Goal: Transaction & Acquisition: Purchase product/service

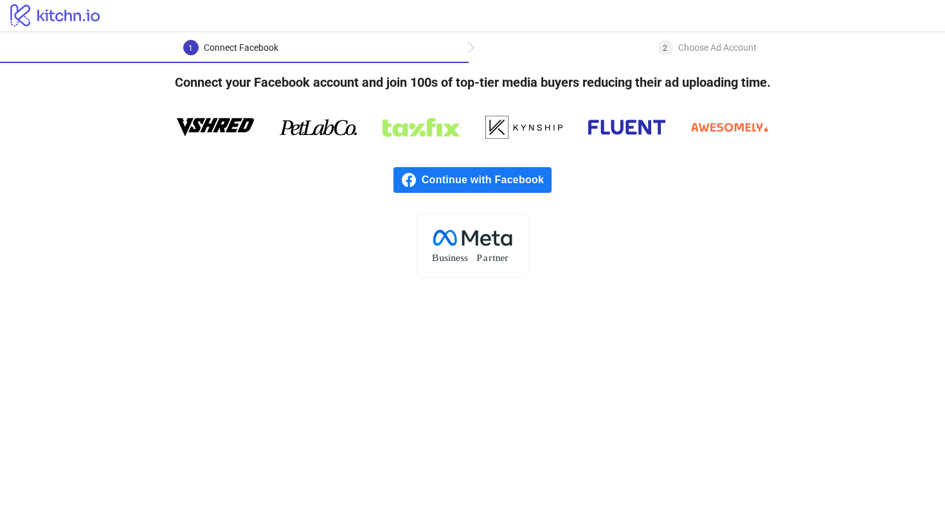
click at [517, 187] on span "Continue with Facebook" at bounding box center [487, 180] width 130 height 26
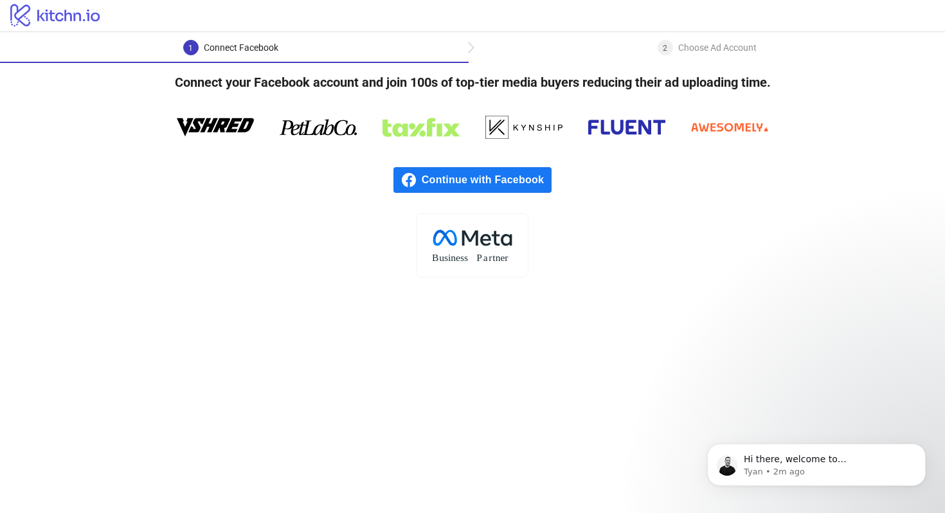
click at [470, 48] on div "2 Choose Ad Account" at bounding box center [707, 51] width 476 height 23
click at [496, 179] on span "Continue with Facebook" at bounding box center [487, 180] width 130 height 26
click at [684, 48] on div "Choose Ad Account" at bounding box center [717, 47] width 78 height 15
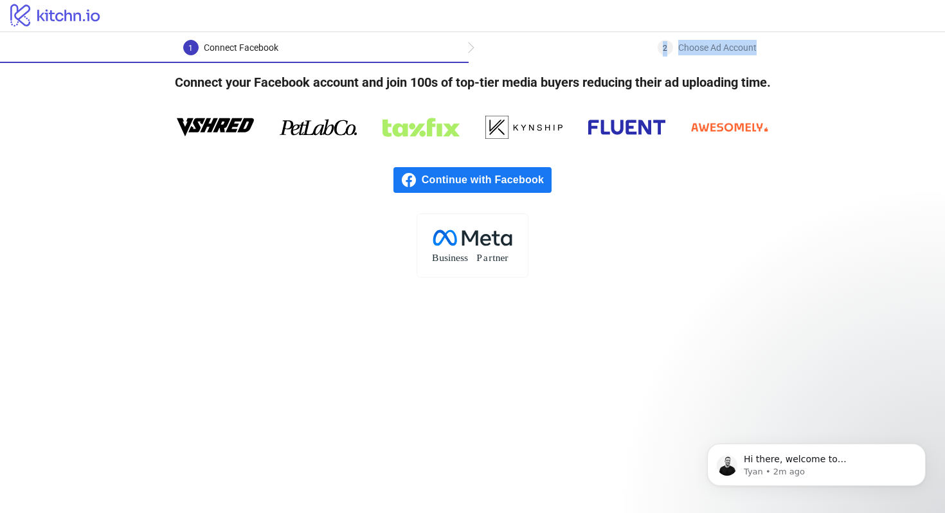
click at [684, 48] on div "Choose Ad Account" at bounding box center [717, 47] width 78 height 15
click at [799, 453] on p "Hi there, welcome to Kitchn.io. I'll reach out via e-mail separately, but just …" at bounding box center [827, 459] width 166 height 13
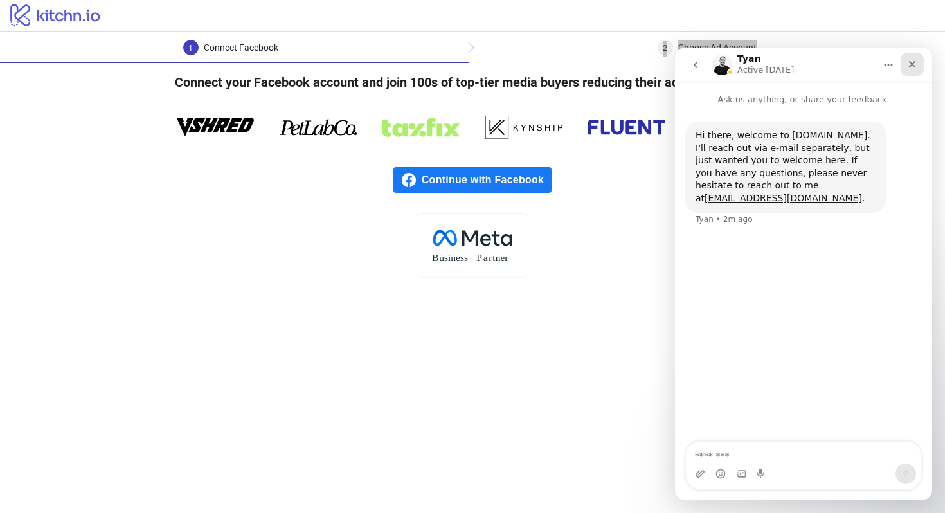
click at [916, 64] on icon "Close" at bounding box center [912, 64] width 10 height 10
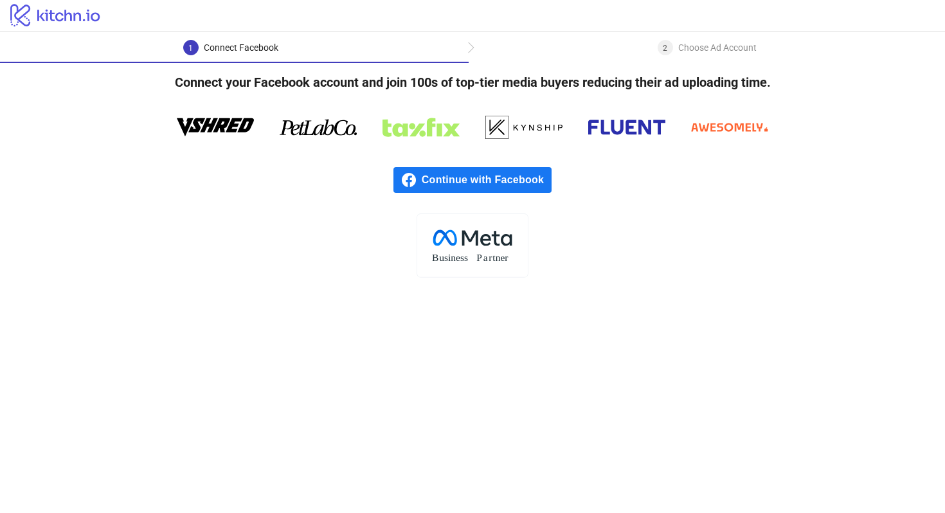
click at [717, 51] on div "Choose Ad Account" at bounding box center [717, 47] width 78 height 15
click at [459, 181] on span "Continue with Facebook" at bounding box center [487, 180] width 130 height 26
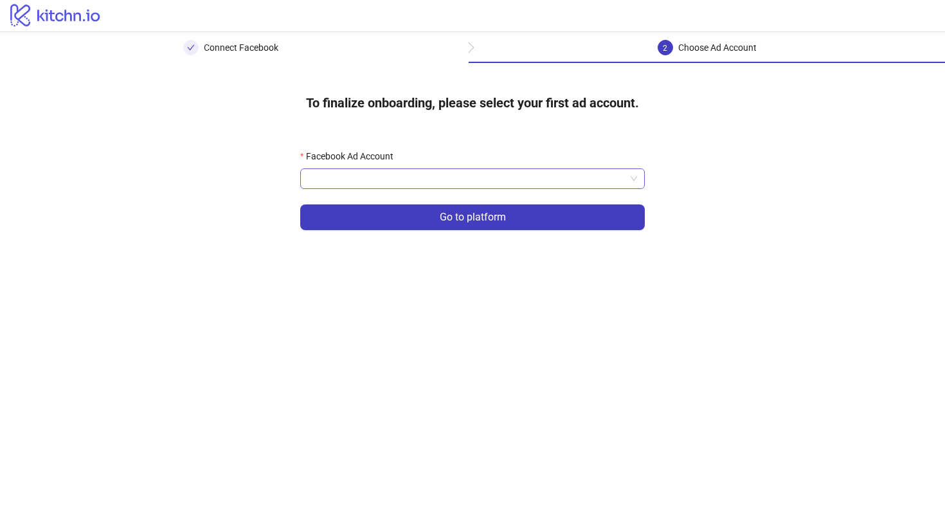
click at [464, 181] on input "Facebook Ad Account" at bounding box center [466, 178] width 317 height 19
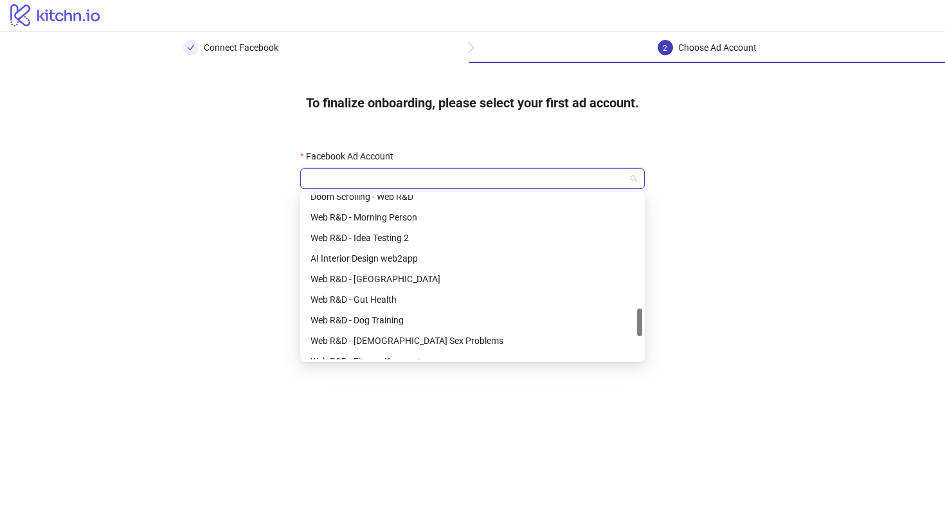
scroll to position [654, 0]
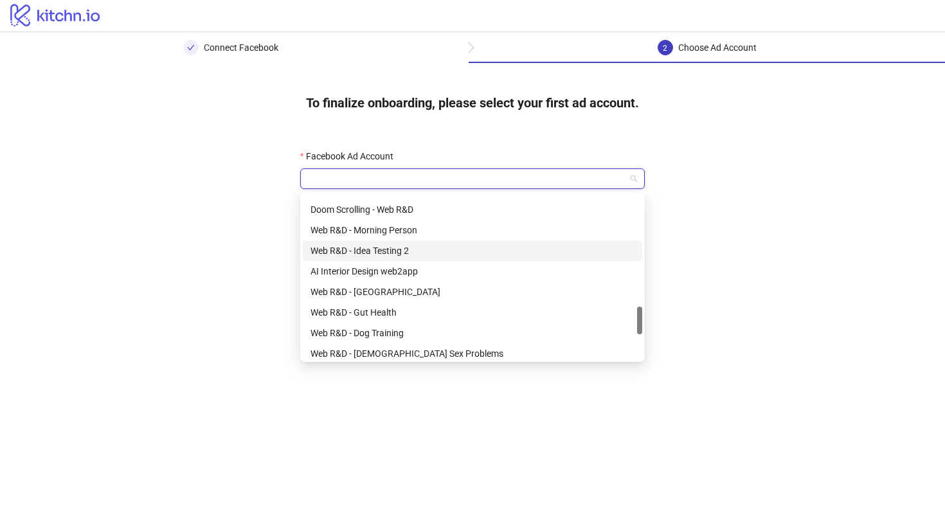
click at [467, 254] on div "Web R&D - Idea Testing 2" at bounding box center [472, 251] width 324 height 14
click at [509, 177] on span "Web R&D - Idea Testing 2" at bounding box center [472, 178] width 329 height 19
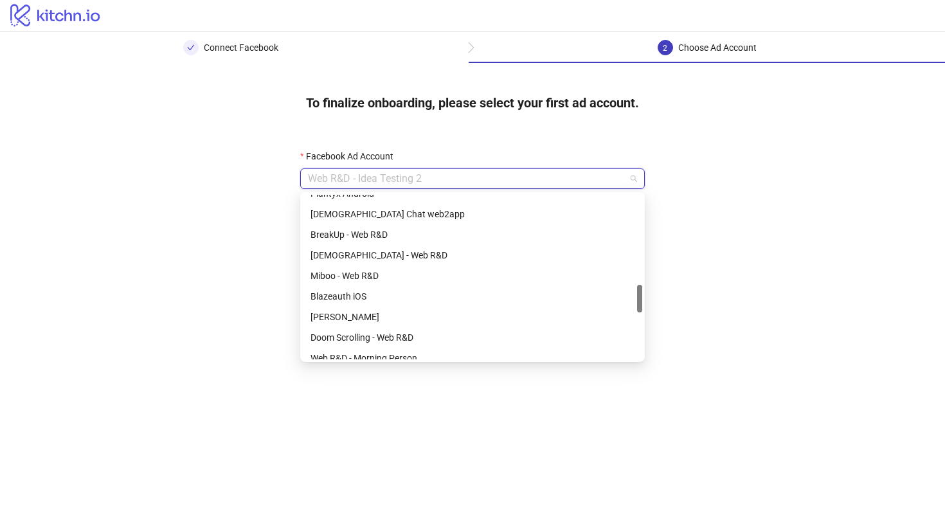
scroll to position [520, 0]
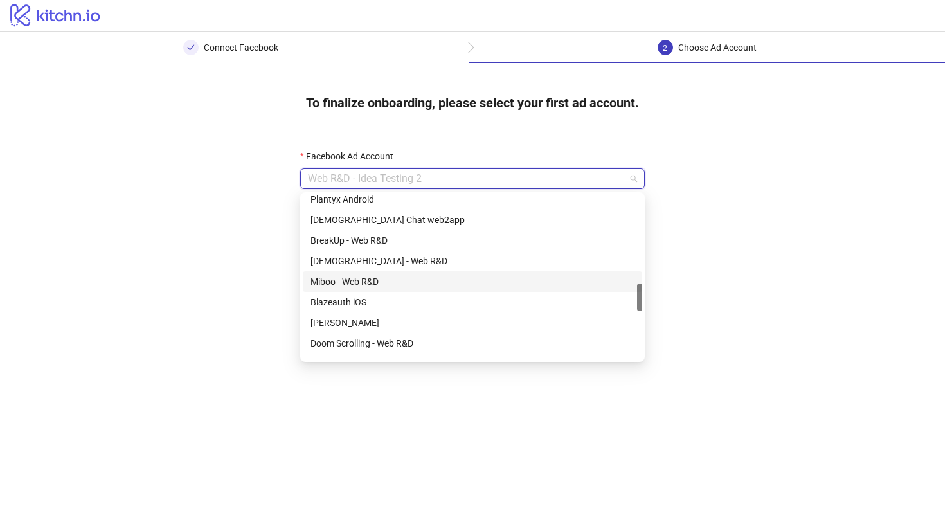
click at [464, 278] on div "Miboo - Web R&D" at bounding box center [472, 281] width 324 height 14
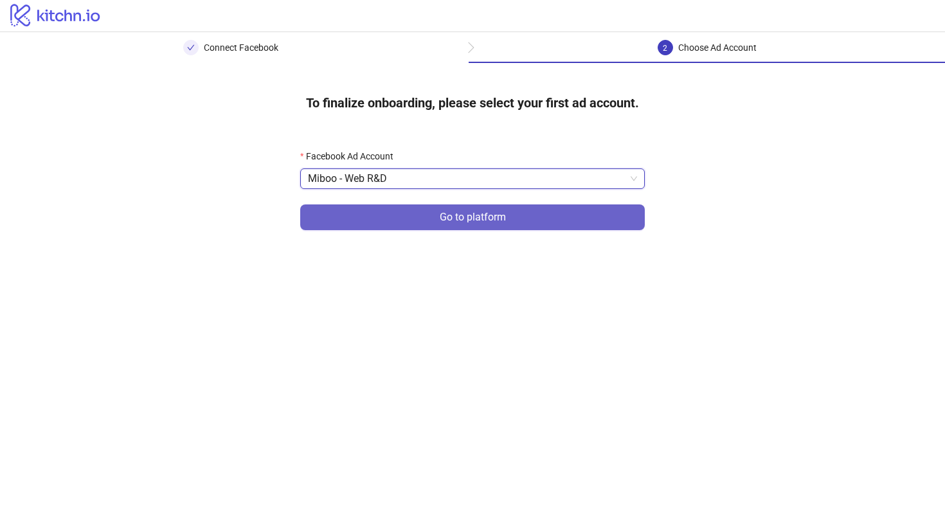
click at [496, 220] on span "Go to platform" at bounding box center [473, 217] width 66 height 12
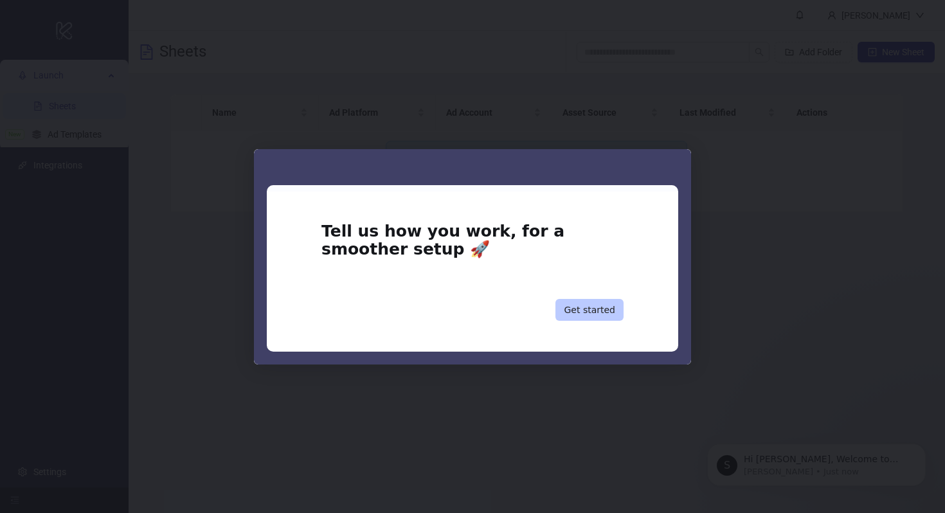
click at [600, 314] on button "Get started" at bounding box center [589, 310] width 68 height 22
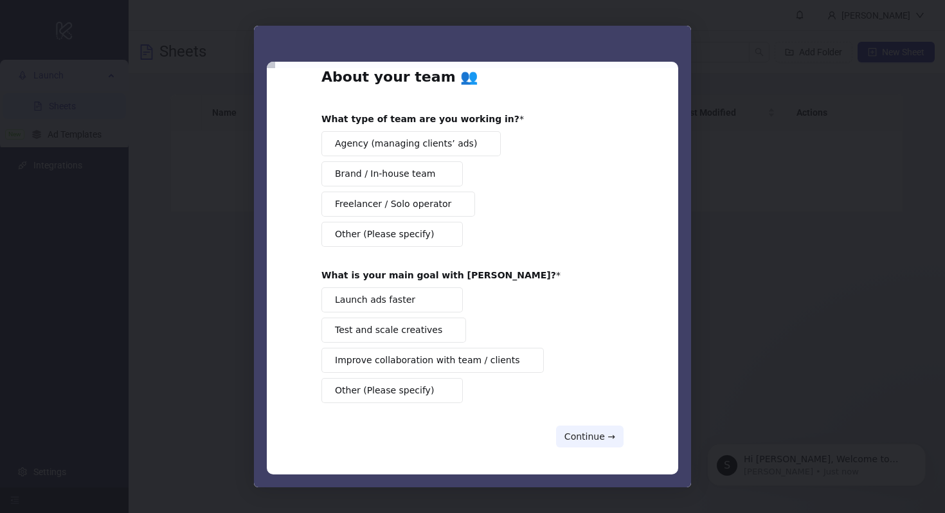
scroll to position [29, 0]
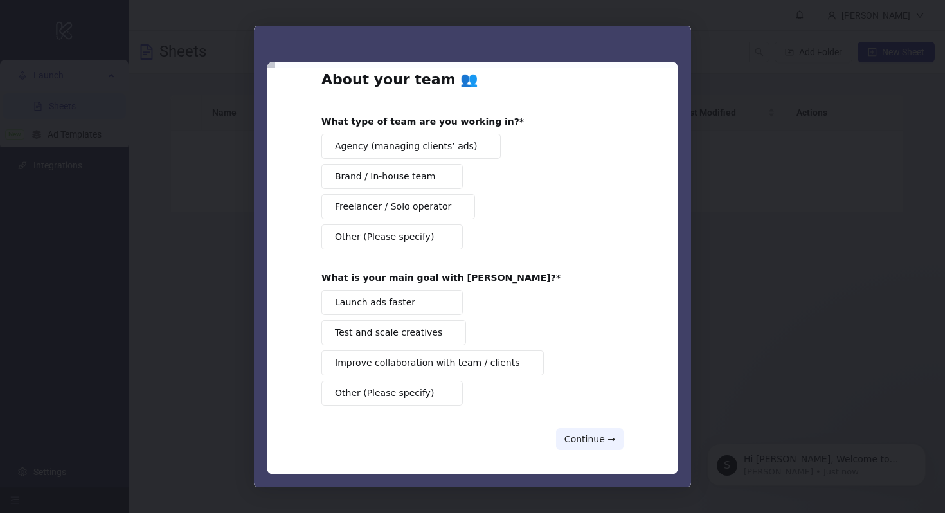
click at [444, 183] on button "Brand / In-house team" at bounding box center [391, 176] width 141 height 25
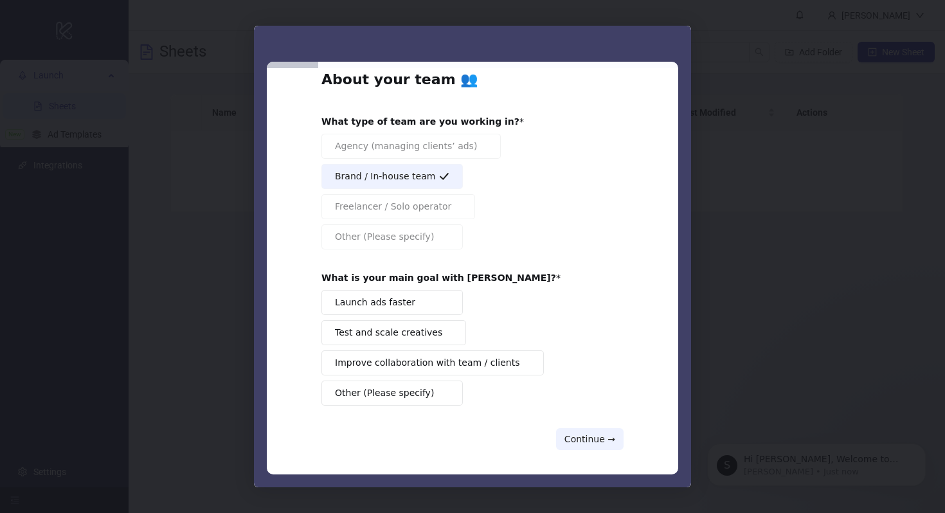
click at [439, 299] on span "Intercom messenger" at bounding box center [444, 302] width 10 height 10
click at [598, 442] on button "Continue →" at bounding box center [589, 439] width 67 height 22
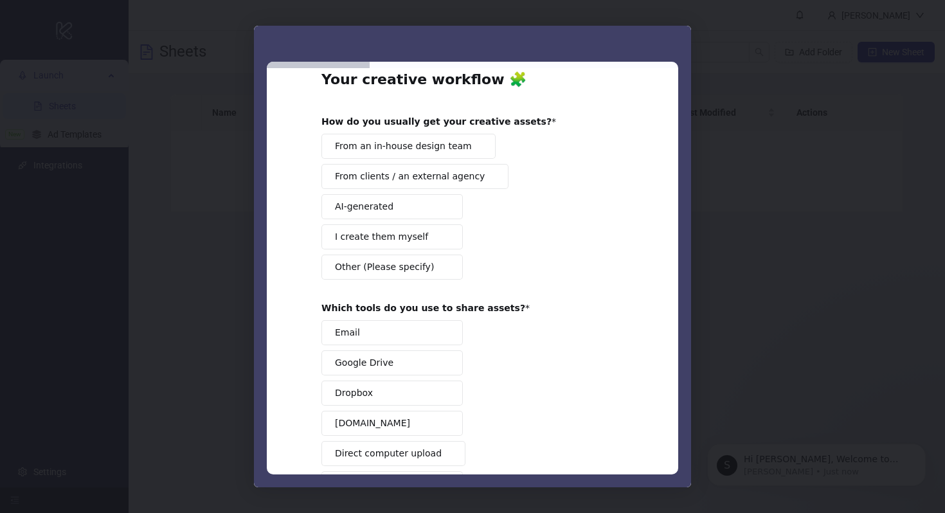
click at [452, 151] on span "From an in-house design team" at bounding box center [403, 145] width 137 height 13
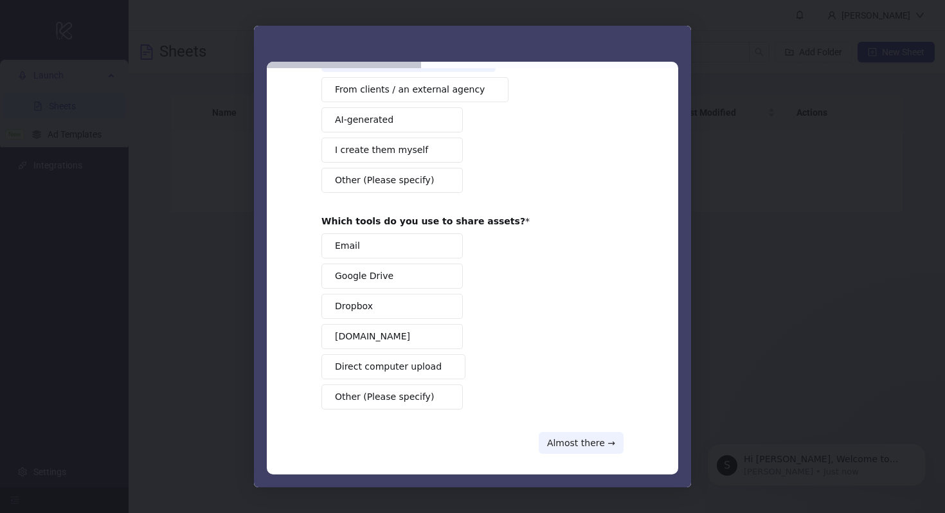
scroll to position [125, 0]
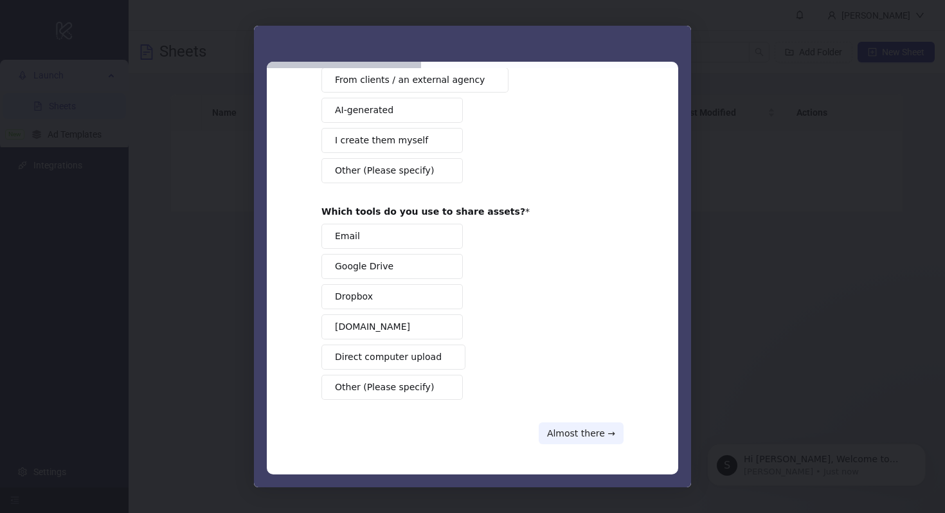
click at [445, 274] on button "Google Drive" at bounding box center [391, 266] width 141 height 25
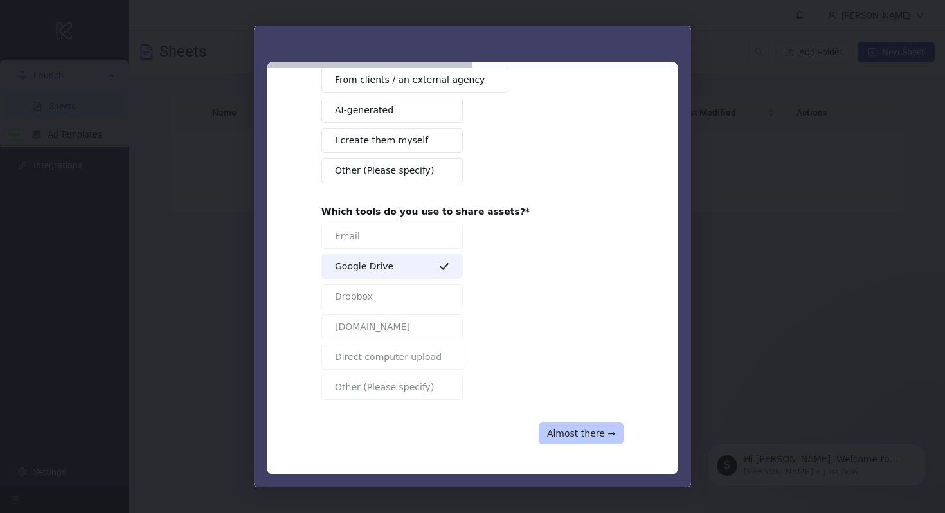
scroll to position [126, 0]
click at [579, 430] on button "Almost there →" at bounding box center [581, 433] width 85 height 22
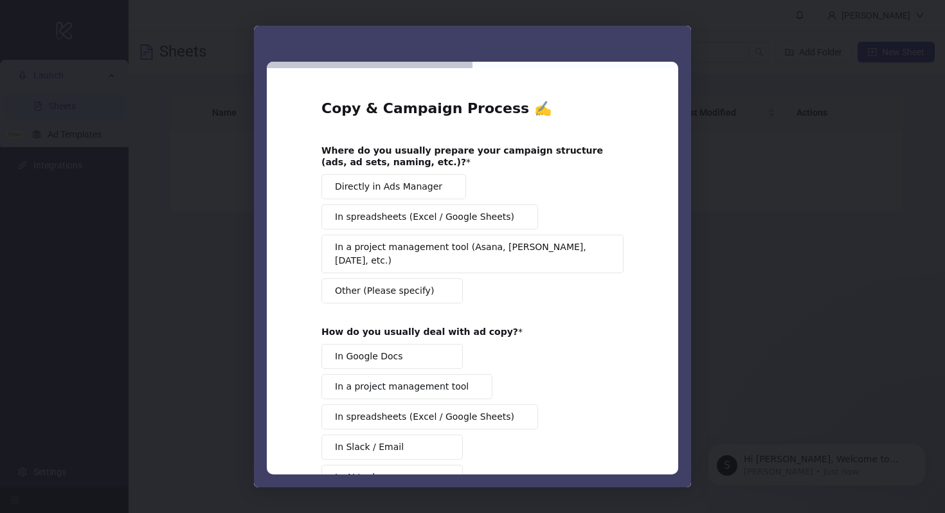
click at [422, 183] on span "Directly in Ads Manager" at bounding box center [388, 186] width 107 height 13
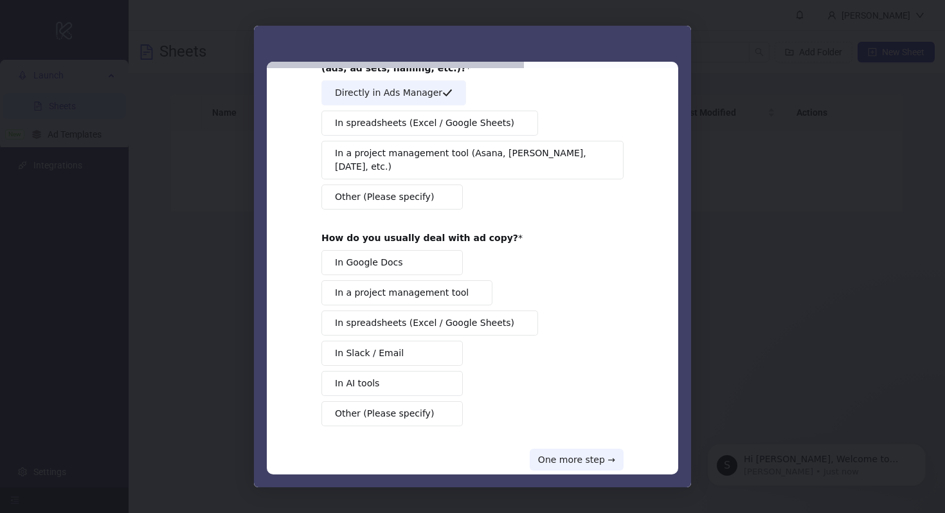
scroll to position [93, 0]
click at [577, 452] on button "One more step →" at bounding box center [577, 461] width 94 height 22
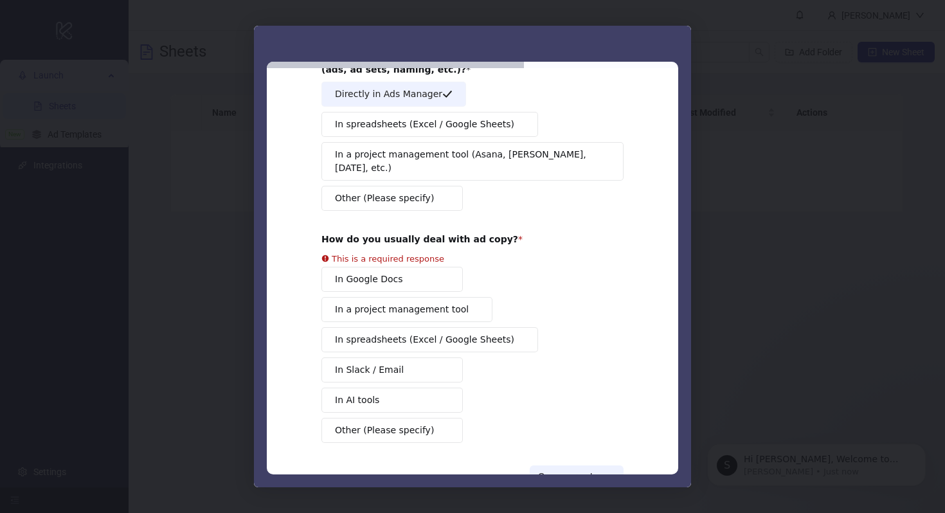
click at [438, 273] on div "In Google Docs In a project management tool In spreadsheets (Excel / Google She…" at bounding box center [472, 355] width 302 height 176
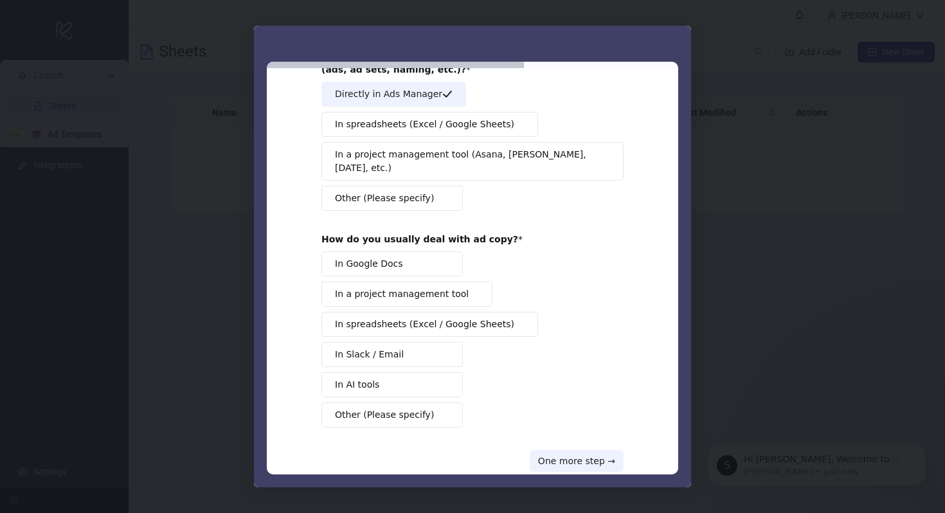
click at [421, 380] on button "In AI tools" at bounding box center [391, 384] width 141 height 25
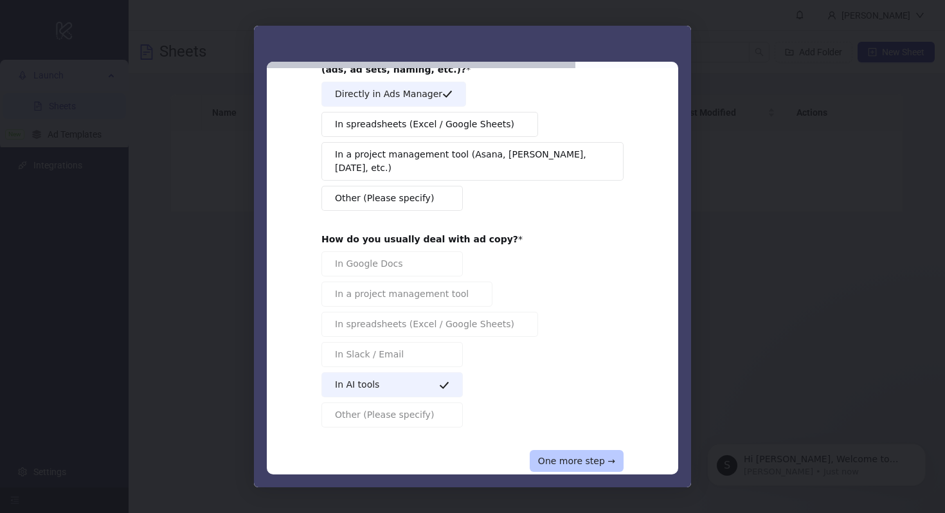
click at [588, 450] on button "One more step →" at bounding box center [577, 461] width 94 height 22
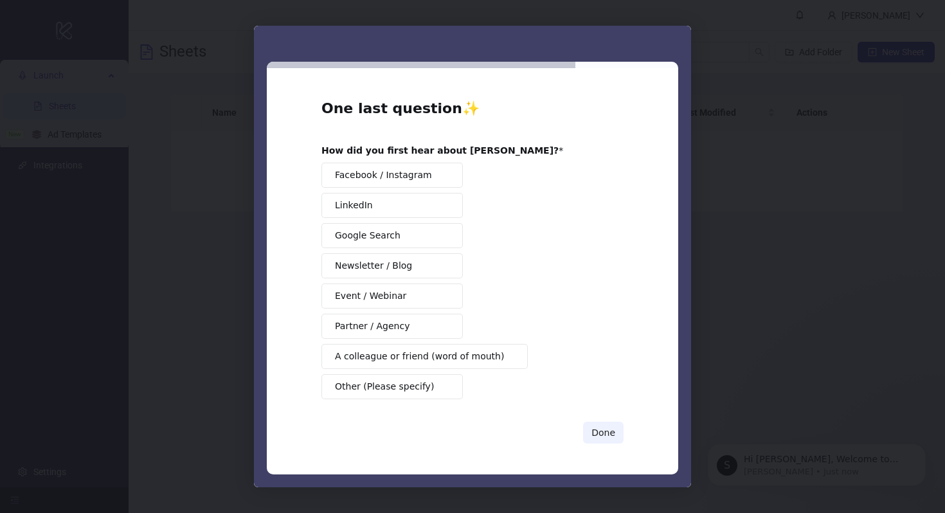
scroll to position [0, 0]
click at [449, 359] on span "A colleague or friend (word of mouth)" at bounding box center [419, 356] width 169 height 13
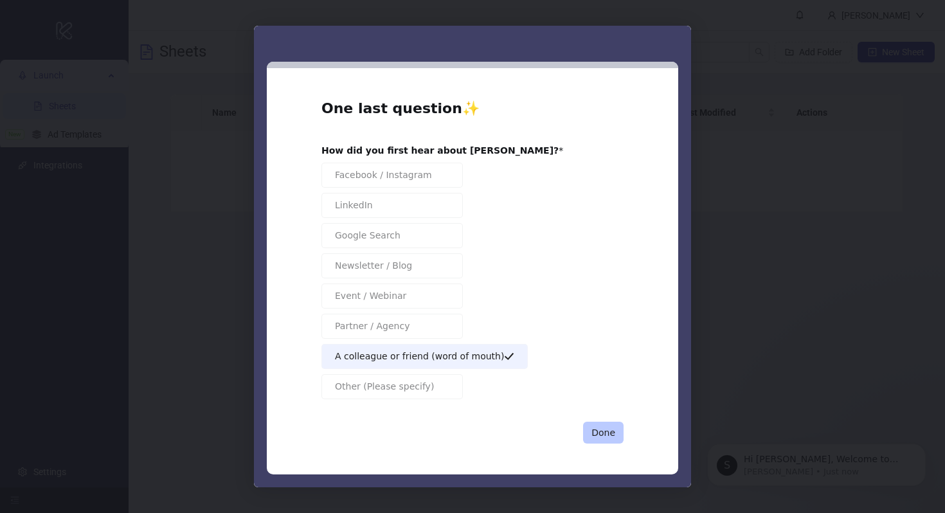
click at [605, 434] on button "Done" at bounding box center [603, 433] width 40 height 22
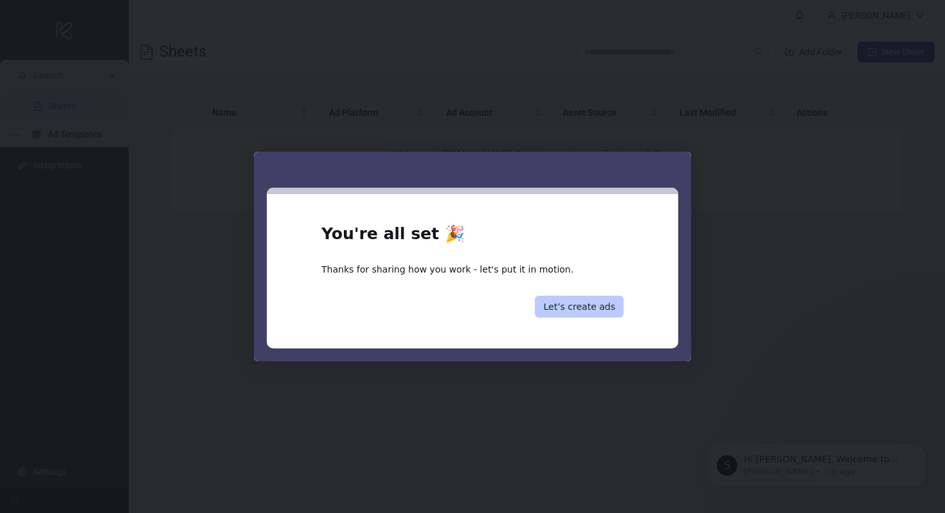
click at [586, 305] on button "Let’s create ads" at bounding box center [579, 307] width 89 height 22
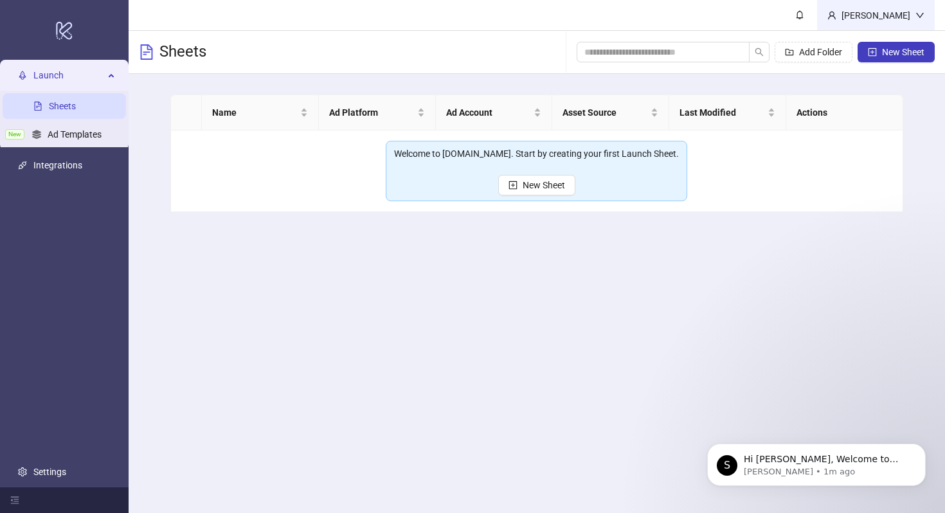
click at [862, 14] on div "[PERSON_NAME]" at bounding box center [875, 15] width 79 height 14
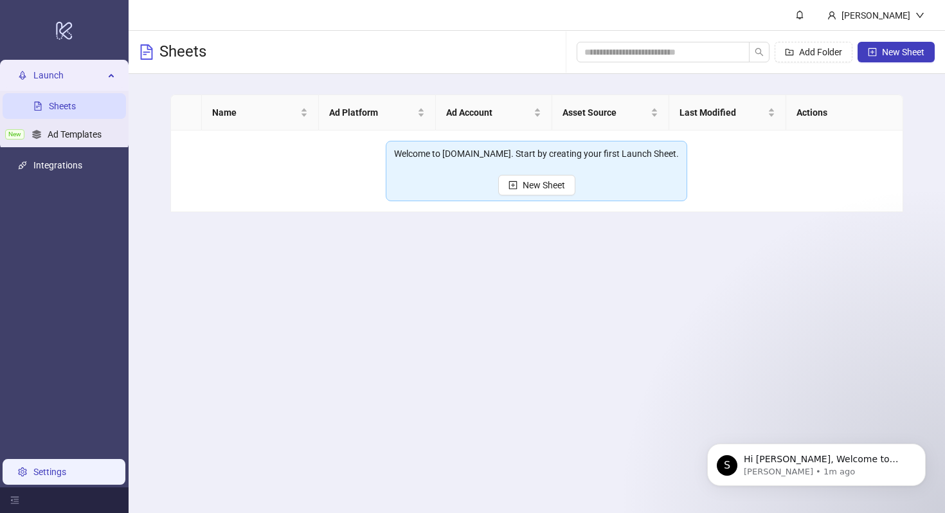
click at [48, 474] on link "Settings" at bounding box center [49, 472] width 33 height 10
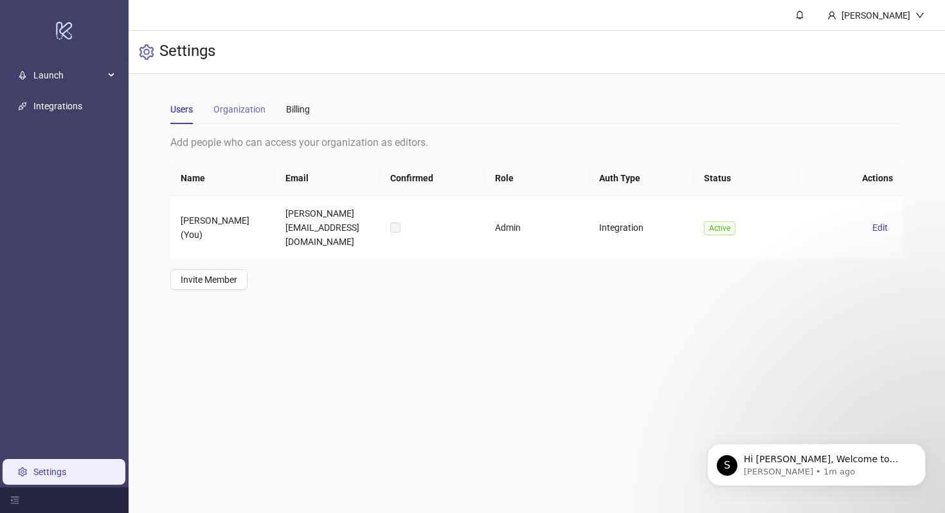
click at [240, 123] on div "Organization" at bounding box center [239, 109] width 52 height 30
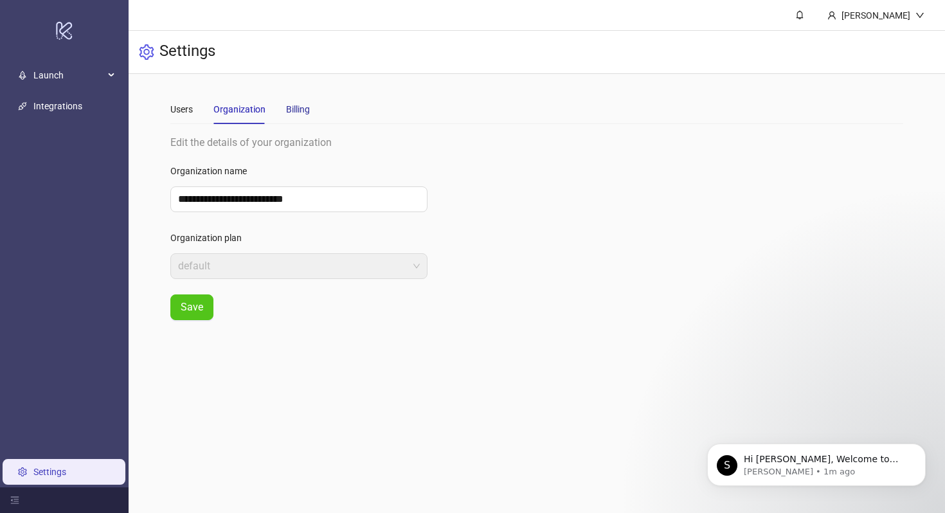
click at [303, 111] on div "Billing" at bounding box center [298, 109] width 24 height 14
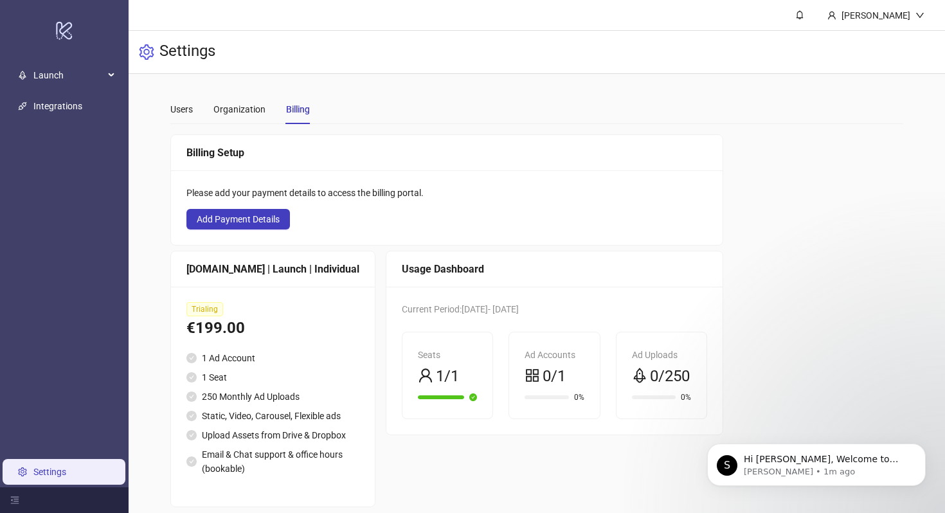
scroll to position [42, 0]
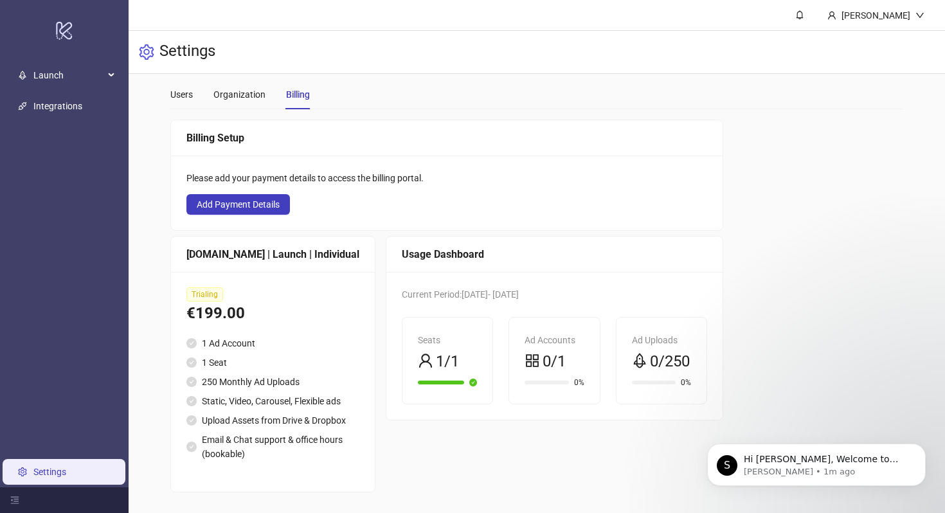
click at [208, 287] on span "Trialing" at bounding box center [204, 294] width 37 height 14
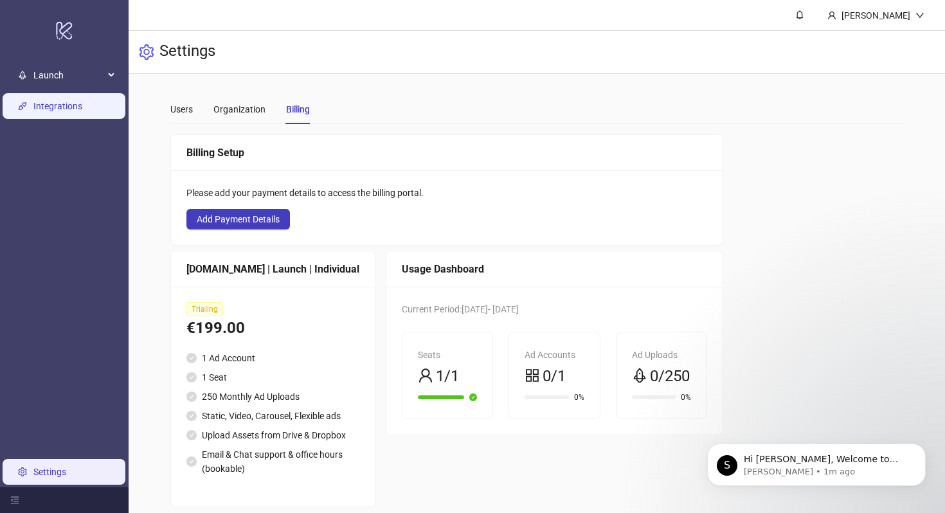
click at [82, 105] on link "Integrations" at bounding box center [57, 106] width 49 height 10
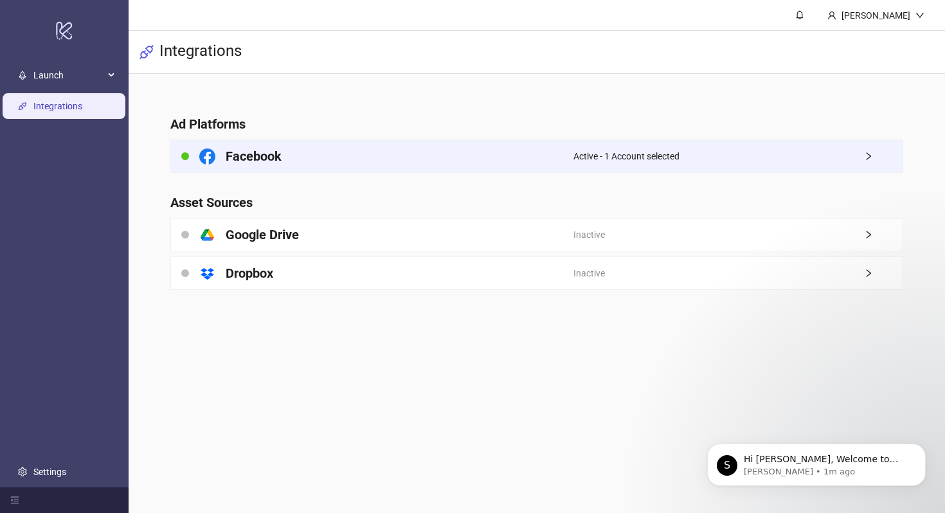
click at [752, 157] on div "Active - 1 Account selected" at bounding box center [737, 156] width 329 height 32
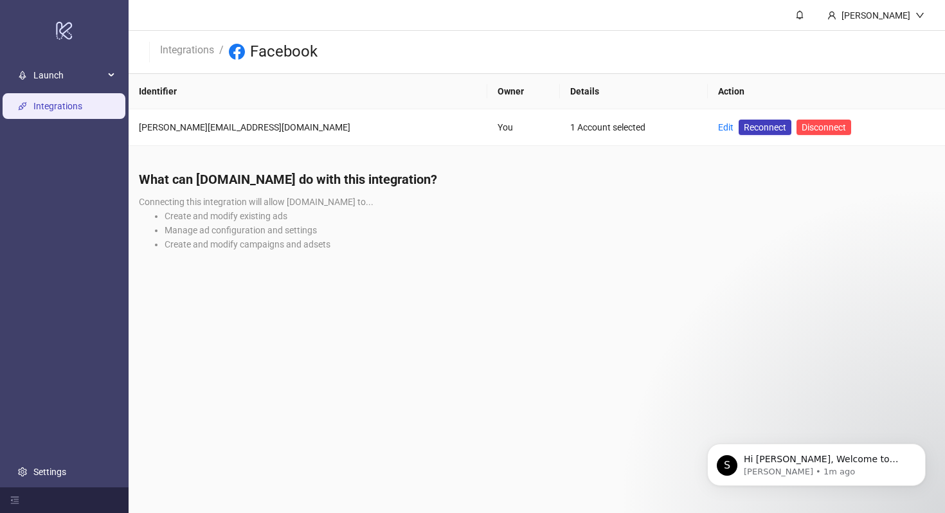
click at [188, 57] on li "Integrations" at bounding box center [187, 52] width 54 height 21
click at [188, 49] on link "Integrations" at bounding box center [186, 49] width 59 height 14
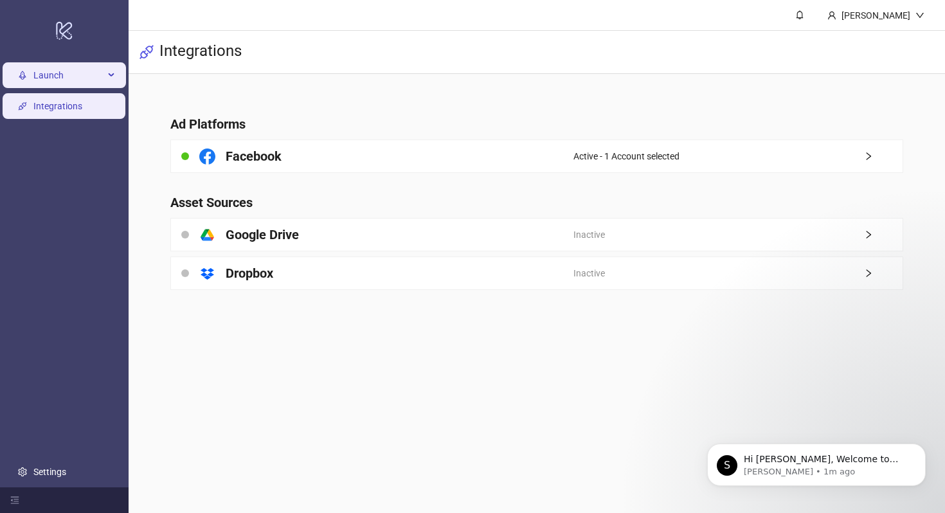
click at [84, 87] on span "Launch" at bounding box center [68, 75] width 71 height 26
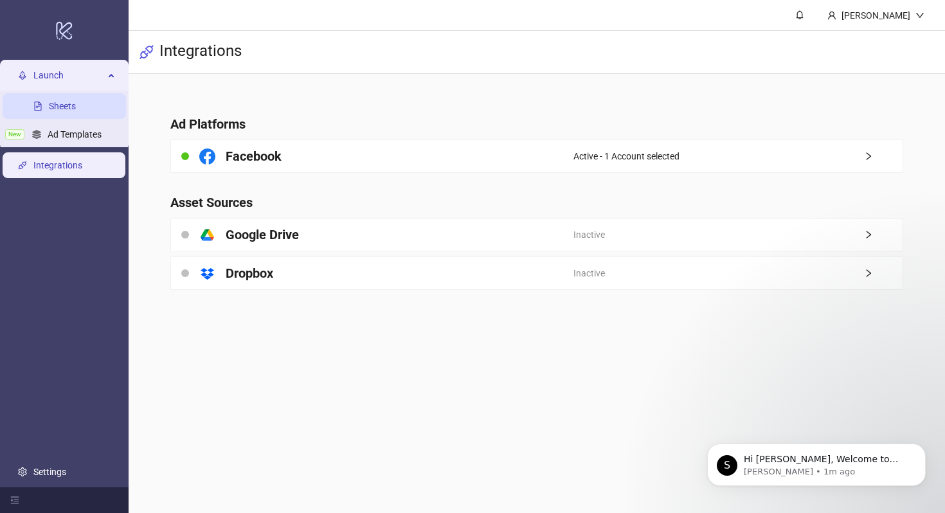
click at [76, 111] on link "Sheets" at bounding box center [62, 106] width 27 height 10
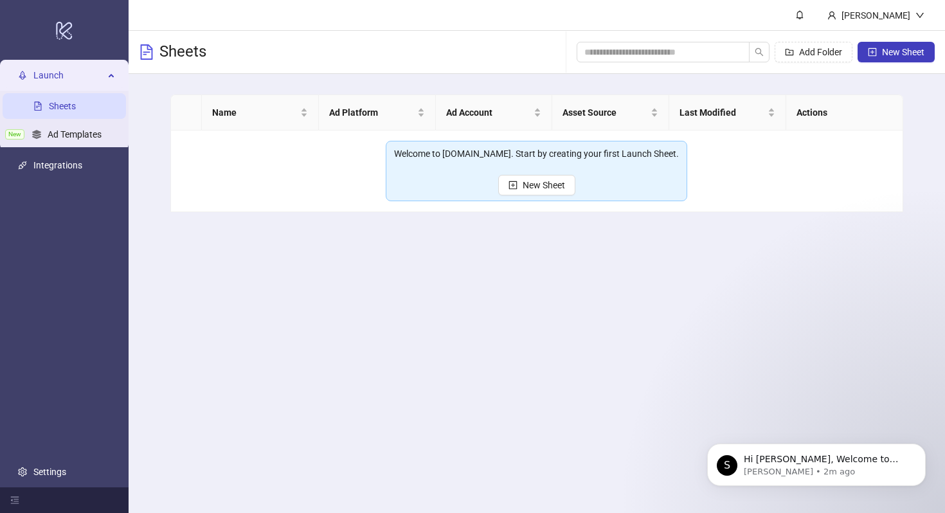
click at [86, 78] on span "Launch" at bounding box center [68, 75] width 71 height 26
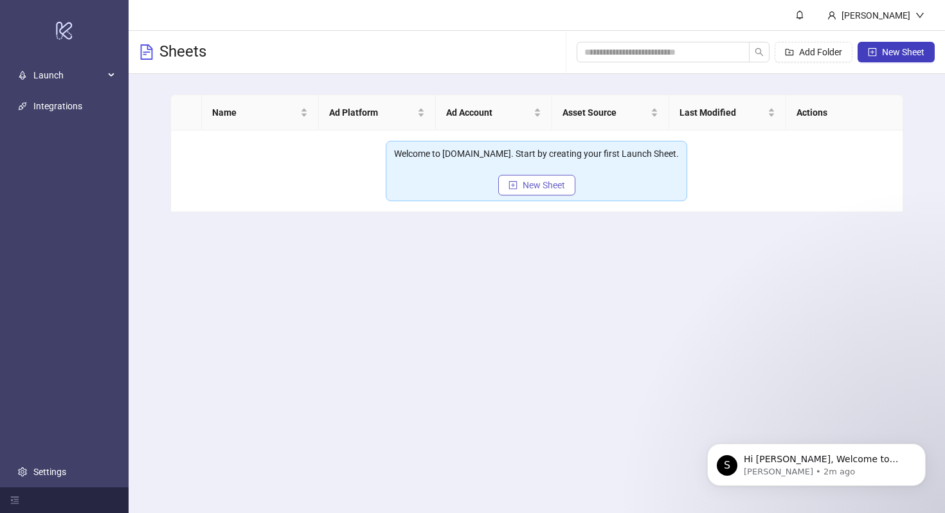
click at [562, 181] on span "New Sheet" at bounding box center [544, 185] width 42 height 10
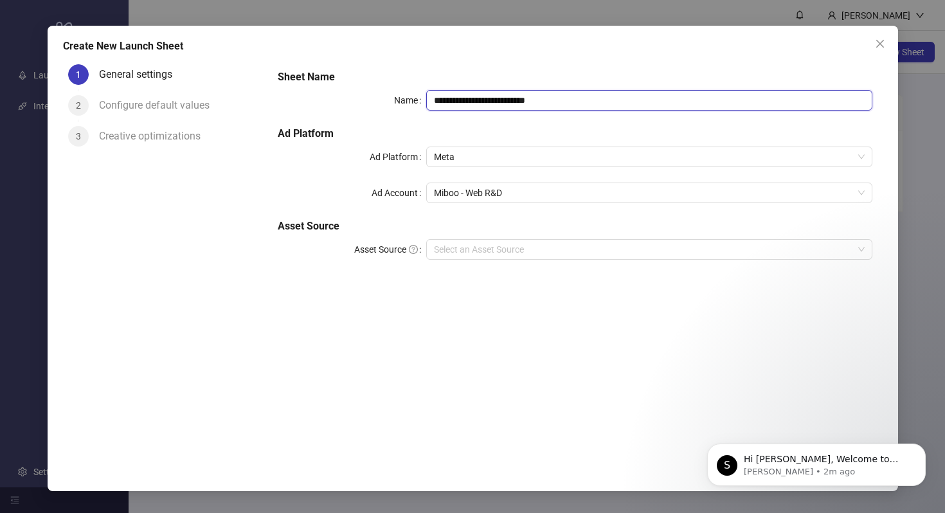
click at [565, 99] on input "**********" at bounding box center [648, 100] width 445 height 21
click at [546, 244] on input "Asset Source" at bounding box center [643, 249] width 418 height 19
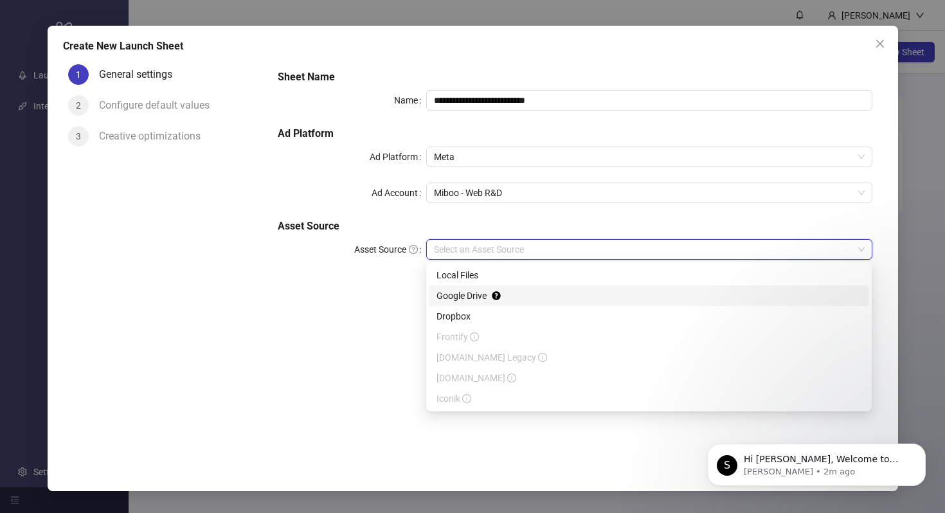
click at [535, 295] on div "Google Drive" at bounding box center [648, 296] width 425 height 14
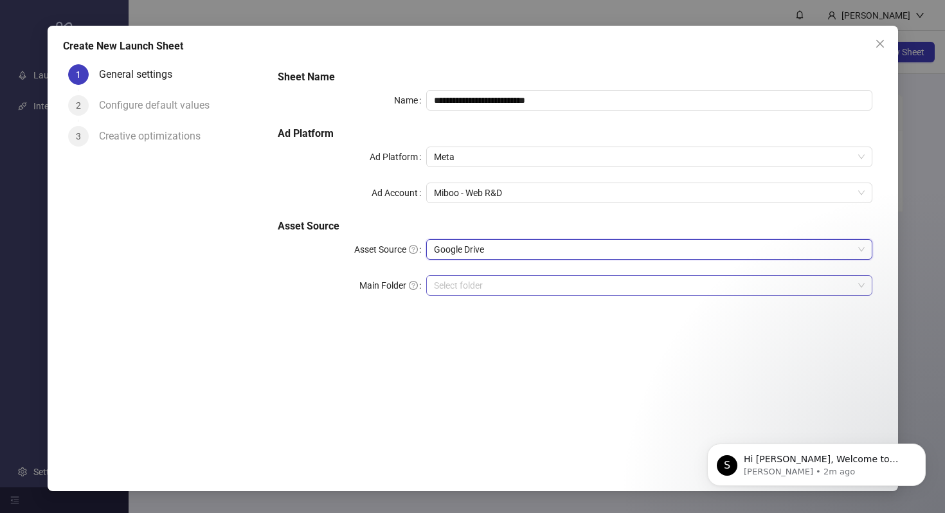
click at [534, 287] on input "Main Folder" at bounding box center [643, 285] width 418 height 19
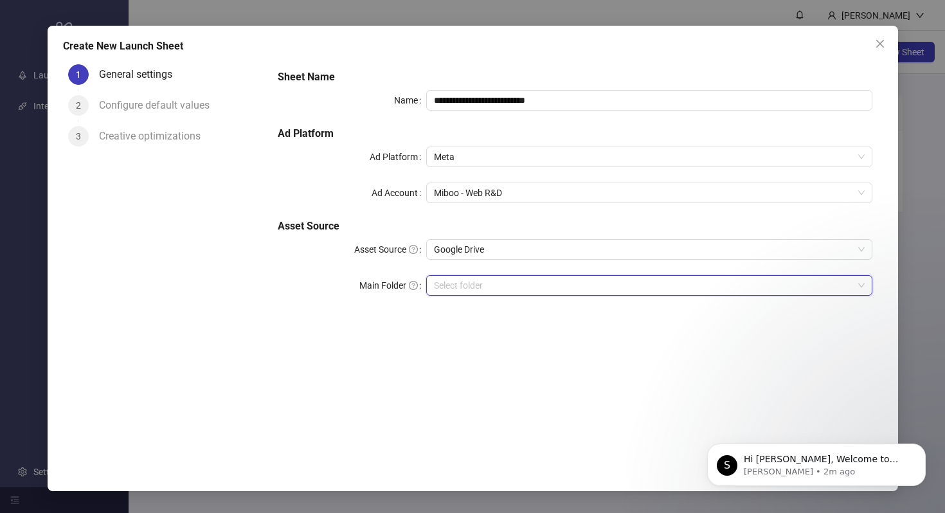
click at [738, 289] on input "Main Folder" at bounding box center [643, 285] width 418 height 19
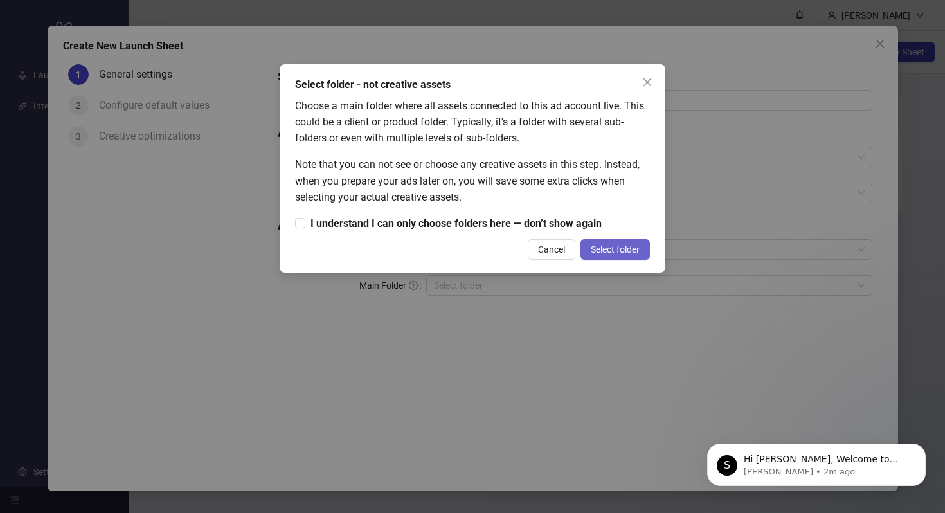
click at [626, 253] on span "Select folder" at bounding box center [615, 249] width 49 height 10
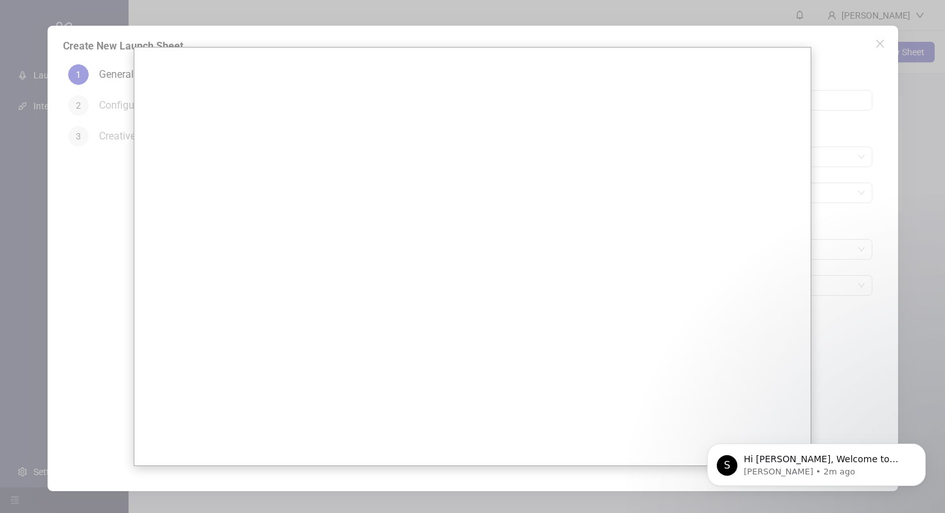
click at [839, 231] on div at bounding box center [472, 256] width 945 height 513
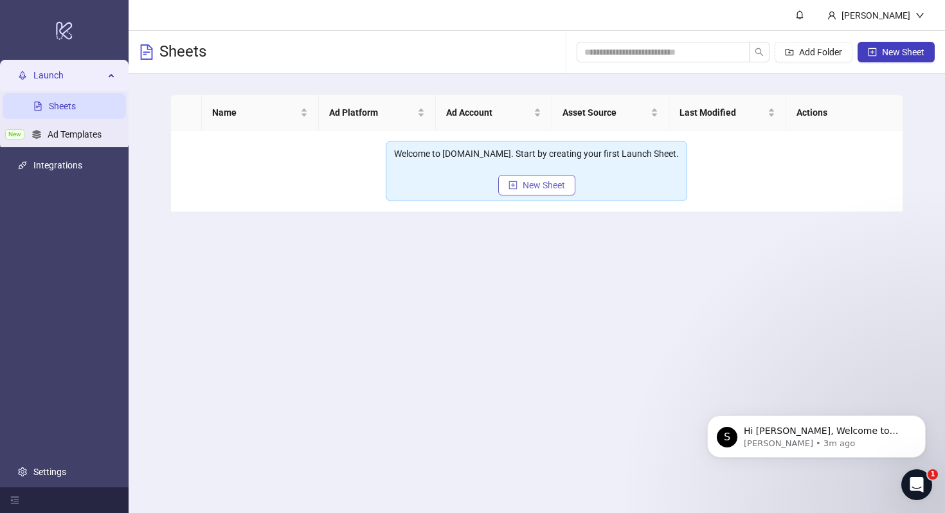
click at [542, 187] on span "New Sheet" at bounding box center [544, 185] width 42 height 10
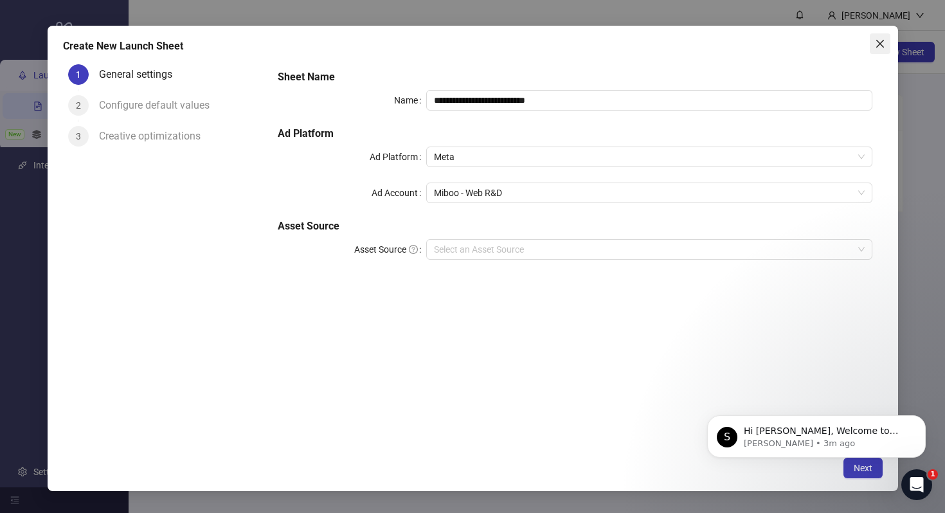
click at [881, 49] on button "Close" at bounding box center [880, 43] width 21 height 21
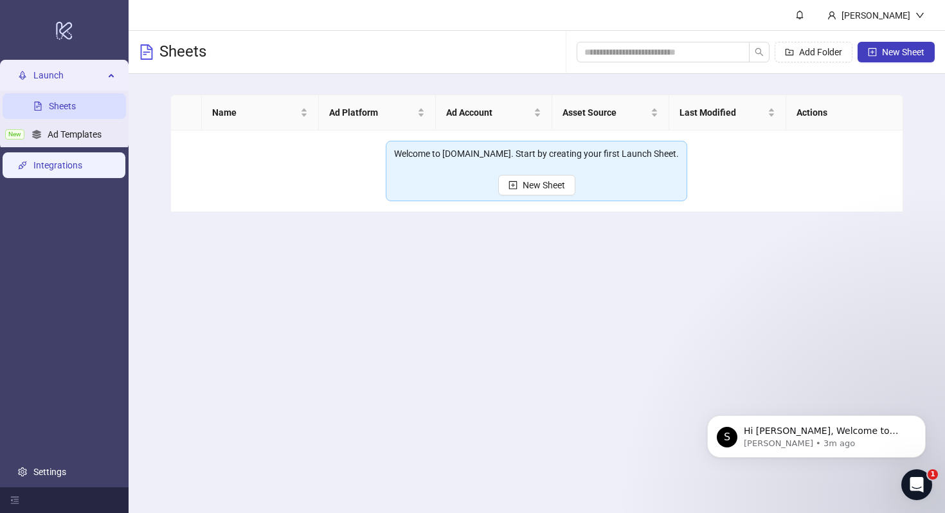
click at [56, 170] on link "Integrations" at bounding box center [57, 165] width 49 height 10
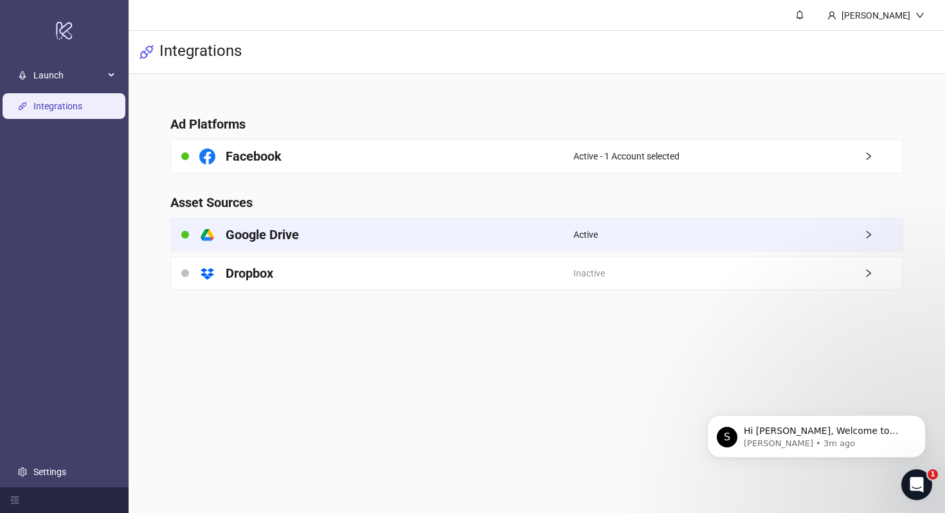
click at [289, 238] on h4 "Google Drive" at bounding box center [262, 235] width 73 height 18
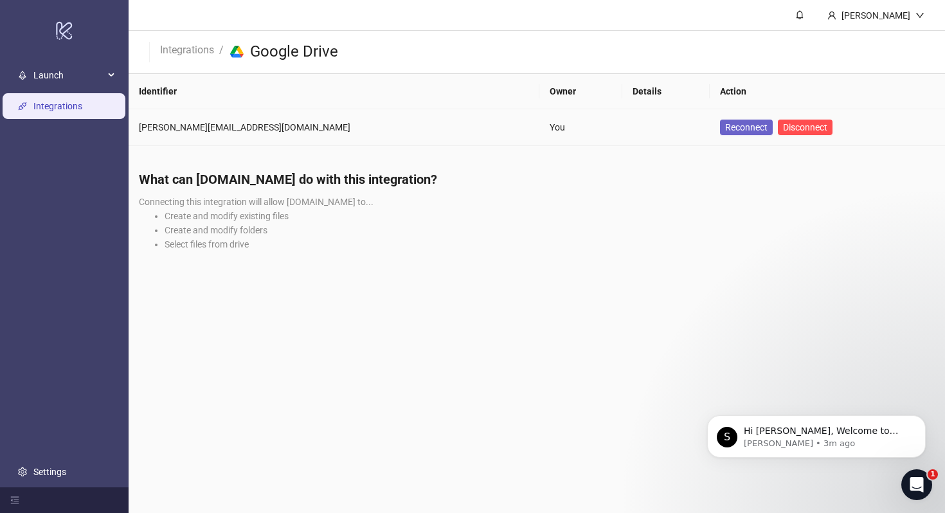
click at [725, 128] on span "Reconnect" at bounding box center [746, 127] width 42 height 10
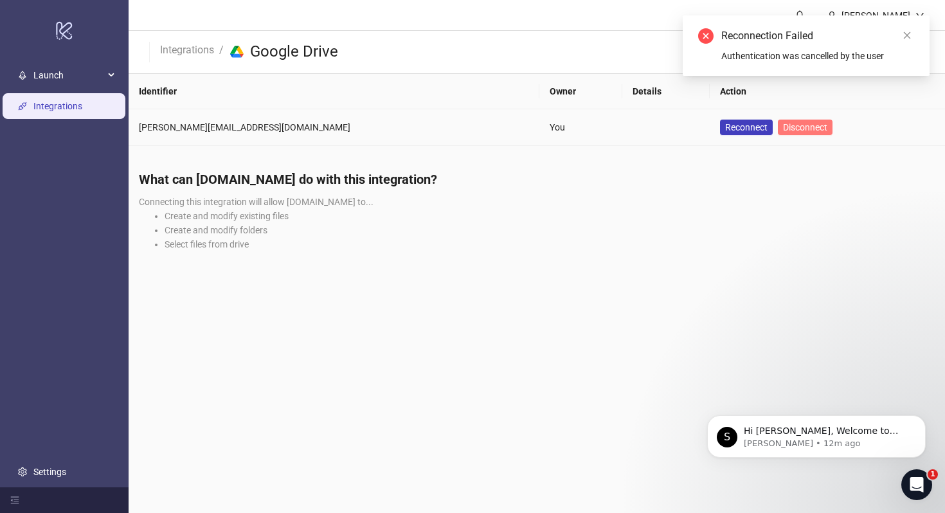
click at [783, 127] on span "Disconnect" at bounding box center [805, 127] width 44 height 10
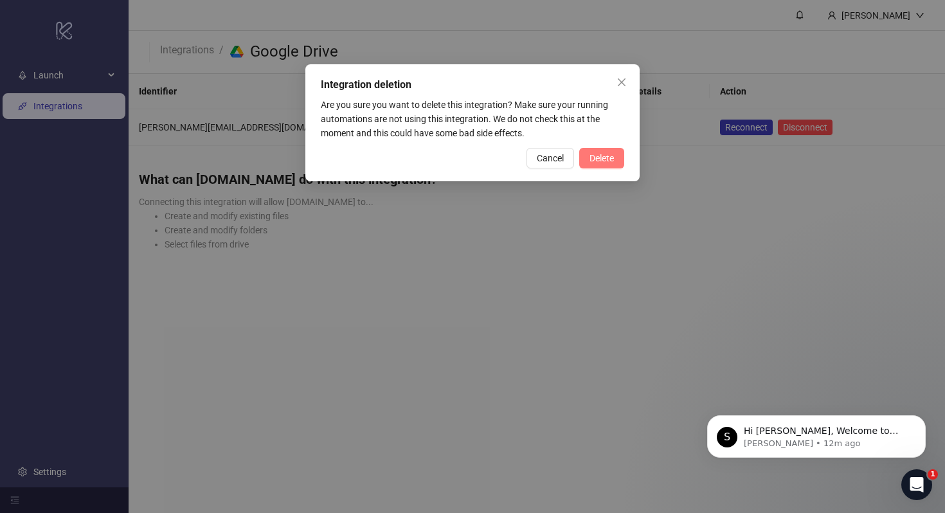
click at [597, 159] on span "Delete" at bounding box center [601, 158] width 24 height 10
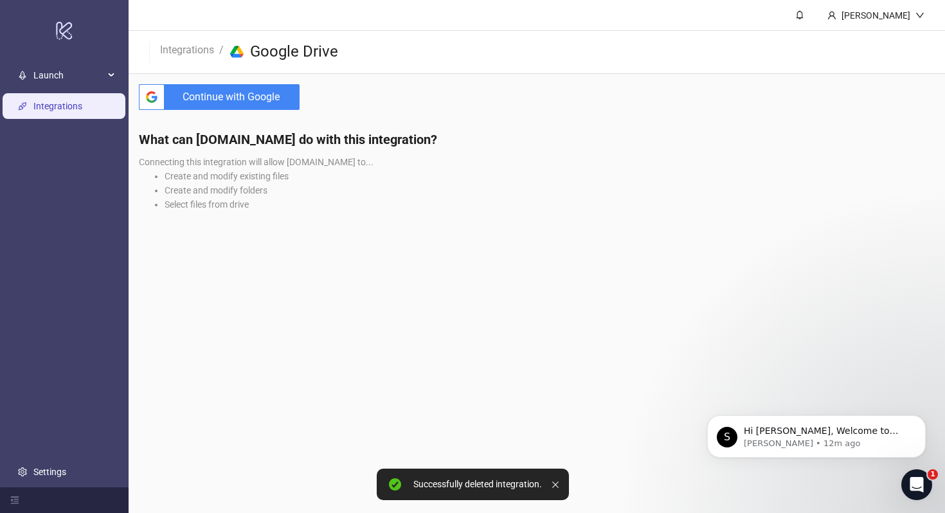
click at [211, 98] on span "Continue with Google" at bounding box center [235, 97] width 130 height 26
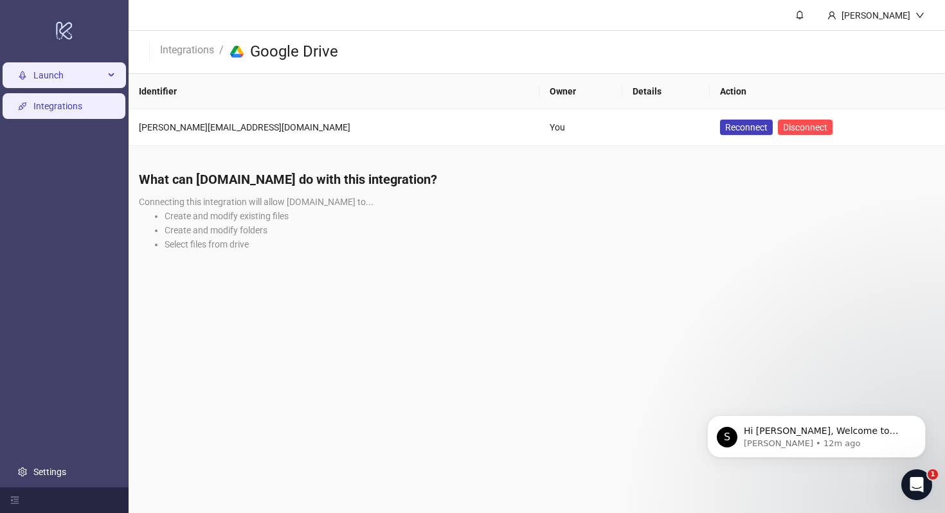
click at [52, 71] on span "Launch" at bounding box center [68, 75] width 71 height 26
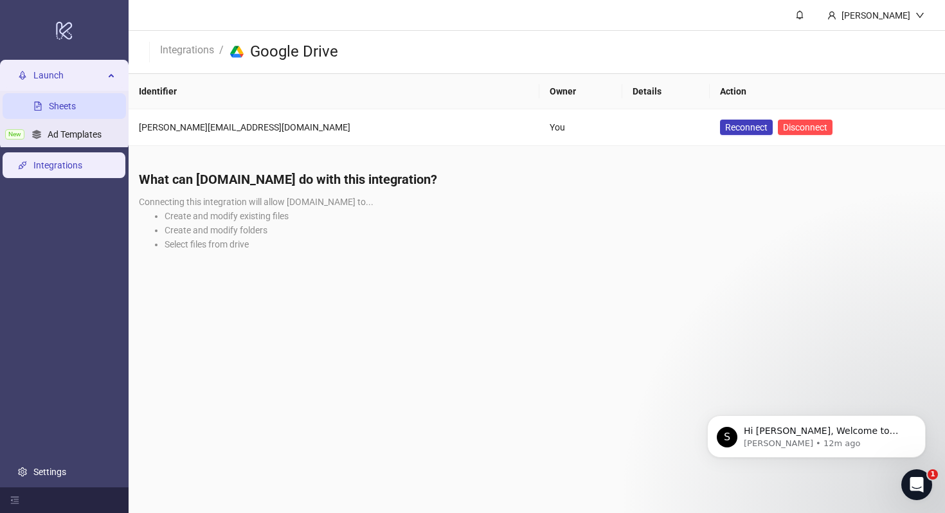
click at [67, 106] on link "Sheets" at bounding box center [62, 106] width 27 height 10
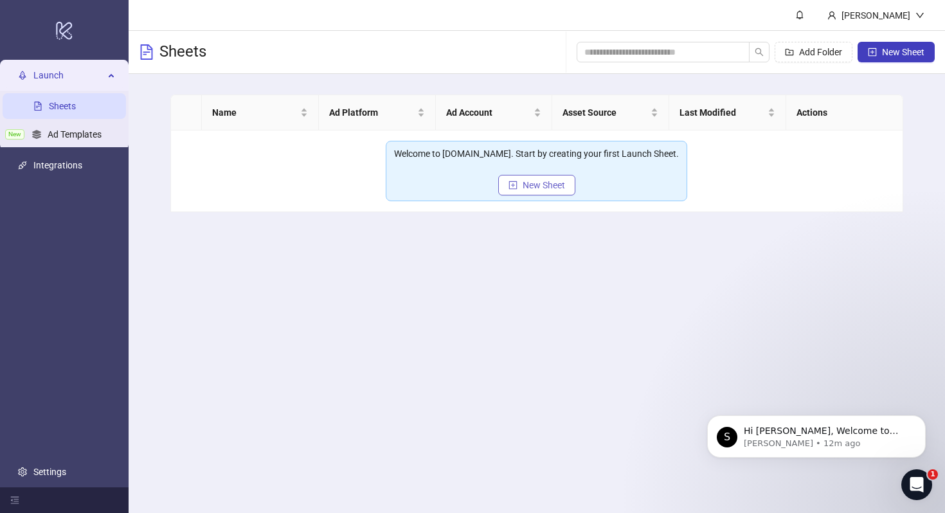
click at [528, 179] on button "New Sheet" at bounding box center [536, 185] width 77 height 21
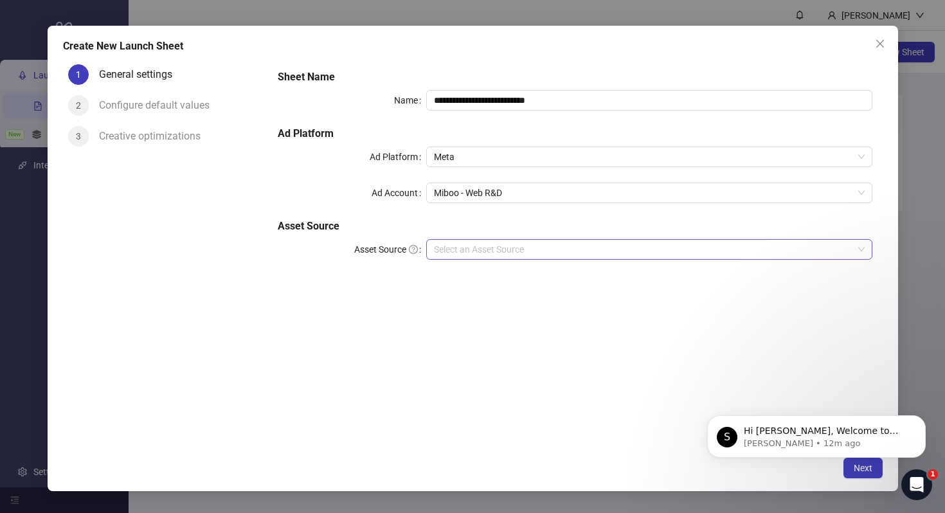
click at [481, 244] on input "Asset Source" at bounding box center [643, 249] width 418 height 19
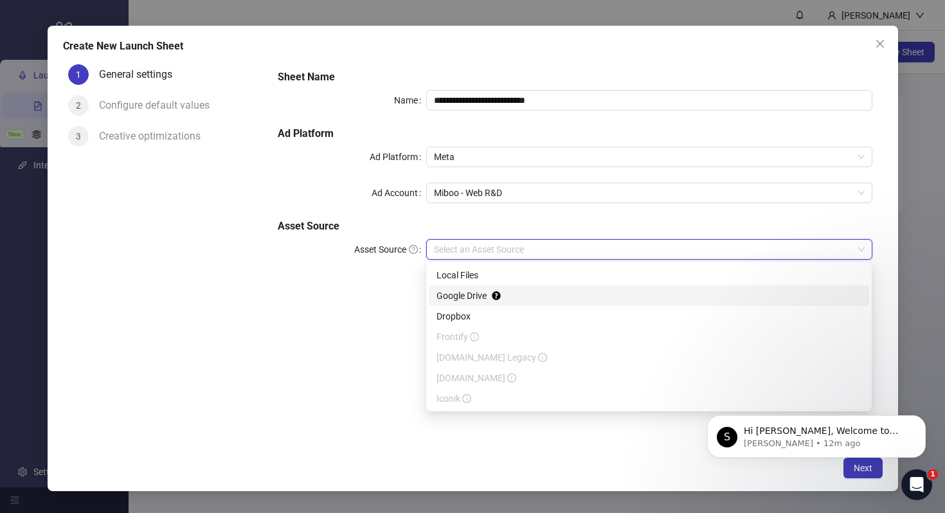
click at [486, 293] on div "Google Drive" at bounding box center [648, 296] width 425 height 14
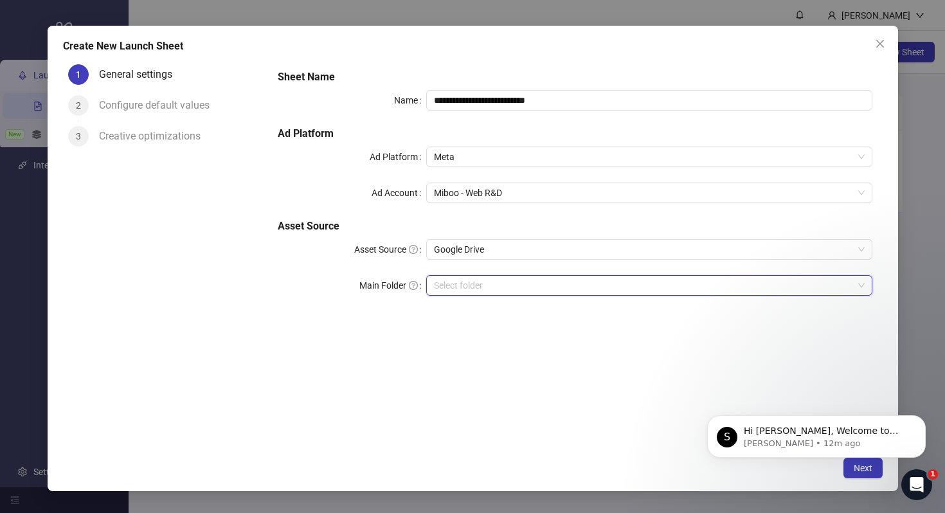
click at [486, 292] on input "Main Folder" at bounding box center [643, 285] width 418 height 19
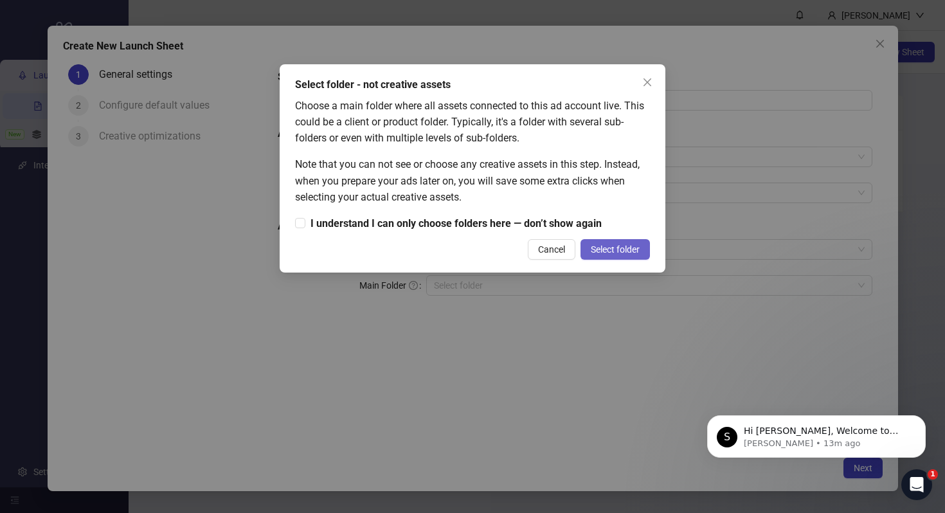
click at [625, 251] on span "Select folder" at bounding box center [615, 249] width 49 height 10
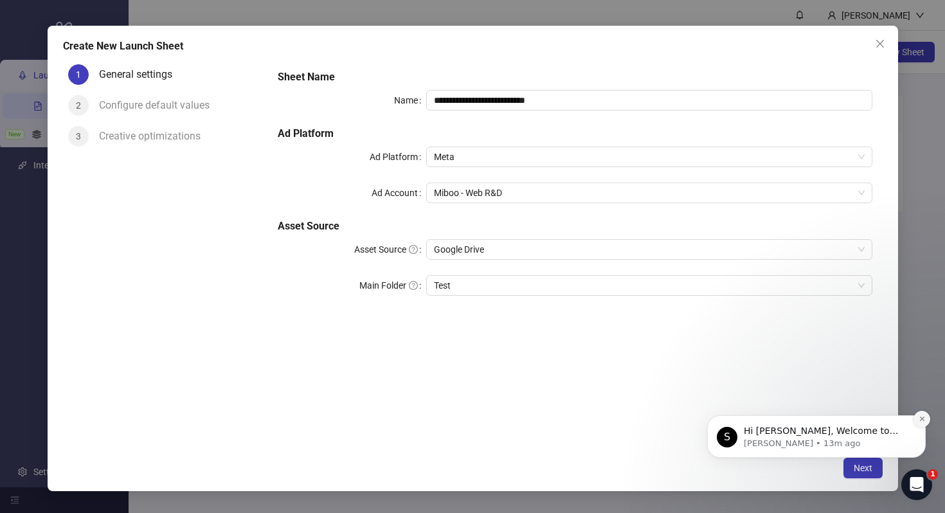
click at [920, 416] on icon "Dismiss notification" at bounding box center [921, 418] width 7 height 7
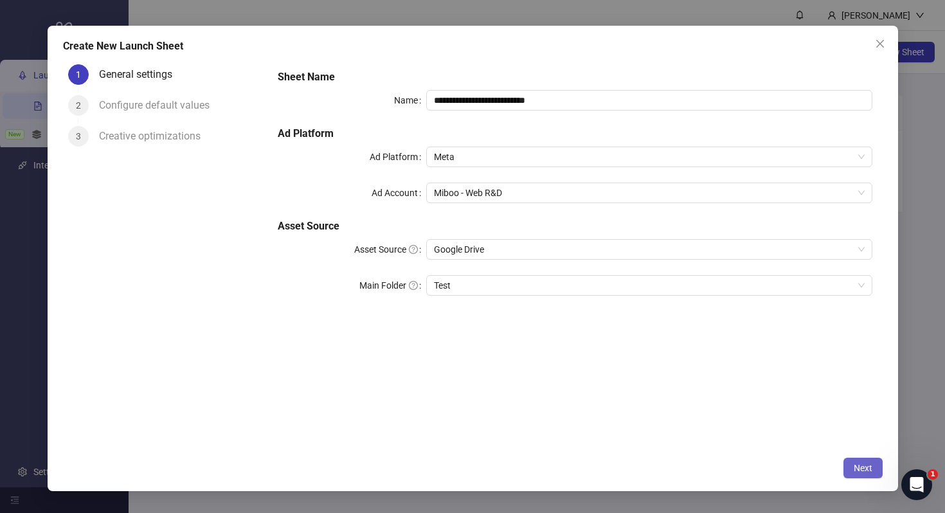
click at [863, 468] on span "Next" at bounding box center [863, 468] width 19 height 10
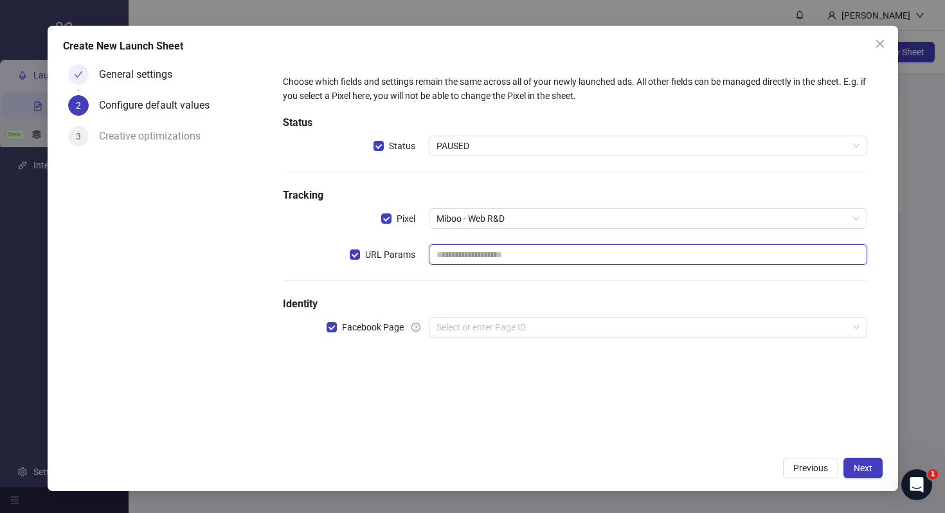
click at [491, 249] on input "text" at bounding box center [648, 254] width 438 height 21
click at [497, 255] on input "text" at bounding box center [648, 254] width 438 height 21
paste input "**********"
type input "**********"
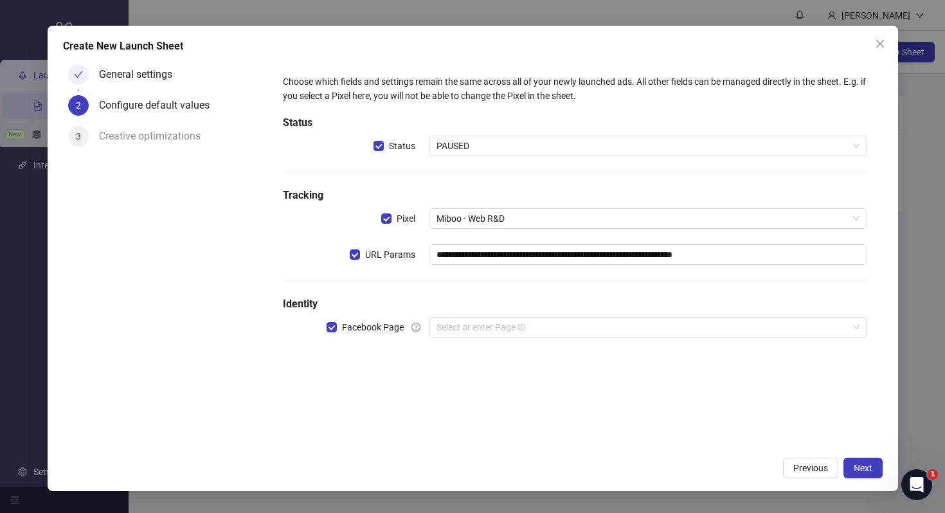
click at [269, 256] on form "**********" at bounding box center [574, 213] width 614 height 309
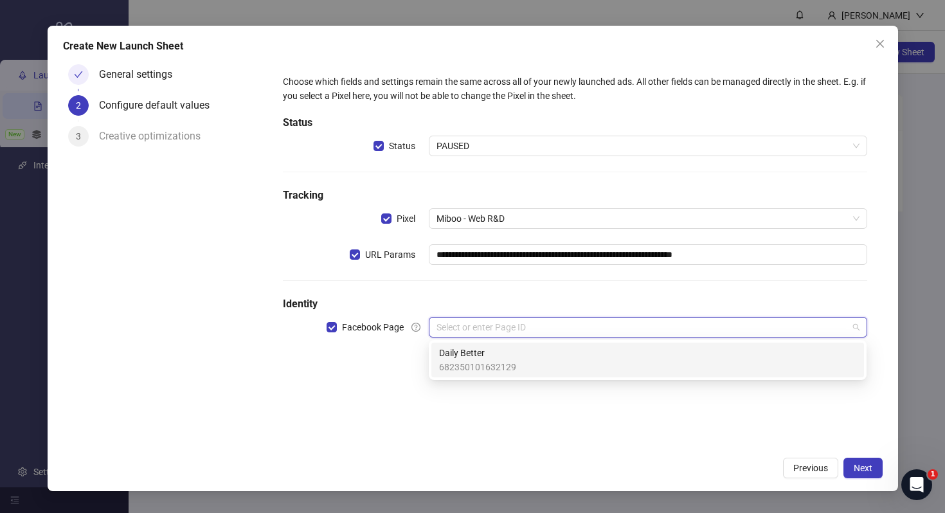
click at [448, 329] on input "search" at bounding box center [641, 326] width 411 height 19
click at [466, 355] on span "Daily Better" at bounding box center [477, 353] width 77 height 14
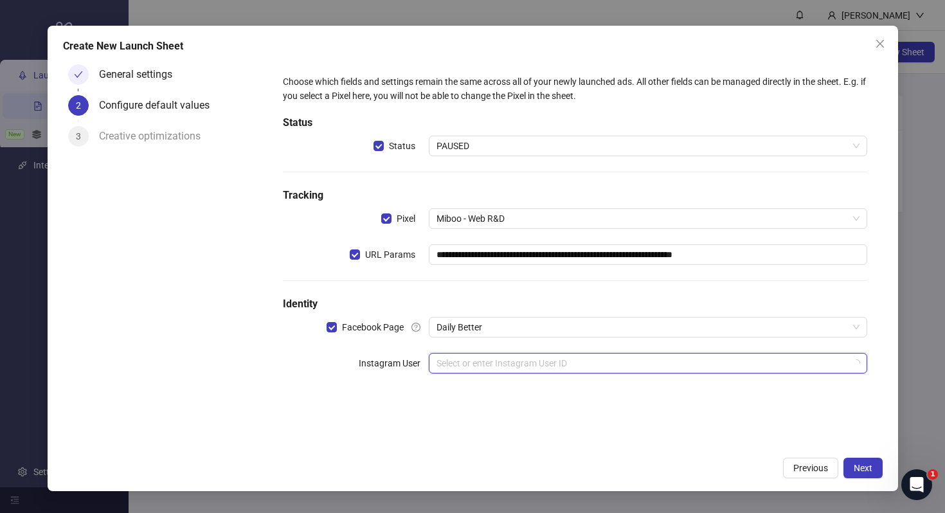
click at [467, 360] on input "search" at bounding box center [641, 362] width 411 height 19
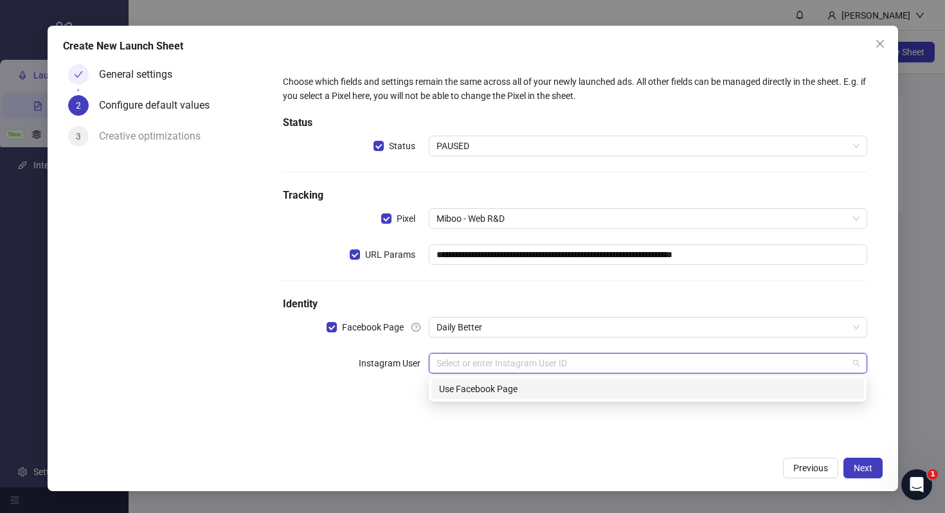
click at [476, 390] on div "Use Facebook Page" at bounding box center [647, 389] width 417 height 14
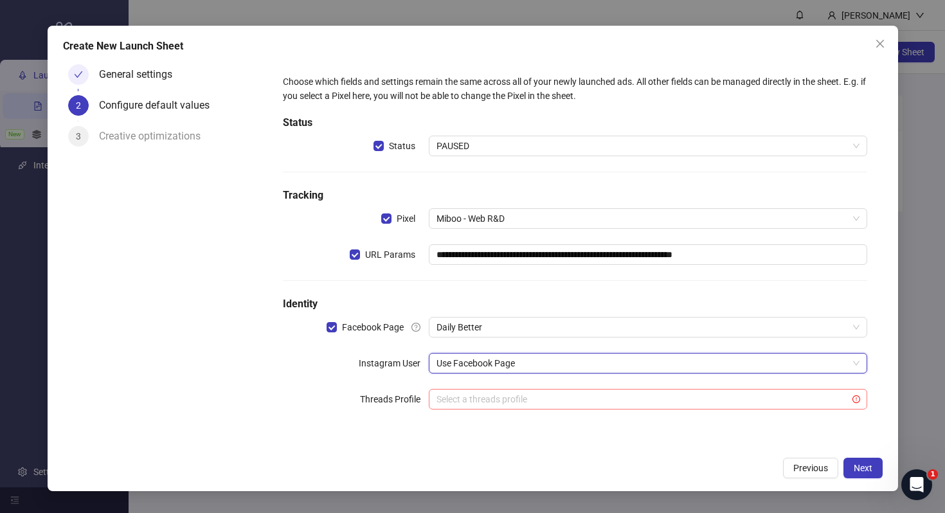
click at [536, 404] on input "search" at bounding box center [641, 398] width 411 height 19
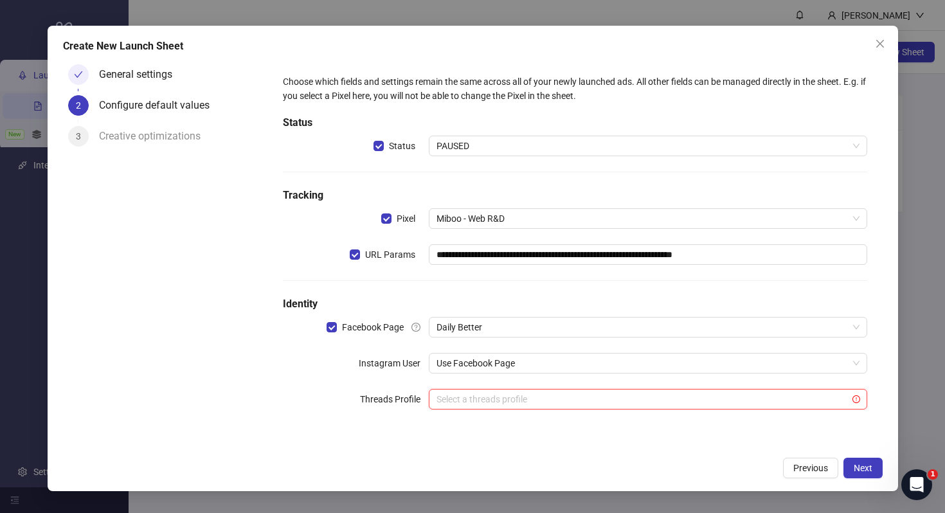
click at [320, 443] on div "**********" at bounding box center [574, 254] width 614 height 391
click at [875, 469] on button "Next" at bounding box center [862, 468] width 39 height 21
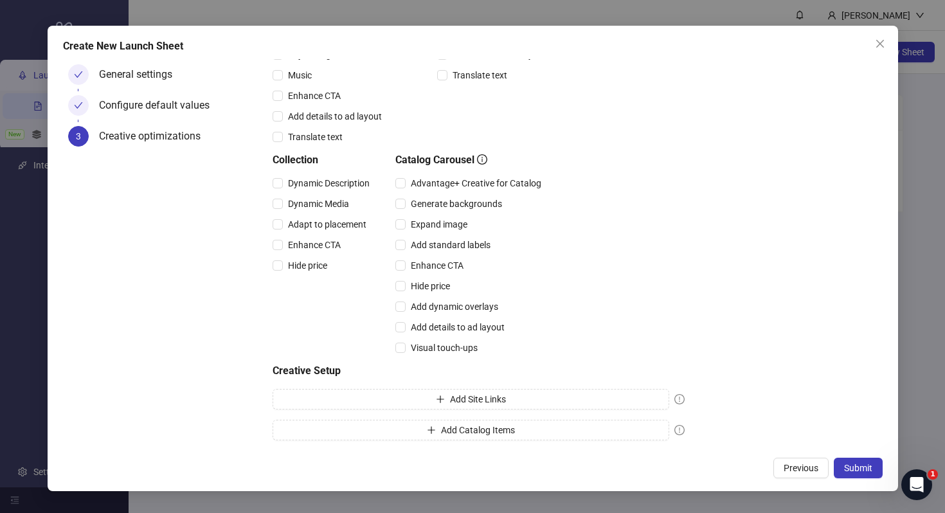
scroll to position [265, 0]
click at [866, 467] on span "Submit" at bounding box center [858, 468] width 28 height 10
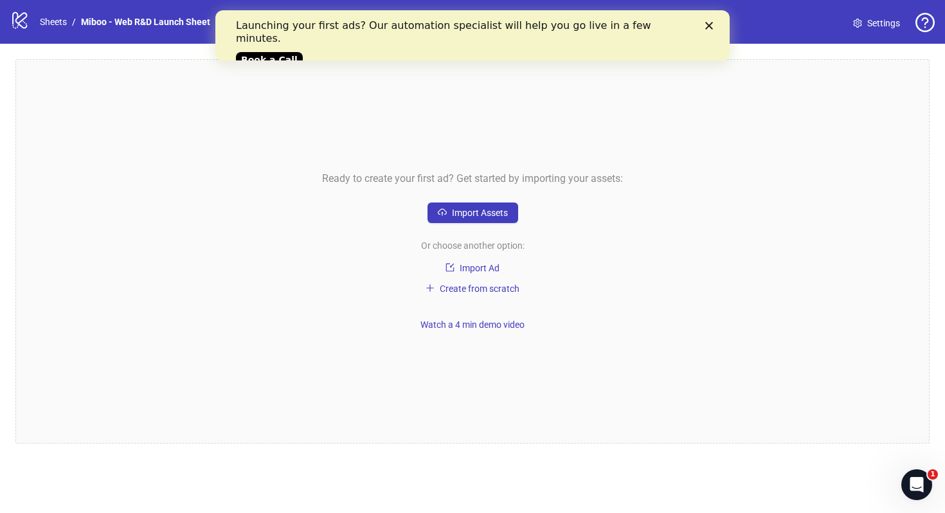
click at [709, 28] on icon "Close" at bounding box center [709, 26] width 8 height 8
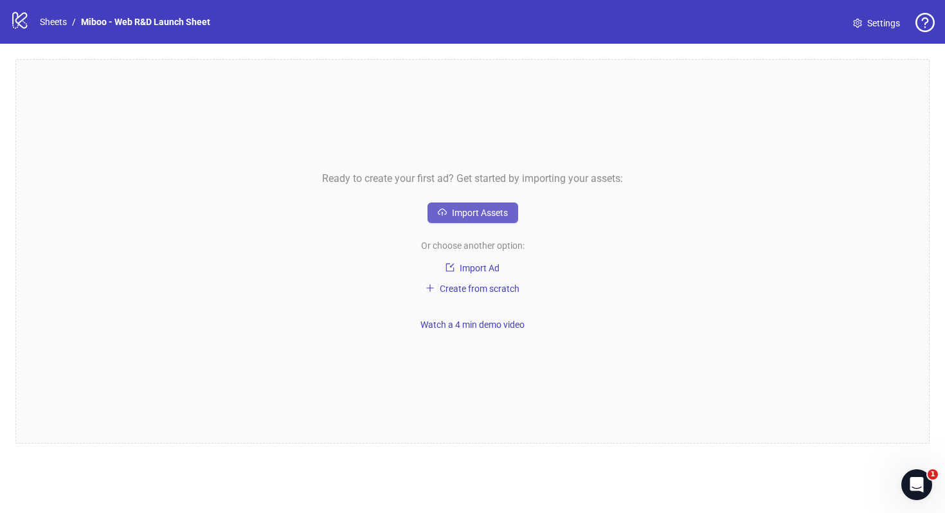
click at [498, 215] on span "Import Assets" at bounding box center [480, 213] width 56 height 10
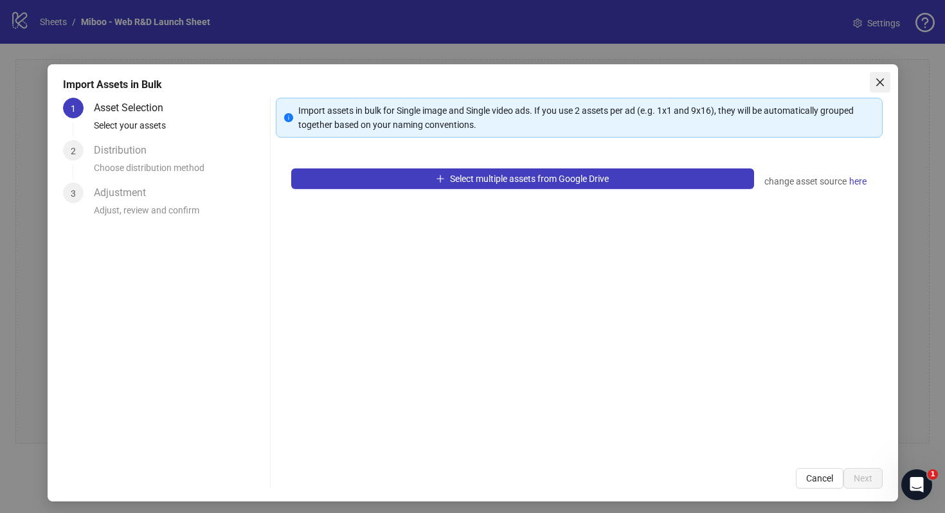
click at [884, 81] on icon "close" at bounding box center [880, 82] width 10 height 10
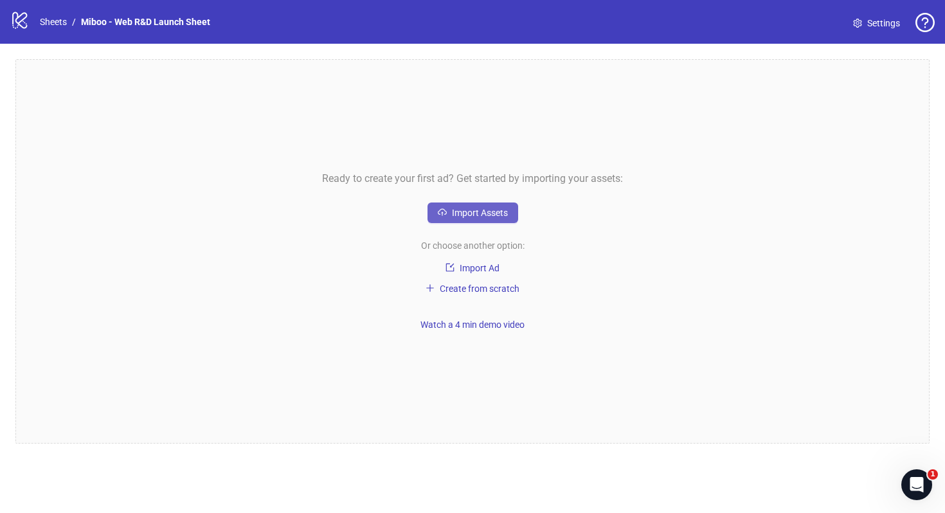
click at [492, 216] on span "Import Assets" at bounding box center [480, 213] width 56 height 10
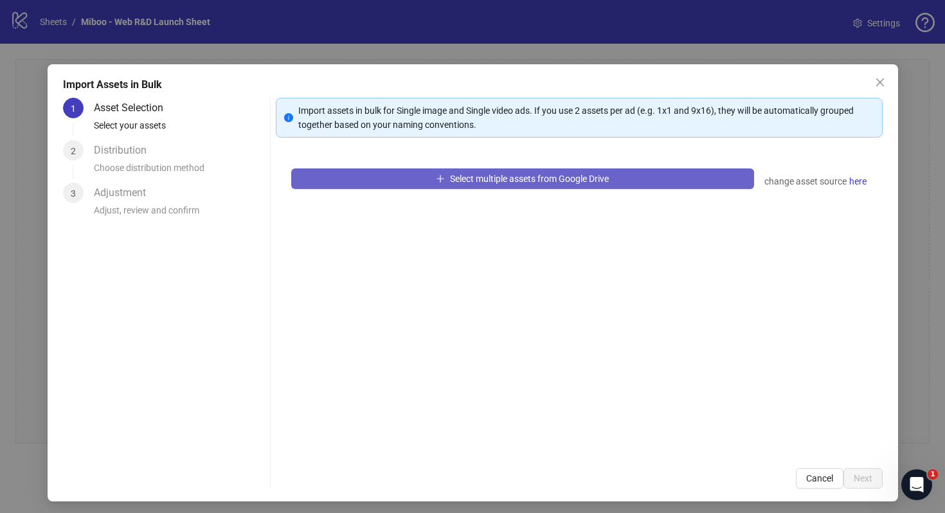
click at [505, 183] on span "Select multiple assets from Google Drive" at bounding box center [529, 179] width 159 height 10
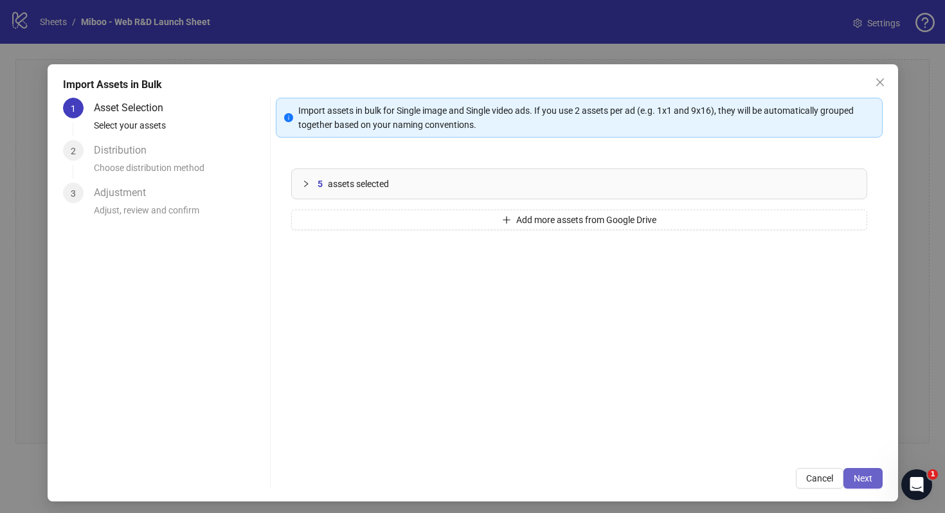
click at [859, 473] on span "Next" at bounding box center [863, 478] width 19 height 10
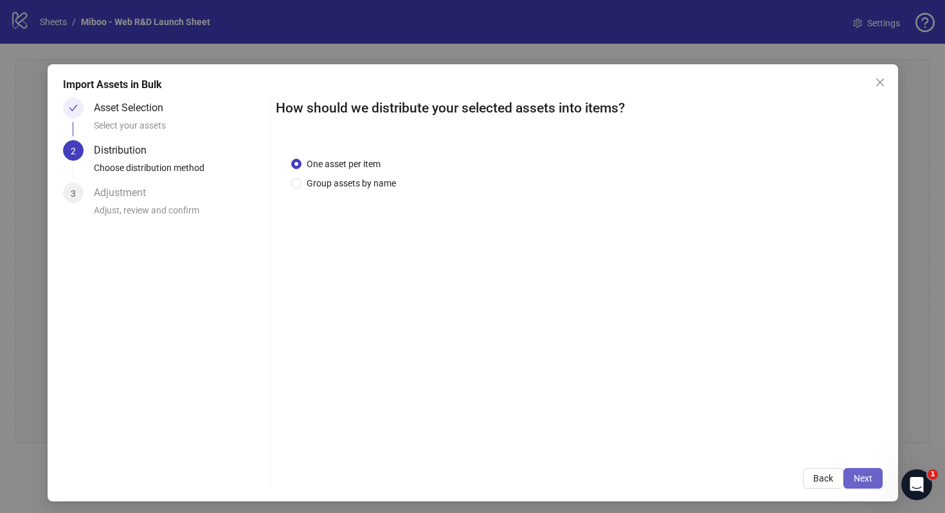
click at [868, 474] on span "Next" at bounding box center [863, 478] width 19 height 10
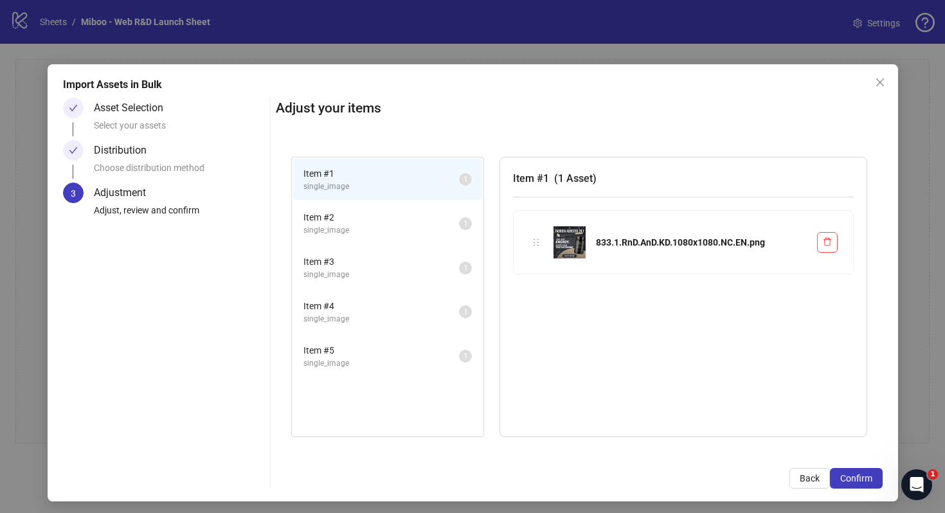
click at [373, 242] on li "Item # 2 single_image 1" at bounding box center [387, 223] width 189 height 42
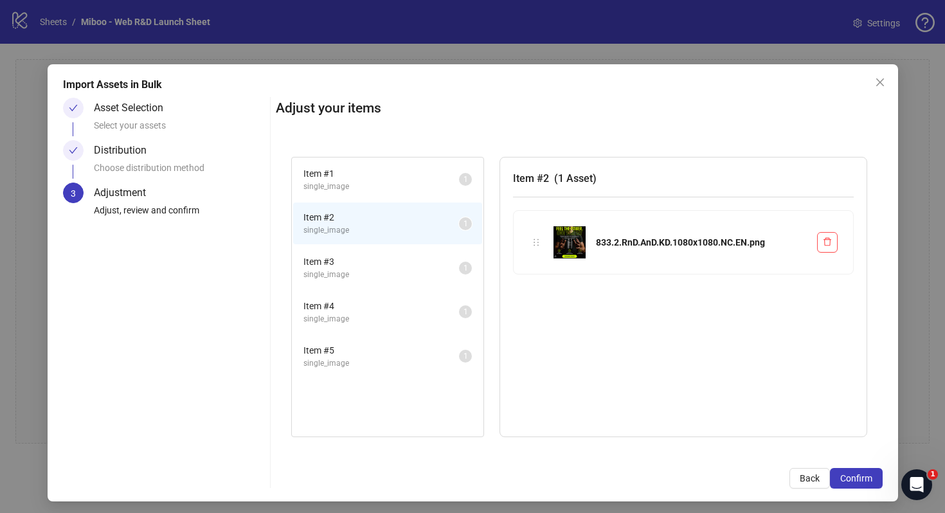
click at [386, 264] on span "Item # 3" at bounding box center [381, 262] width 156 height 14
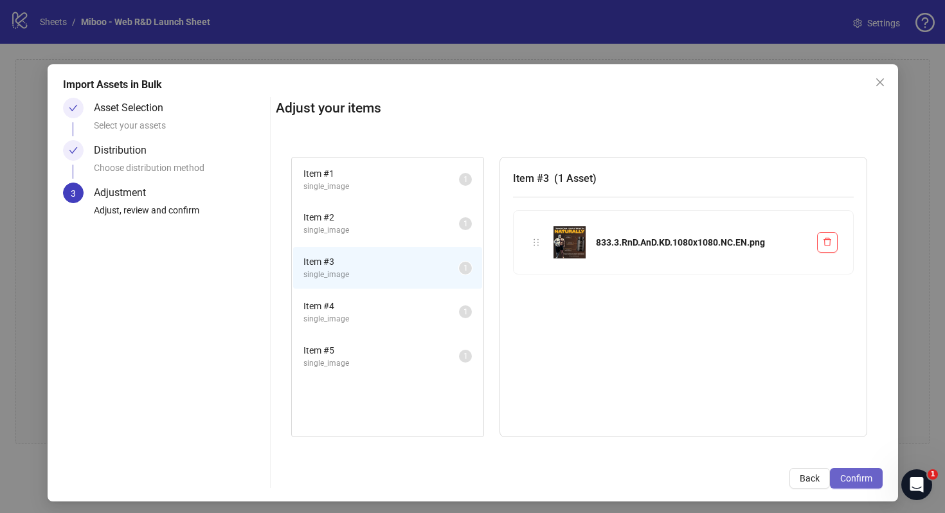
click at [847, 474] on span "Confirm" at bounding box center [856, 478] width 32 height 10
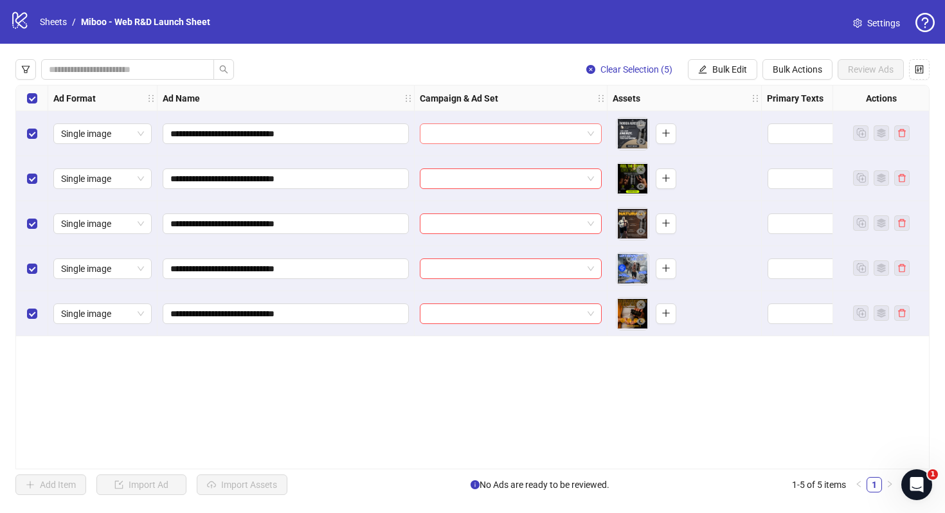
click at [509, 127] on input "search" at bounding box center [504, 133] width 155 height 19
paste input "**********"
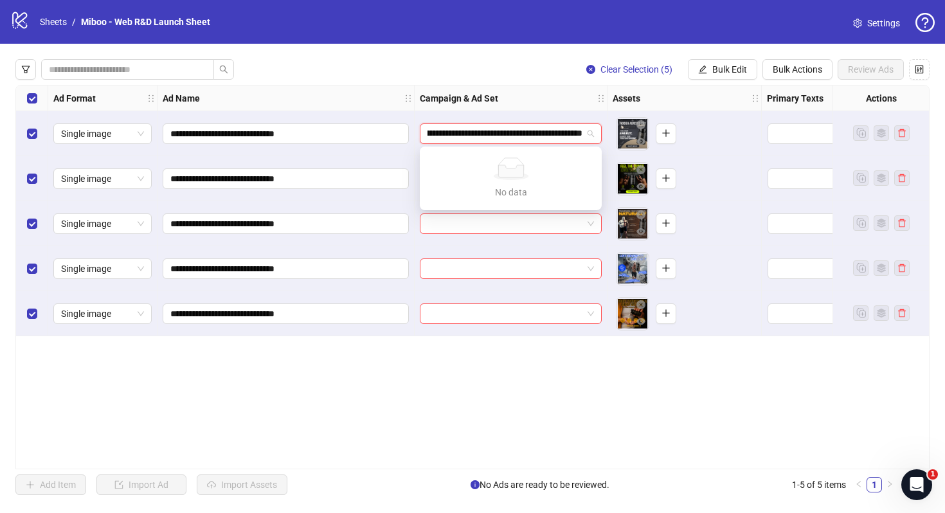
click at [489, 134] on input "**********" at bounding box center [504, 133] width 155 height 19
type input "**********"
click at [434, 380] on div "**********" at bounding box center [472, 277] width 914 height 384
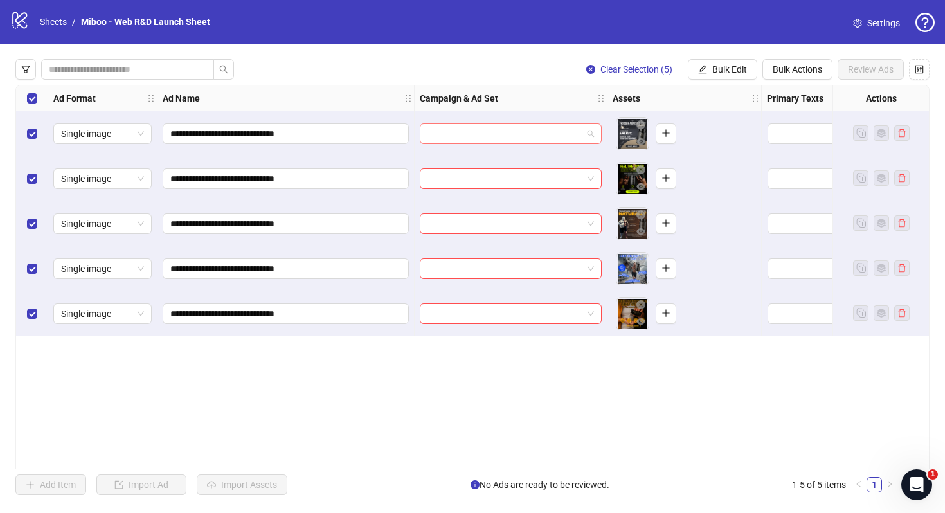
click at [452, 136] on input "search" at bounding box center [504, 133] width 155 height 19
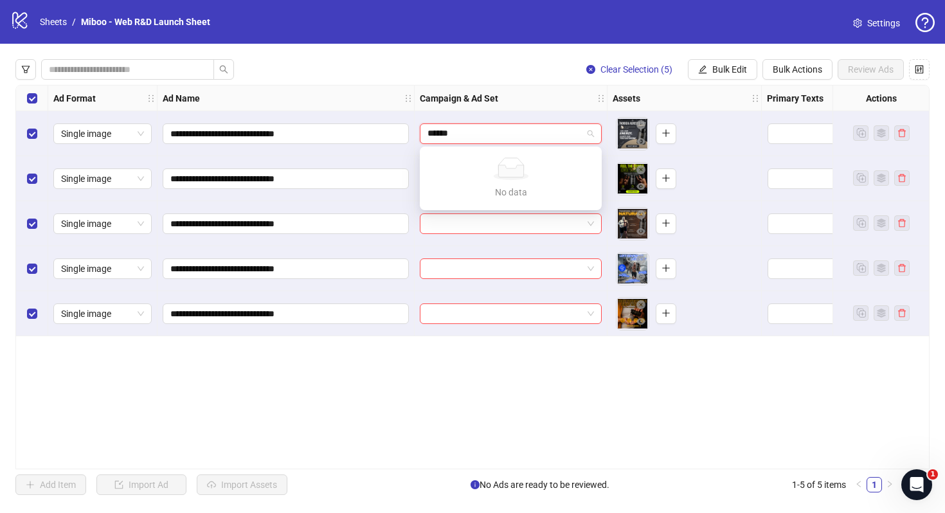
type input "****"
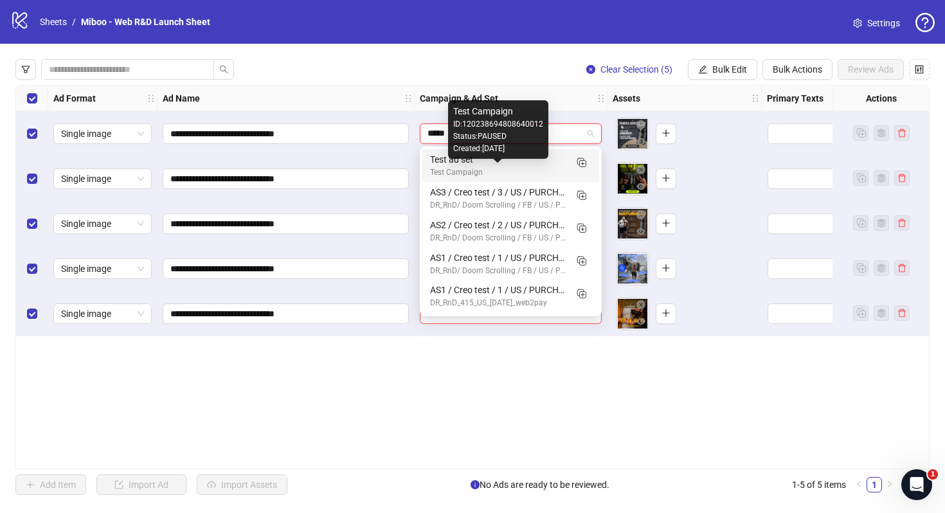
click at [490, 171] on div "Test Campaign" at bounding box center [498, 172] width 136 height 12
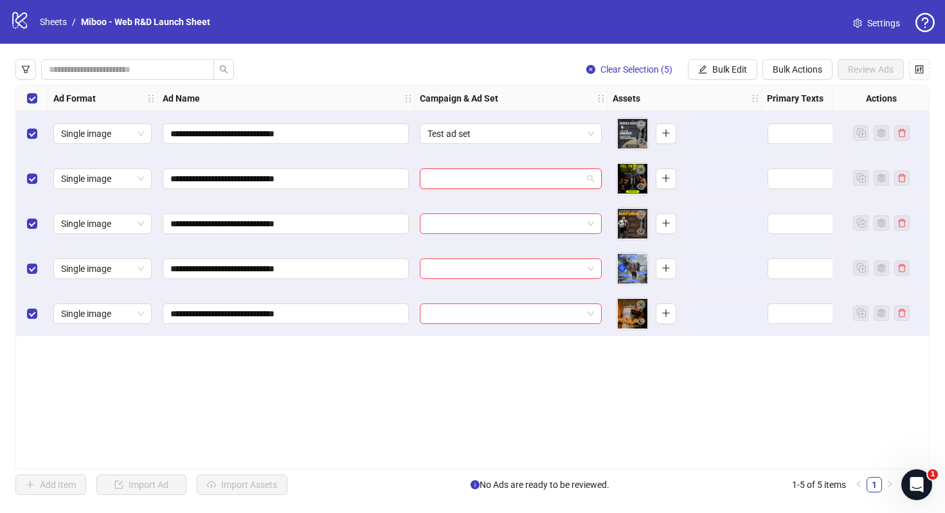
click at [488, 178] on input "search" at bounding box center [504, 178] width 155 height 19
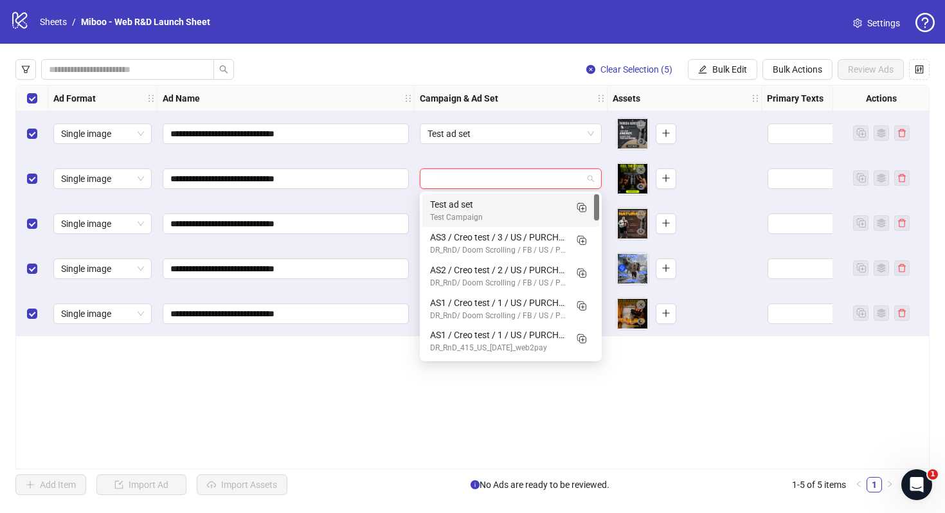
click at [488, 211] on div "Test Campaign" at bounding box center [498, 217] width 136 height 12
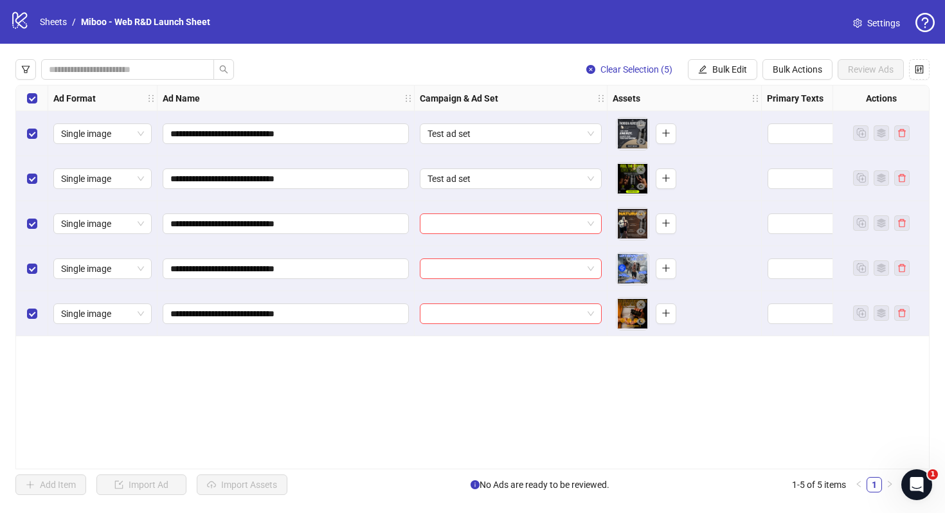
click at [488, 211] on div at bounding box center [511, 223] width 193 height 45
click at [488, 220] on input "search" at bounding box center [504, 223] width 155 height 19
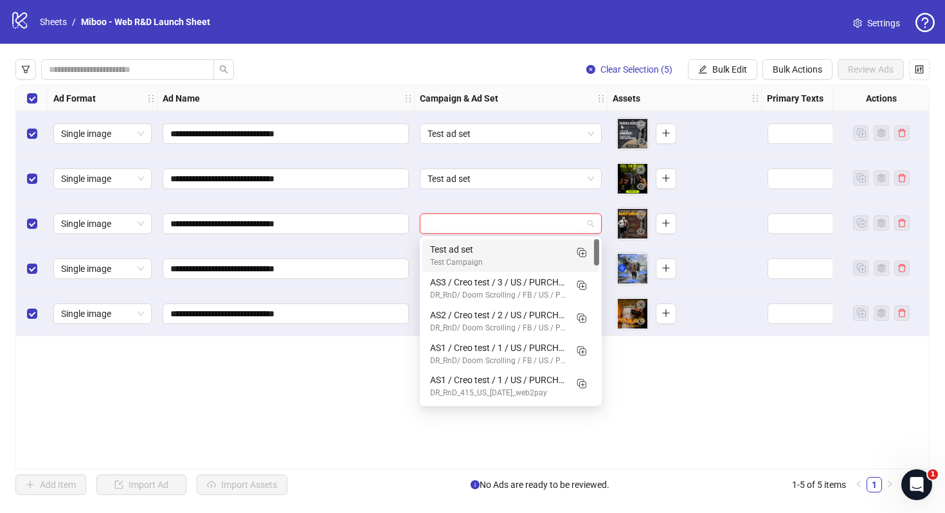
click at [488, 256] on div "Test Campaign" at bounding box center [498, 262] width 136 height 12
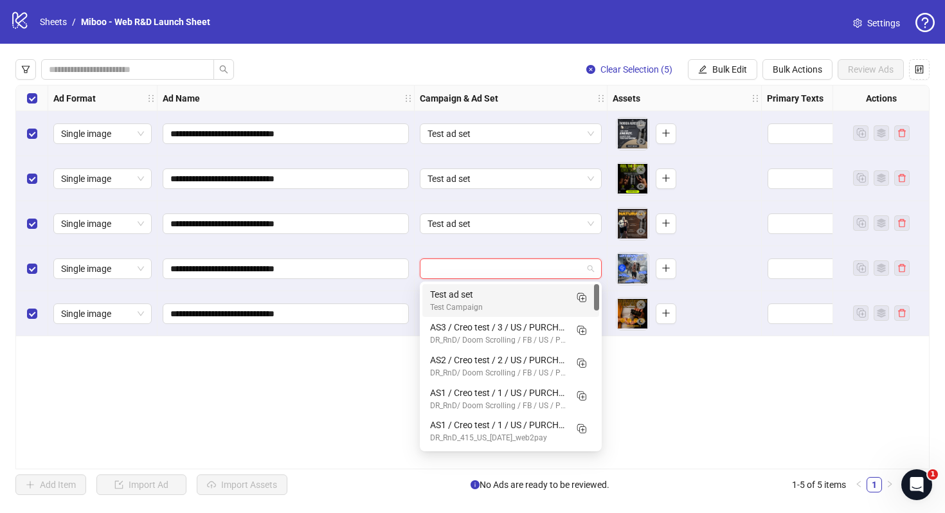
click at [486, 269] on input "search" at bounding box center [504, 268] width 155 height 19
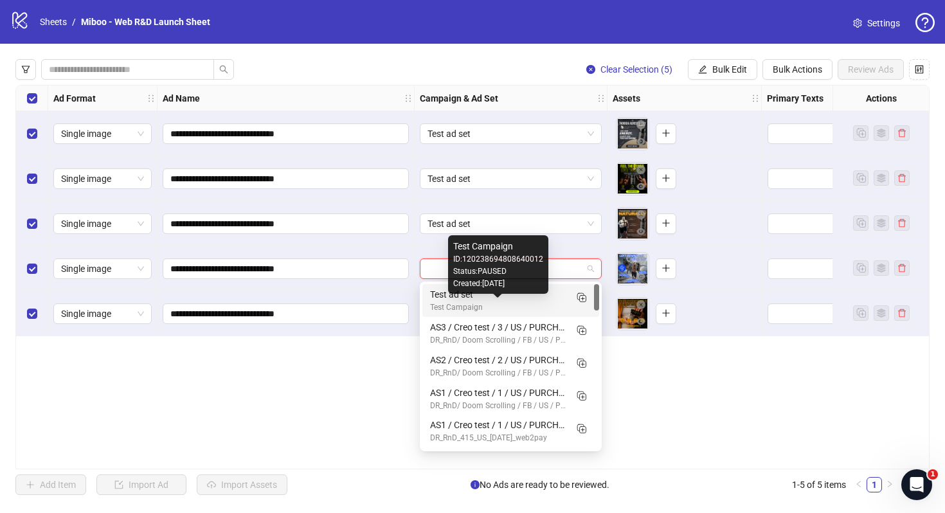
click at [488, 305] on div "Test Campaign" at bounding box center [498, 307] width 136 height 12
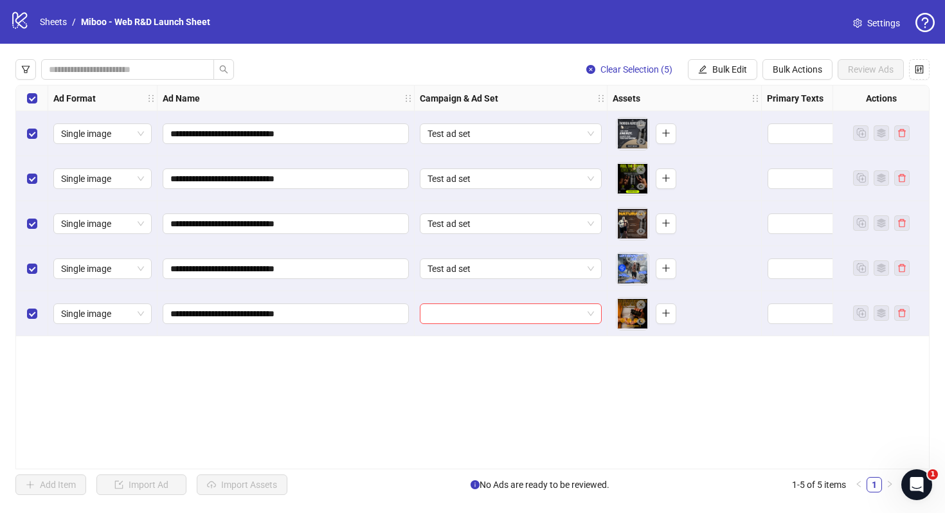
click at [488, 305] on input "search" at bounding box center [504, 313] width 155 height 19
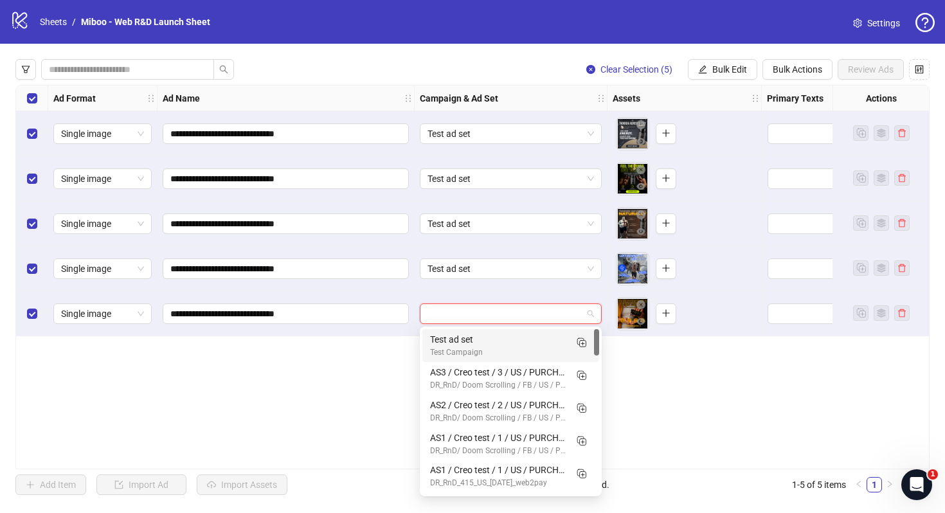
click at [492, 347] on div "Test Campaign" at bounding box center [498, 352] width 136 height 12
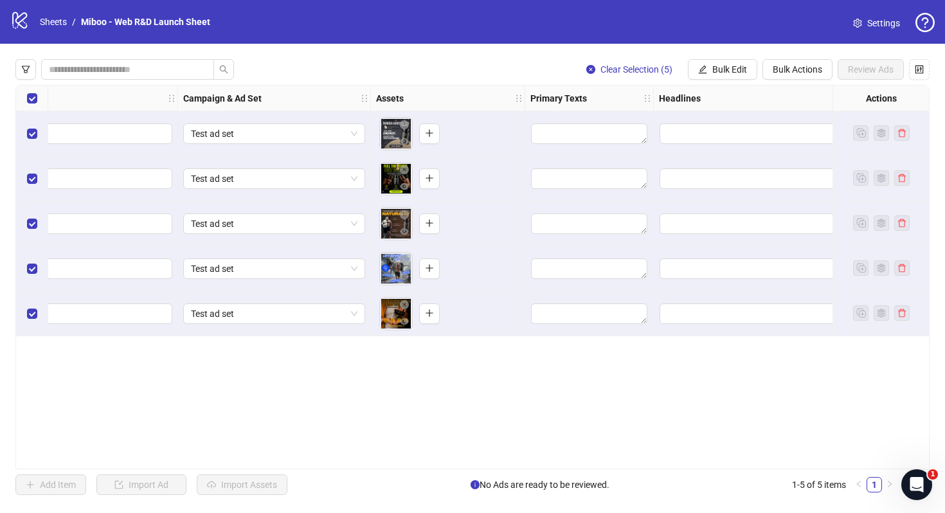
scroll to position [0, 244]
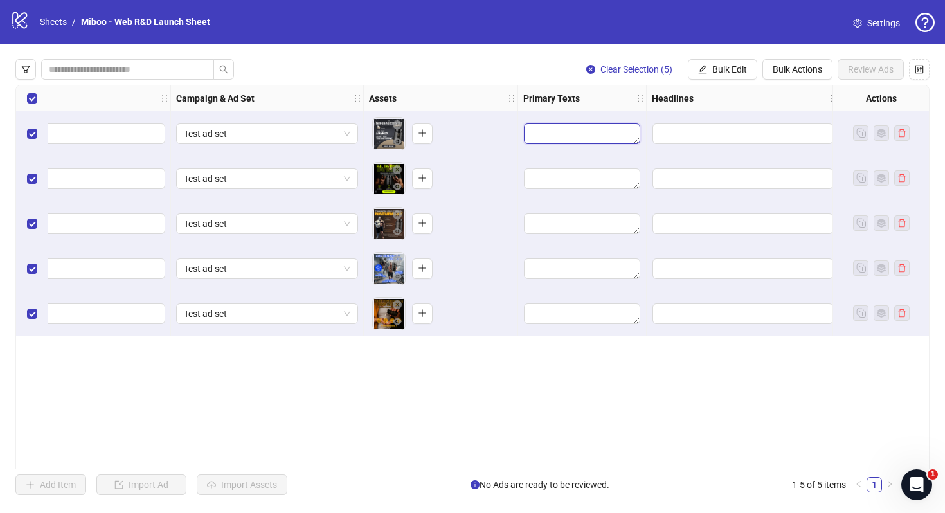
click at [576, 138] on textarea "Edit values" at bounding box center [582, 133] width 116 height 21
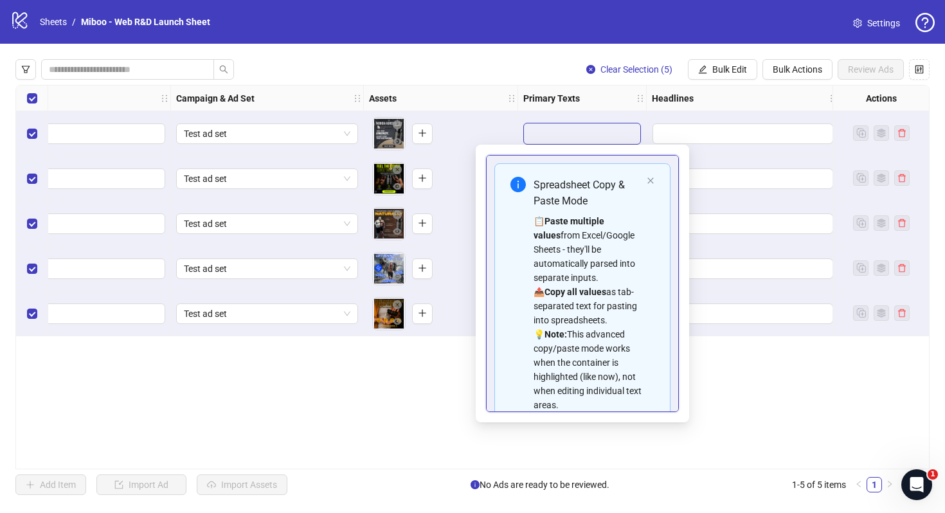
scroll to position [87, 0]
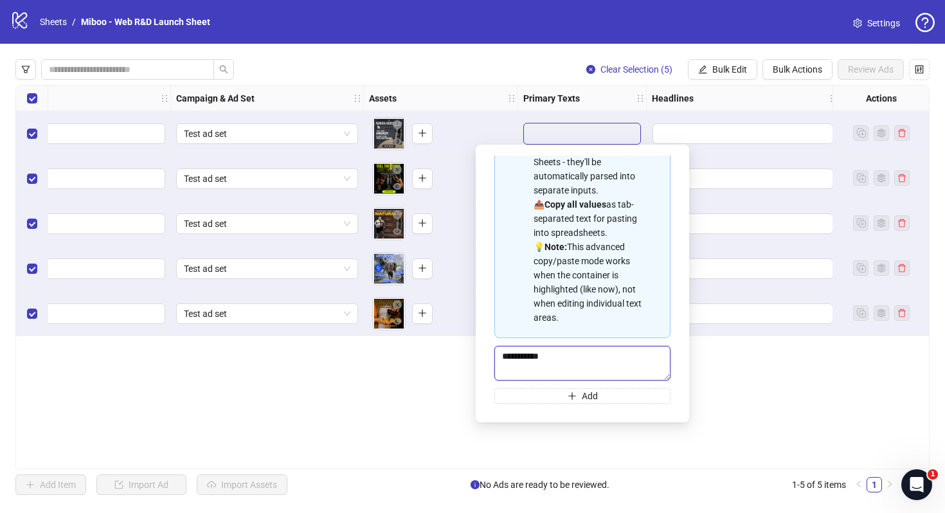
type textarea "**********"
click at [704, 406] on div "**********" at bounding box center [472, 277] width 914 height 384
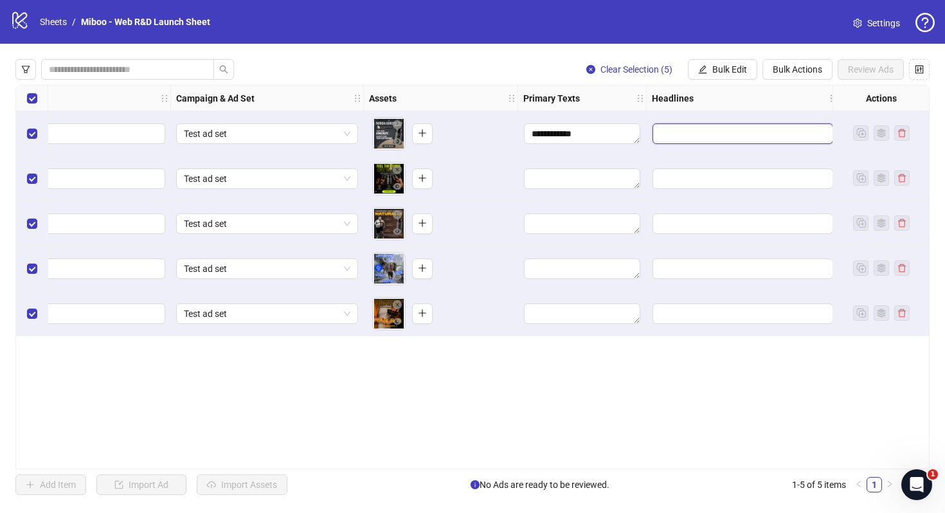
click at [706, 141] on input "Edit values" at bounding box center [742, 133] width 181 height 21
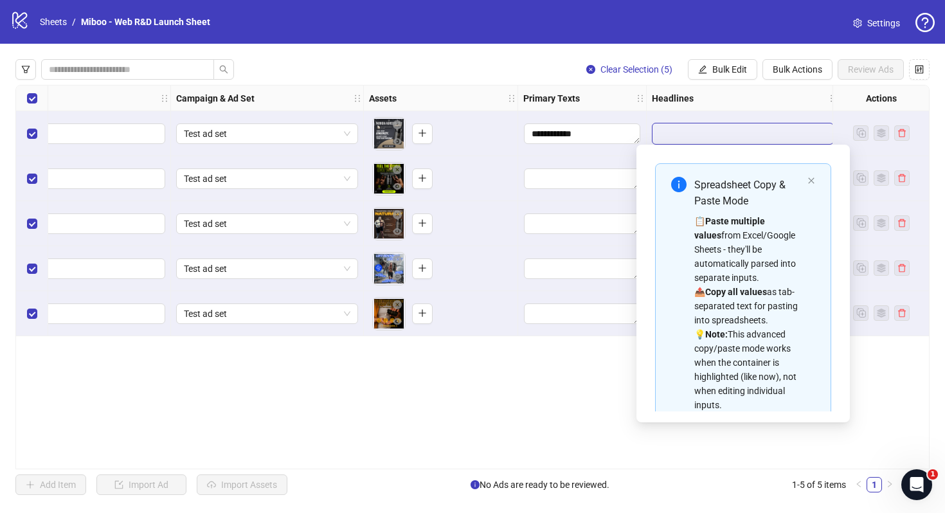
scroll to position [73, 0]
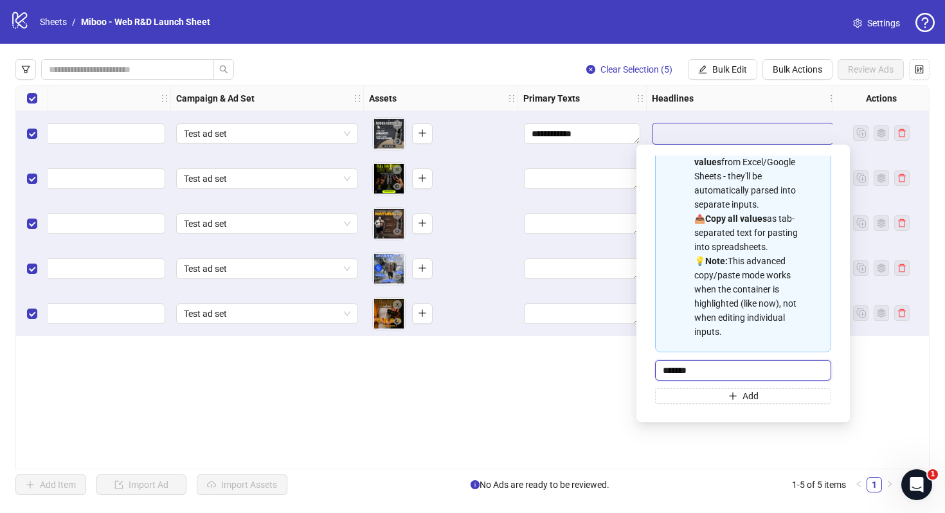
type input "********"
click at [715, 72] on span "Bulk Edit" at bounding box center [729, 69] width 35 height 10
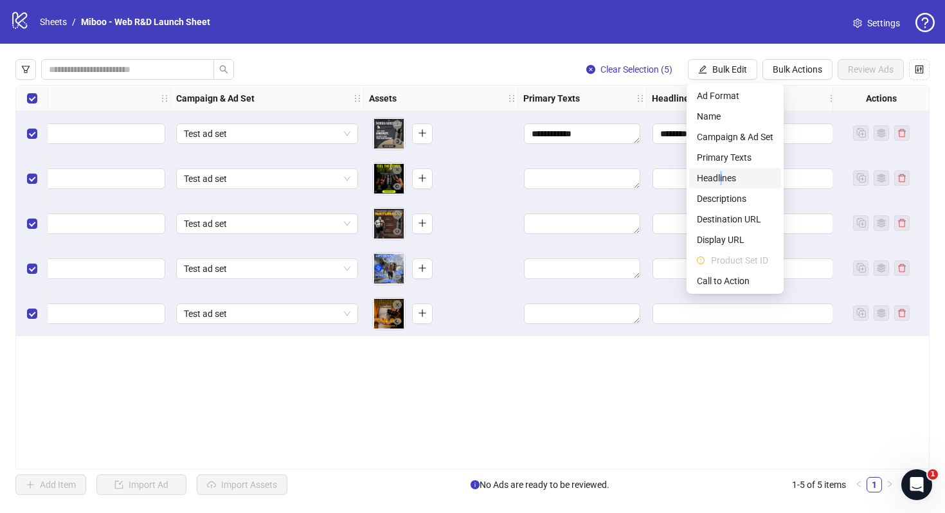
click at [721, 171] on span "Headlines" at bounding box center [735, 178] width 76 height 14
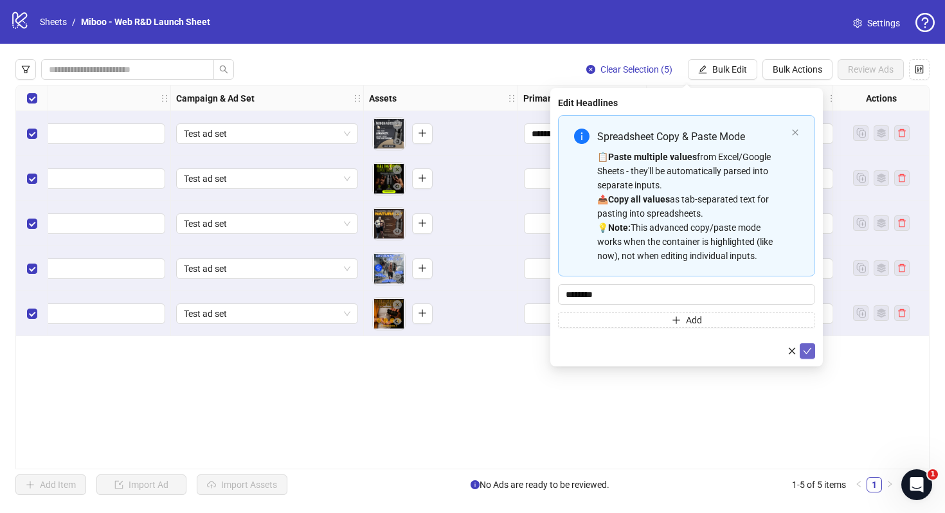
click at [812, 348] on button "submit" at bounding box center [807, 350] width 15 height 15
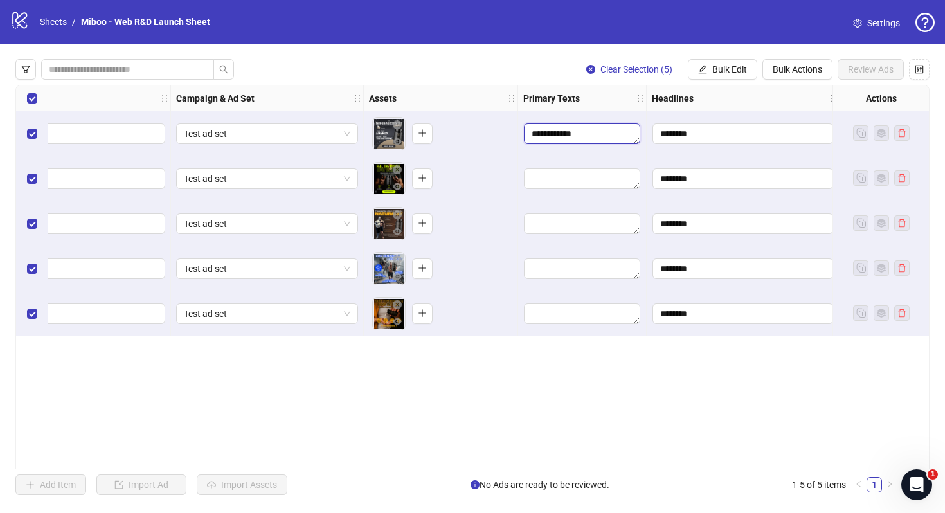
click at [589, 131] on textarea "**********" at bounding box center [582, 133] width 116 height 21
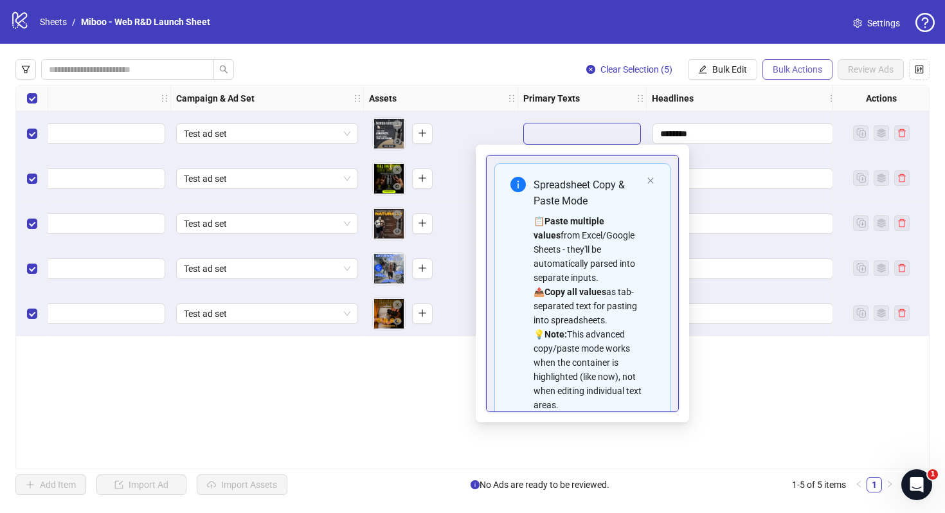
click at [781, 75] on button "Bulk Actions" at bounding box center [797, 69] width 70 height 21
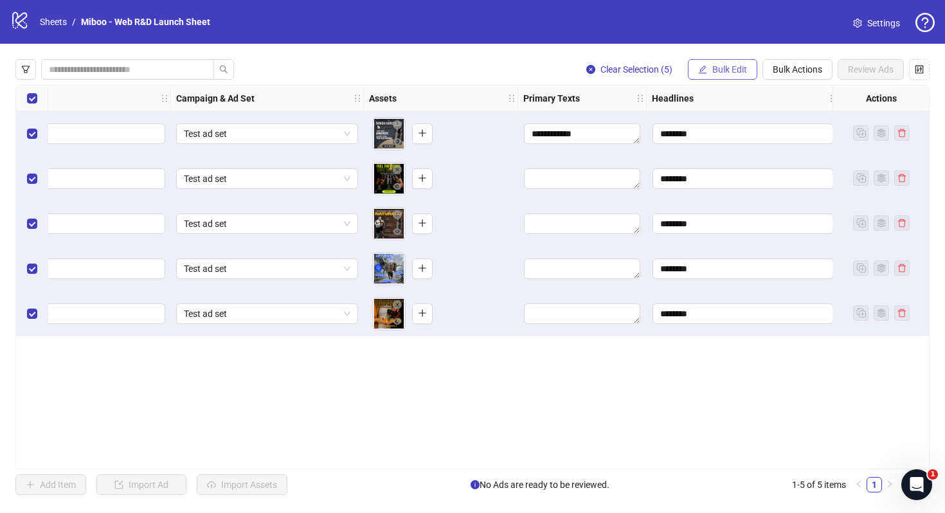
click at [733, 78] on button "Bulk Edit" at bounding box center [722, 69] width 69 height 21
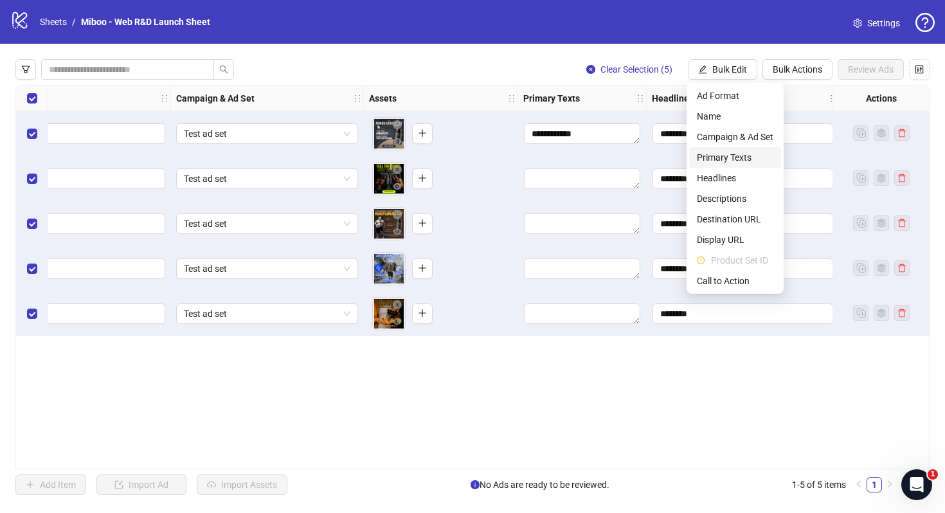
click at [732, 157] on span "Primary Texts" at bounding box center [735, 157] width 76 height 14
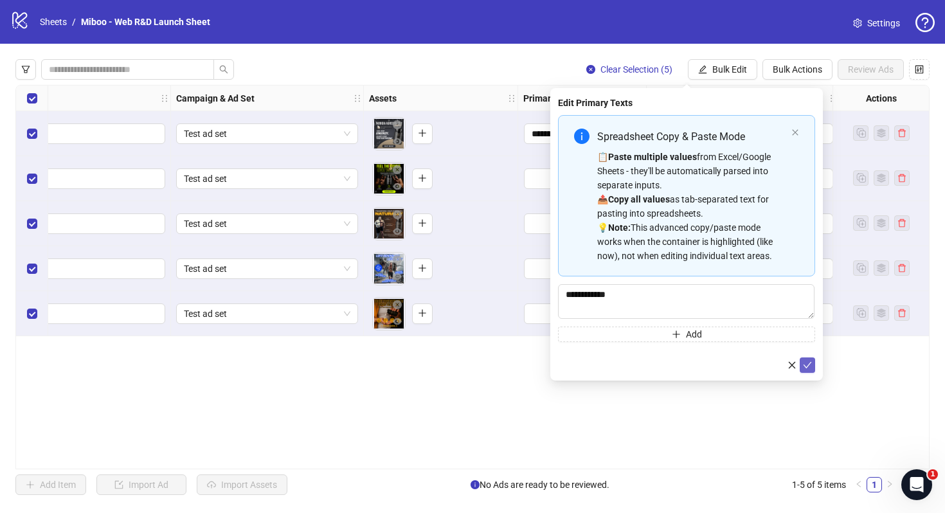
click at [807, 360] on span "submit" at bounding box center [807, 365] width 9 height 10
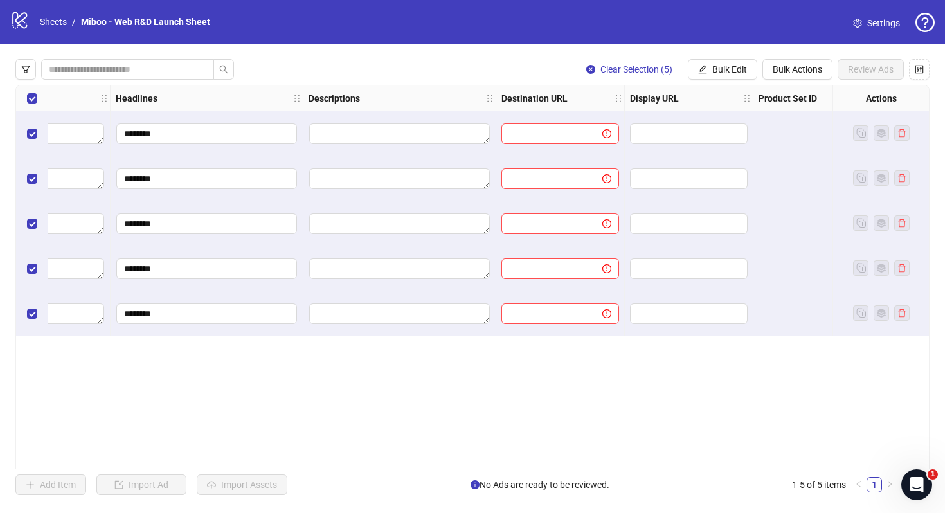
scroll to position [0, 783]
click at [576, 134] on input "text" at bounding box center [542, 134] width 75 height 14
paste input "**********"
type input "**********"
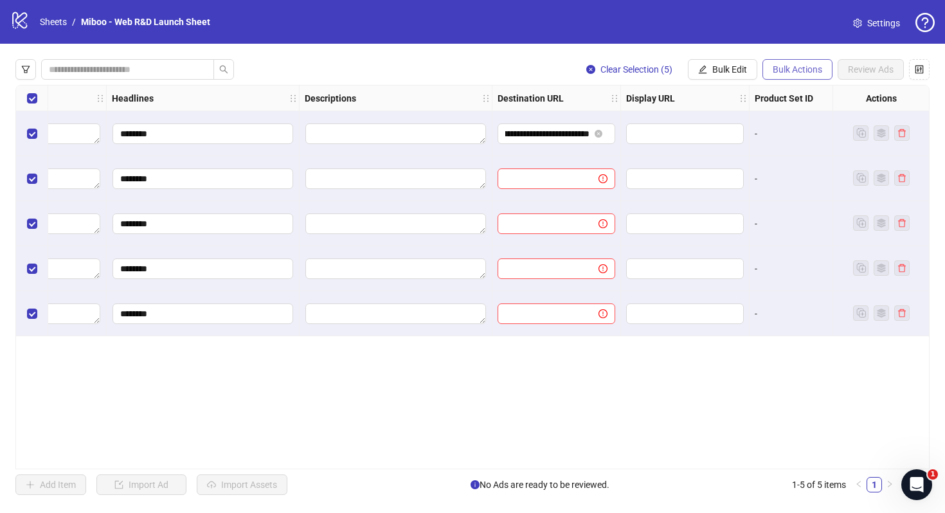
click at [780, 67] on span "Bulk Actions" at bounding box center [797, 69] width 49 height 10
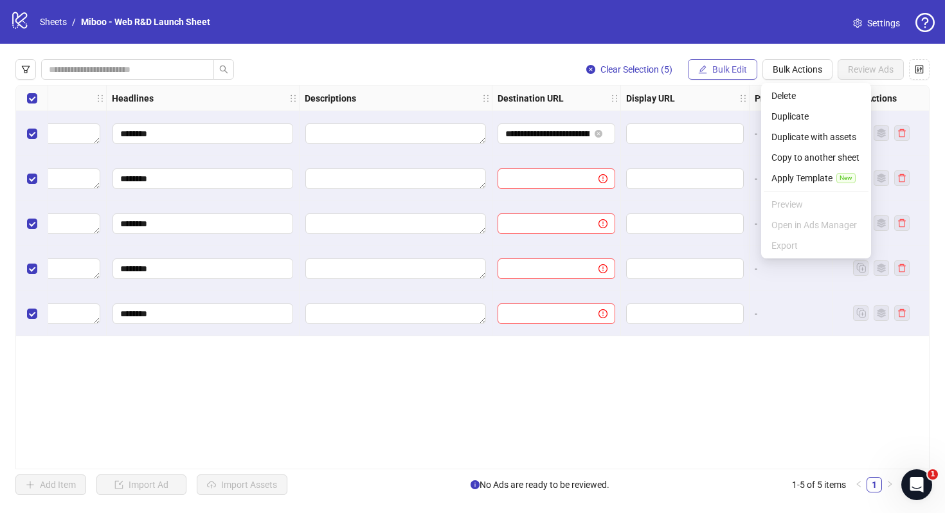
click at [738, 73] on span "Bulk Edit" at bounding box center [729, 69] width 35 height 10
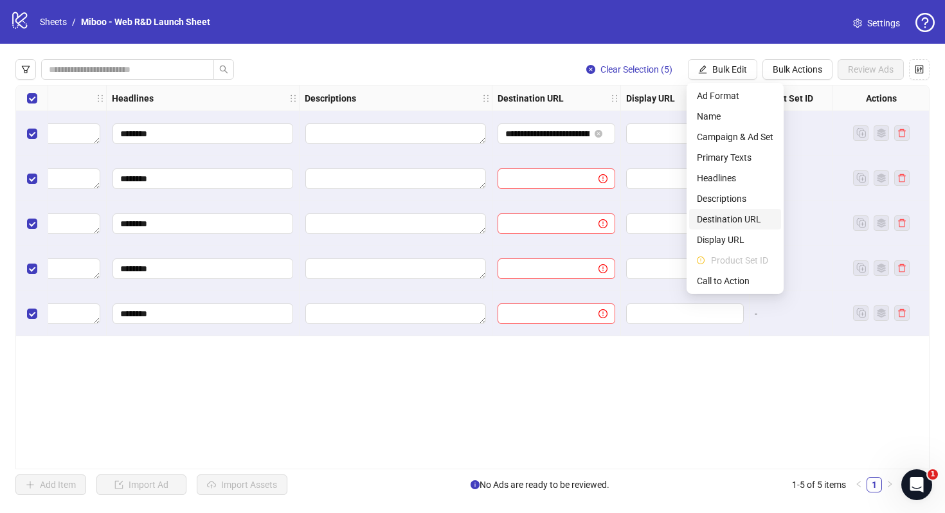
click at [745, 226] on li "Destination URL" at bounding box center [735, 219] width 92 height 21
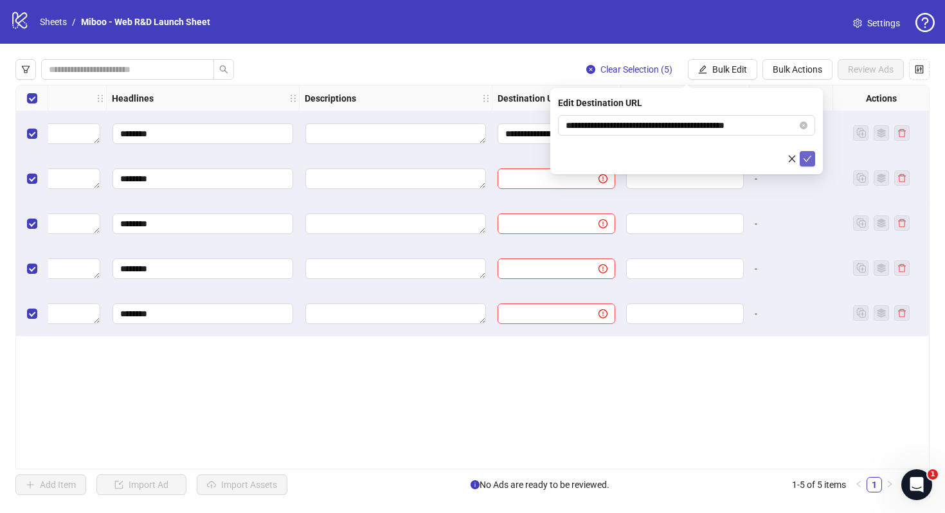
click at [805, 157] on icon "check" at bounding box center [807, 158] width 9 height 9
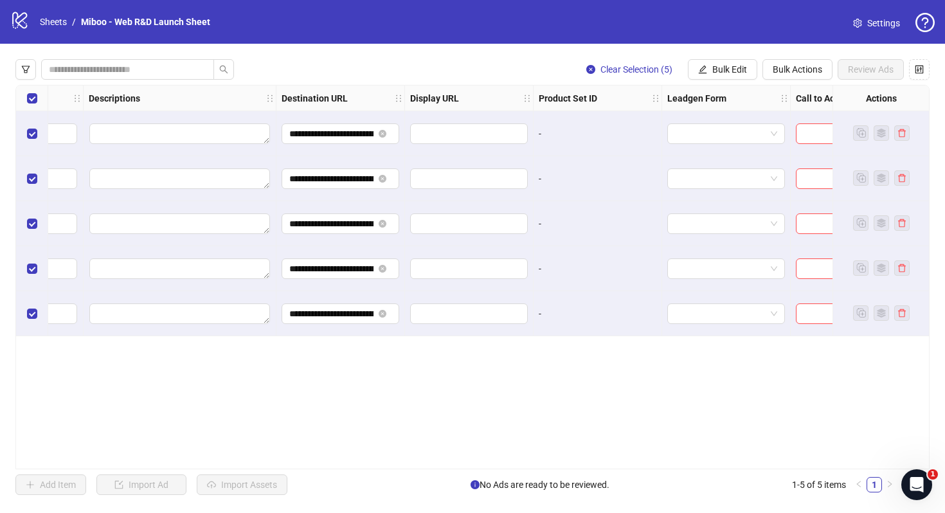
scroll to position [0, 1060]
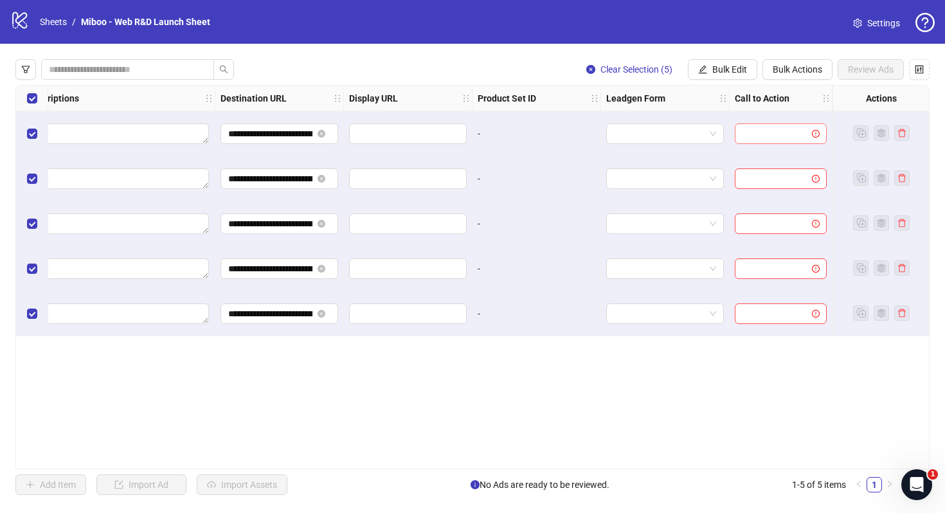
click at [751, 136] on input "search" at bounding box center [774, 133] width 65 height 19
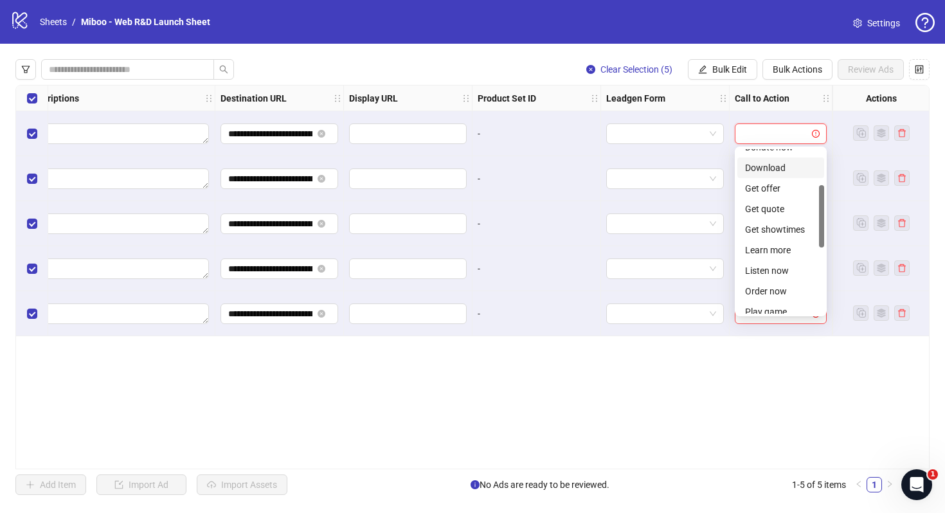
scroll to position [110, 0]
click at [787, 240] on div "Learn more" at bounding box center [780, 235] width 71 height 14
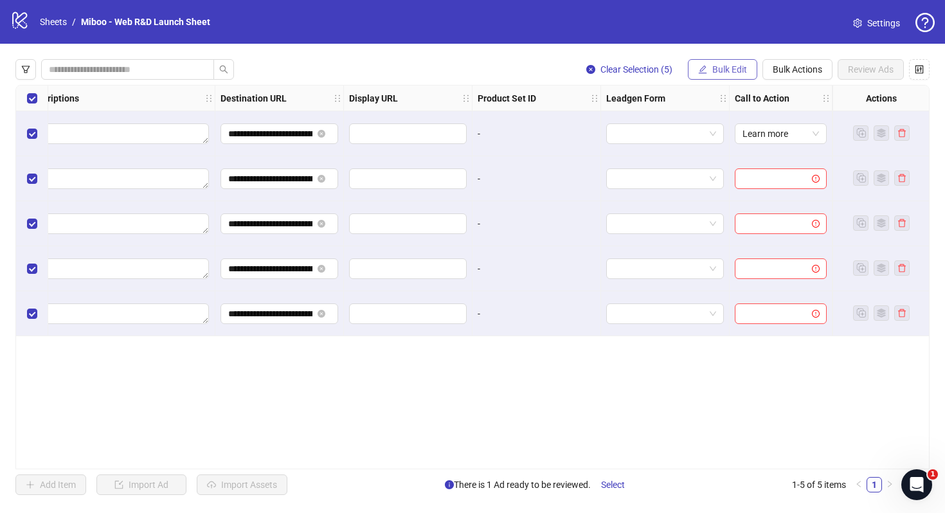
click at [738, 73] on span "Bulk Edit" at bounding box center [729, 69] width 35 height 10
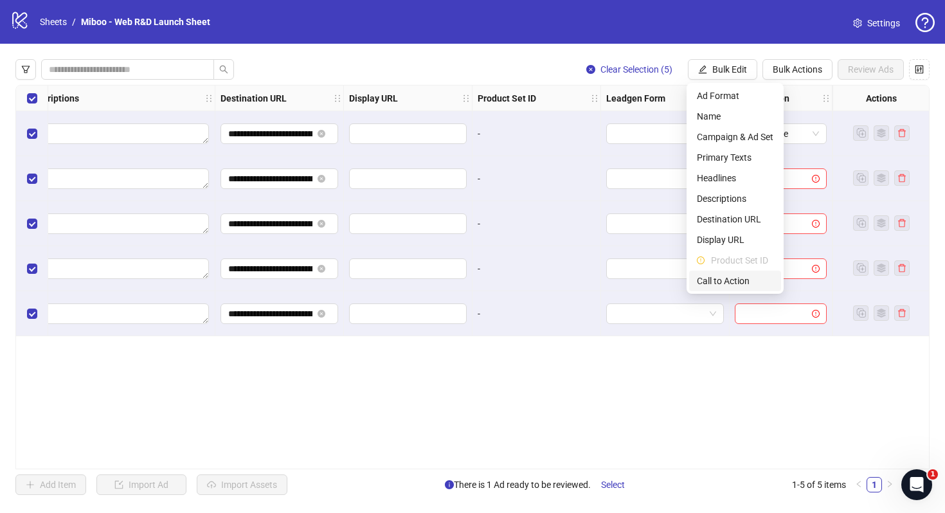
click at [728, 282] on span "Call to Action" at bounding box center [735, 281] width 76 height 14
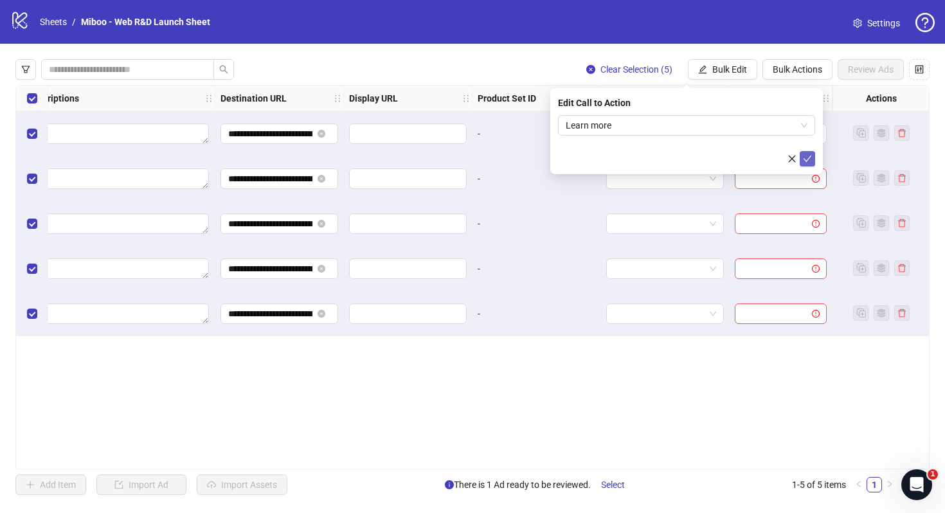
click at [809, 164] on button "submit" at bounding box center [807, 158] width 15 height 15
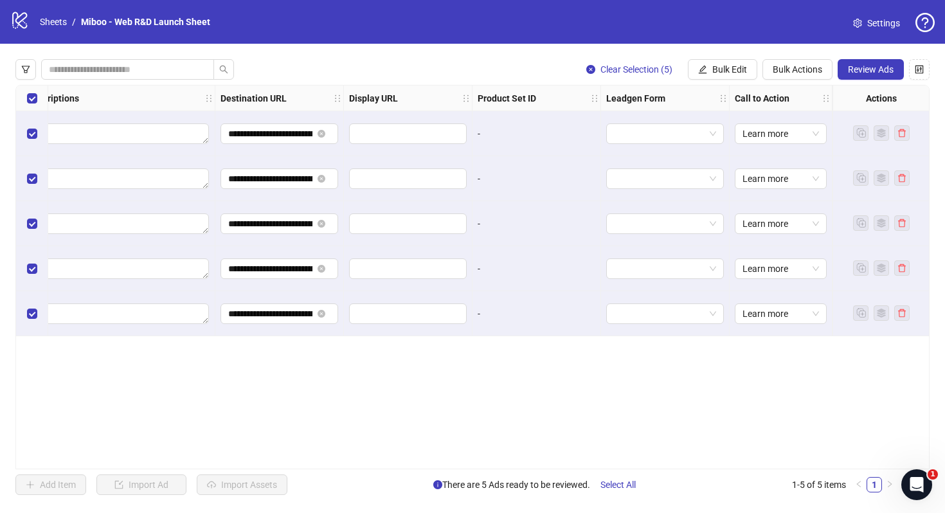
click at [778, 363] on div "**********" at bounding box center [472, 277] width 914 height 384
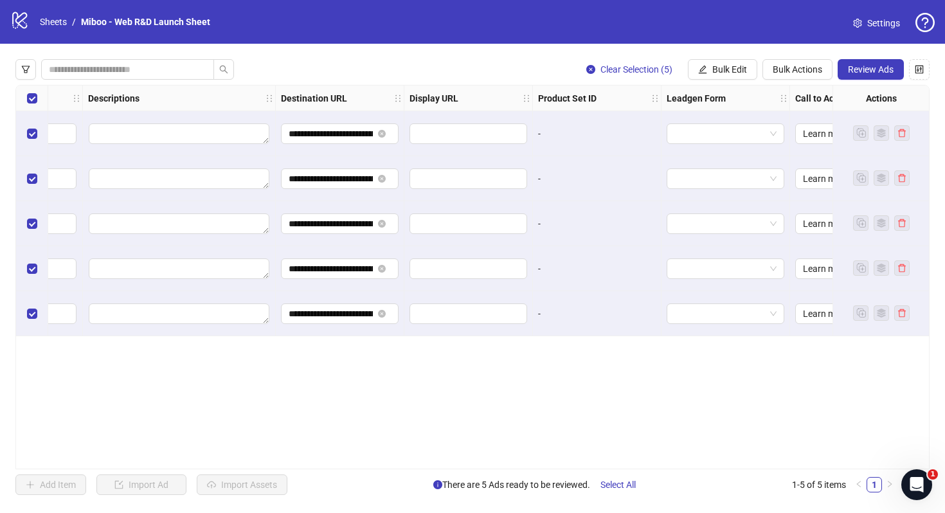
scroll to position [0, 991]
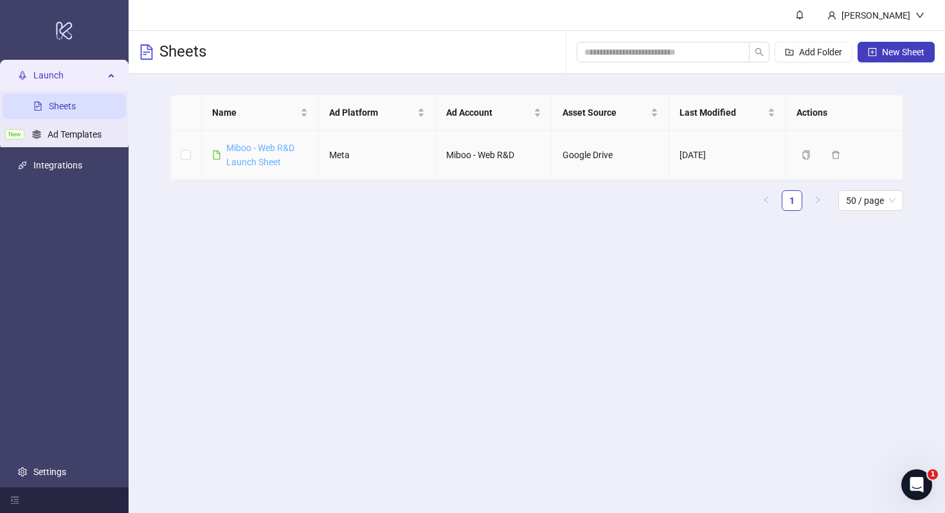
click at [267, 145] on link "Miboo - Web R&D Launch Sheet" at bounding box center [260, 155] width 68 height 24
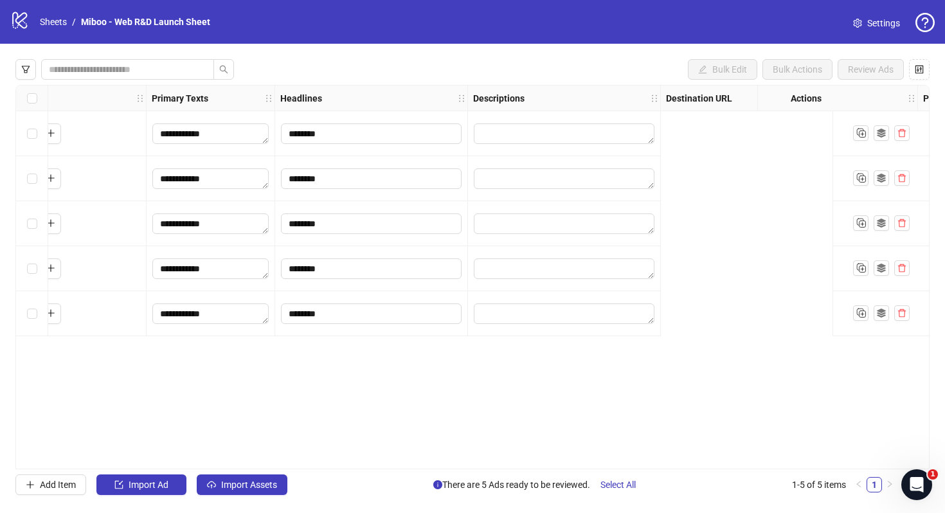
scroll to position [0, 1060]
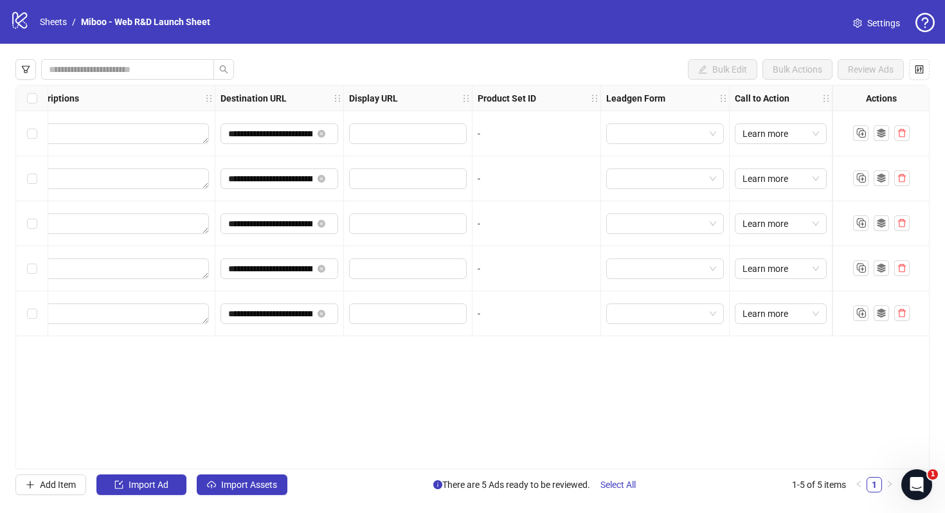
click at [607, 368] on div "**********" at bounding box center [472, 277] width 914 height 384
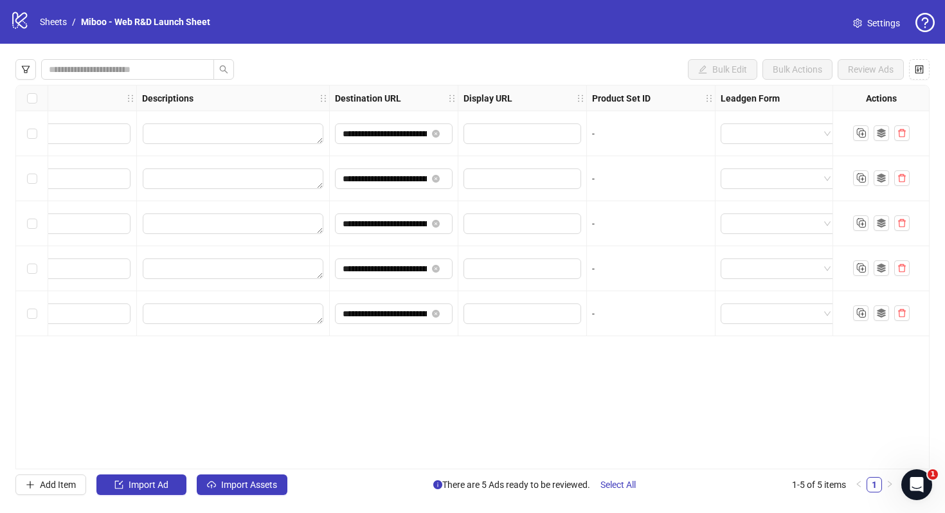
scroll to position [0, 956]
click at [636, 136] on div "-" at bounding box center [641, 134] width 118 height 14
click at [919, 71] on icon "control" at bounding box center [919, 69] width 9 height 9
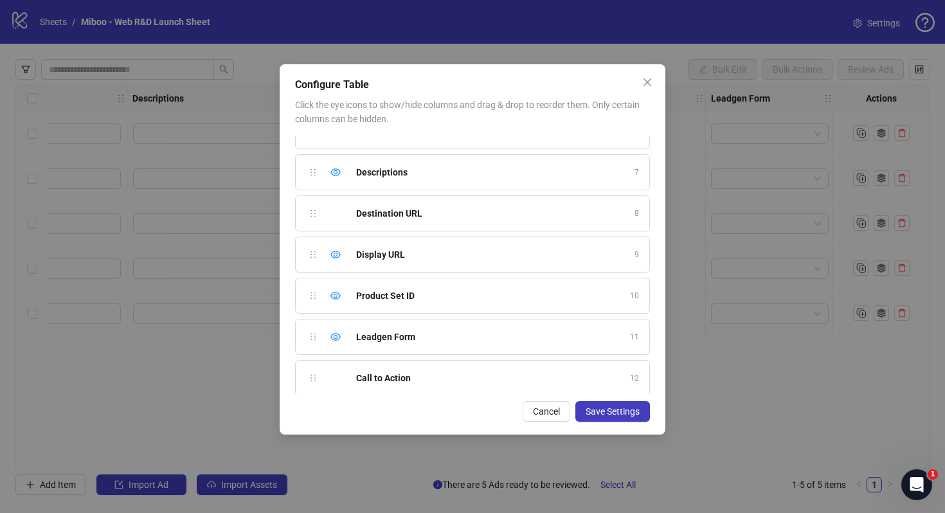
scroll to position [401, 0]
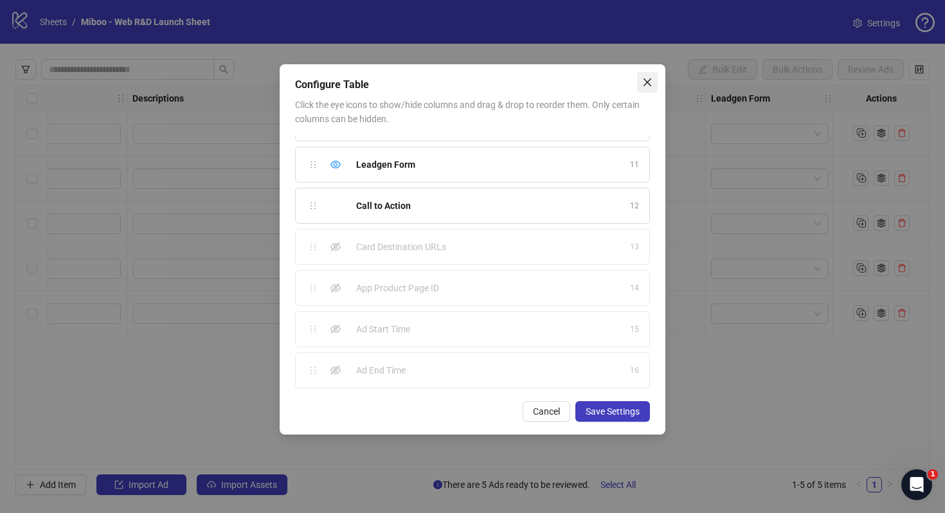
click at [649, 77] on icon "close" at bounding box center [647, 82] width 10 height 10
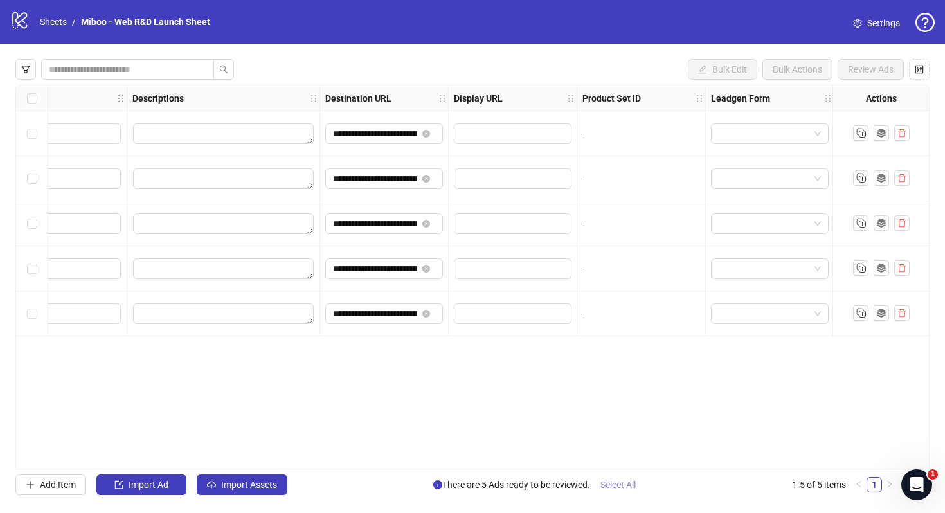
click at [616, 481] on span "Select All" at bounding box center [617, 484] width 35 height 10
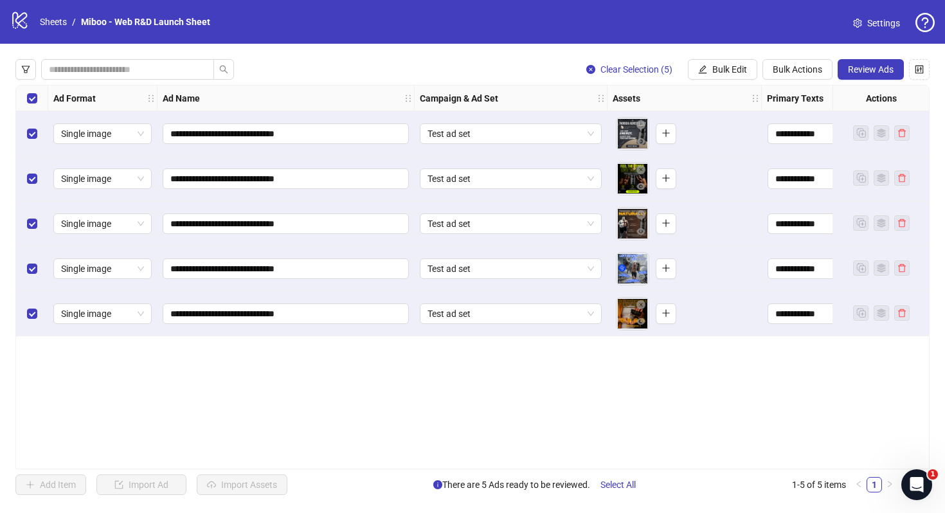
scroll to position [0, 1060]
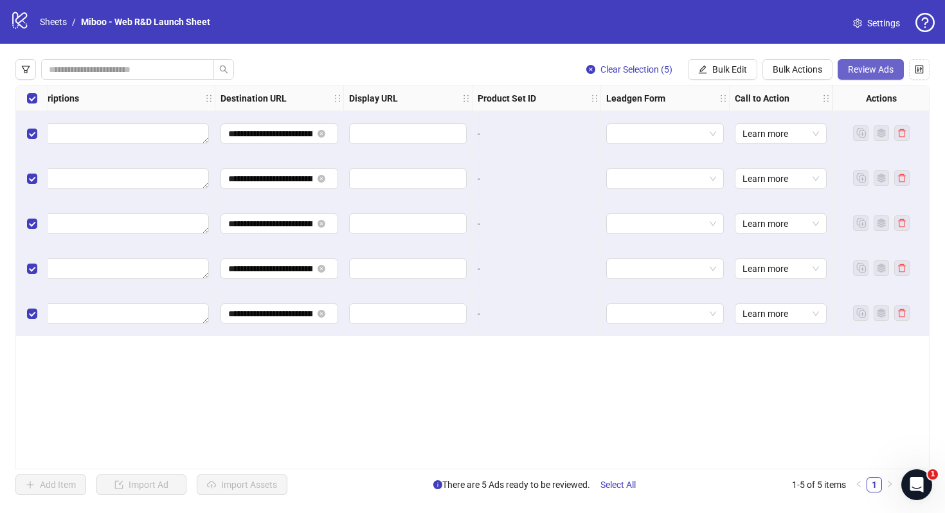
click at [883, 69] on span "Review Ads" at bounding box center [871, 69] width 46 height 10
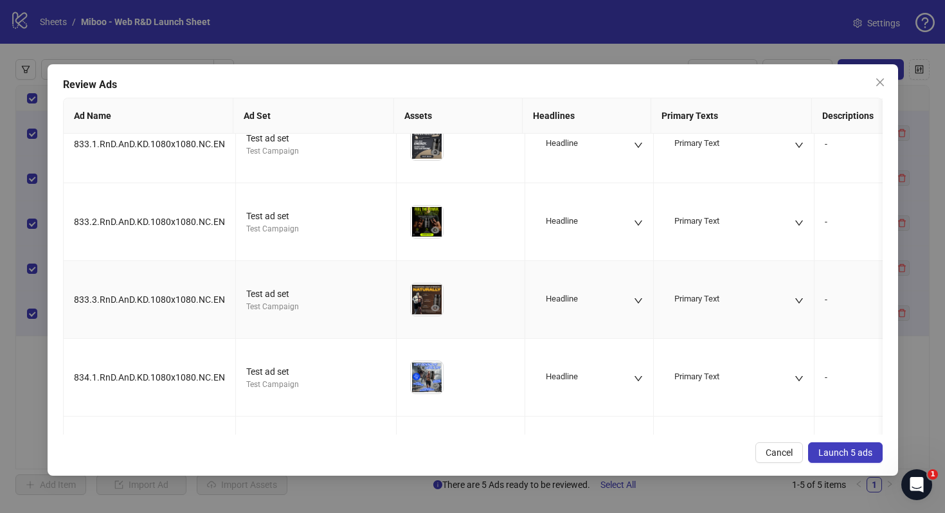
scroll to position [88, 0]
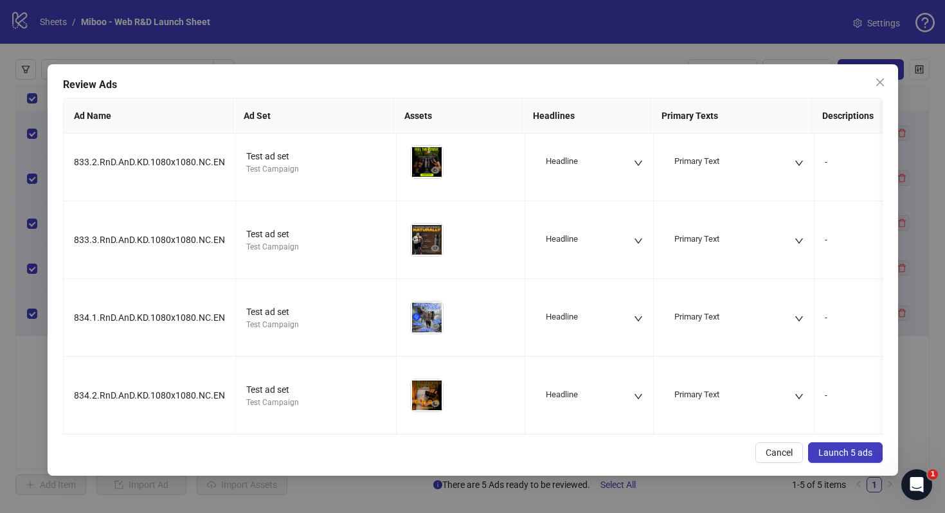
click at [872, 452] on button "Launch 5 ads" at bounding box center [845, 452] width 75 height 21
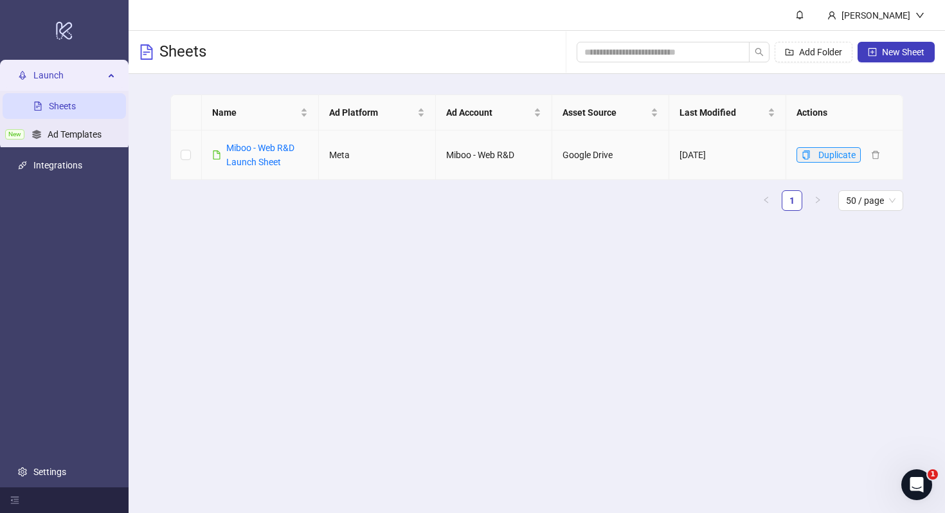
click at [813, 156] on button "Duplicate" at bounding box center [828, 154] width 64 height 15
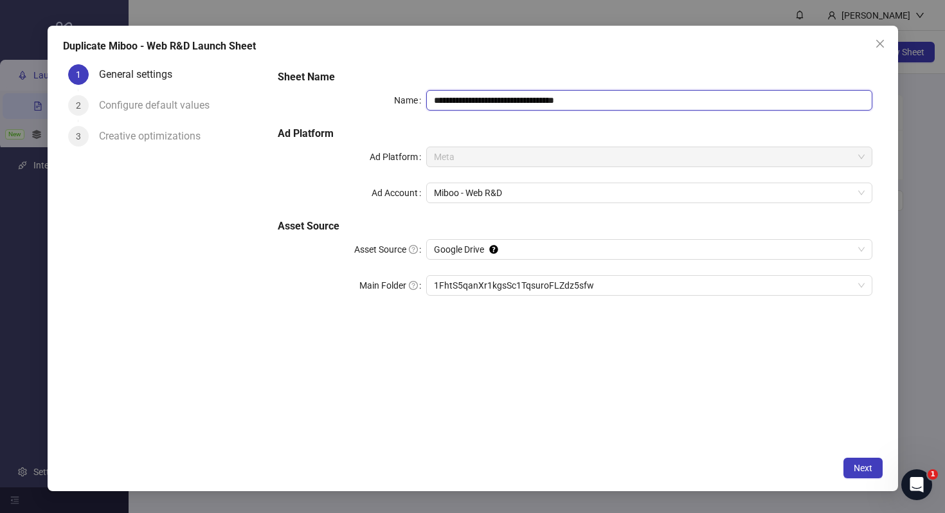
drag, startPoint x: 611, startPoint y: 101, endPoint x: 578, endPoint y: 102, distance: 32.8
click at [578, 101] on input "**********" at bounding box center [648, 100] width 445 height 21
click at [886, 45] on span "Close" at bounding box center [880, 44] width 21 height 10
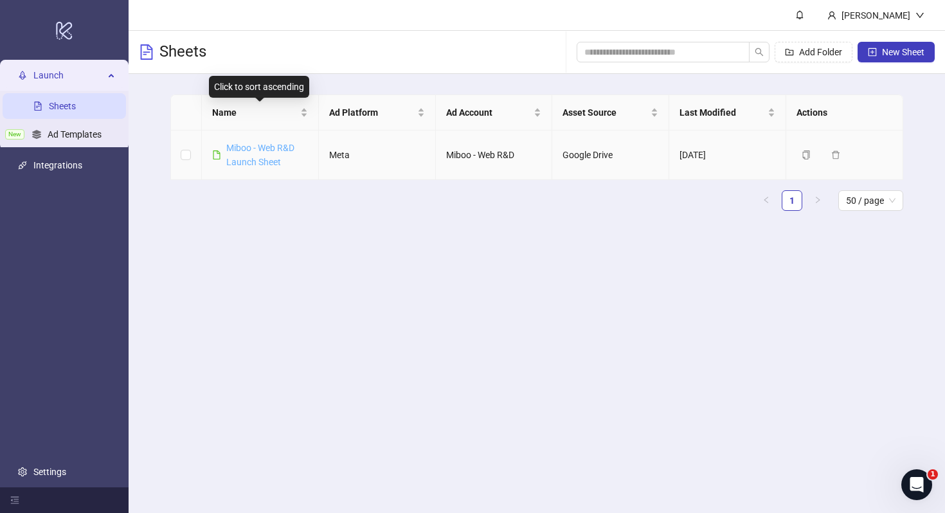
click at [269, 147] on link "Miboo - Web R&D Launch Sheet" at bounding box center [260, 155] width 68 height 24
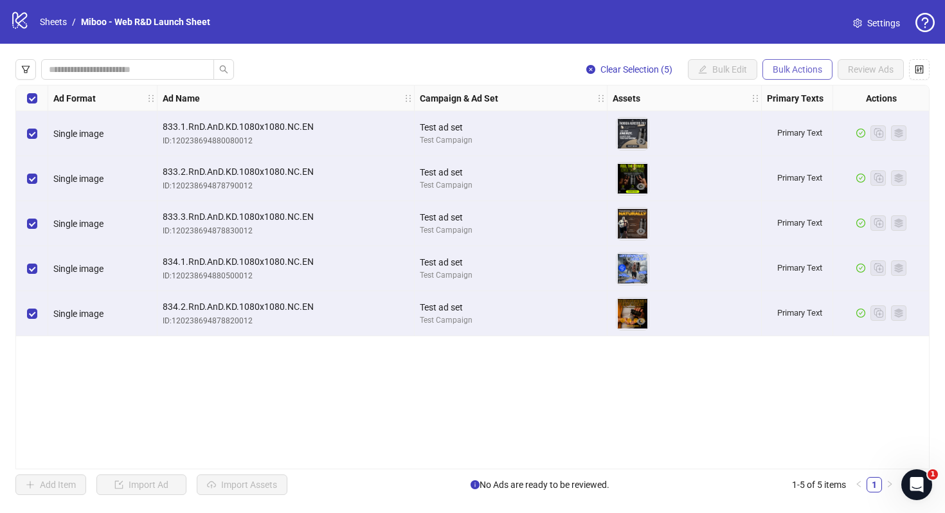
click at [783, 78] on button "Bulk Actions" at bounding box center [797, 69] width 70 height 21
click at [470, 69] on div "Clear Selection (5) Bulk Edit Bulk Actions Review Ads" at bounding box center [472, 69] width 914 height 21
click at [59, 20] on link "Sheets" at bounding box center [53, 22] width 32 height 14
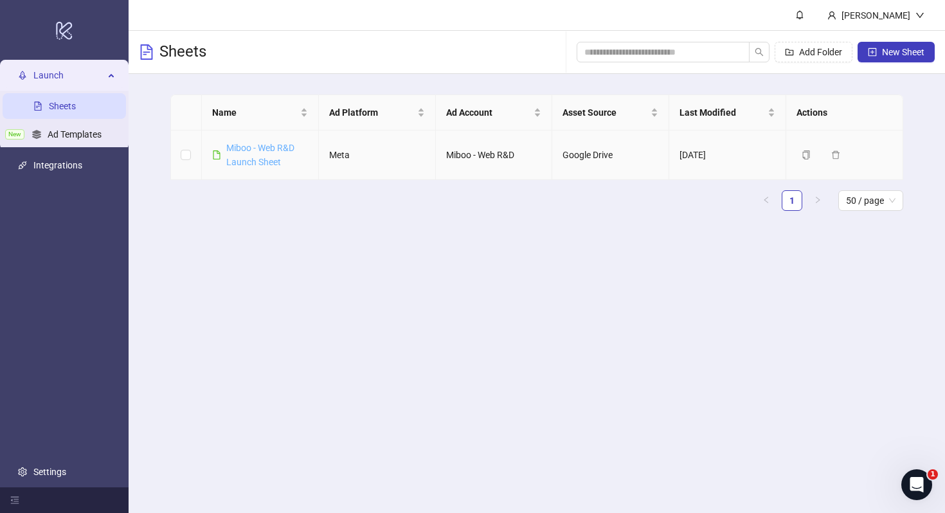
click at [267, 148] on link "Miboo - Web R&D Launch Sheet" at bounding box center [260, 155] width 68 height 24
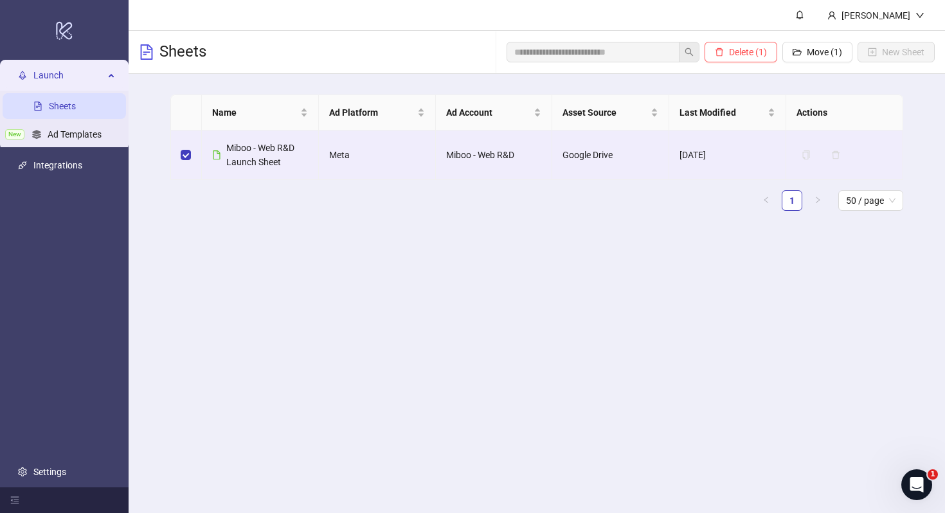
click at [235, 240] on main "Name Ad Platform Ad Account Asset Source Last Modified Actions Miboo - Web R&D …" at bounding box center [536, 158] width 753 height 168
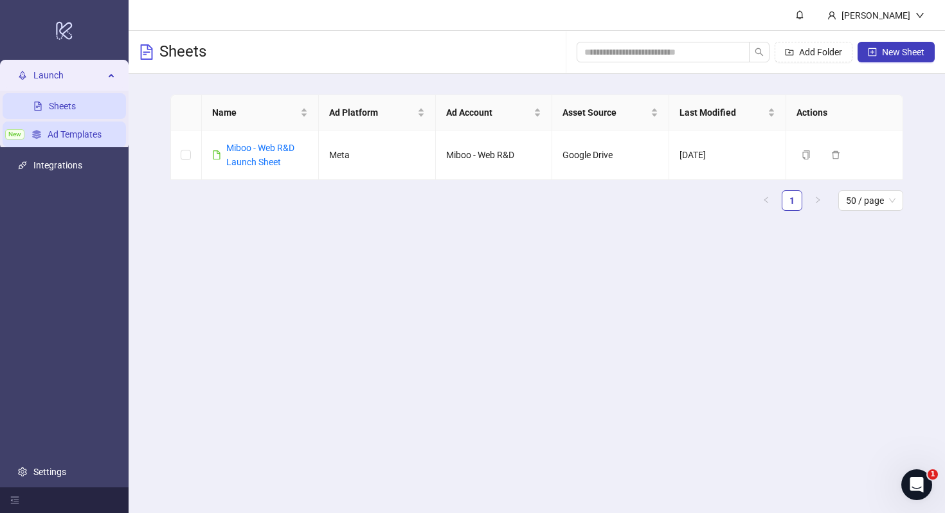
click at [69, 129] on link "Ad Templates" at bounding box center [75, 134] width 54 height 10
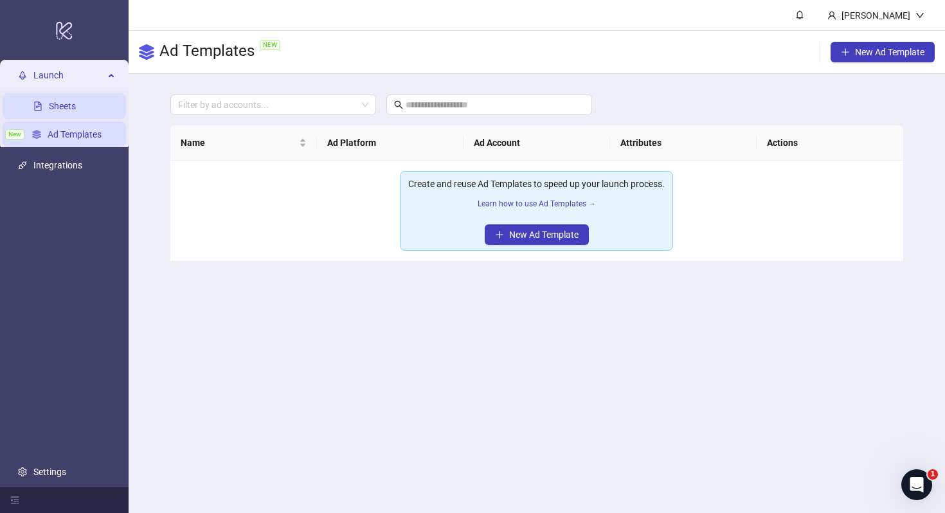
click at [68, 111] on link "Sheets" at bounding box center [62, 106] width 27 height 10
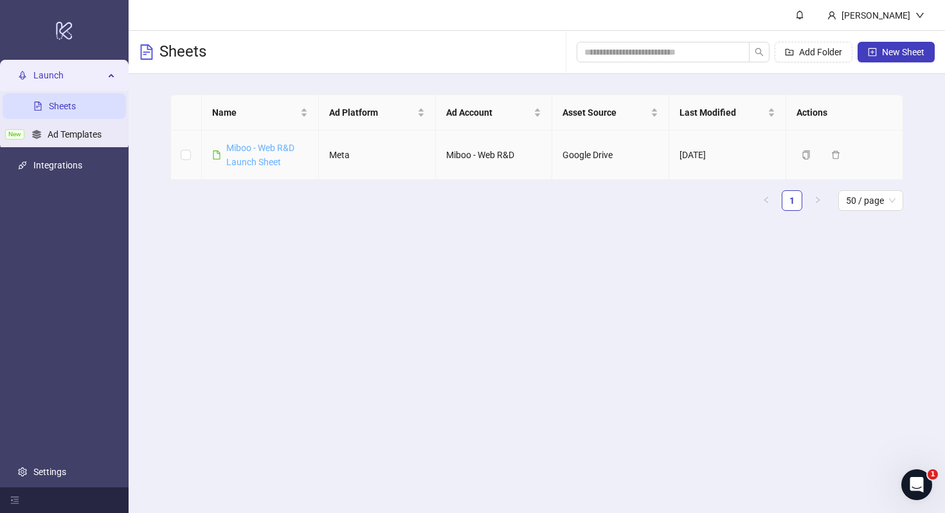
click at [261, 152] on link "Miboo - Web R&D Launch Sheet" at bounding box center [260, 155] width 68 height 24
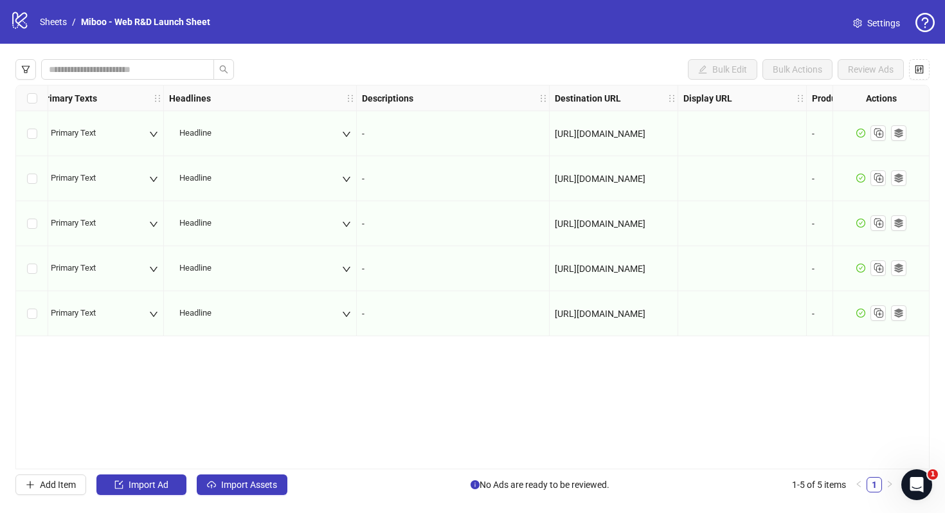
scroll to position [0, 1060]
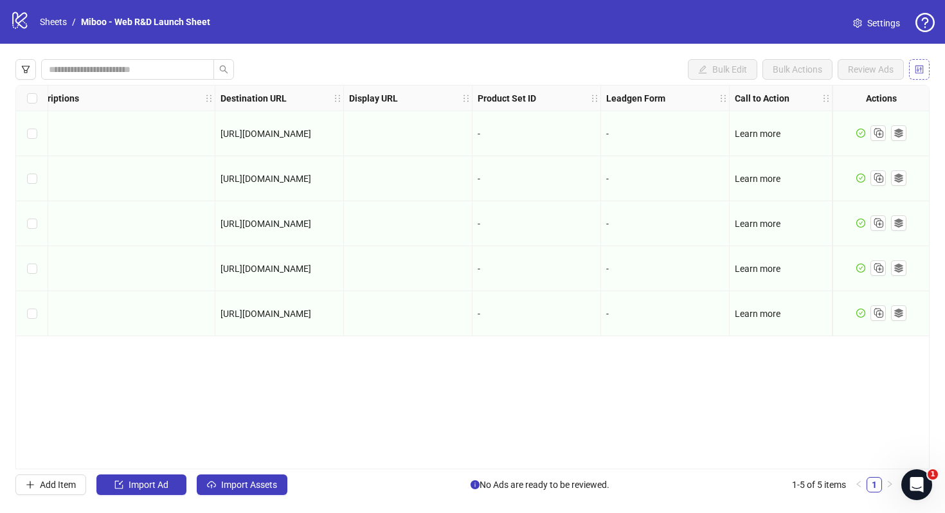
click at [922, 70] on icon "control" at bounding box center [919, 69] width 9 height 9
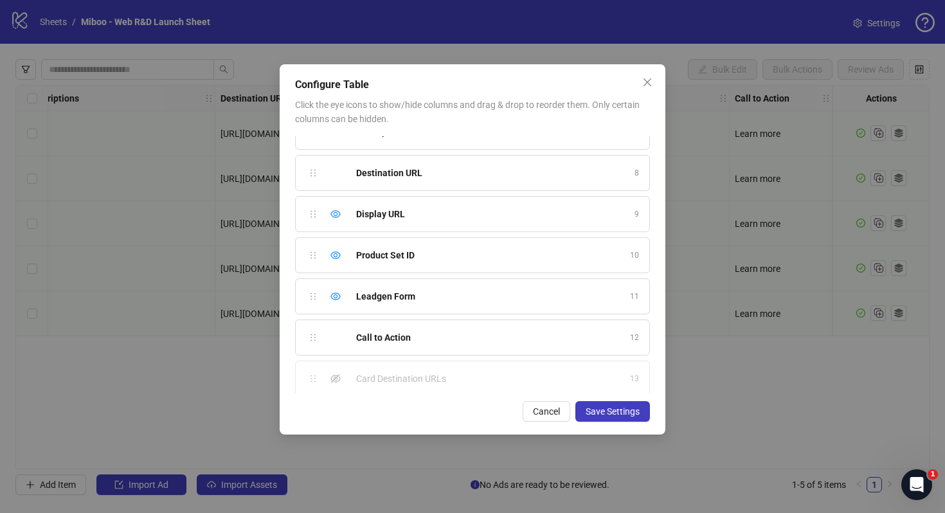
scroll to position [401, 0]
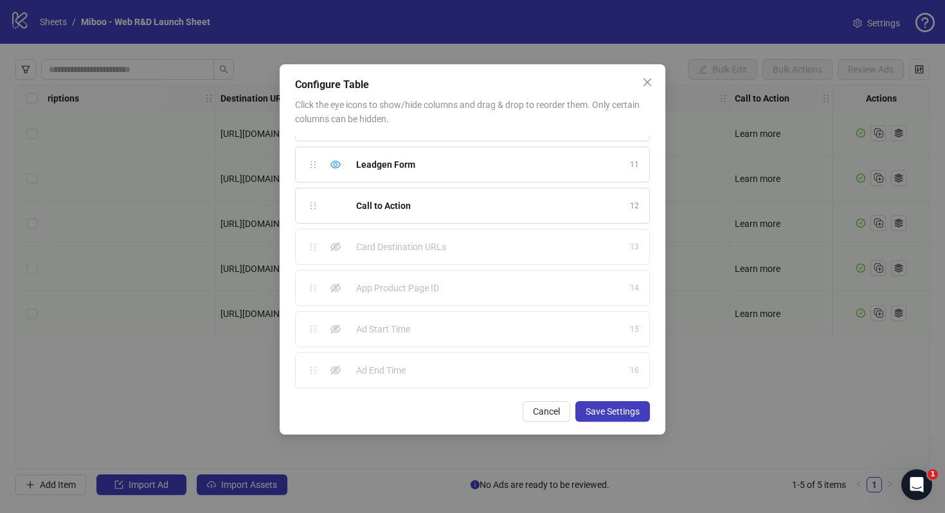
click at [619, 332] on div "Ad Start Time" at bounding box center [489, 329] width 266 height 14
click at [339, 323] on div "Show column" at bounding box center [335, 328] width 15 height 15
click at [335, 373] on icon "eye-invisible" at bounding box center [335, 370] width 10 height 10
click at [597, 413] on span "Save Settings" at bounding box center [612, 411] width 54 height 10
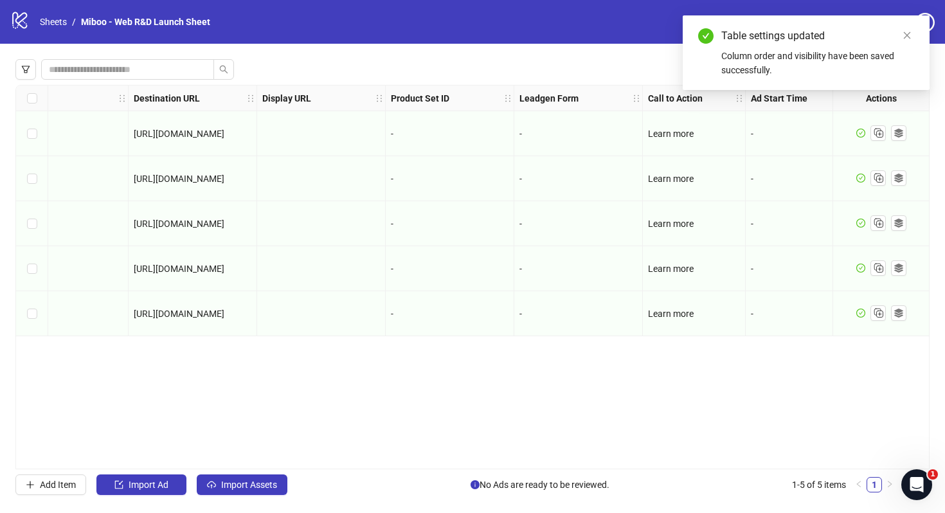
scroll to position [0, 1318]
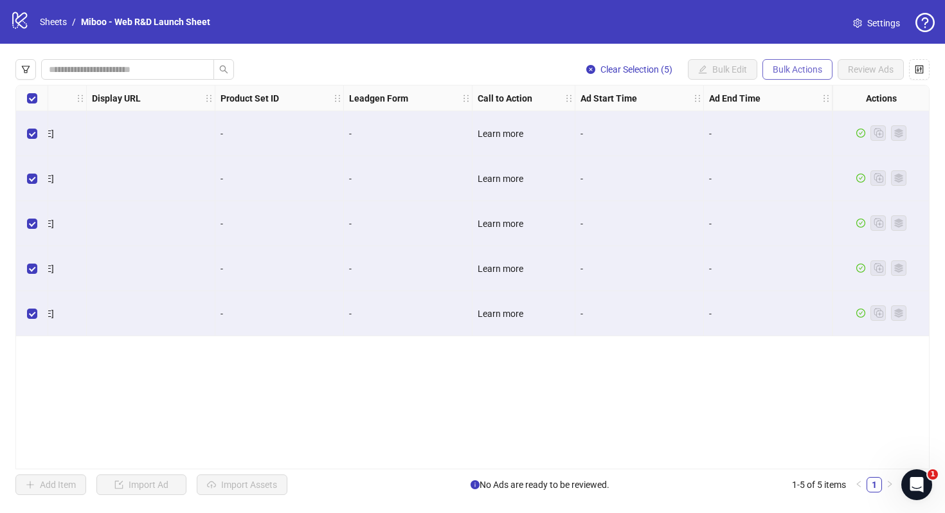
click at [825, 71] on button "Bulk Actions" at bounding box center [797, 69] width 70 height 21
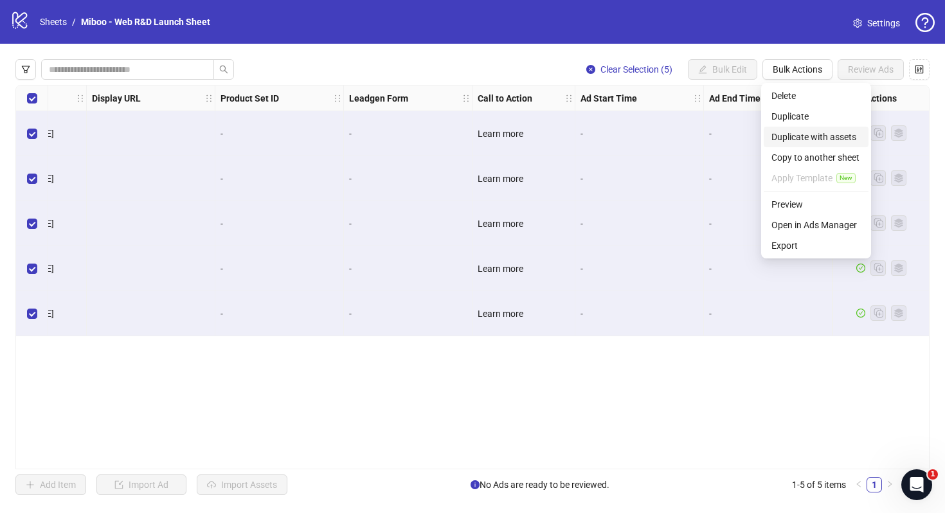
click at [832, 133] on span "Duplicate with assets" at bounding box center [815, 137] width 89 height 14
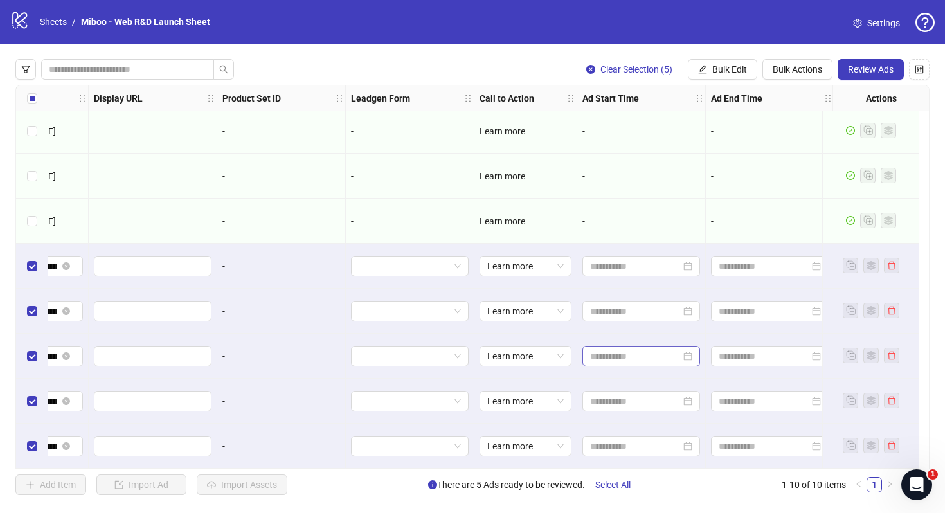
scroll to position [97, 1328]
click at [663, 260] on input at bounding box center [633, 266] width 91 height 14
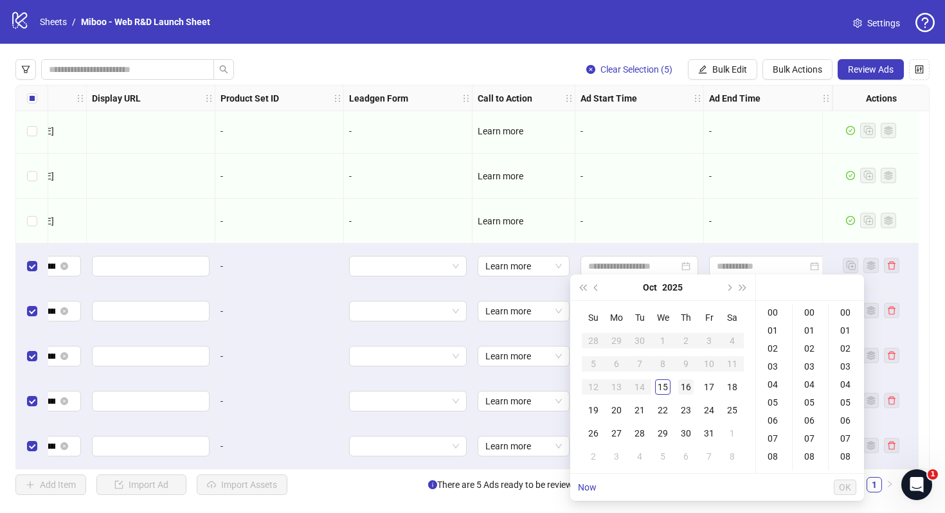
click at [688, 391] on div "16" at bounding box center [685, 386] width 15 height 15
type input "**********"
click at [843, 483] on span "OK" at bounding box center [845, 487] width 12 height 10
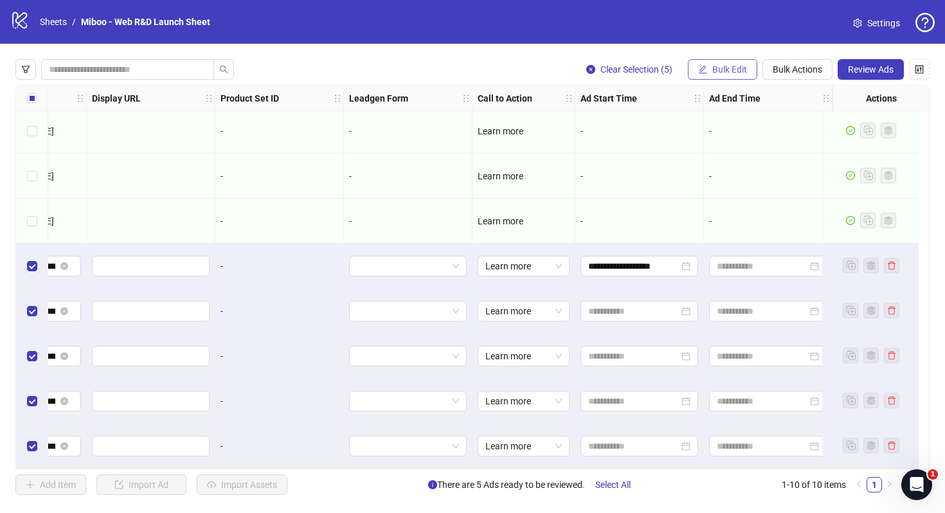
click at [728, 76] on button "Bulk Edit" at bounding box center [722, 69] width 69 height 21
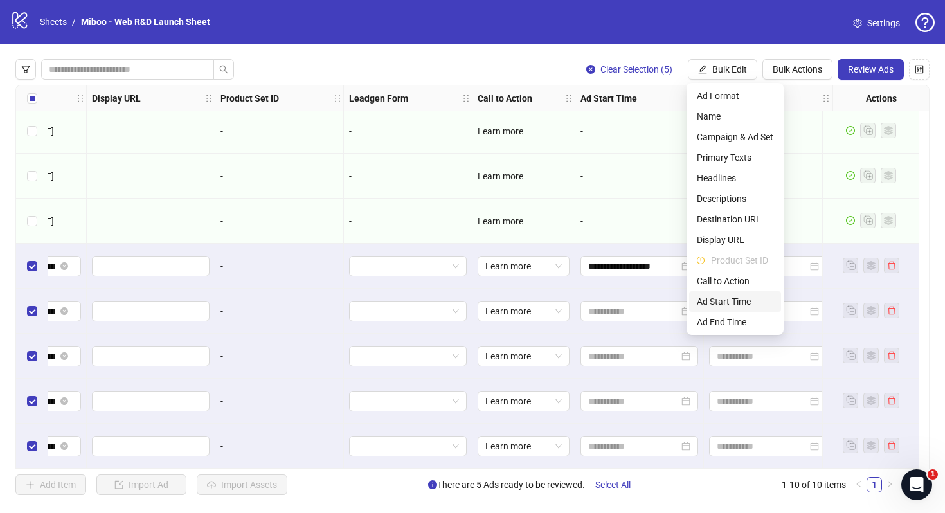
click at [738, 299] on span "Ad Start Time" at bounding box center [735, 301] width 76 height 14
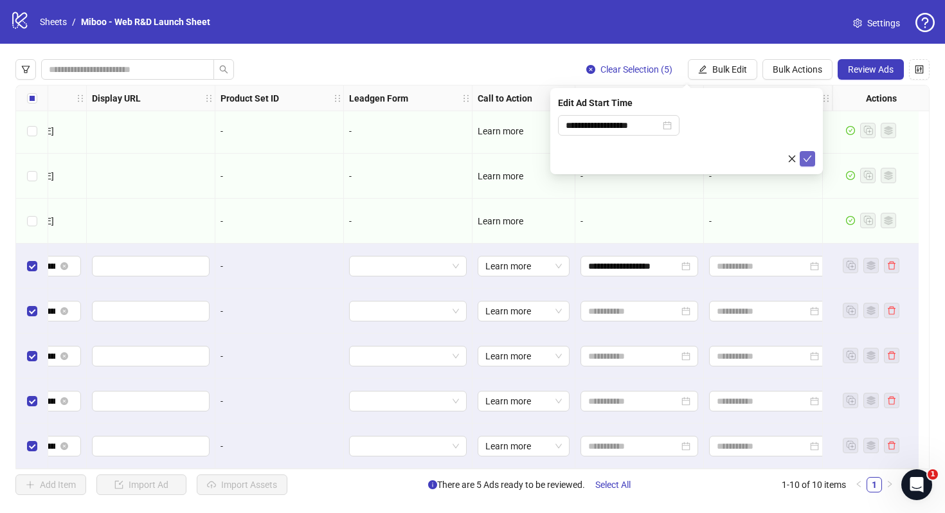
click at [804, 157] on icon "check" at bounding box center [807, 158] width 9 height 9
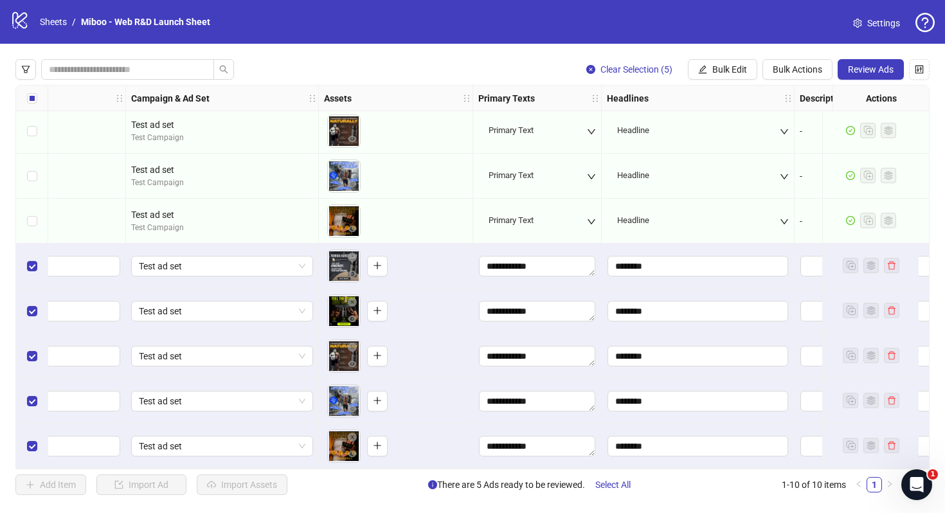
scroll to position [96, 0]
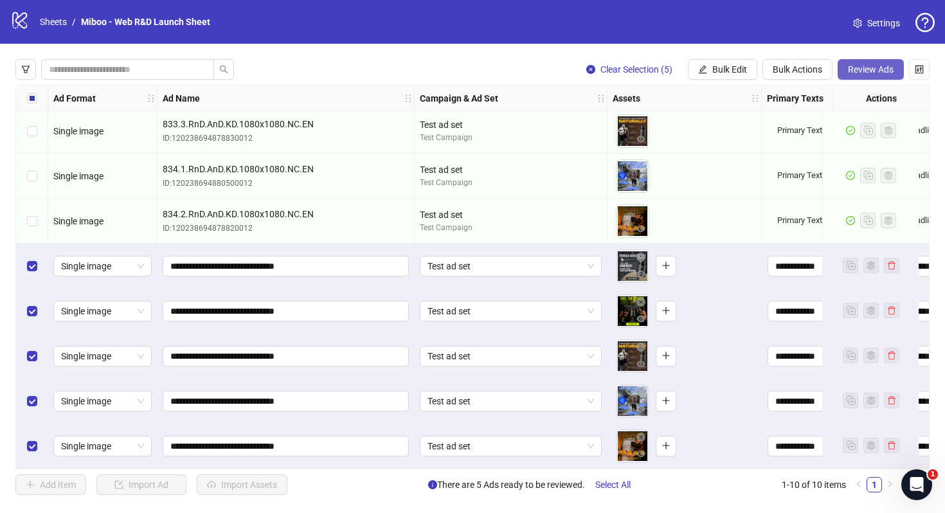
click at [875, 68] on span "Review Ads" at bounding box center [871, 69] width 46 height 10
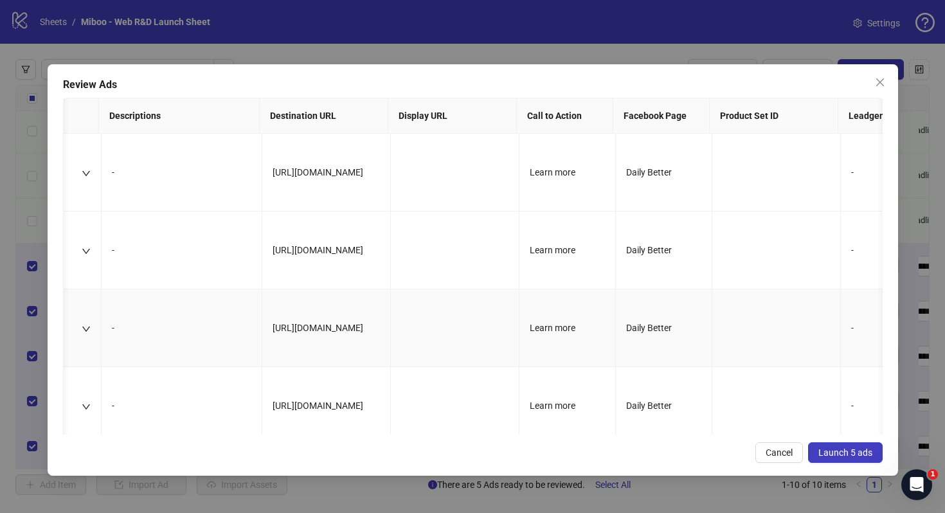
scroll to position [0, 424]
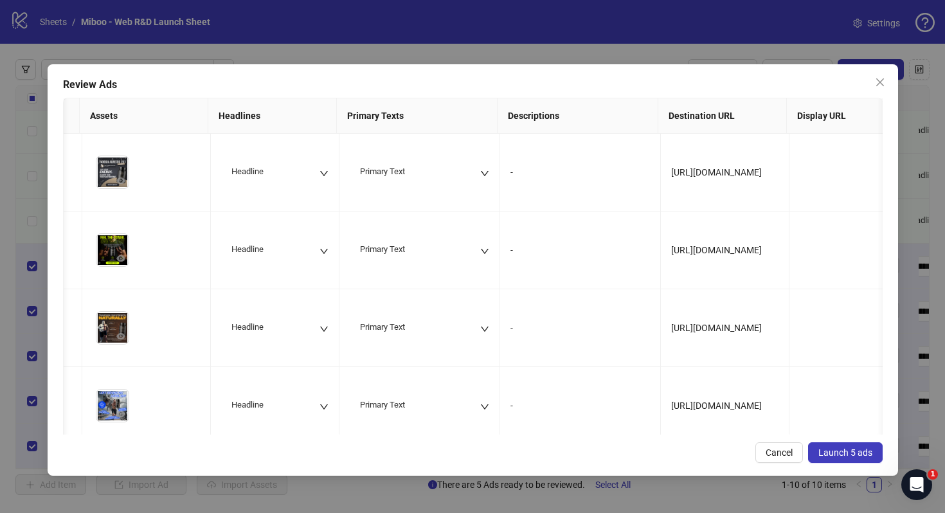
click at [875, 452] on button "Launch 5 ads" at bounding box center [845, 452] width 75 height 21
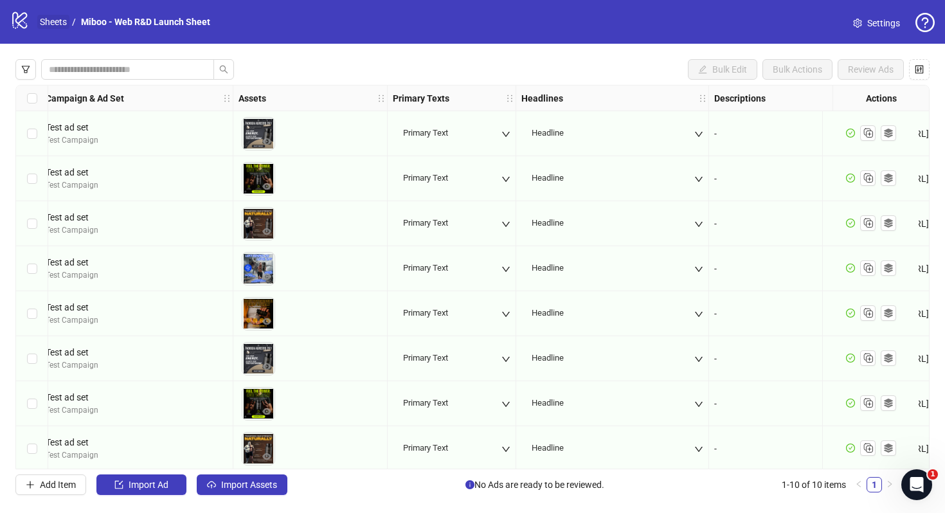
click at [61, 26] on link "Sheets" at bounding box center [53, 22] width 32 height 14
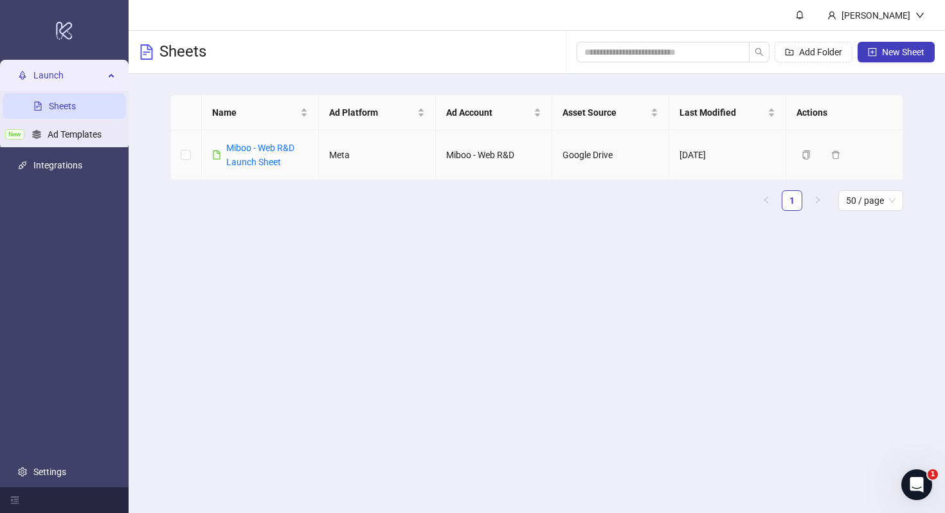
click at [758, 145] on td "10/15/2025" at bounding box center [727, 154] width 117 height 49
click at [897, 55] on span "New Sheet" at bounding box center [903, 52] width 42 height 10
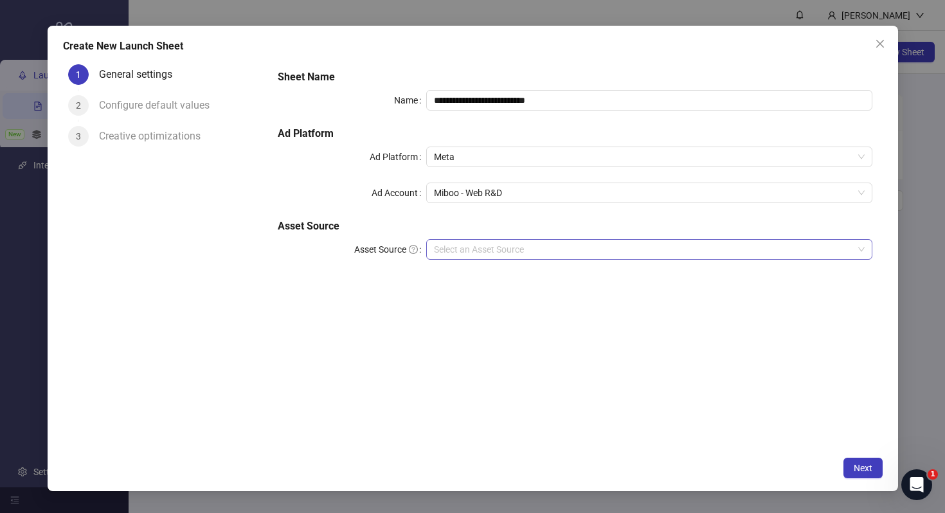
click at [612, 258] on input "Asset Source" at bounding box center [643, 249] width 418 height 19
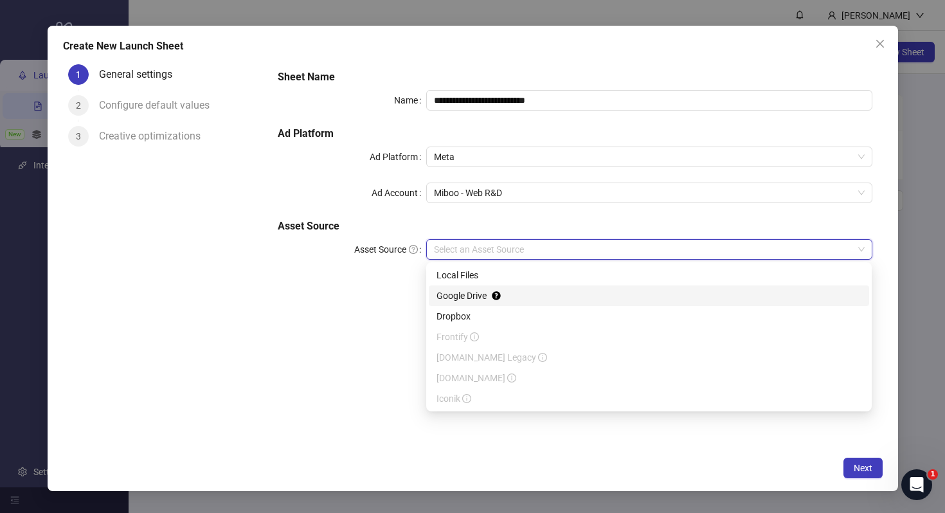
click at [592, 299] on div "Google Drive" at bounding box center [648, 296] width 425 height 14
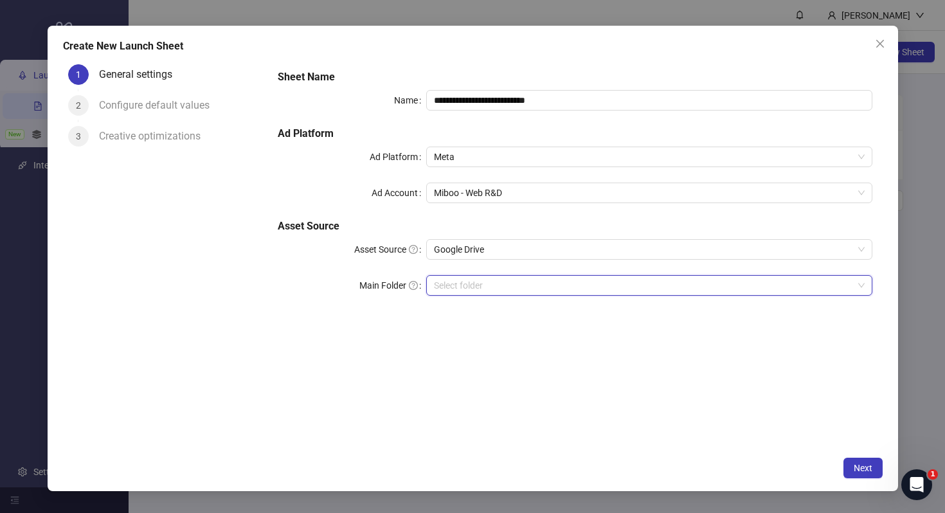
click at [592, 291] on input "Main Folder" at bounding box center [643, 285] width 418 height 19
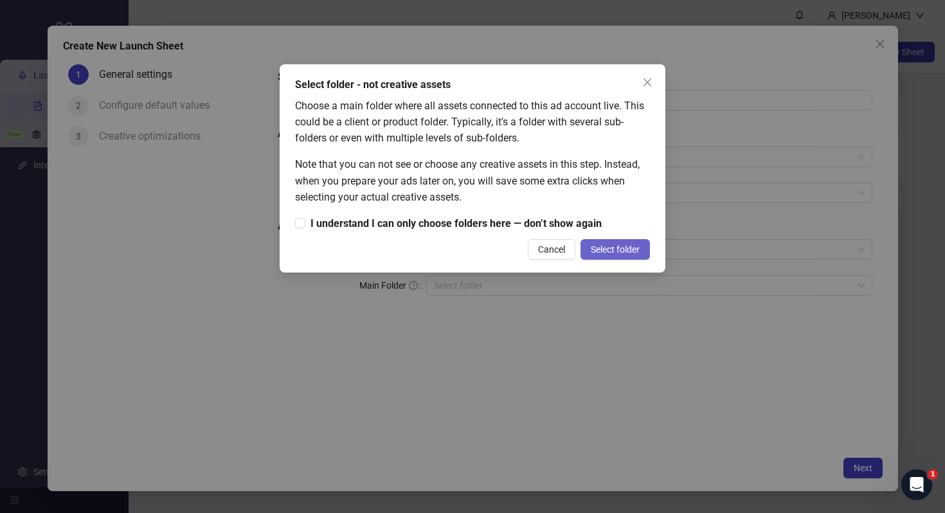
click at [626, 248] on span "Select folder" at bounding box center [615, 249] width 49 height 10
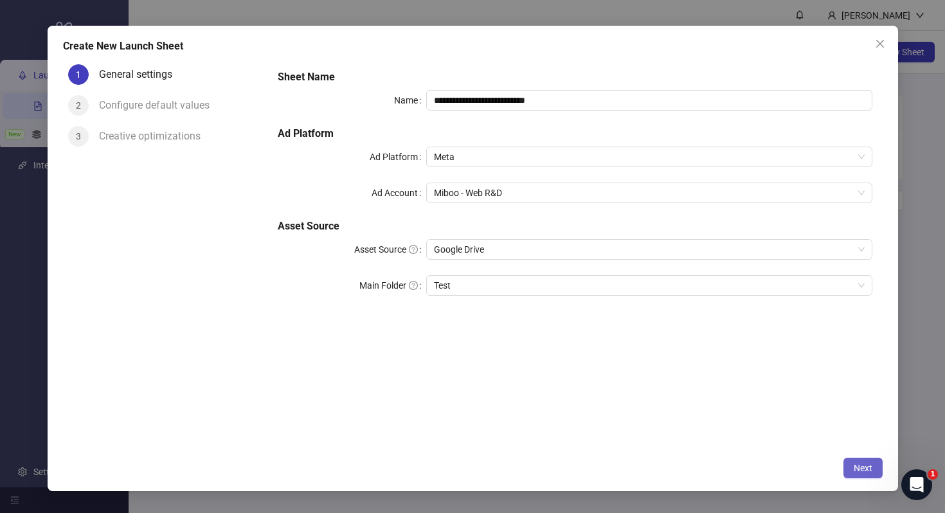
click at [872, 462] on button "Next" at bounding box center [862, 468] width 39 height 21
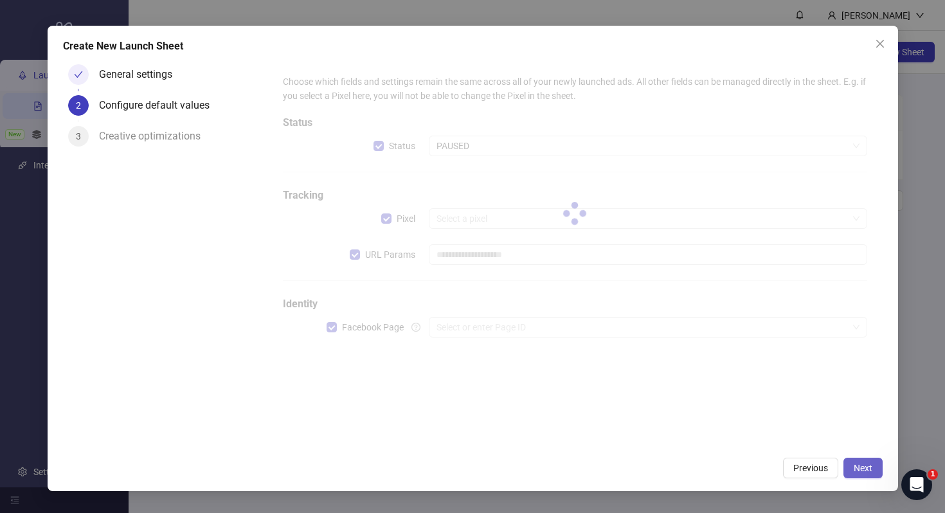
type input "**********"
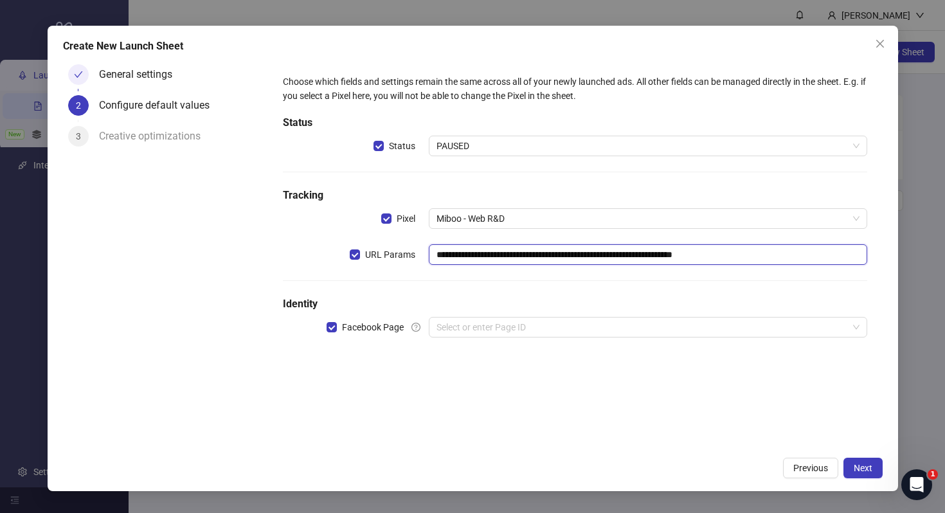
drag, startPoint x: 794, startPoint y: 257, endPoint x: 391, endPoint y: 246, distance: 402.5
click at [391, 246] on div "**********" at bounding box center [575, 254] width 584 height 21
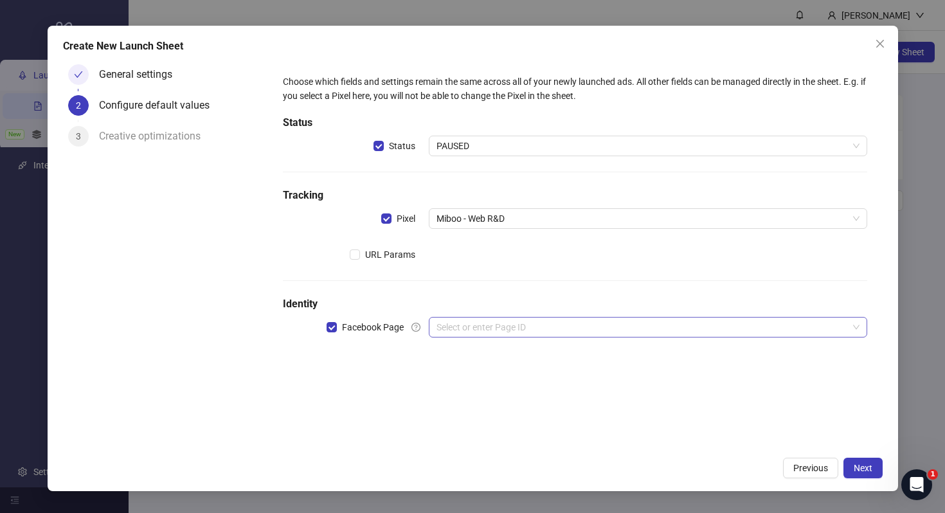
click at [457, 326] on input "search" at bounding box center [641, 326] width 411 height 19
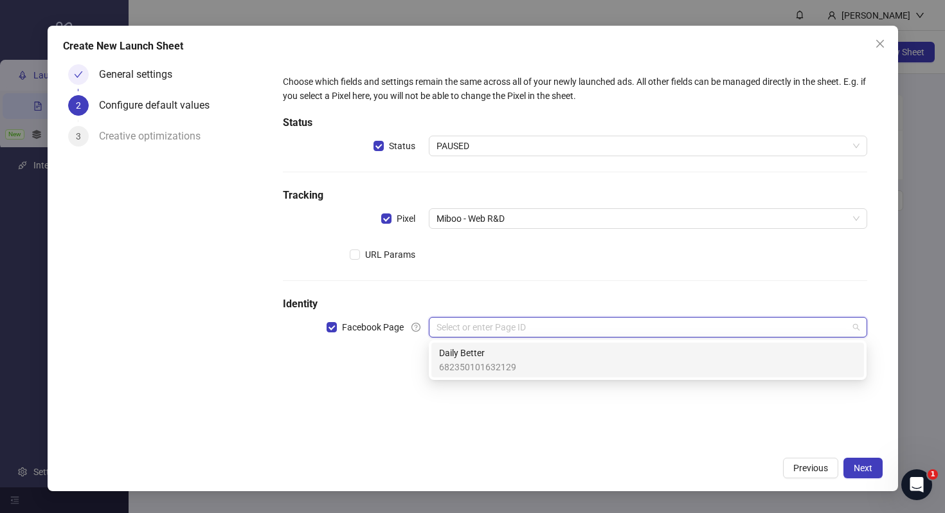
click at [469, 362] on span "682350101632129" at bounding box center [477, 367] width 77 height 14
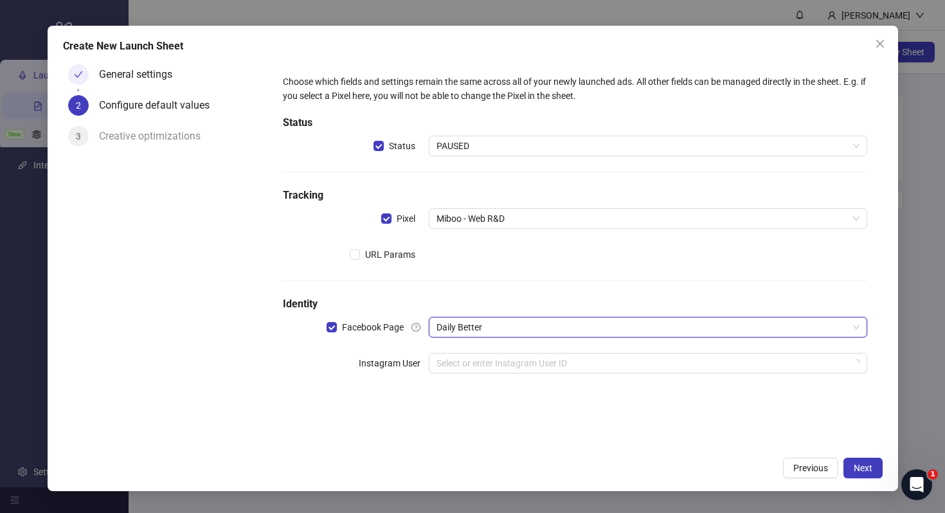
click at [469, 362] on input "search" at bounding box center [641, 362] width 411 height 19
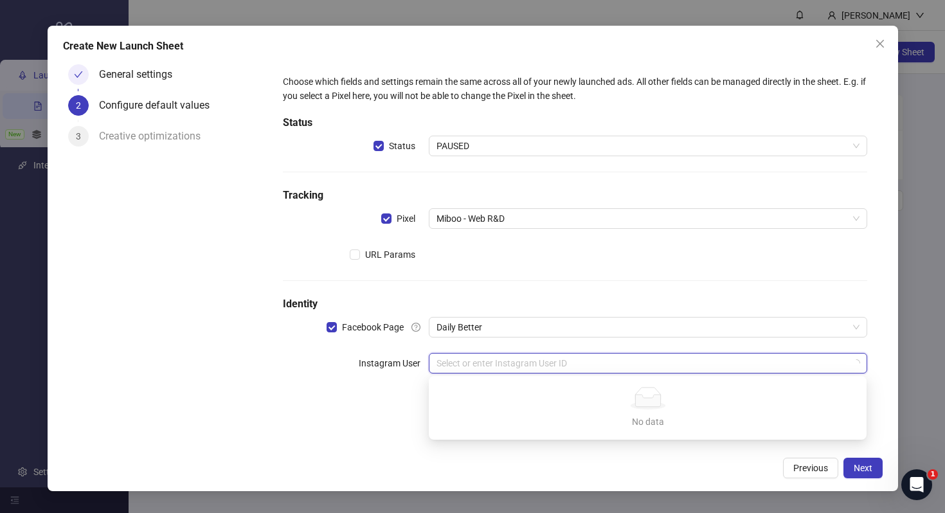
click at [379, 397] on div "Choose which fields and settings remain the same across all of your newly launc…" at bounding box center [575, 231] width 604 height 335
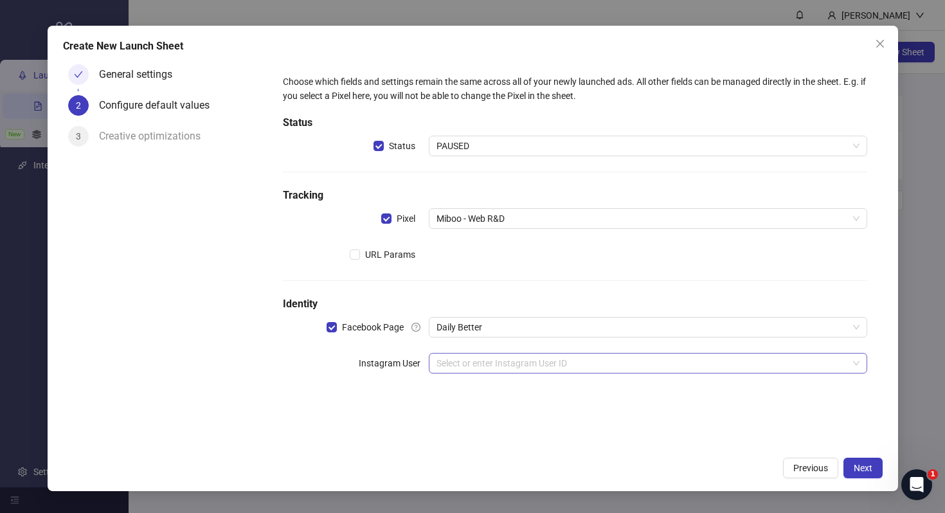
click at [767, 355] on input "search" at bounding box center [641, 362] width 411 height 19
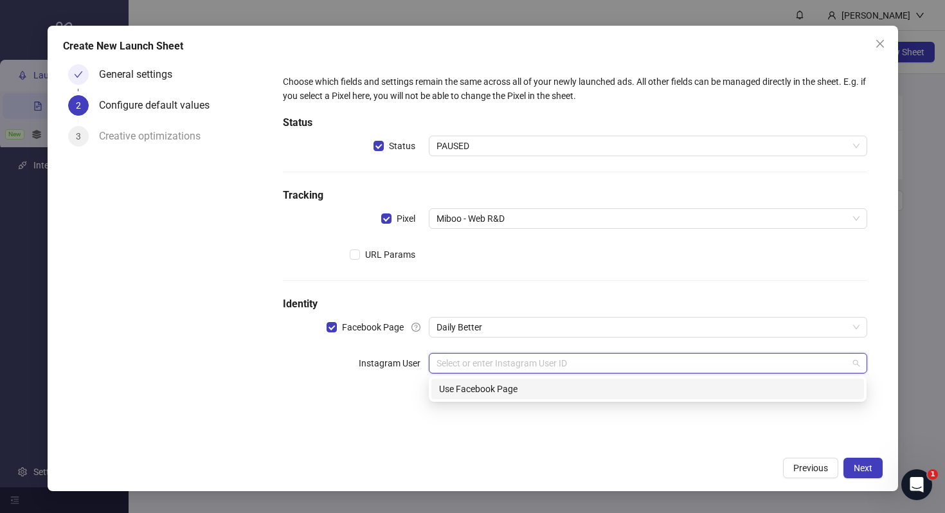
click at [712, 388] on div "Use Facebook Page" at bounding box center [647, 389] width 417 height 14
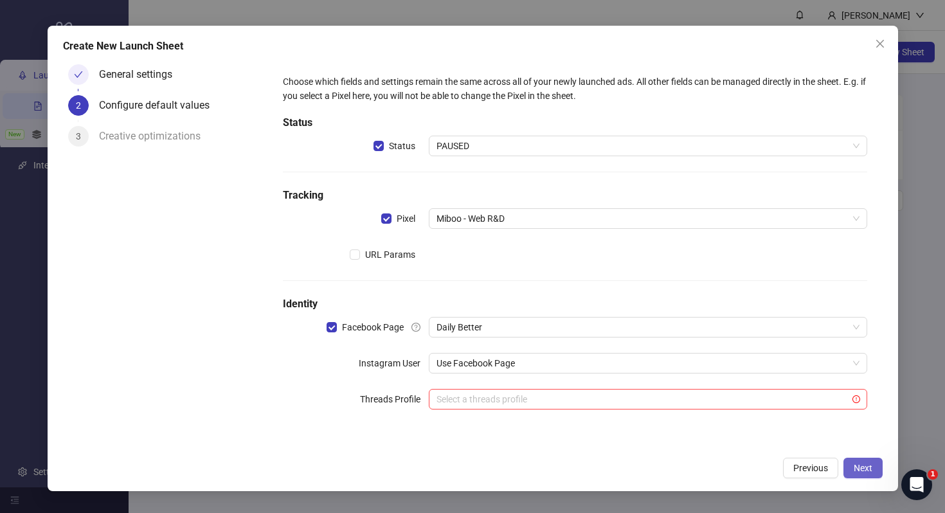
click at [870, 467] on span "Next" at bounding box center [863, 468] width 19 height 10
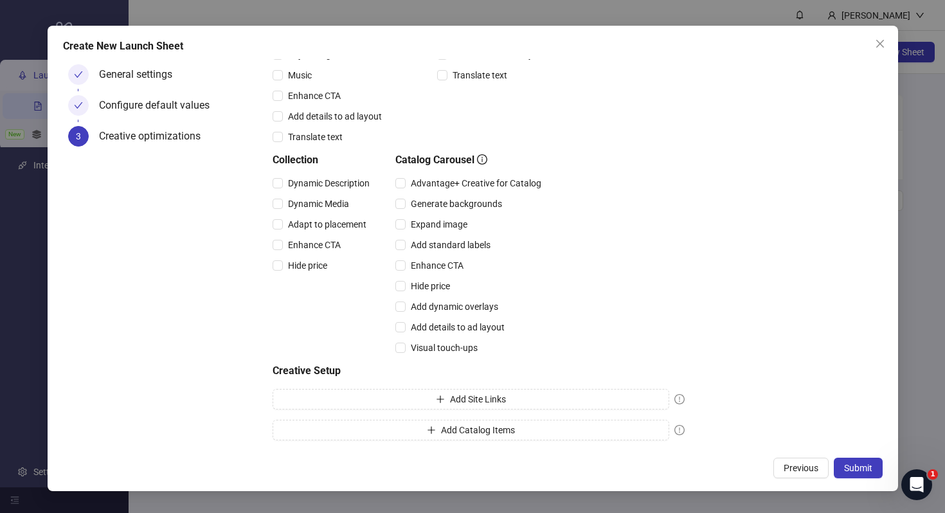
scroll to position [265, 0]
click at [483, 395] on span "Add Site Links" at bounding box center [478, 398] width 56 height 10
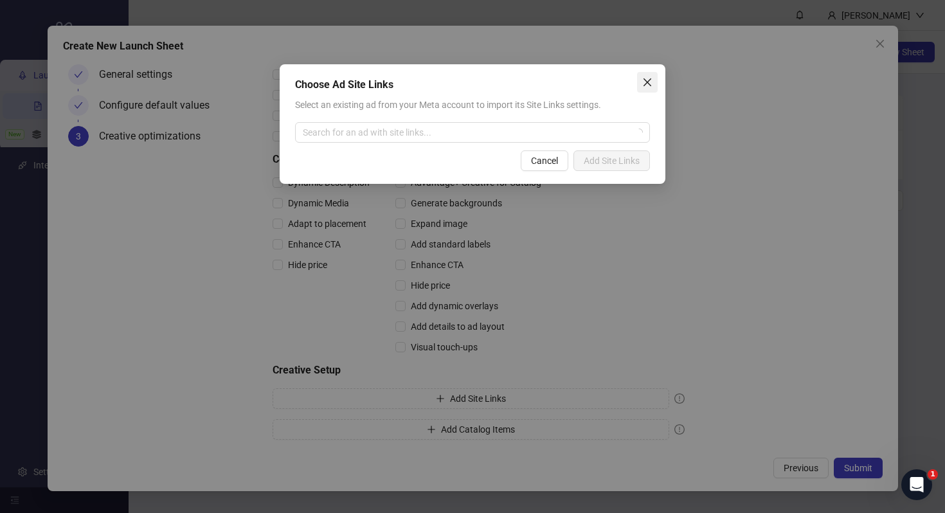
click at [651, 77] on icon "close" at bounding box center [647, 82] width 10 height 10
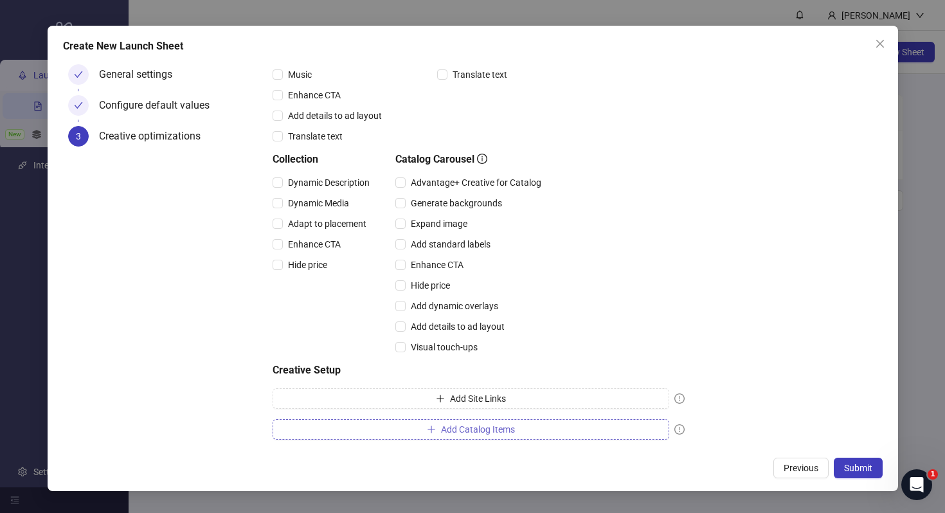
click at [456, 429] on span "Add Catalog Items" at bounding box center [478, 429] width 74 height 10
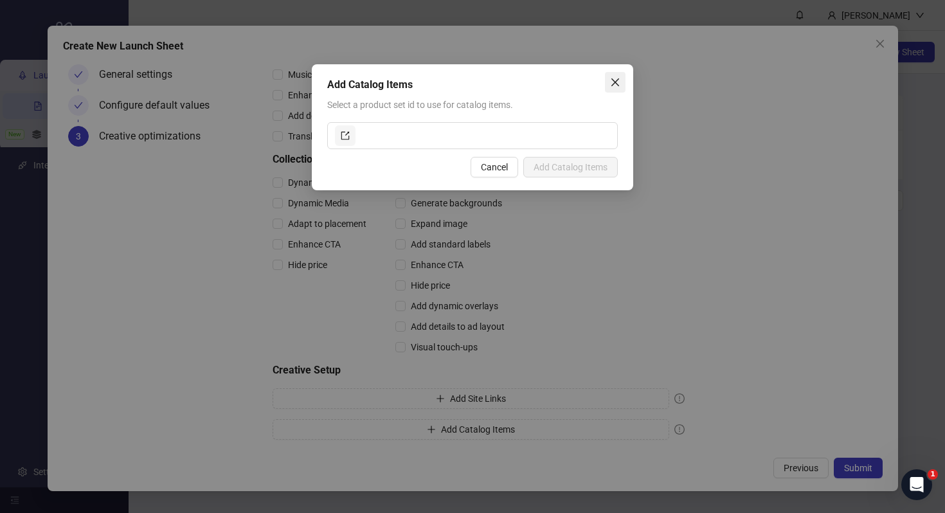
click at [614, 75] on button "Close" at bounding box center [615, 82] width 21 height 21
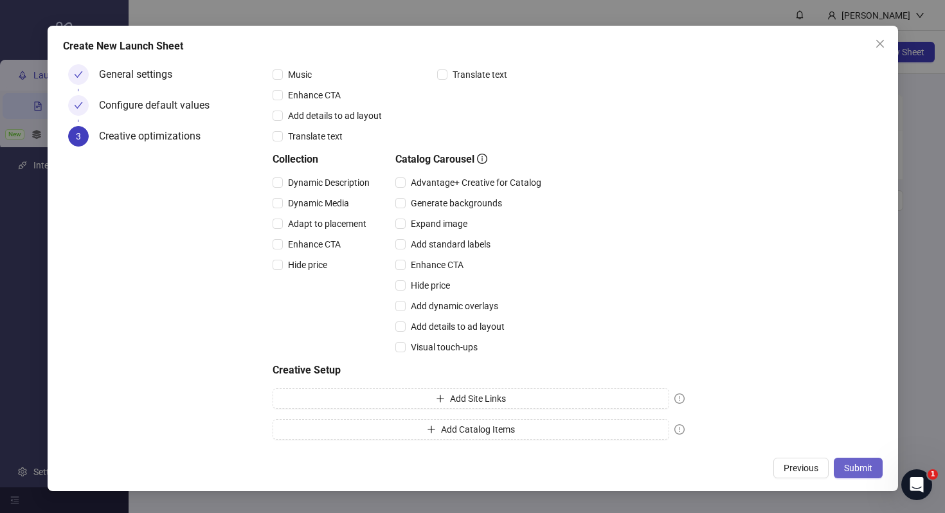
click at [848, 465] on span "Submit" at bounding box center [858, 468] width 28 height 10
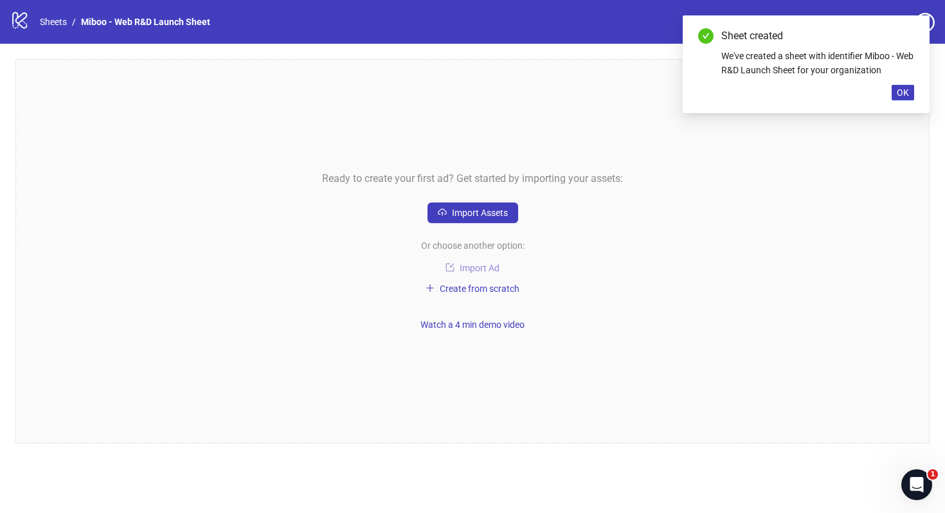
click at [459, 269] on button "Import Ad" at bounding box center [472, 267] width 90 height 15
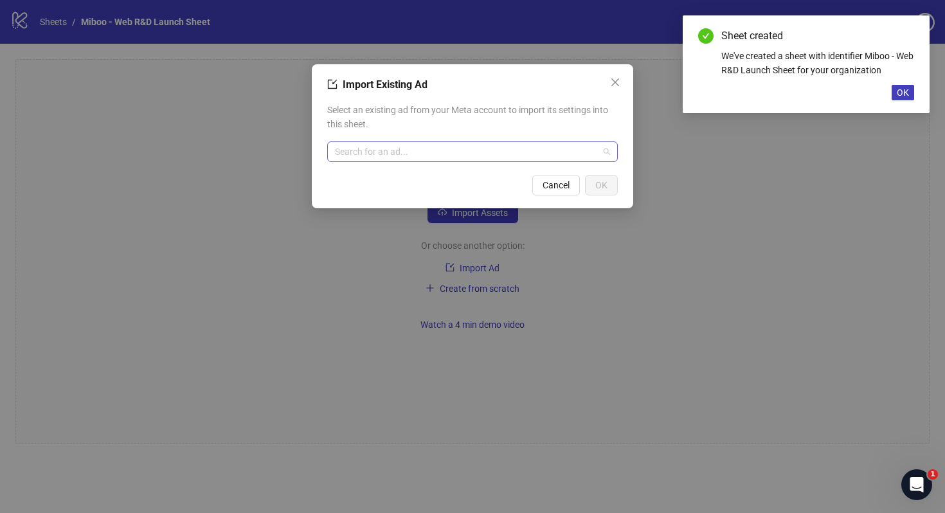
click at [506, 150] on input "search" at bounding box center [467, 151] width 264 height 19
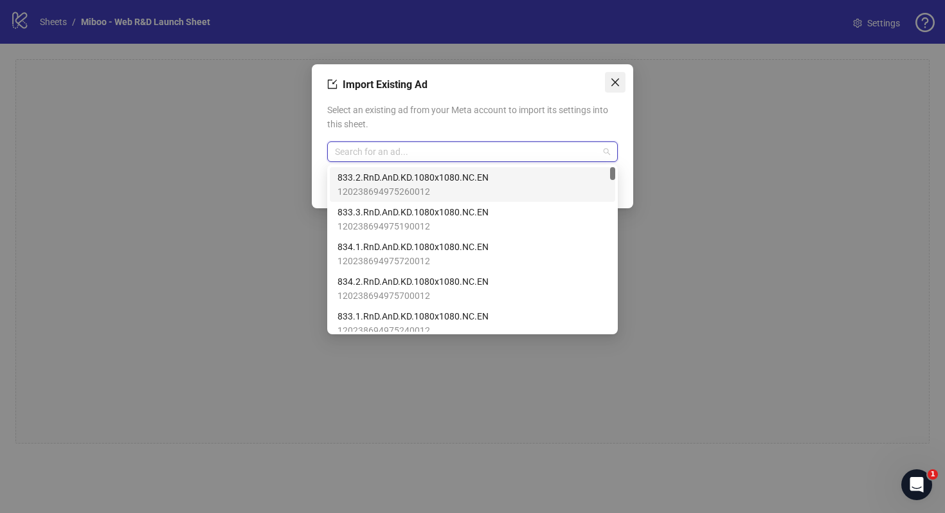
click at [615, 77] on icon "close" at bounding box center [615, 82] width 10 height 10
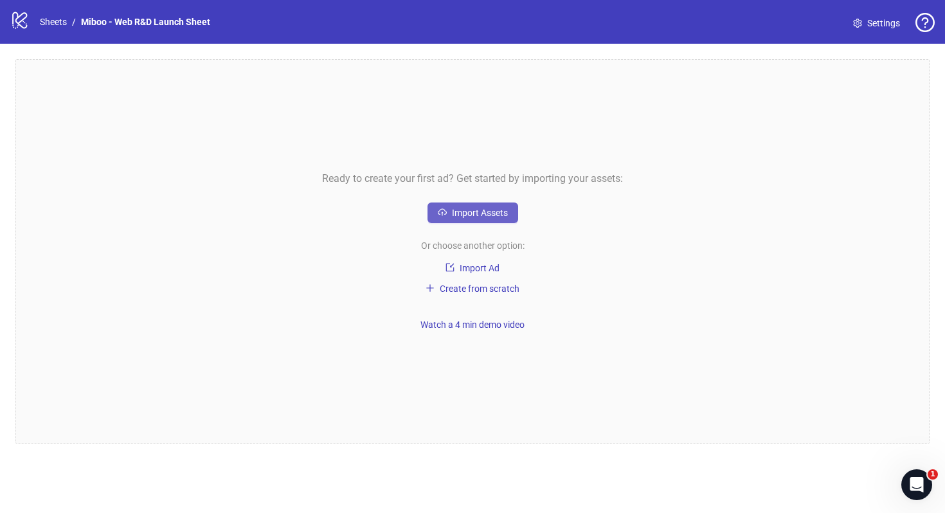
click at [506, 215] on span "Import Assets" at bounding box center [480, 213] width 56 height 10
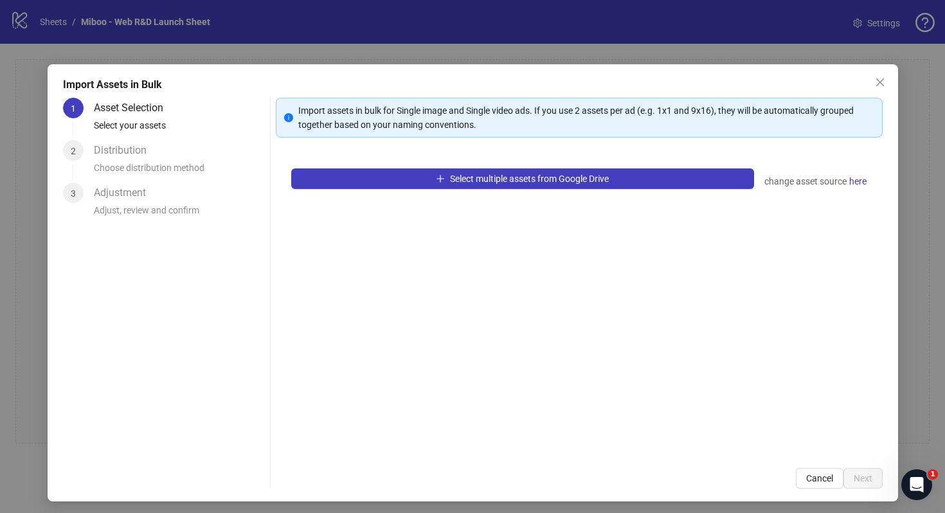
click at [84, 148] on div "2 Distribution Choose distribution method" at bounding box center [164, 161] width 202 height 42
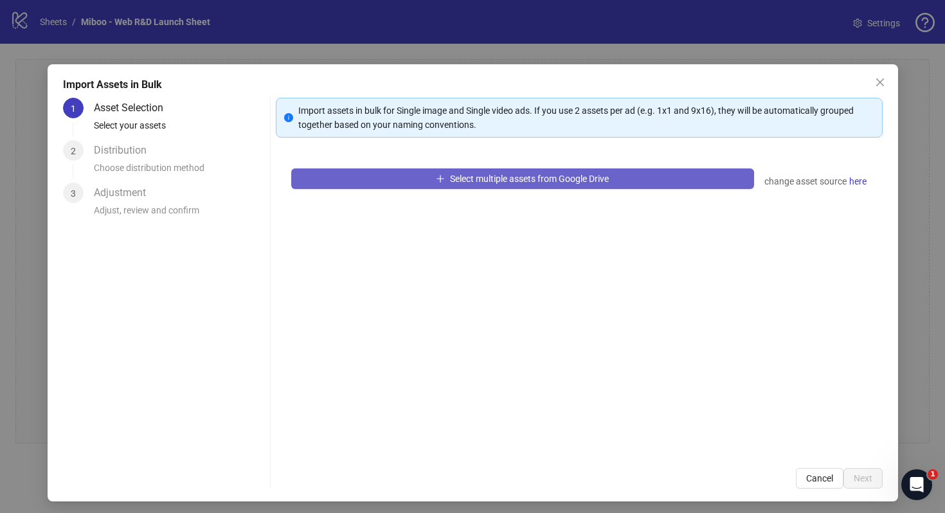
click at [490, 170] on button "Select multiple assets from Google Drive" at bounding box center [522, 178] width 463 height 21
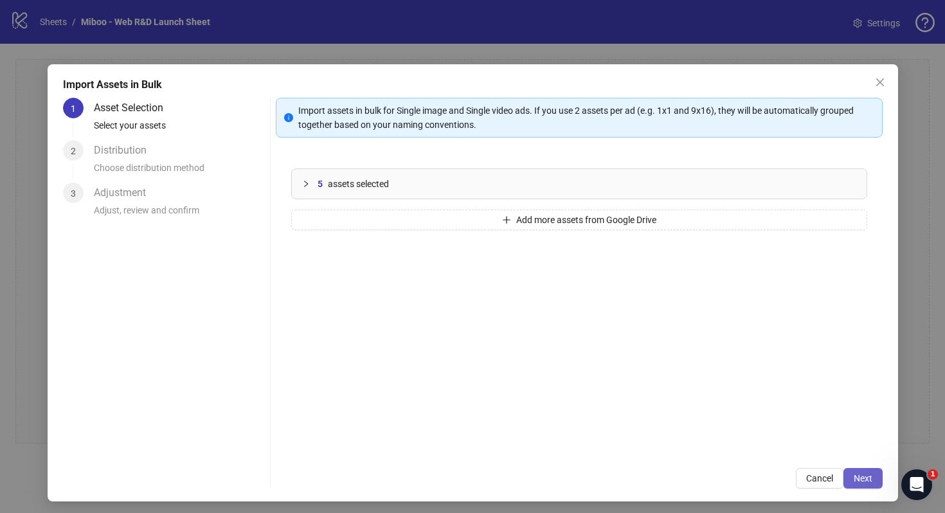
click at [873, 473] on button "Next" at bounding box center [862, 478] width 39 height 21
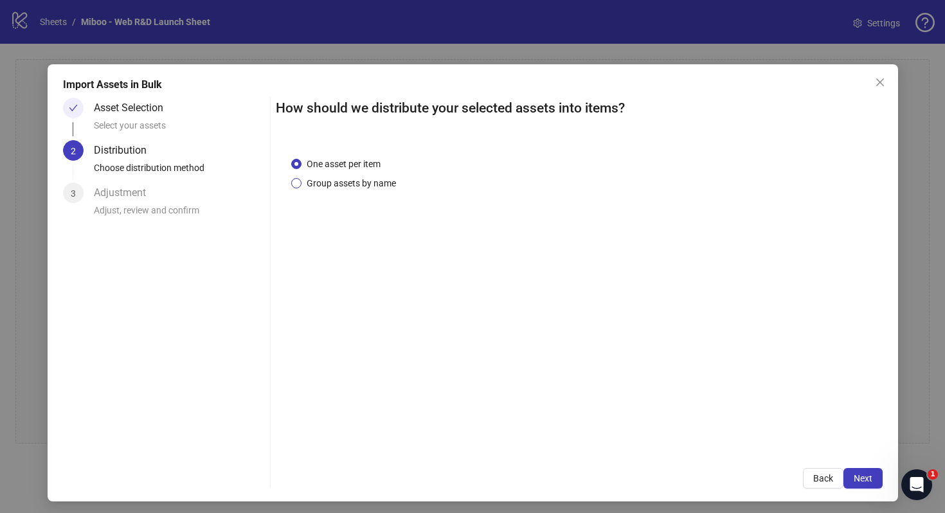
click at [379, 186] on span "Group assets by name" at bounding box center [351, 183] width 100 height 14
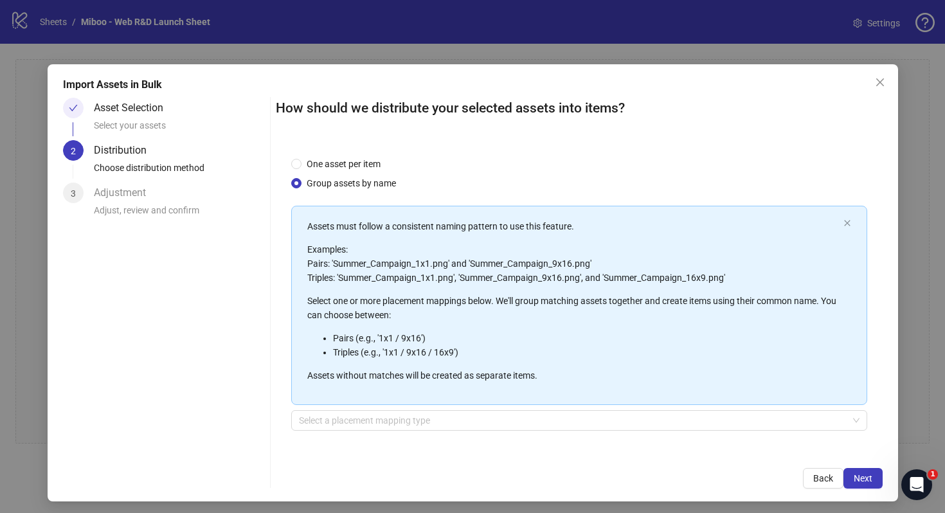
click at [330, 172] on div "One asset per item Group assets by name" at bounding box center [346, 173] width 110 height 33
click at [341, 163] on span "One asset per item" at bounding box center [343, 164] width 84 height 14
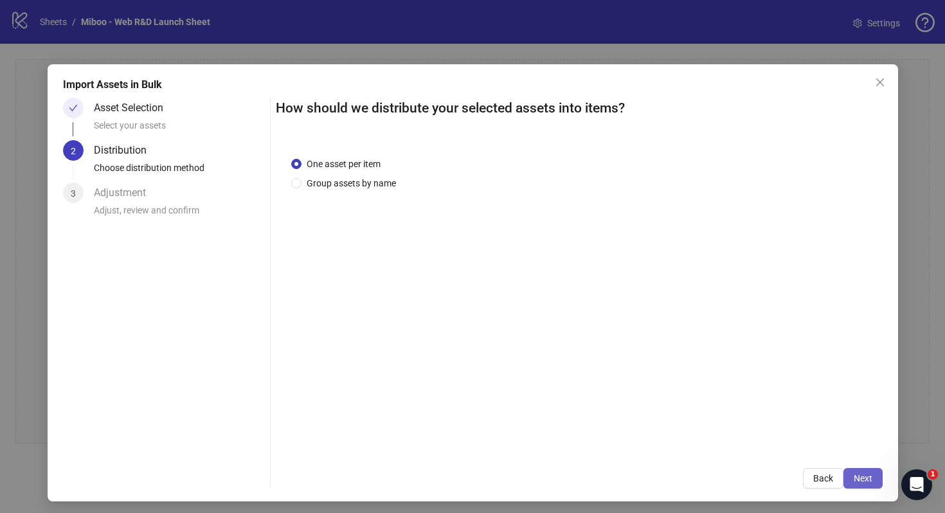
click at [868, 485] on button "Next" at bounding box center [862, 478] width 39 height 21
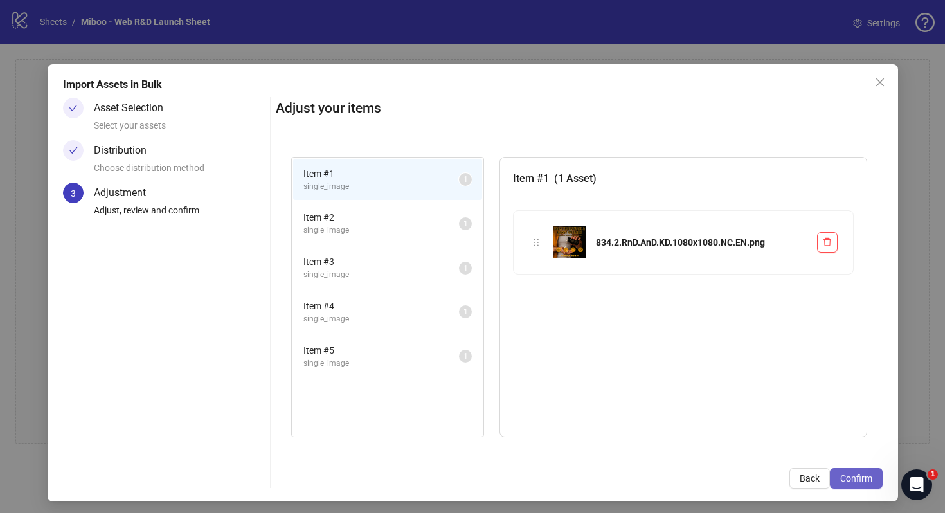
click at [868, 484] on button "Confirm" at bounding box center [856, 478] width 53 height 21
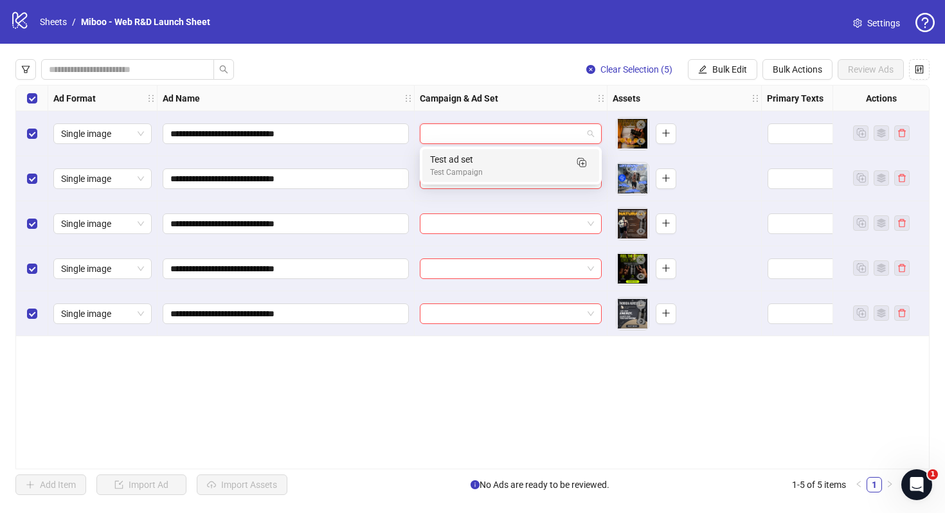
click at [478, 136] on input "search" at bounding box center [504, 133] width 155 height 19
click at [435, 367] on div "**********" at bounding box center [472, 277] width 914 height 384
click at [429, 130] on input "search" at bounding box center [504, 133] width 155 height 19
click at [376, 429] on div "**********" at bounding box center [472, 277] width 914 height 384
click at [527, 134] on input "search" at bounding box center [504, 133] width 155 height 19
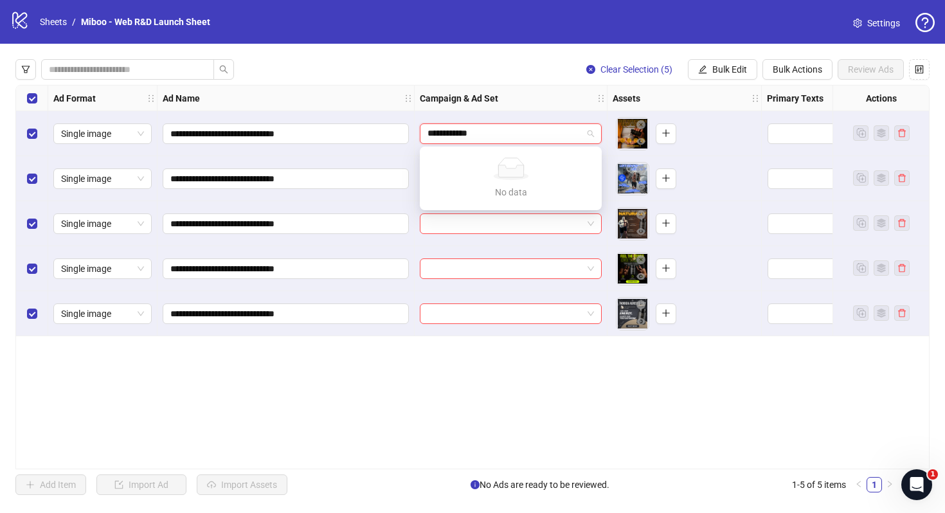
type input "**********"
click at [521, 366] on div "**********" at bounding box center [472, 277] width 914 height 384
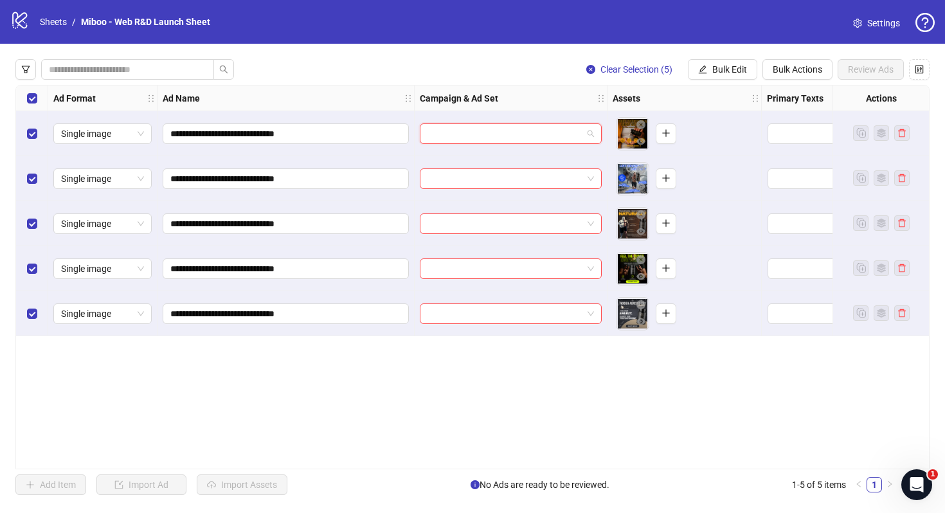
click at [521, 127] on input "search" at bounding box center [504, 133] width 155 height 19
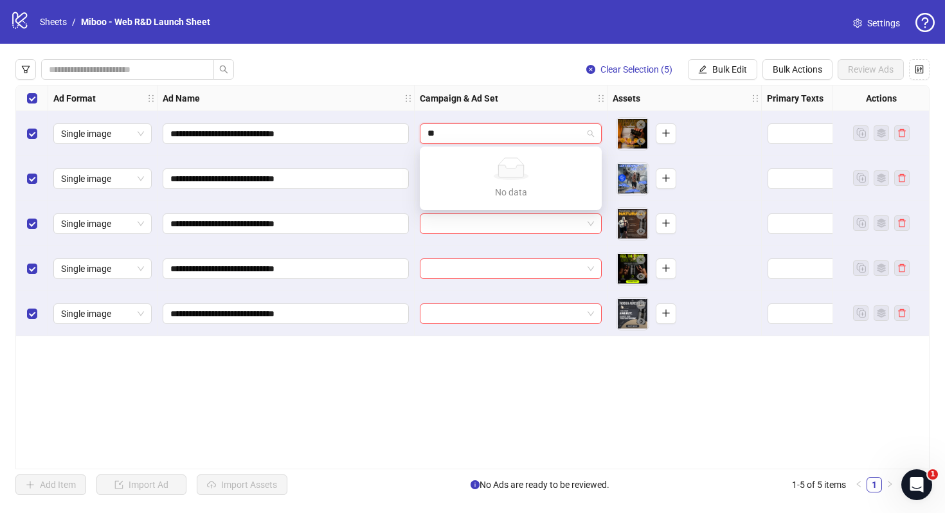
type input "*"
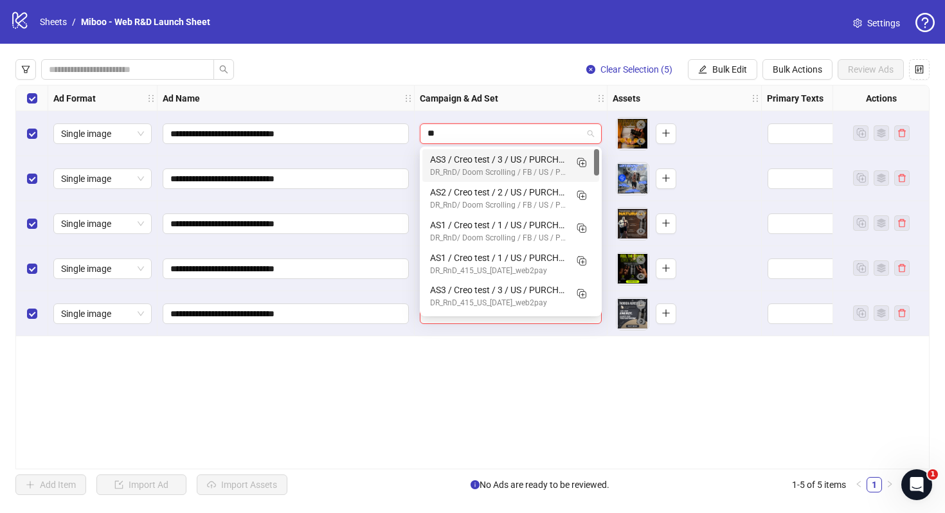
type input "*"
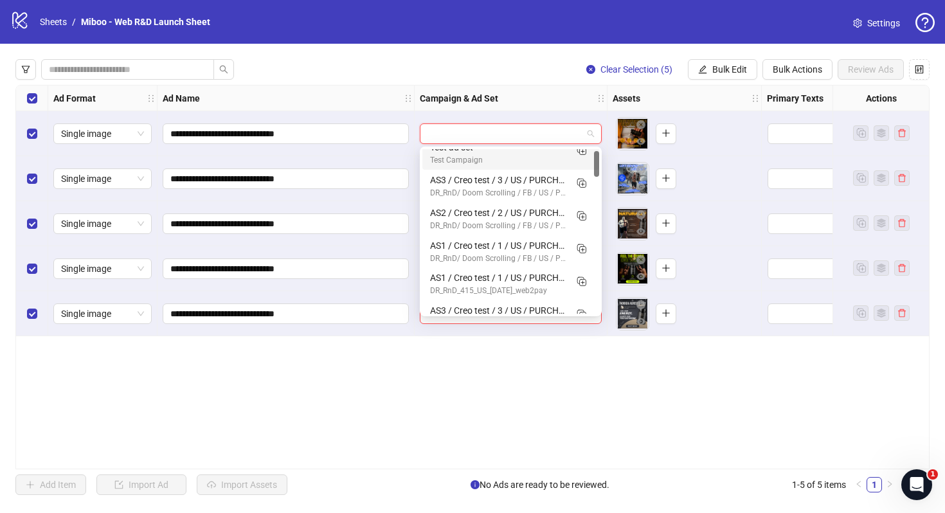
click at [506, 140] on input "search" at bounding box center [504, 133] width 155 height 19
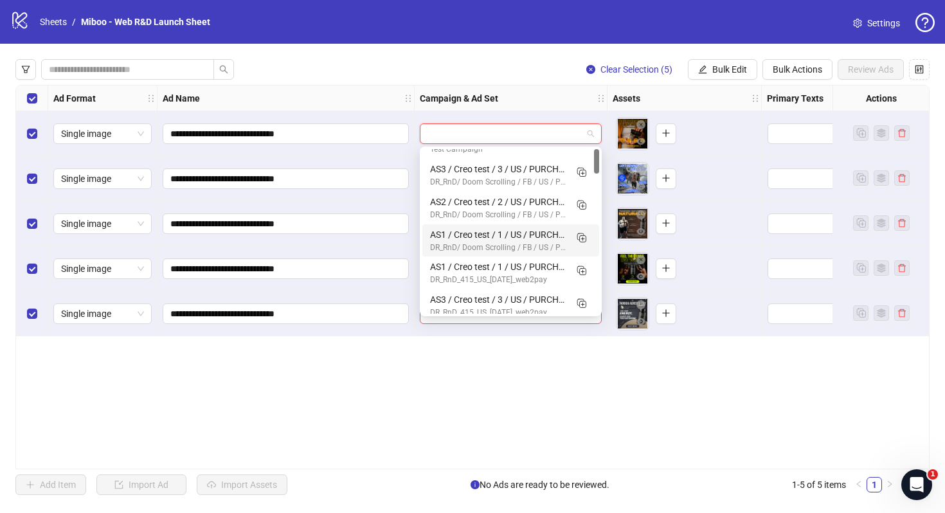
scroll to position [0, 0]
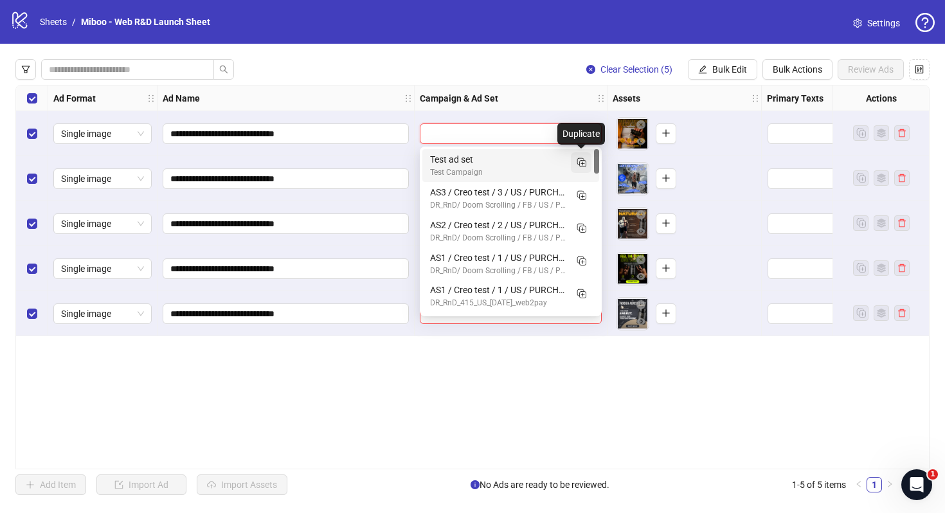
click at [580, 161] on rect "Duplicate" at bounding box center [583, 164] width 6 height 6
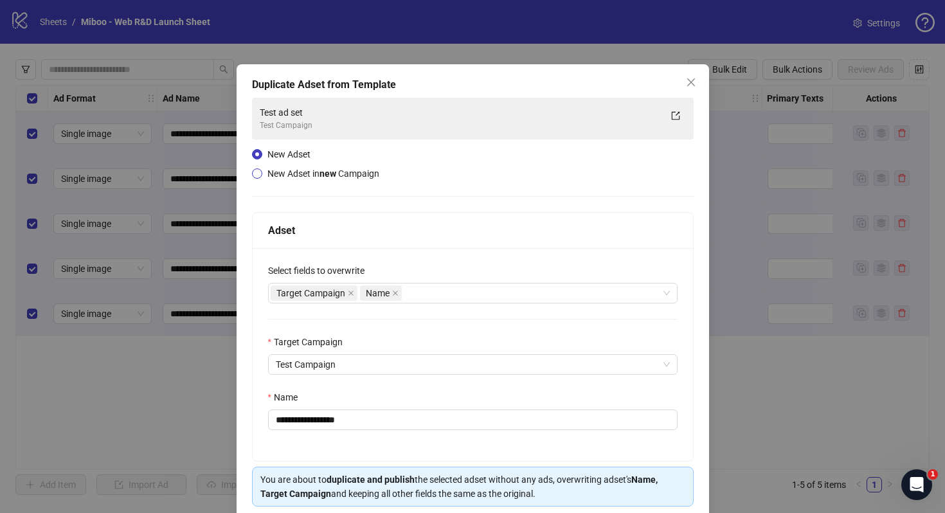
click at [373, 170] on span "New Adset in new Campaign" at bounding box center [323, 173] width 112 height 10
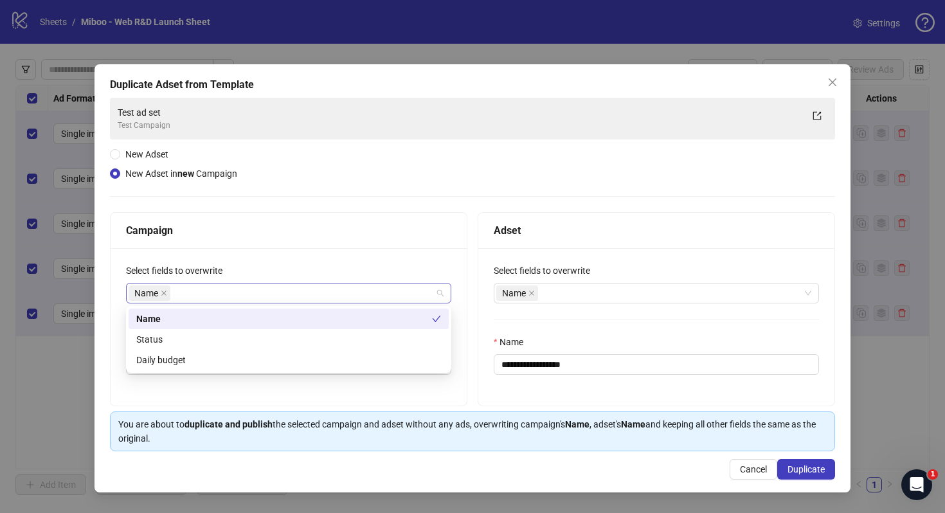
click at [298, 299] on div "Name" at bounding box center [282, 293] width 307 height 18
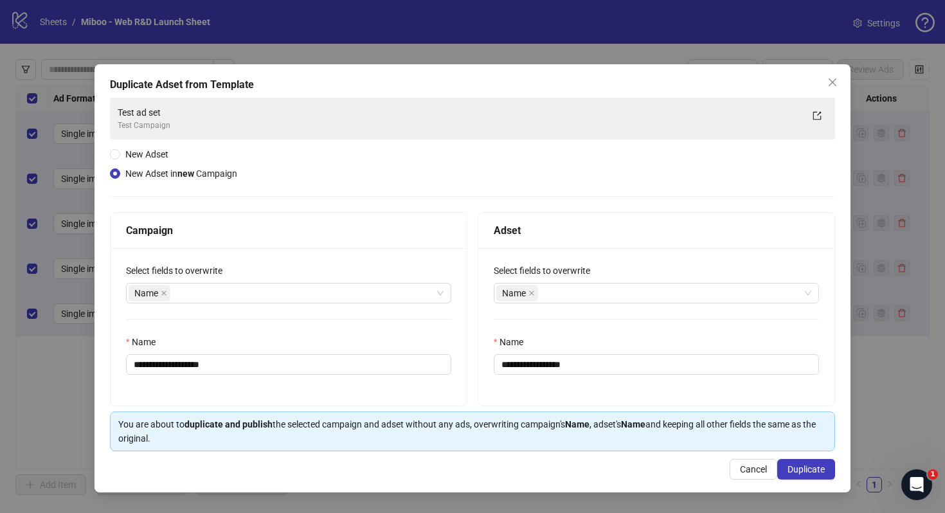
click at [329, 197] on div "**********" at bounding box center [472, 274] width 725 height 353
click at [211, 285] on div "Name" at bounding box center [282, 293] width 307 height 18
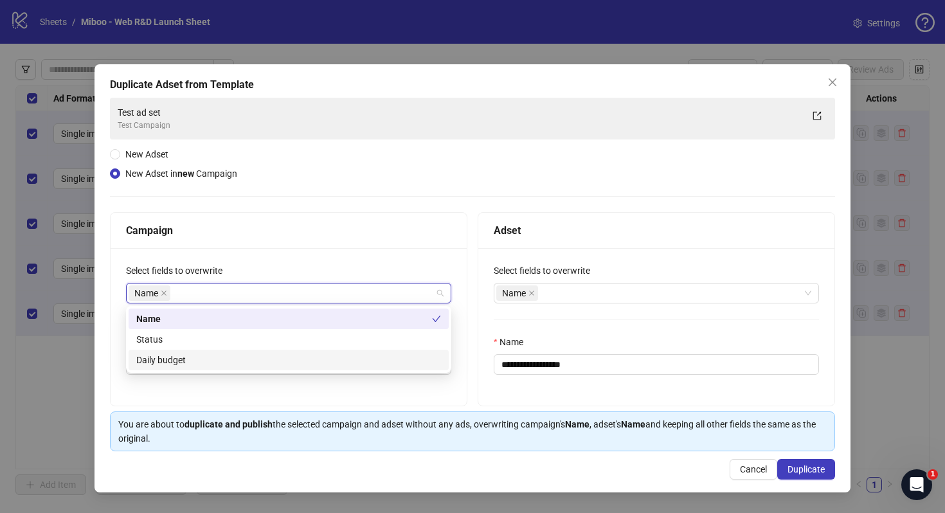
click at [189, 360] on div "Daily budget" at bounding box center [288, 360] width 305 height 14
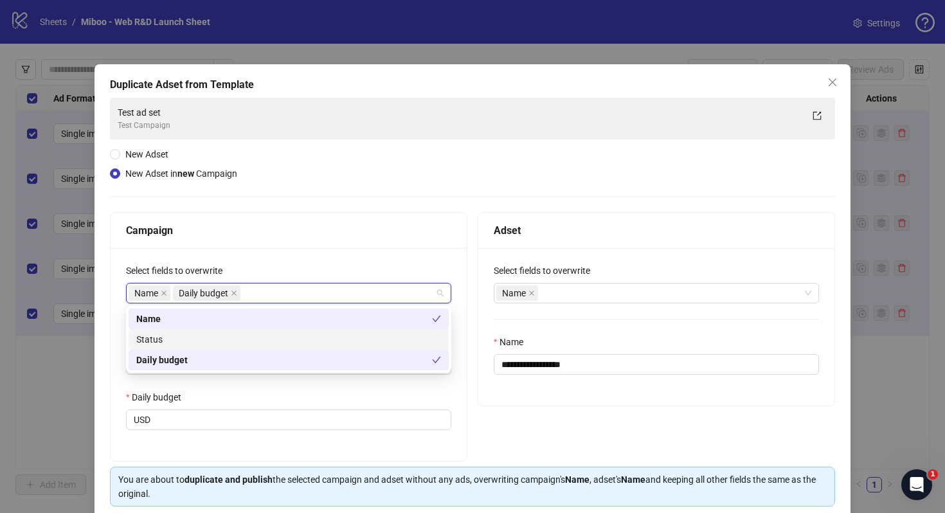
click at [195, 345] on div "Status" at bounding box center [288, 339] width 305 height 14
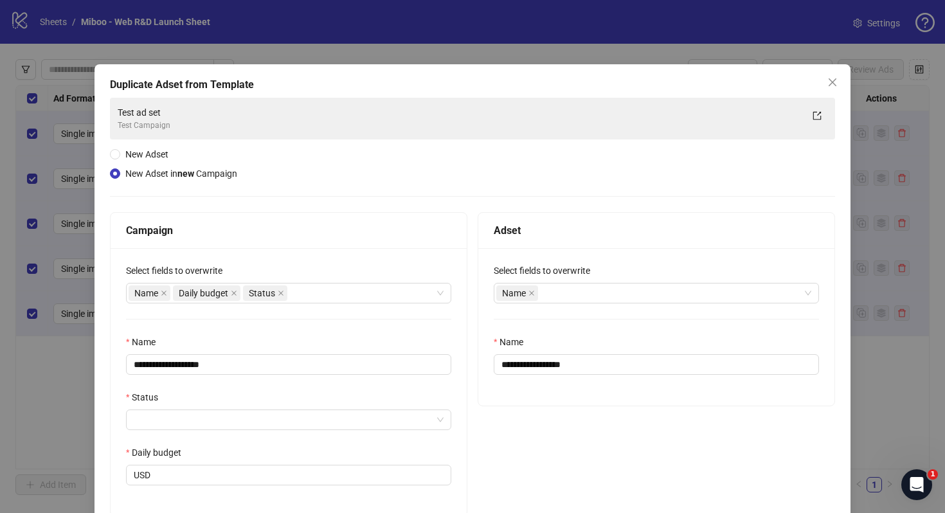
click at [187, 397] on div "Status" at bounding box center [288, 399] width 325 height 19
click at [188, 420] on input "Status" at bounding box center [283, 419] width 298 height 19
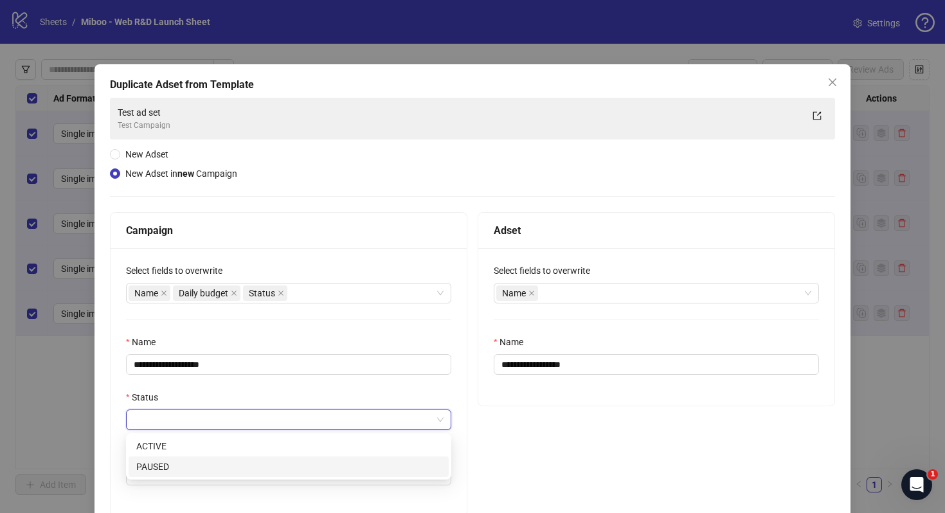
click at [176, 471] on div "PAUSED" at bounding box center [288, 467] width 305 height 14
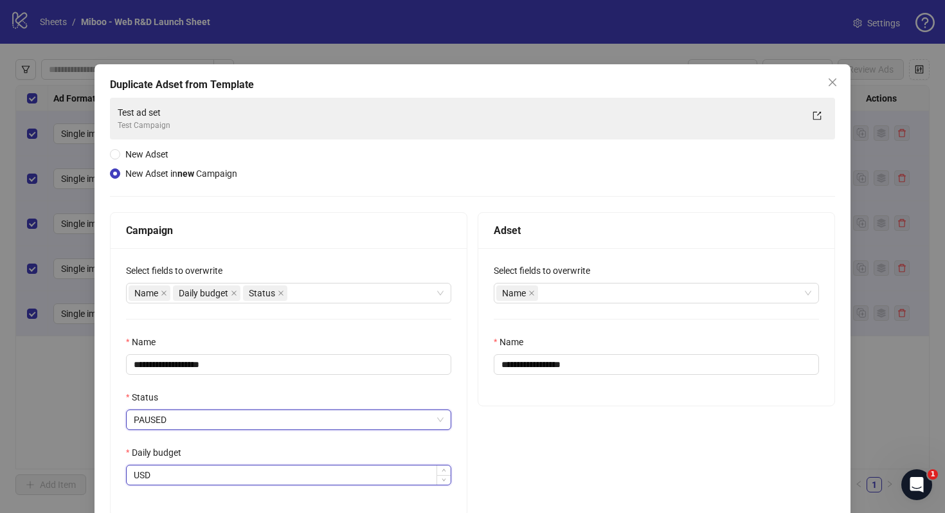
click at [255, 470] on input "Daily budget" at bounding box center [302, 474] width 298 height 19
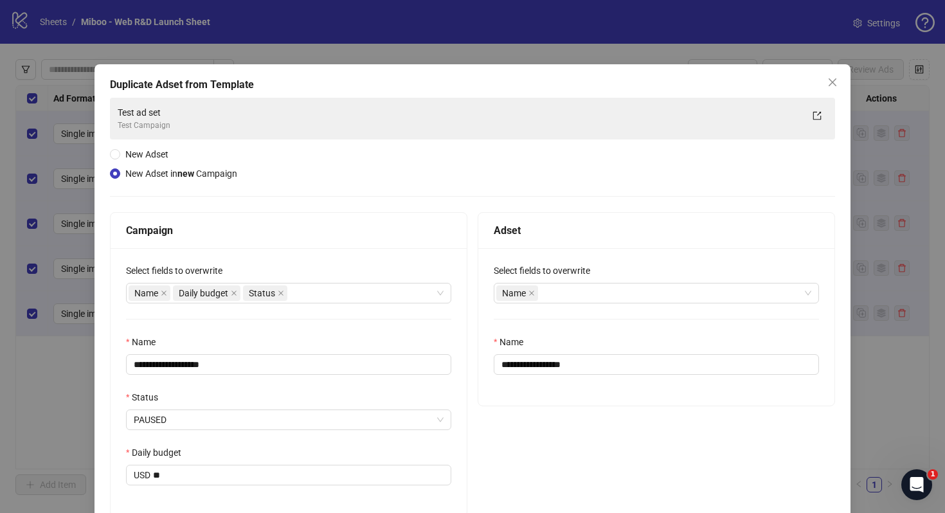
type input "*****"
click at [647, 458] on div "**********" at bounding box center [656, 364] width 357 height 305
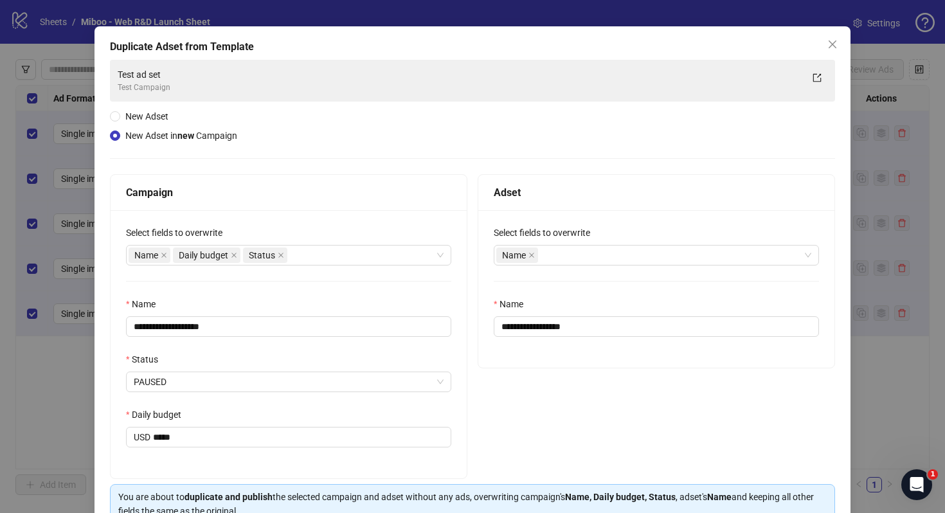
scroll to position [35, 0]
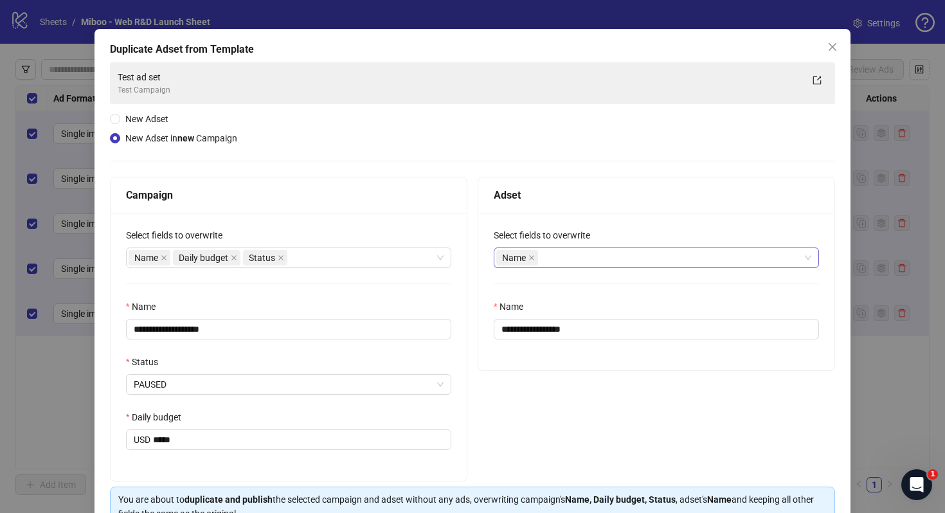
click at [571, 253] on div "Name" at bounding box center [649, 258] width 307 height 18
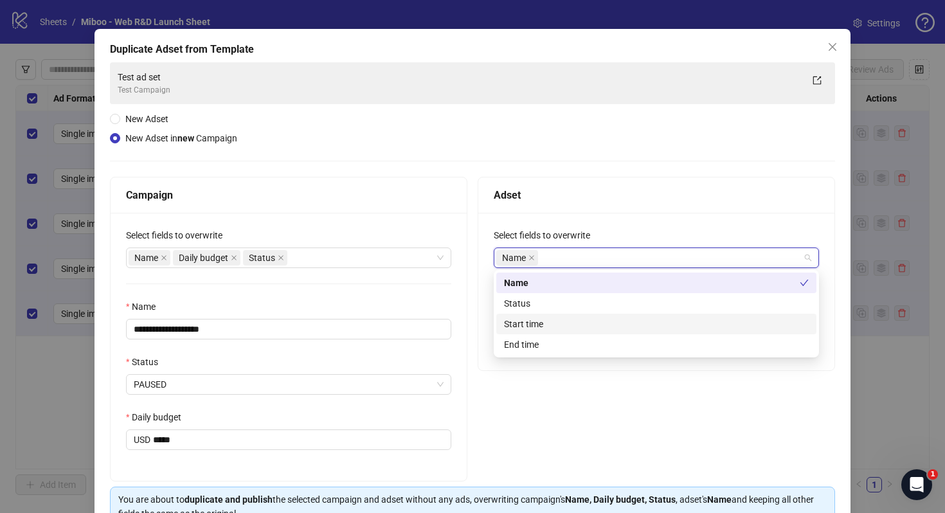
click at [546, 331] on div "Start time" at bounding box center [656, 324] width 320 height 21
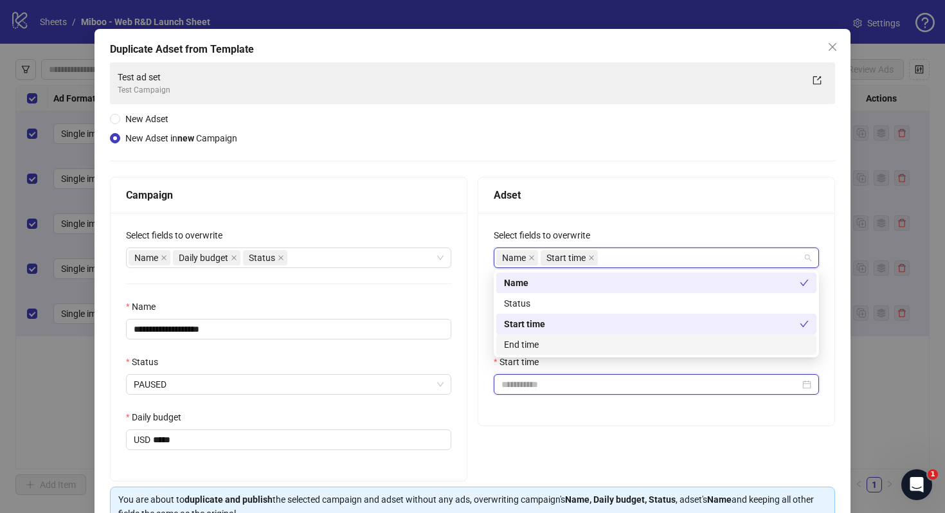
click at [526, 380] on input "Start time" at bounding box center [650, 384] width 298 height 14
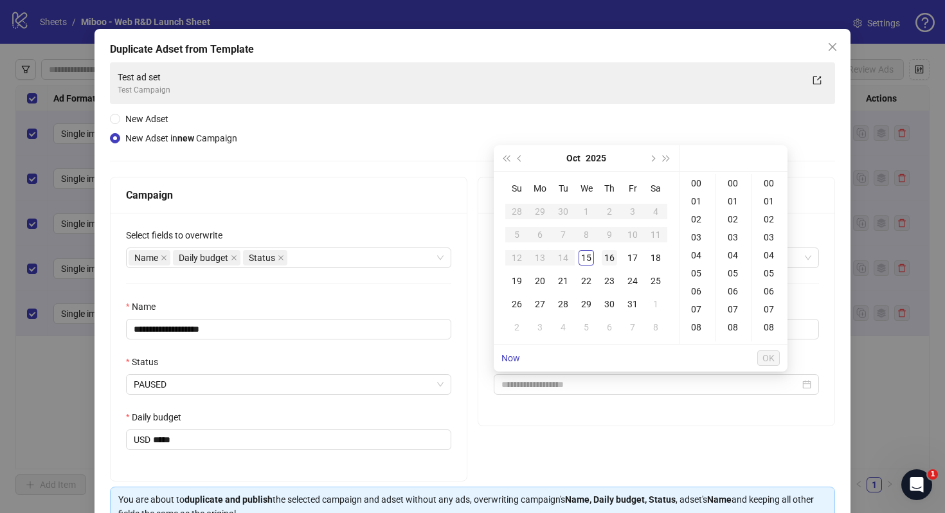
click at [614, 258] on div "16" at bounding box center [609, 257] width 15 height 15
type input "**********"
click at [770, 359] on span "OK" at bounding box center [768, 358] width 12 height 10
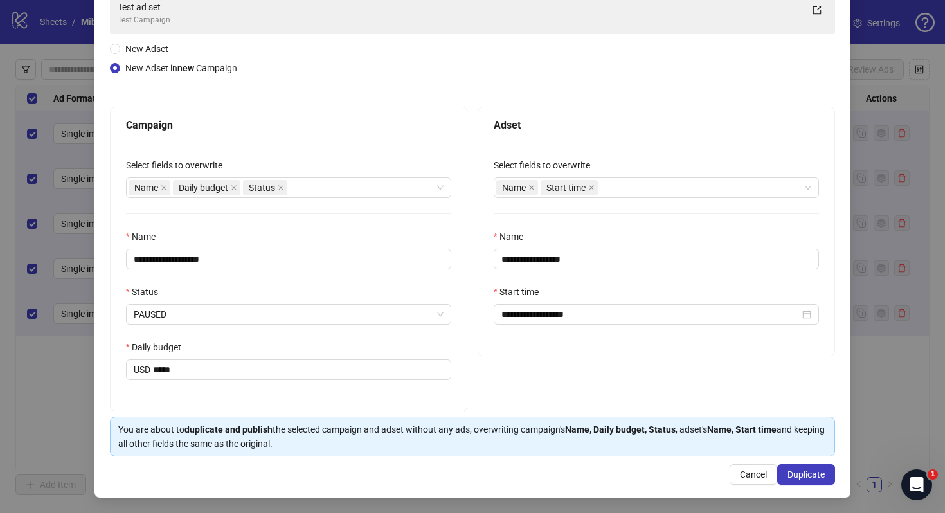
scroll to position [105, 0]
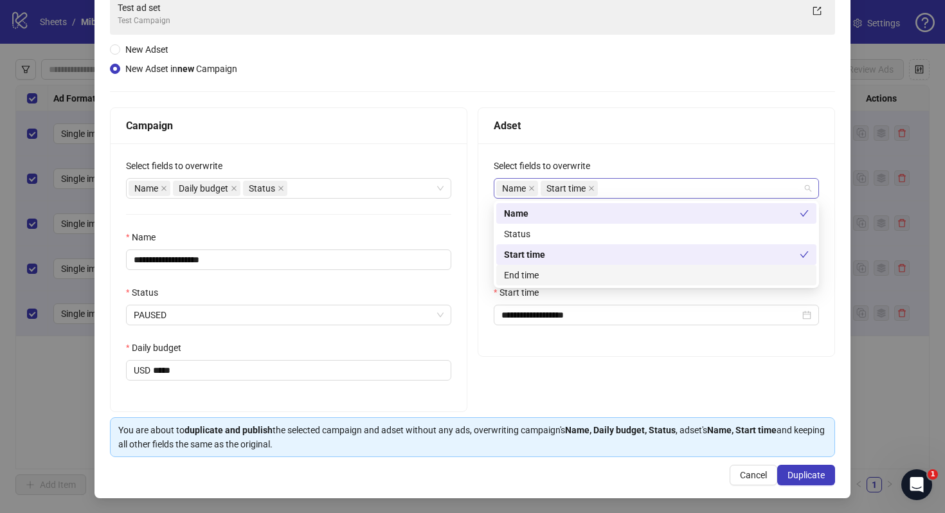
click at [632, 192] on div "Name Start time" at bounding box center [649, 188] width 307 height 18
click at [614, 272] on div "End time" at bounding box center [656, 275] width 305 height 14
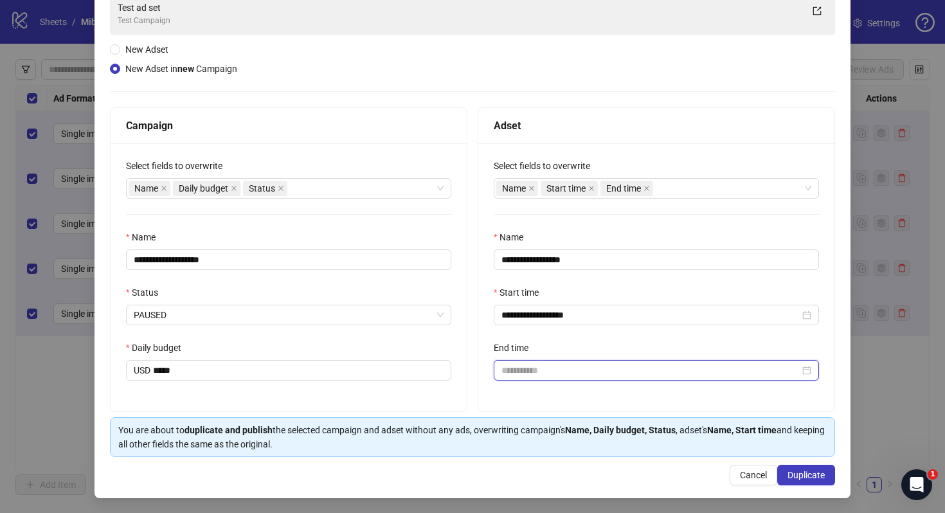
click at [582, 370] on input "End time" at bounding box center [650, 370] width 298 height 14
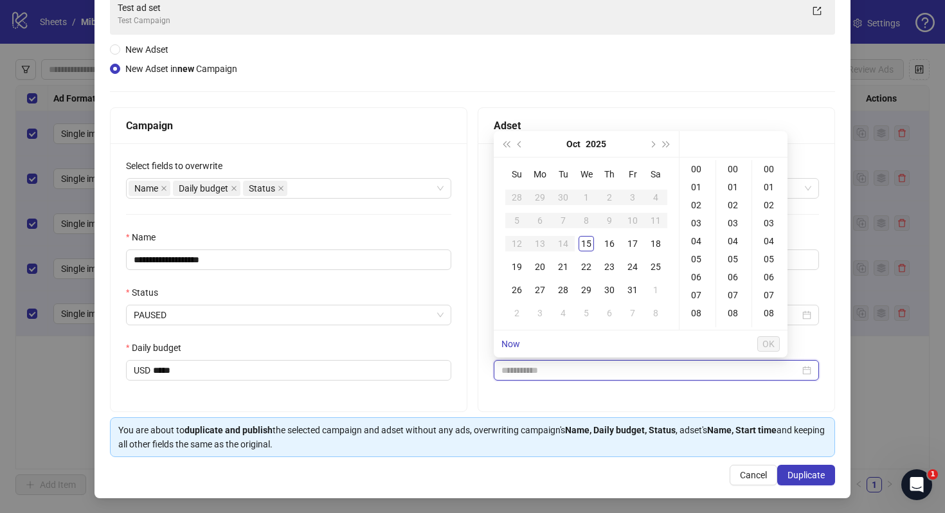
type input "**********"
click at [652, 244] on div "18" at bounding box center [655, 243] width 15 height 15
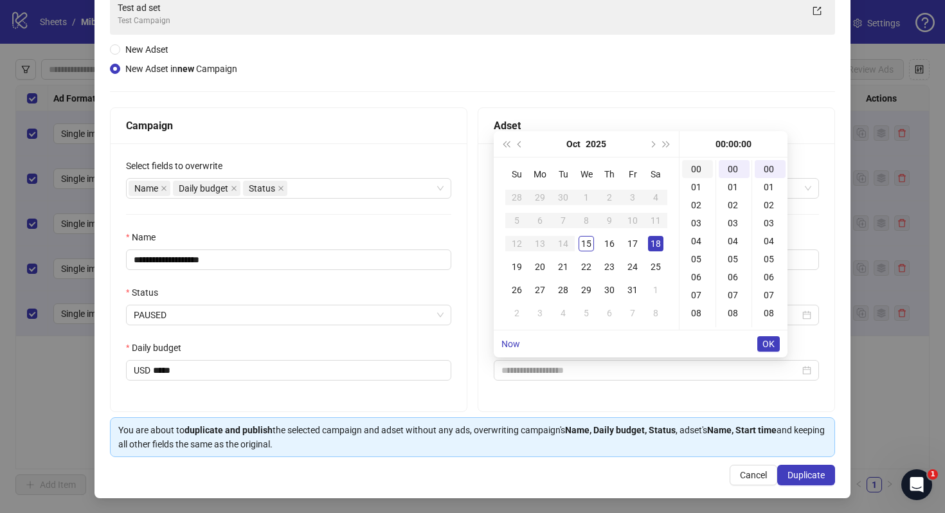
click at [699, 165] on div "00" at bounding box center [697, 169] width 31 height 18
type input "**********"
click at [775, 346] on button "OK" at bounding box center [768, 343] width 22 height 15
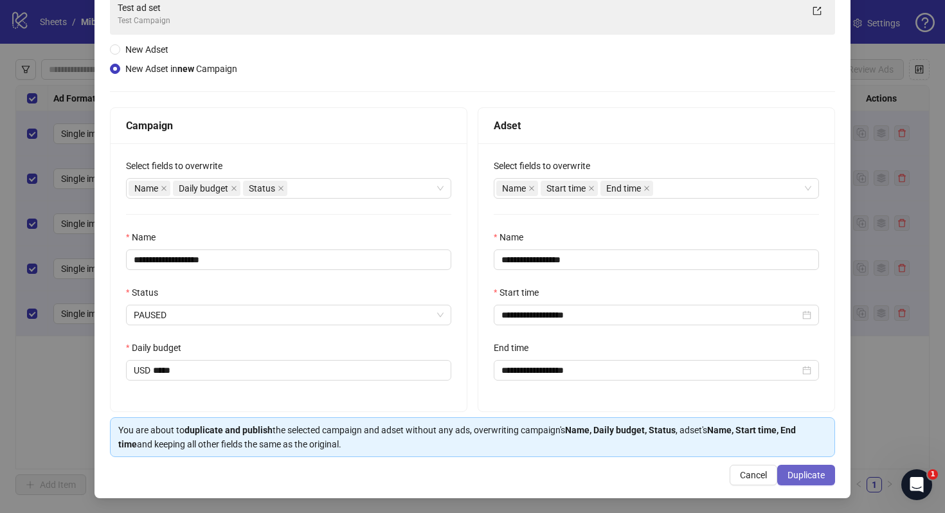
click at [816, 470] on span "Duplicate" at bounding box center [805, 475] width 37 height 10
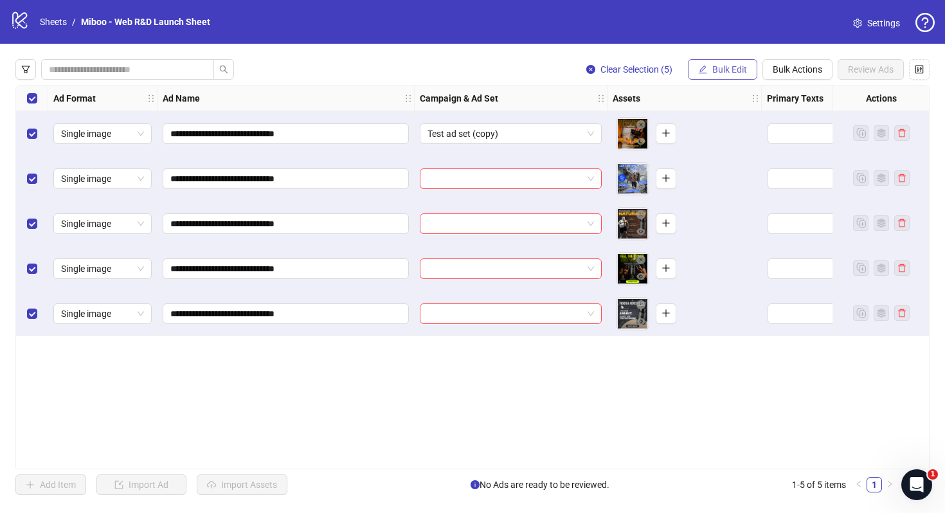
click at [725, 71] on span "Bulk Edit" at bounding box center [729, 69] width 35 height 10
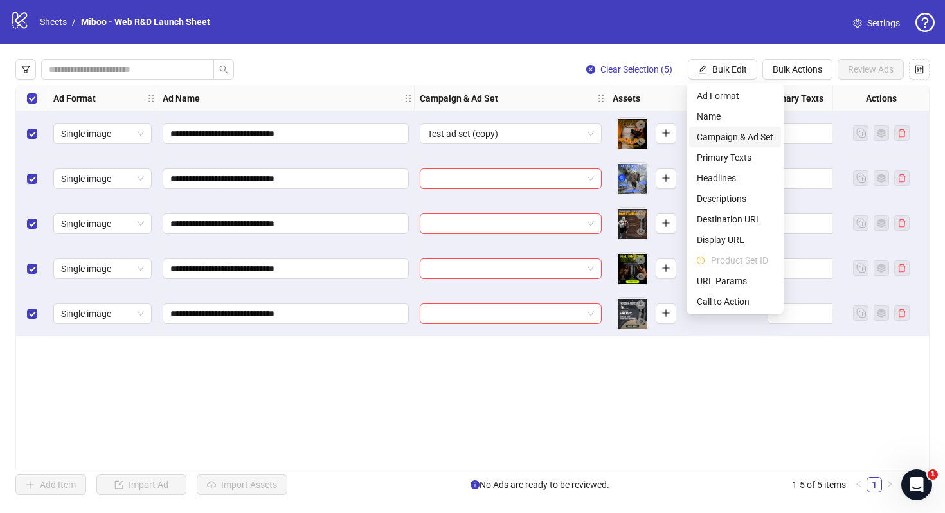
click at [733, 136] on span "Campaign & Ad Set" at bounding box center [735, 137] width 76 height 14
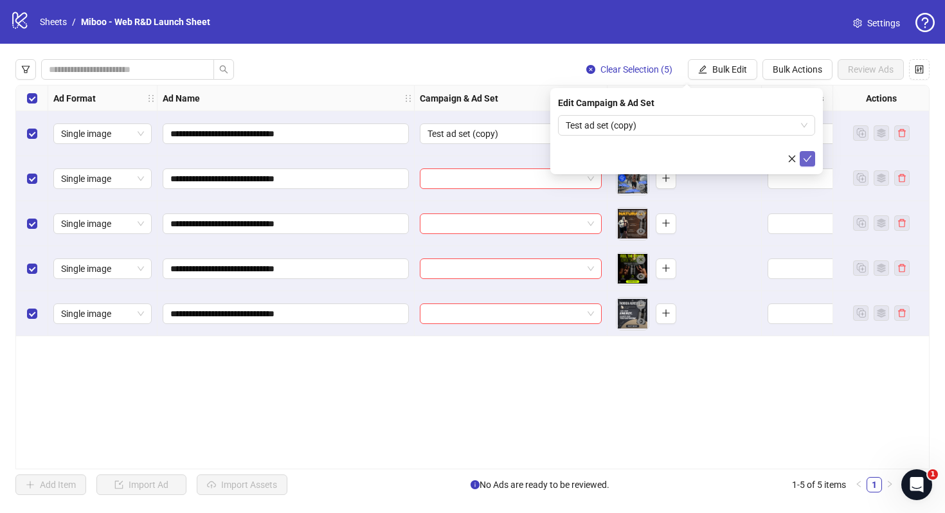
click at [810, 161] on icon "check" at bounding box center [807, 158] width 9 height 9
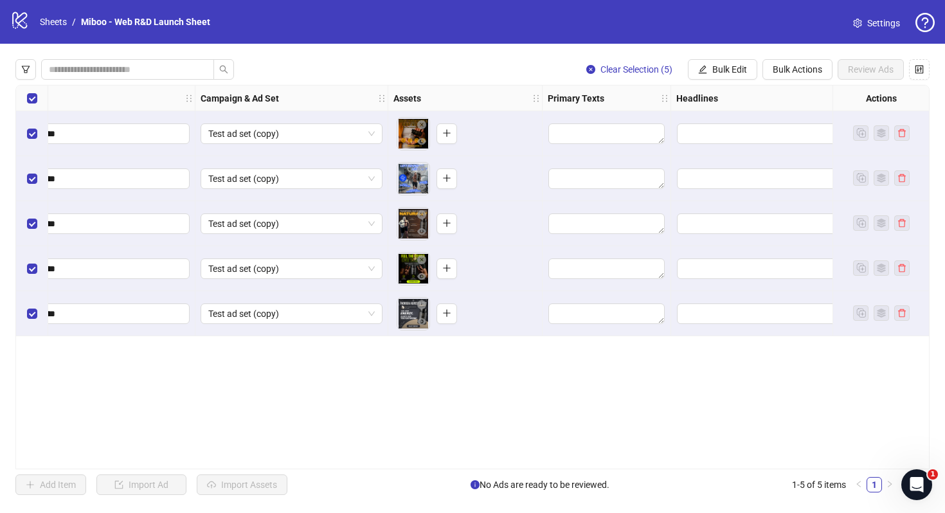
scroll to position [0, 228]
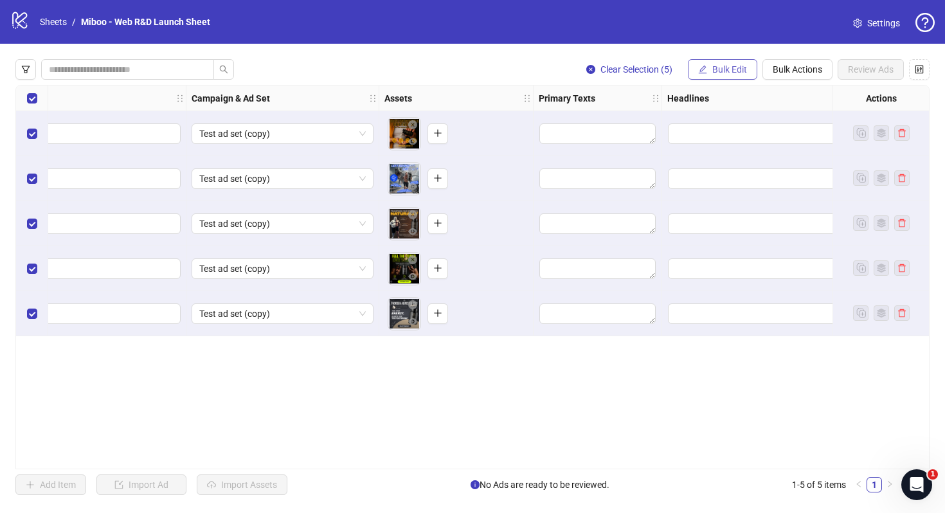
click at [737, 74] on span "Bulk Edit" at bounding box center [729, 69] width 35 height 10
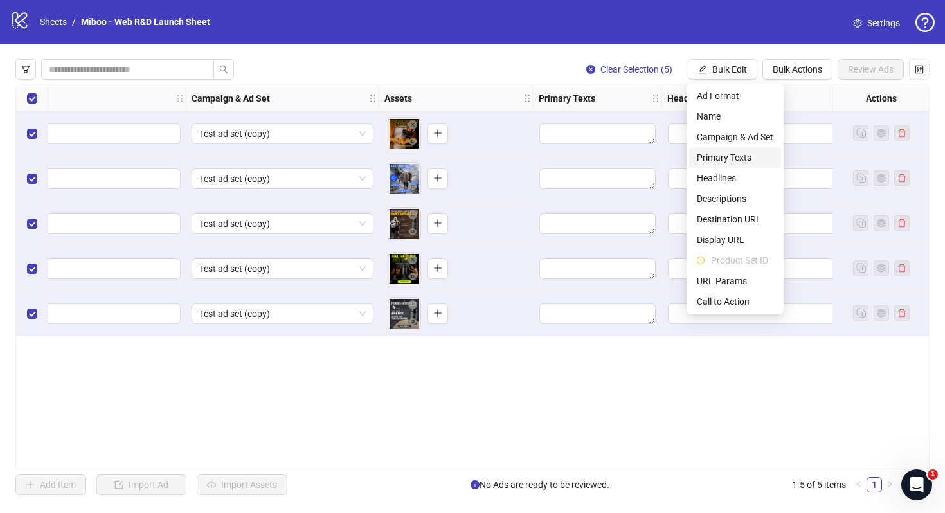
click at [740, 154] on span "Primary Texts" at bounding box center [735, 157] width 76 height 14
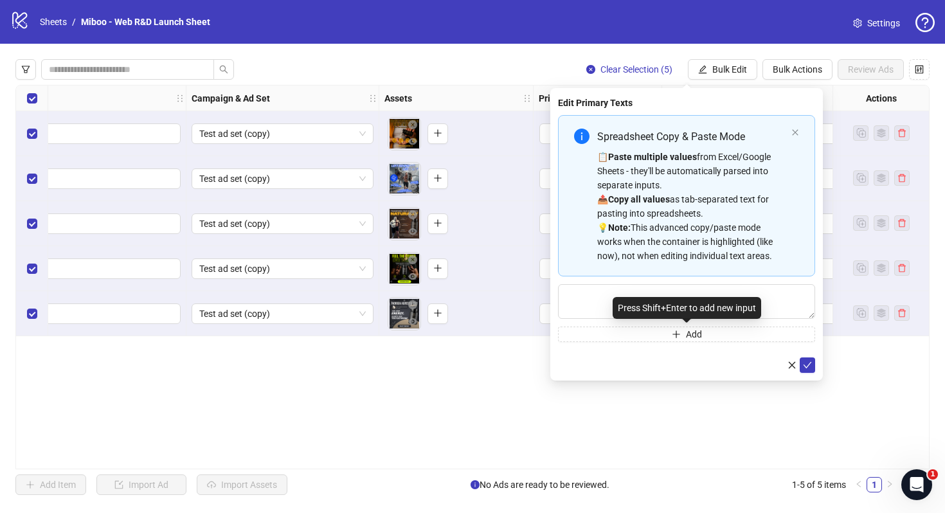
click at [690, 303] on div "Press Shift+Enter to add new input" at bounding box center [686, 308] width 148 height 22
click at [708, 294] on textarea "Multi-text input container - paste or copy values" at bounding box center [686, 301] width 257 height 35
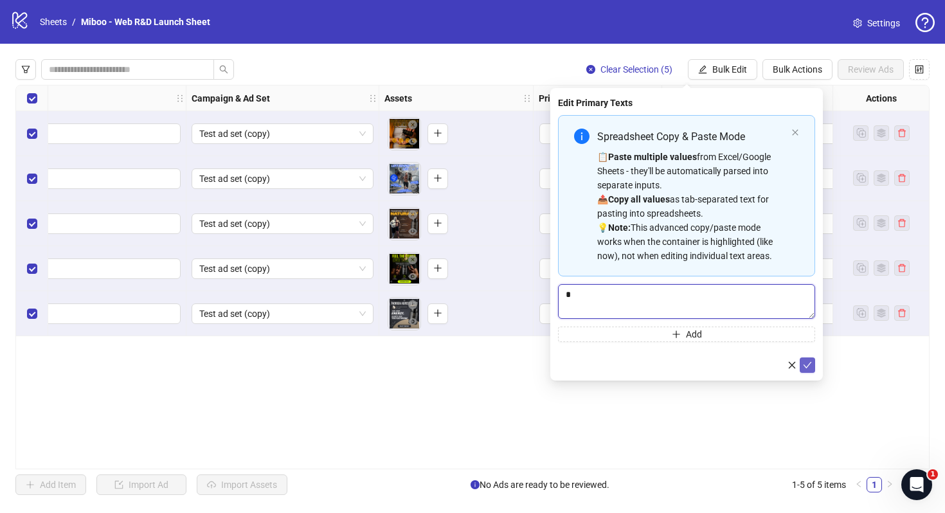
type textarea "*"
click at [809, 364] on icon "check" at bounding box center [807, 365] width 9 height 9
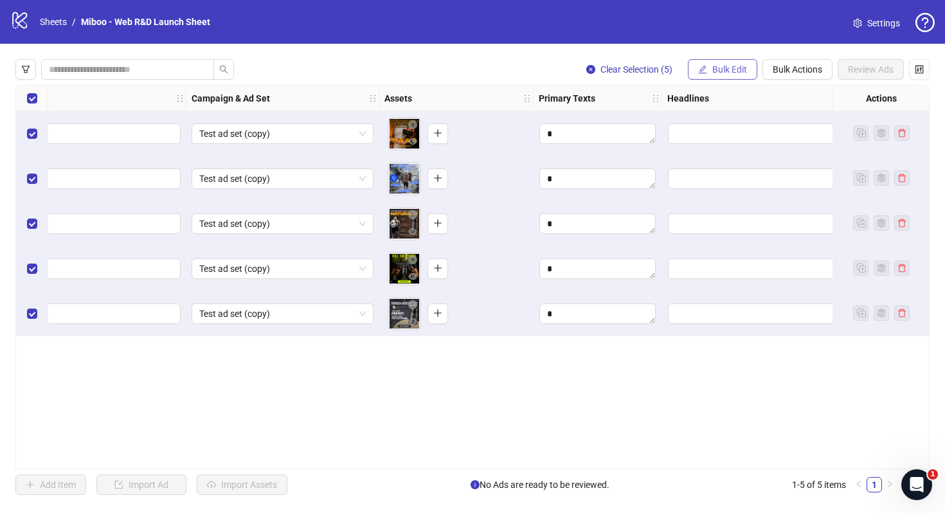
click at [730, 67] on span "Bulk Edit" at bounding box center [729, 69] width 35 height 10
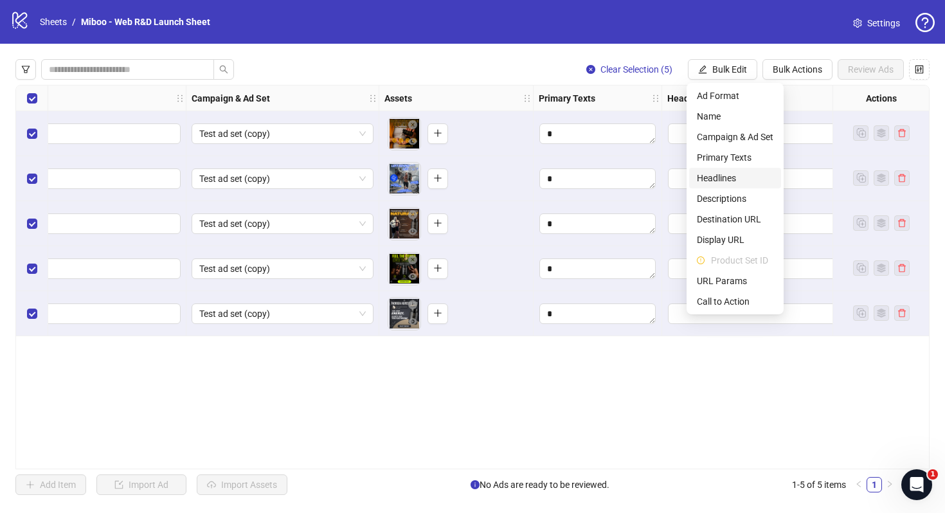
click at [734, 175] on span "Headlines" at bounding box center [735, 178] width 76 height 14
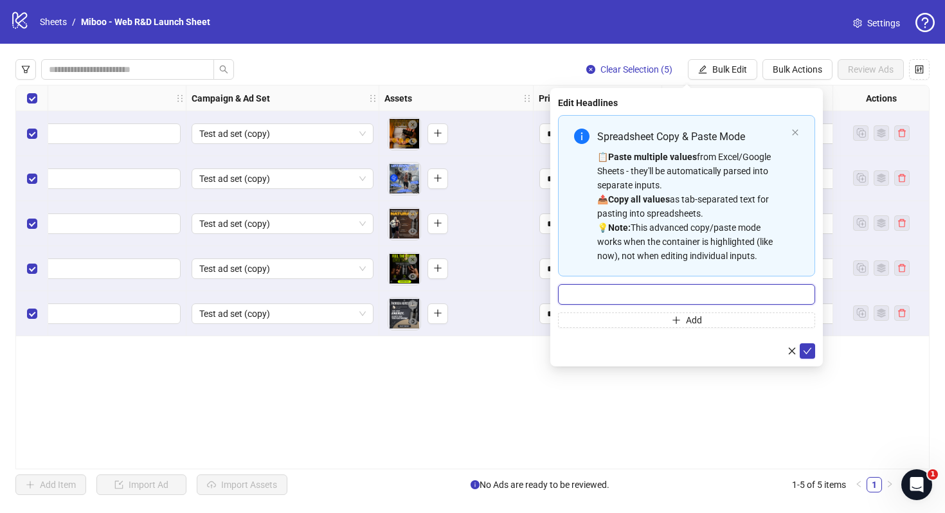
click at [681, 287] on input "Multi-input container - paste or copy values" at bounding box center [686, 294] width 257 height 21
type input "*"
click at [805, 357] on button "submit" at bounding box center [807, 350] width 15 height 15
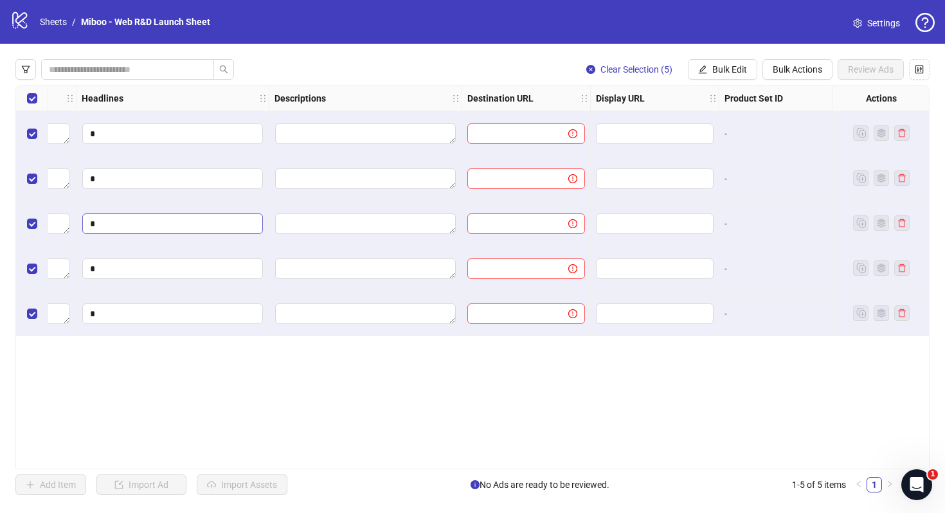
scroll to position [0, 817]
click at [732, 73] on span "Bulk Edit" at bounding box center [729, 69] width 35 height 10
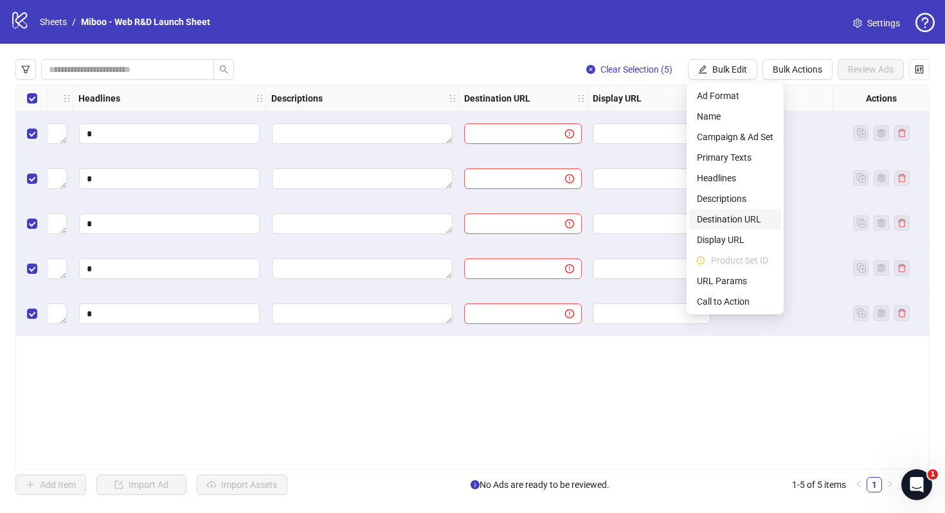
click at [749, 224] on span "Destination URL" at bounding box center [735, 219] width 76 height 14
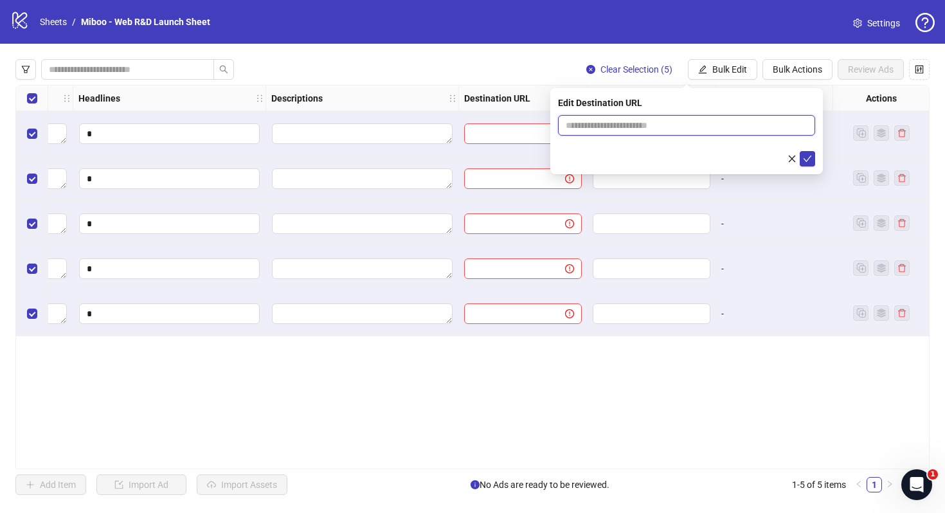
click at [701, 125] on input "text" at bounding box center [681, 125] width 231 height 14
paste input "**********"
type input "**********"
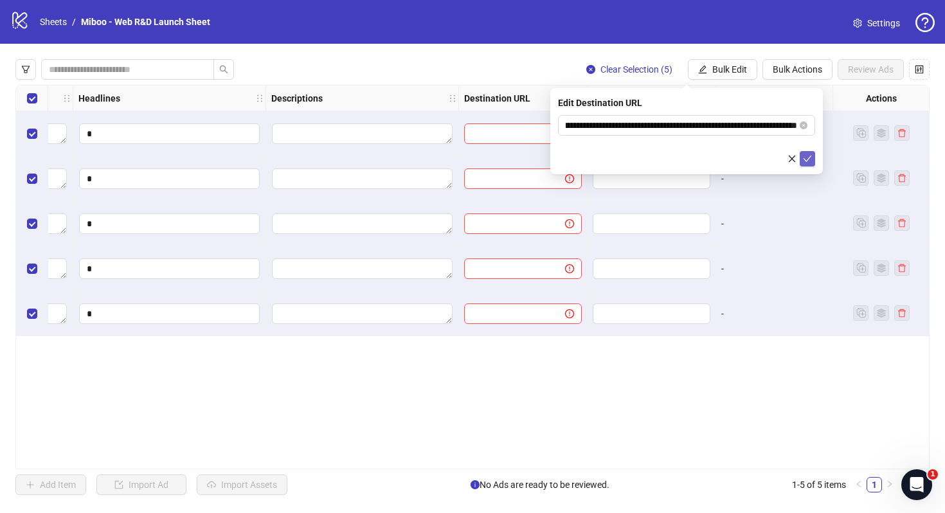
click at [812, 155] on button "submit" at bounding box center [807, 158] width 15 height 15
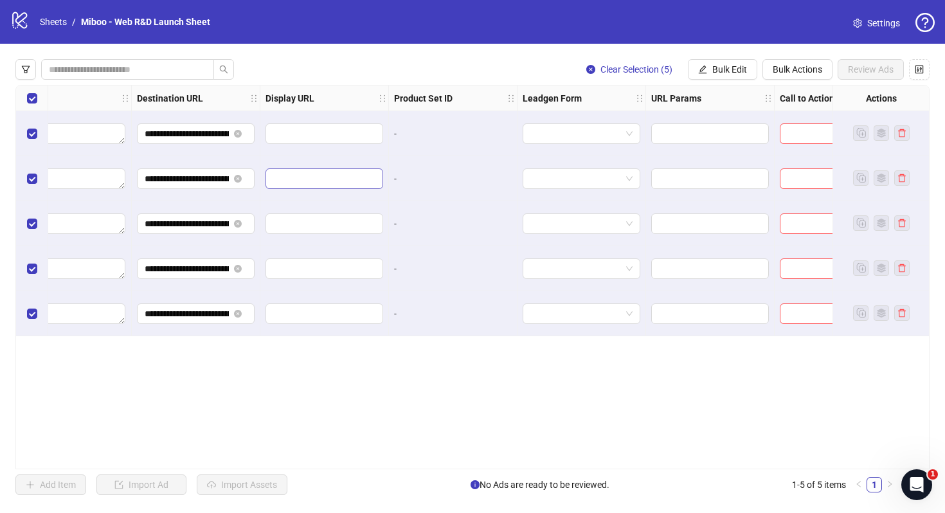
scroll to position [0, 1189]
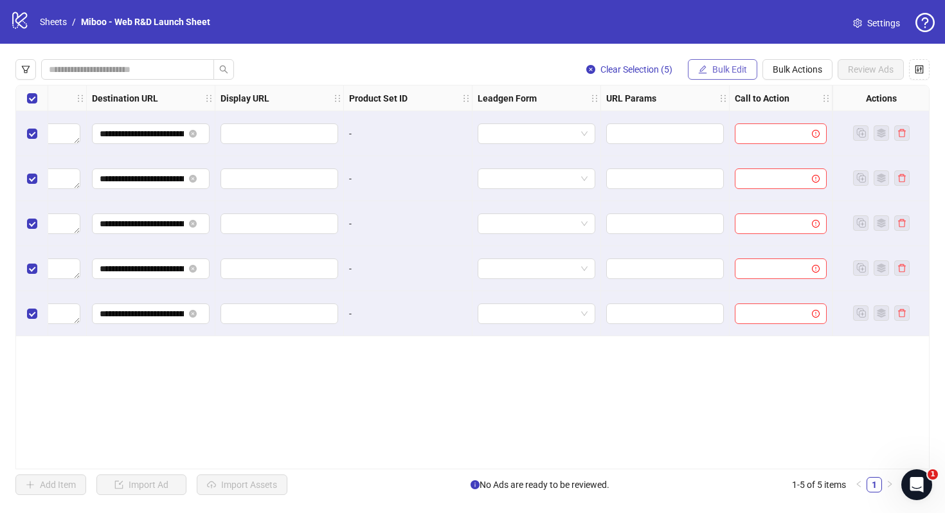
click at [736, 66] on span "Bulk Edit" at bounding box center [729, 69] width 35 height 10
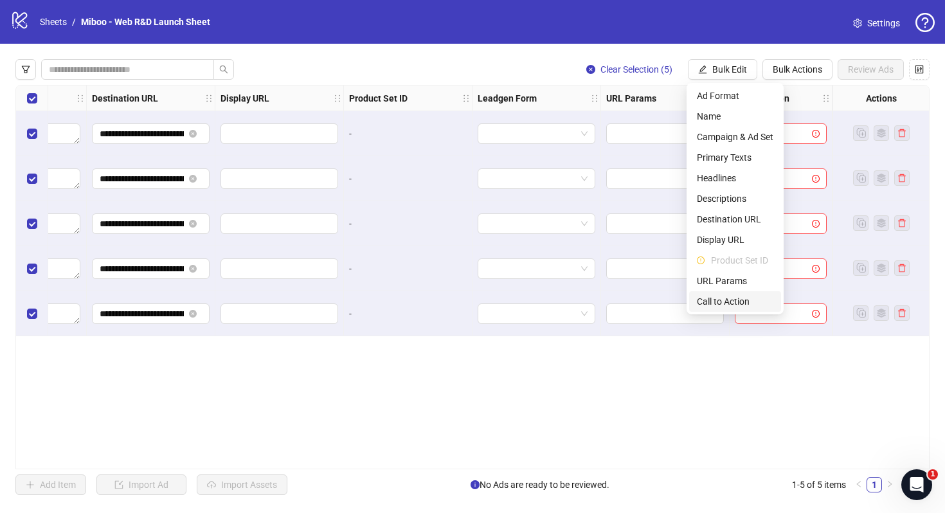
click at [732, 299] on span "Call to Action" at bounding box center [735, 301] width 76 height 14
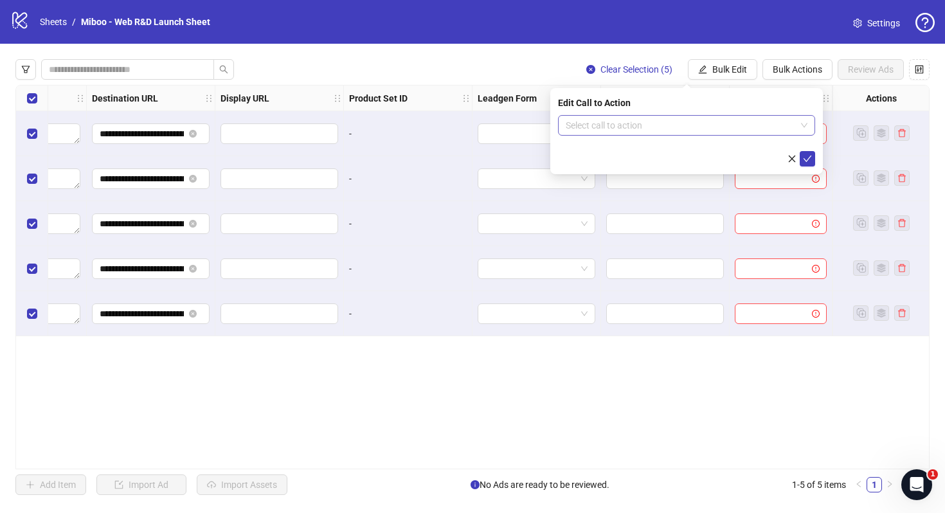
click at [710, 117] on input "search" at bounding box center [681, 125] width 230 height 19
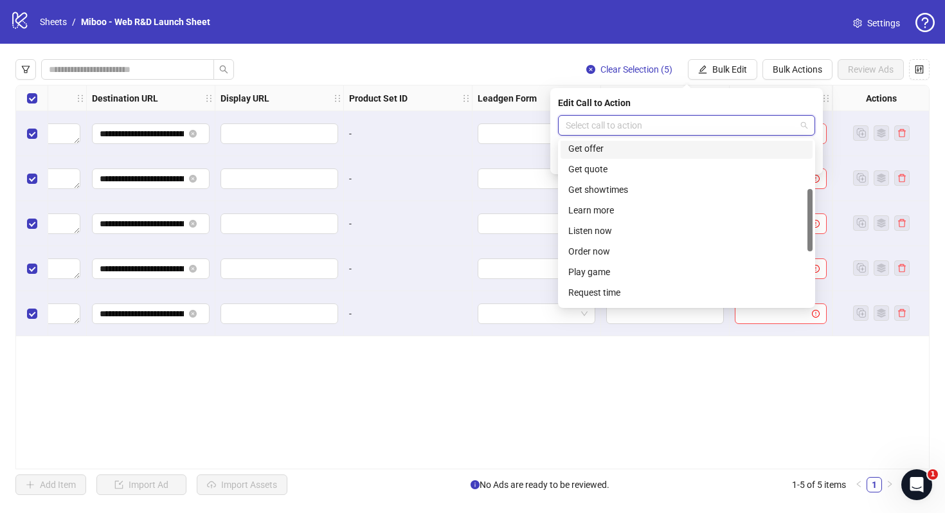
scroll to position [125, 0]
click at [690, 215] on div "Learn more" at bounding box center [686, 211] width 237 height 14
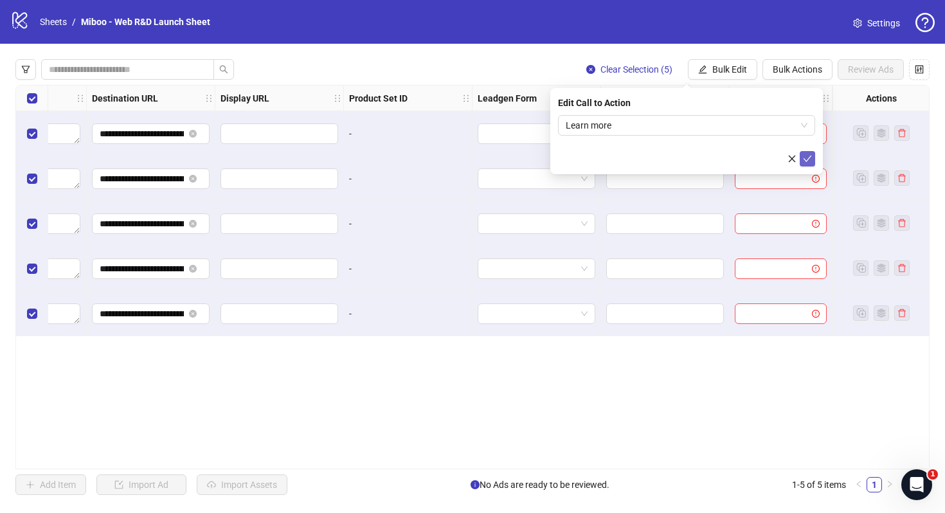
click at [814, 161] on button "submit" at bounding box center [807, 158] width 15 height 15
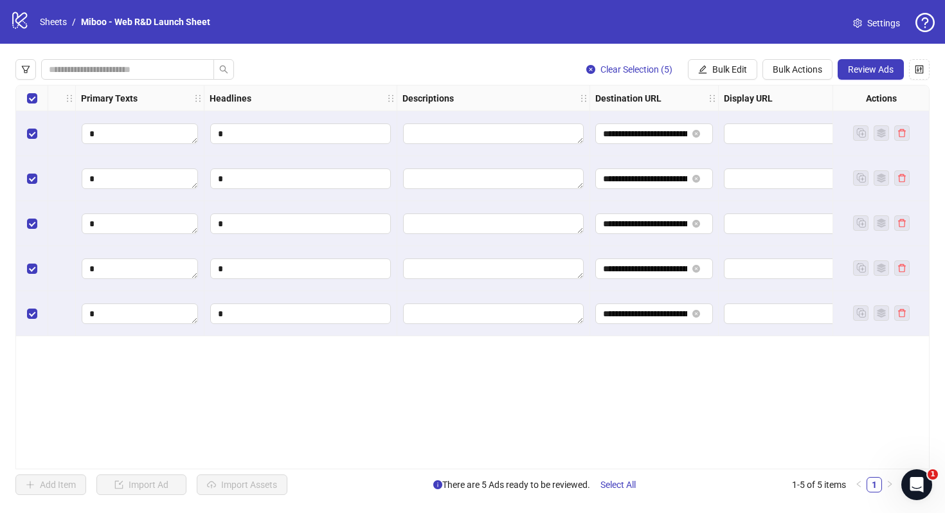
scroll to position [0, 0]
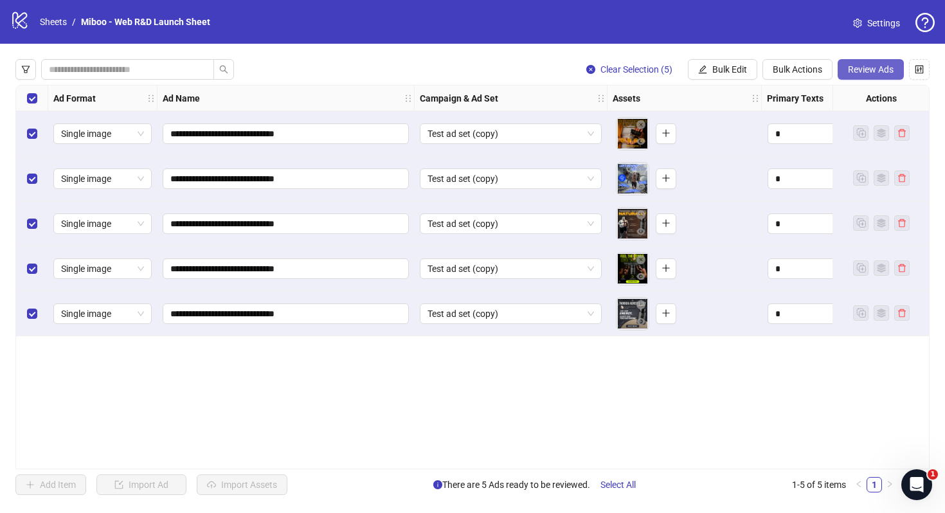
click at [878, 63] on button "Review Ads" at bounding box center [870, 69] width 66 height 21
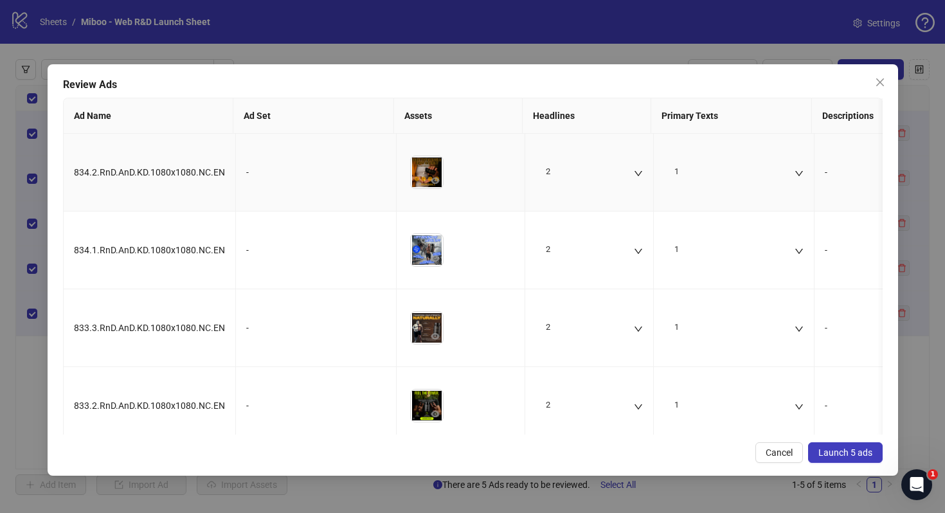
scroll to position [88, 0]
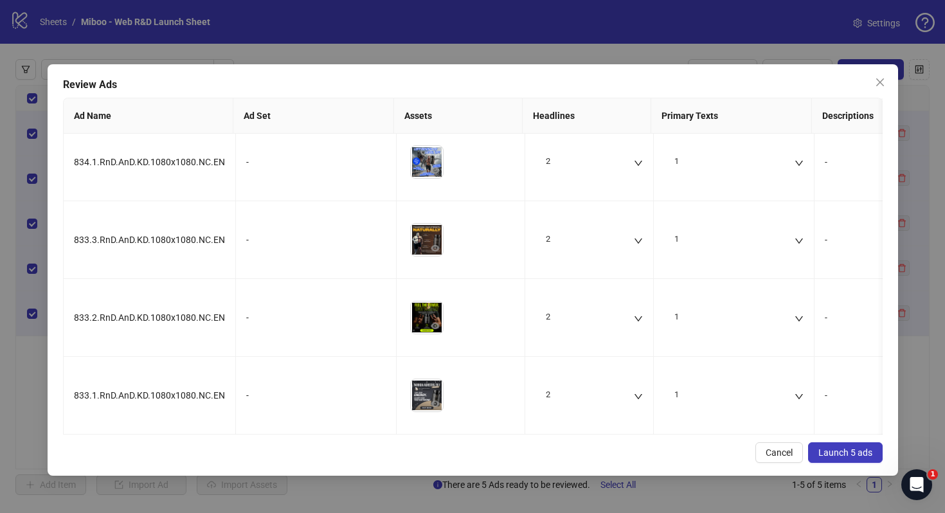
click at [854, 448] on span "Launch 5 ads" at bounding box center [845, 452] width 54 height 10
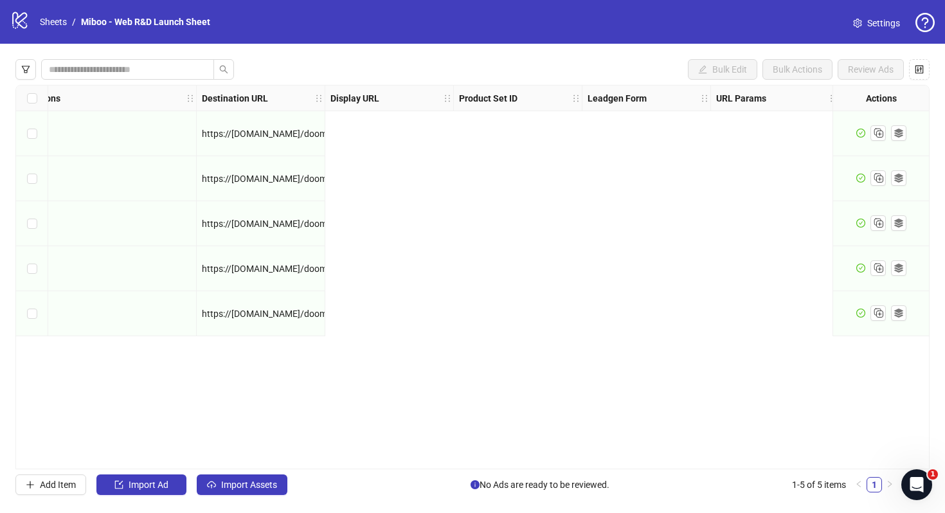
scroll to position [0, 1189]
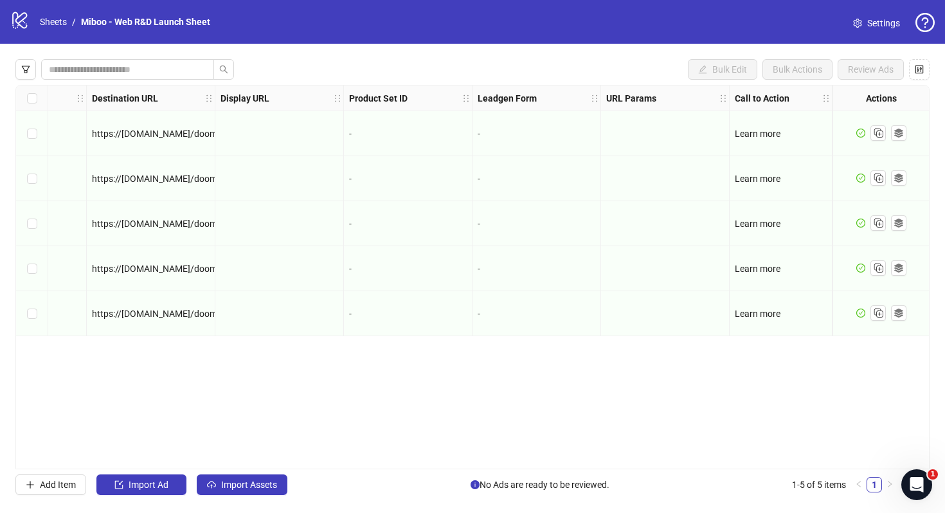
click at [40, 129] on div "Select row 1" at bounding box center [32, 133] width 32 height 45
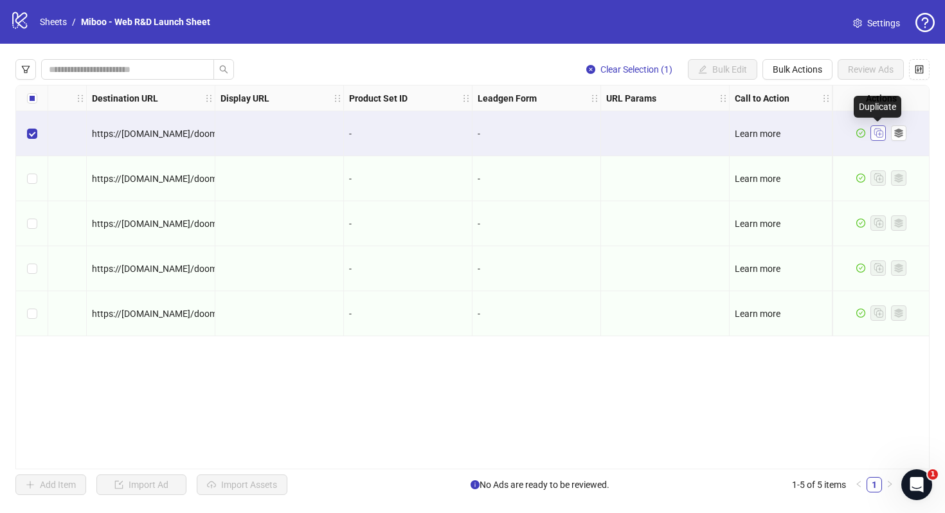
click at [884, 129] on button "button" at bounding box center [877, 132] width 15 height 15
click at [922, 75] on button "button" at bounding box center [919, 69] width 21 height 21
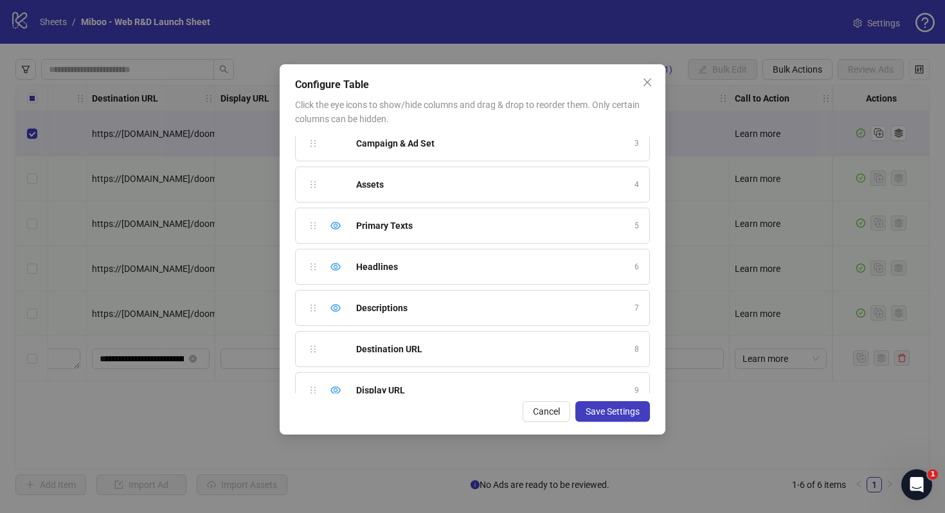
scroll to position [0, 0]
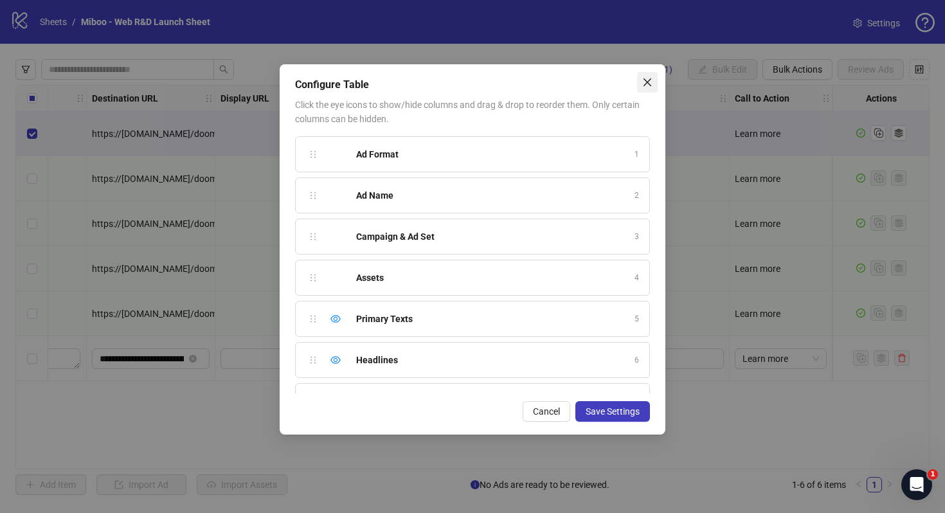
click at [643, 81] on icon "close" at bounding box center [647, 82] width 10 height 10
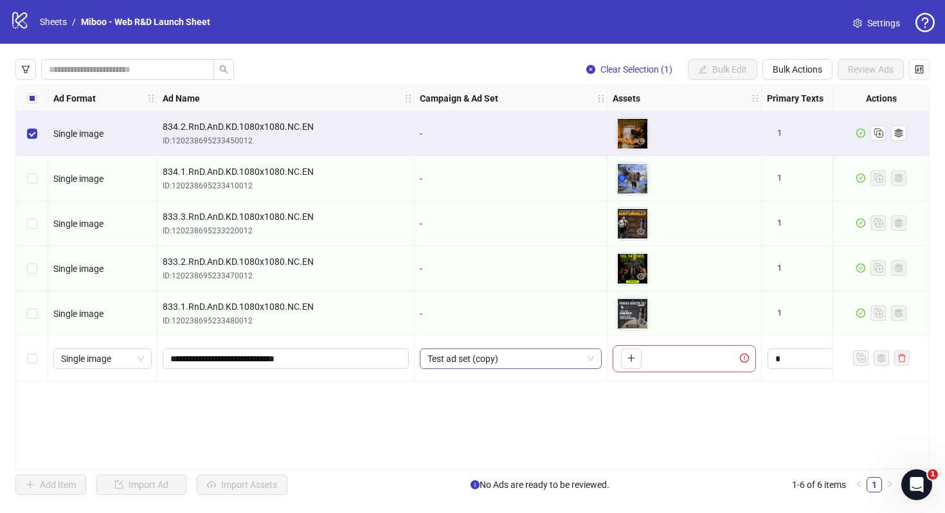
click at [558, 362] on span "Test ad set (copy)" at bounding box center [510, 358] width 166 height 19
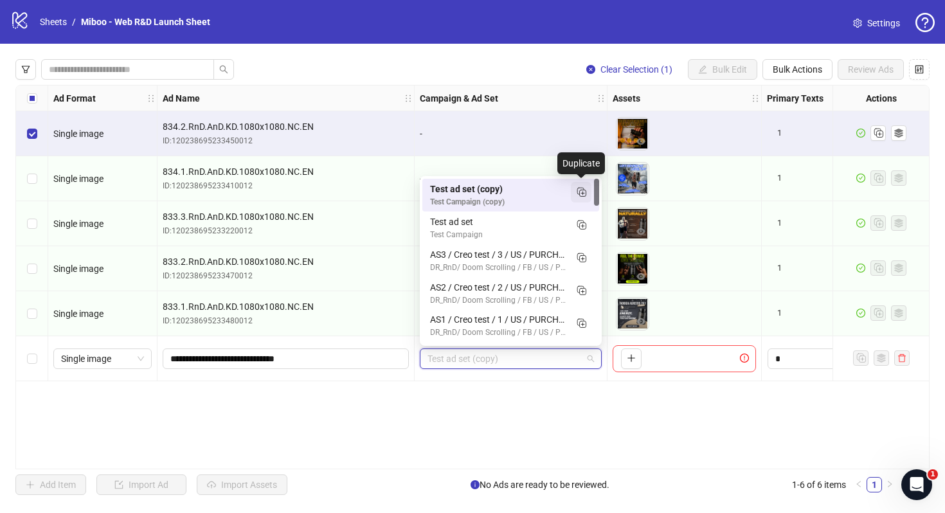
click at [579, 190] on icon "Duplicate" at bounding box center [581, 191] width 13 height 13
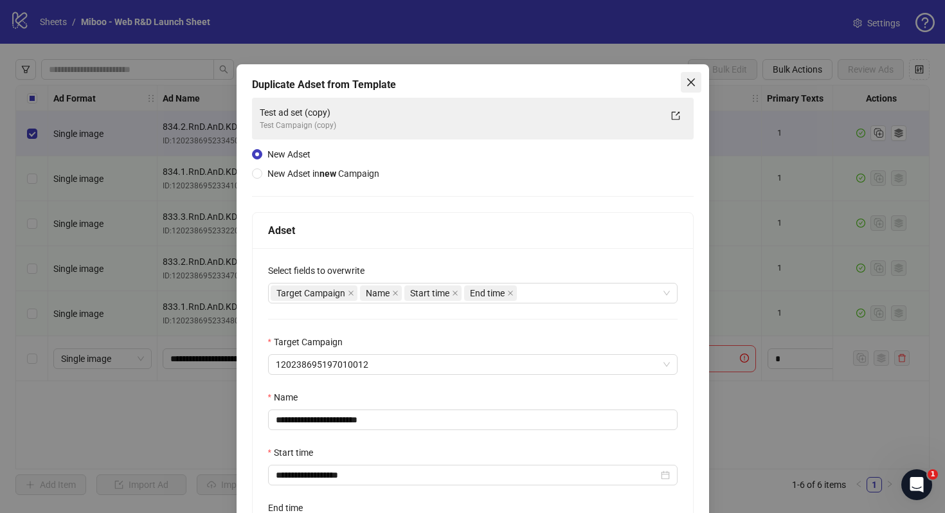
click at [690, 85] on icon "close" at bounding box center [691, 82] width 10 height 10
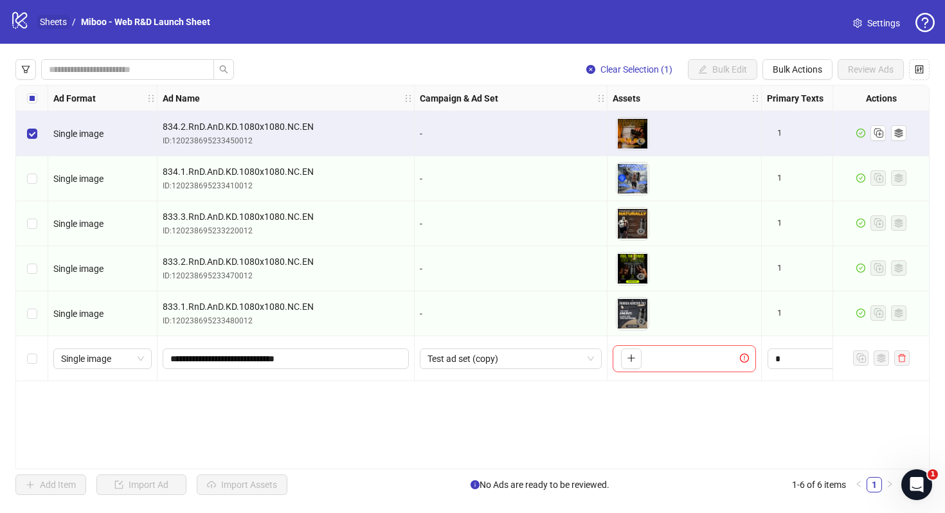
click at [45, 19] on link "Sheets" at bounding box center [53, 22] width 32 height 14
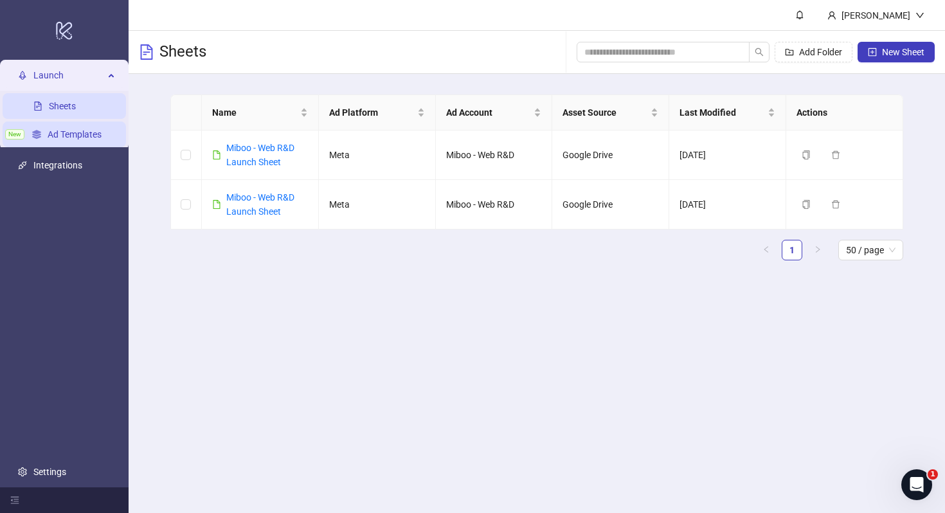
click at [91, 136] on link "Ad Templates" at bounding box center [75, 134] width 54 height 10
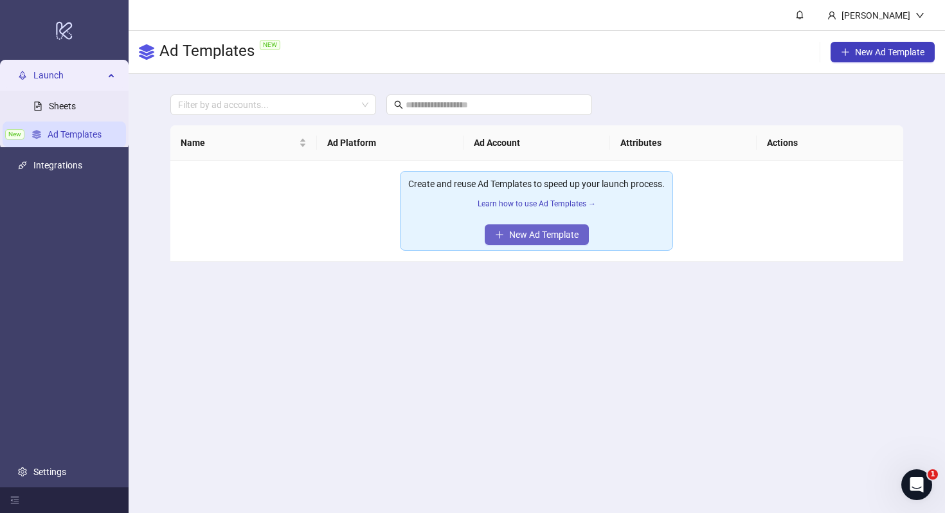
click at [534, 228] on button "New Ad Template" at bounding box center [537, 234] width 104 height 21
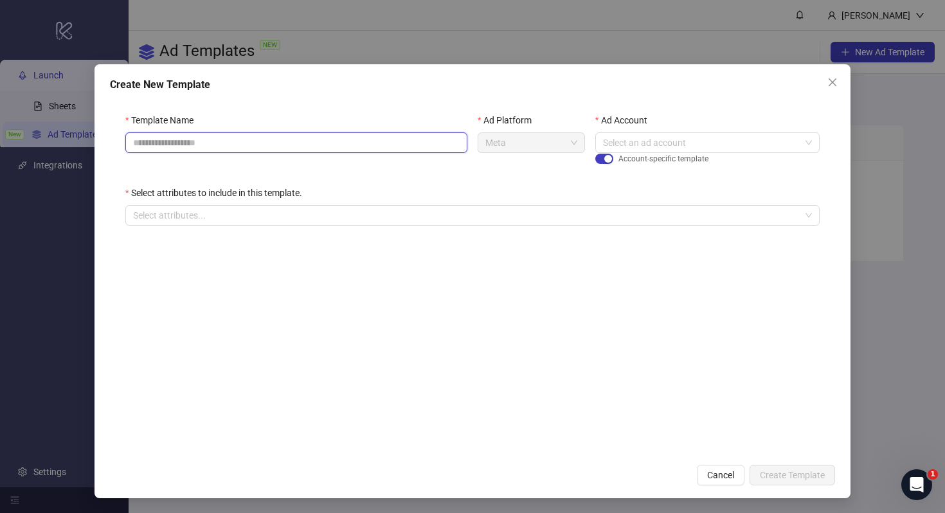
click at [411, 143] on input "Template Name" at bounding box center [296, 142] width 342 height 21
type input "*"
type input "****"
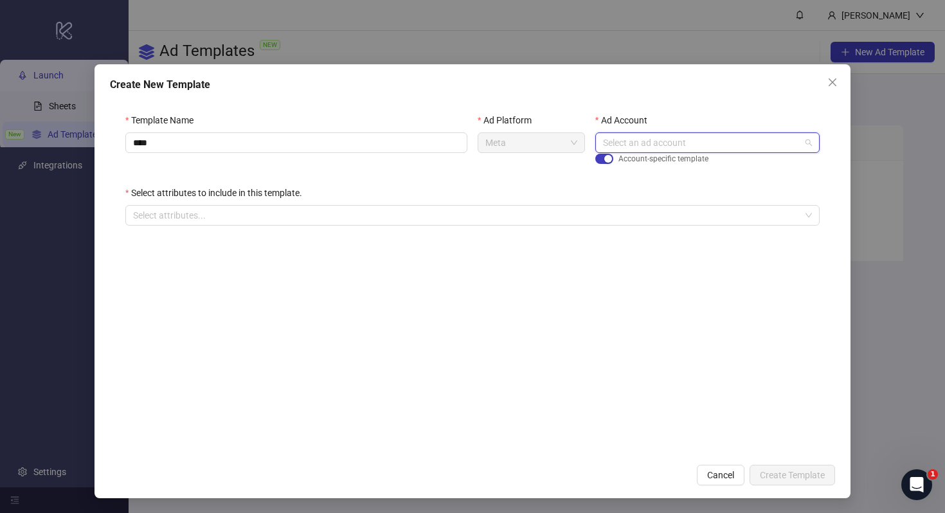
click at [700, 138] on input "Ad Account" at bounding box center [701, 142] width 197 height 19
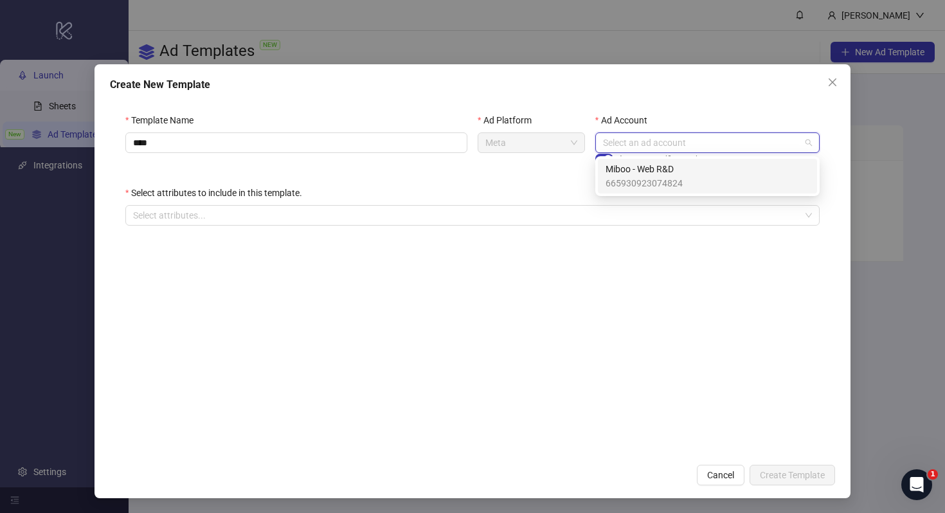
click at [690, 181] on div "Miboo - Web R&D 665930923074824" at bounding box center [707, 176] width 204 height 28
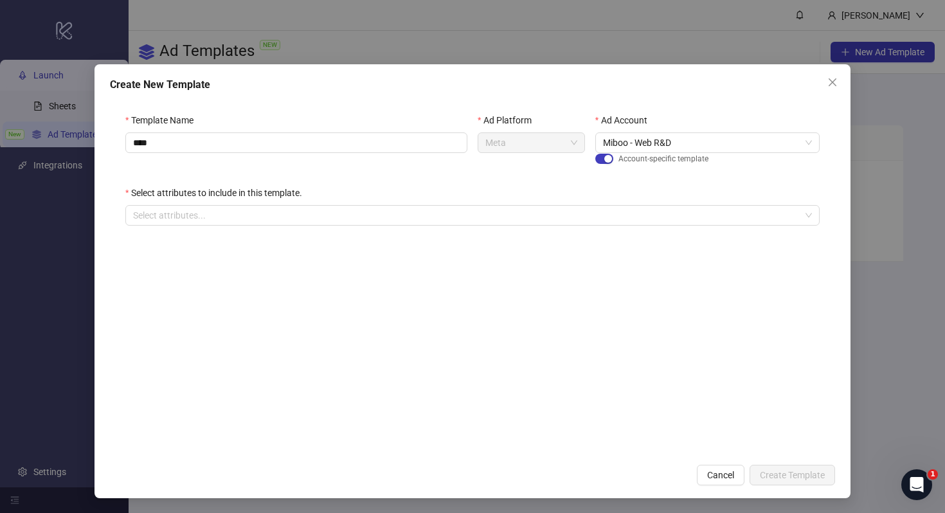
click at [619, 204] on div "Select attributes to include in this template." at bounding box center [472, 195] width 694 height 19
click at [615, 215] on div at bounding box center [465, 215] width 675 height 18
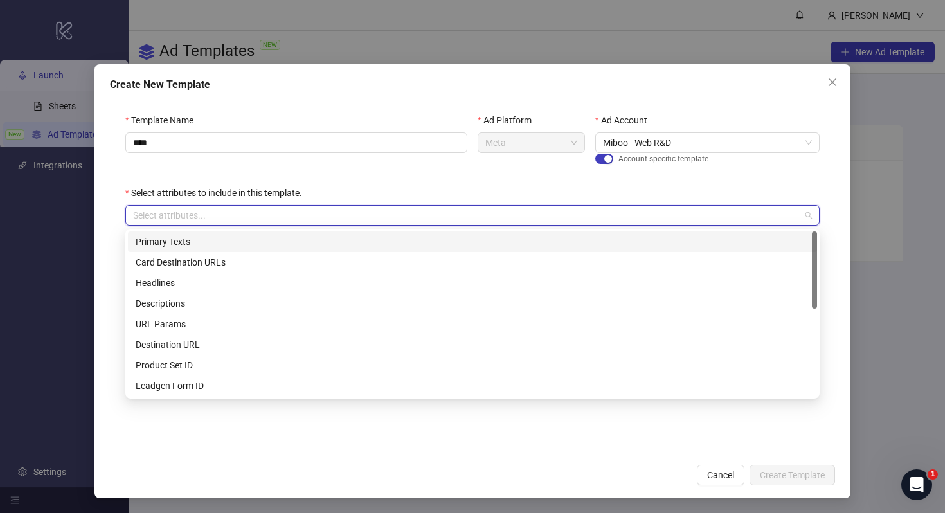
click at [596, 246] on div "Primary Texts" at bounding box center [473, 242] width 674 height 14
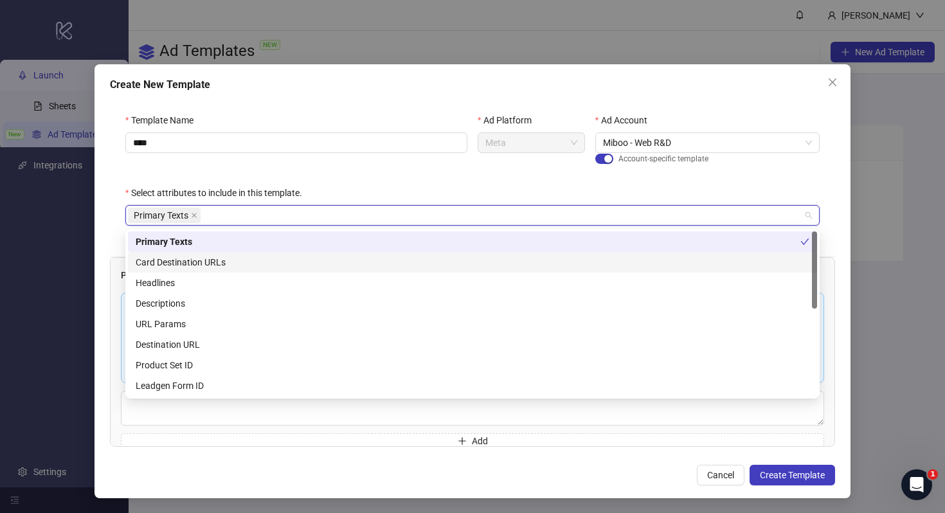
click at [828, 186] on div "Template Name **** Ad Platform Meta Ad Account Miboo - Web R&D Account-specific…" at bounding box center [472, 177] width 725 height 159
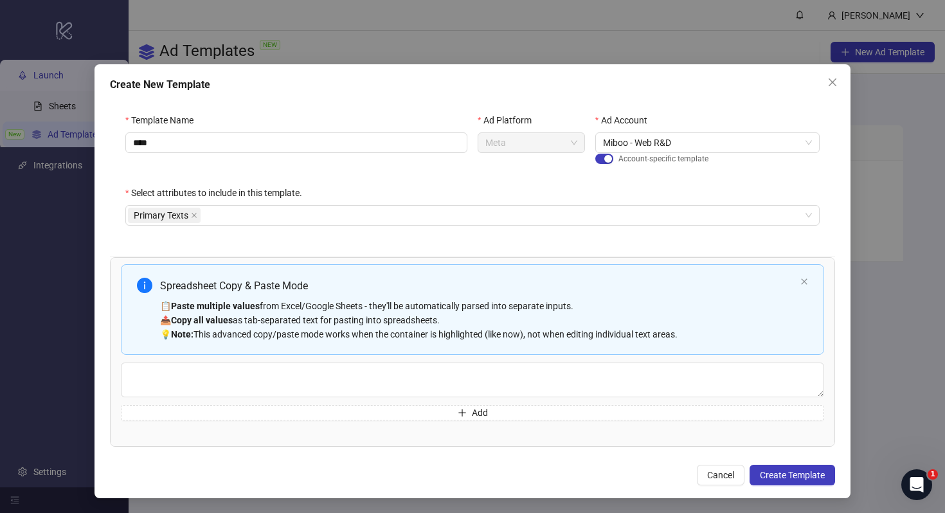
scroll to position [28, 0]
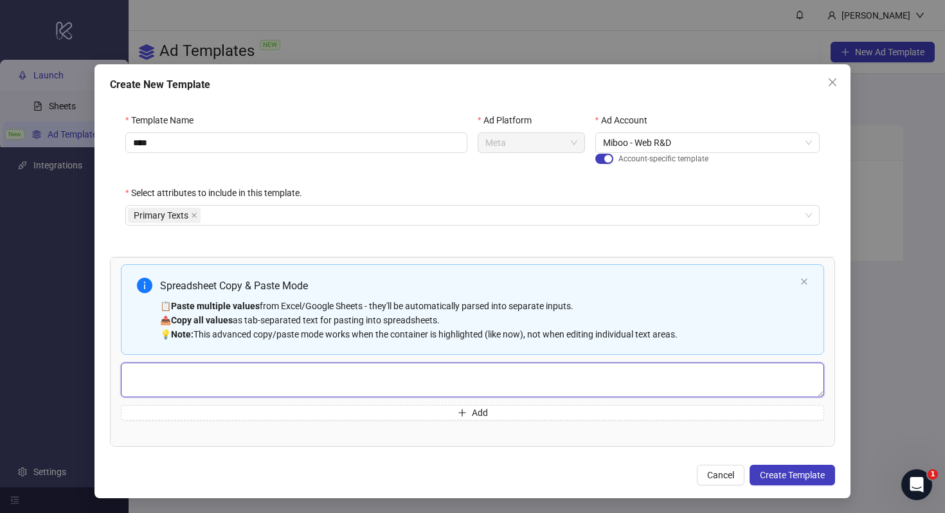
click at [582, 384] on textarea "Multi-text input container - paste or copy values" at bounding box center [472, 379] width 703 height 35
type textarea "***"
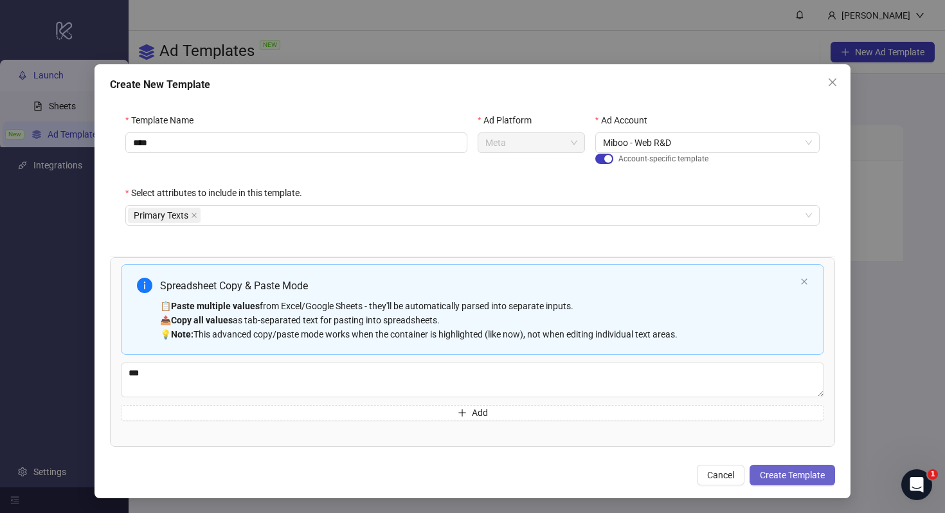
click at [801, 474] on span "Create Template" at bounding box center [792, 475] width 65 height 10
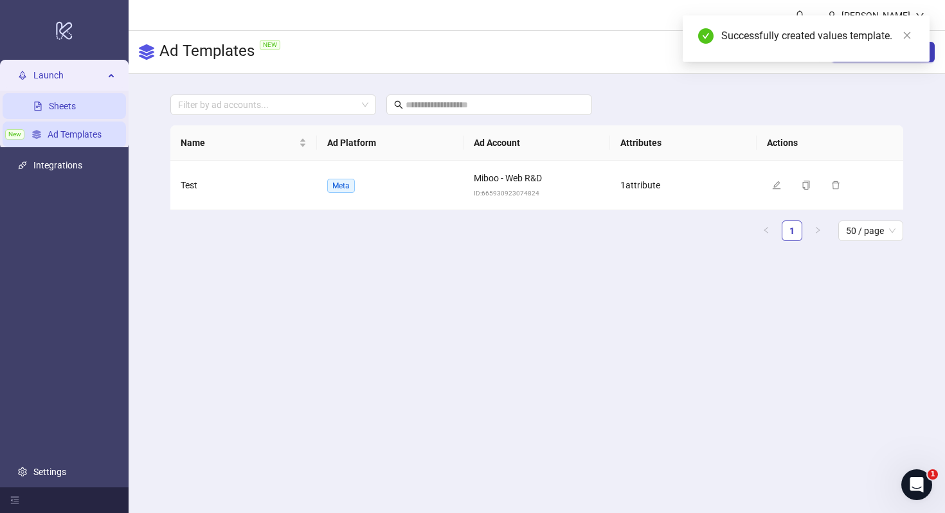
click at [76, 104] on link "Sheets" at bounding box center [62, 106] width 27 height 10
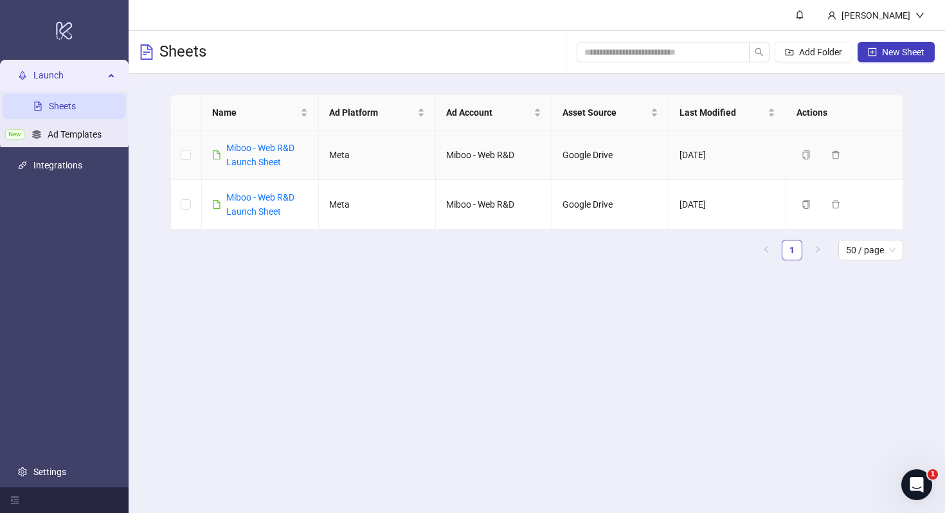
click at [249, 154] on div "Miboo - Web R&D Launch Sheet" at bounding box center [267, 155] width 82 height 28
click at [249, 148] on link "Miboo - Web R&D Launch Sheet" at bounding box center [260, 155] width 68 height 24
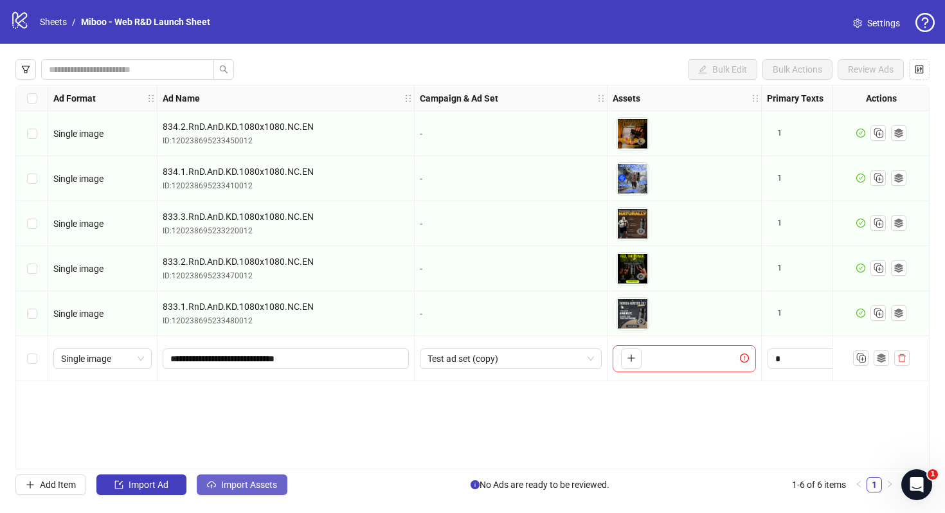
click at [256, 485] on span "Import Assets" at bounding box center [249, 484] width 56 height 10
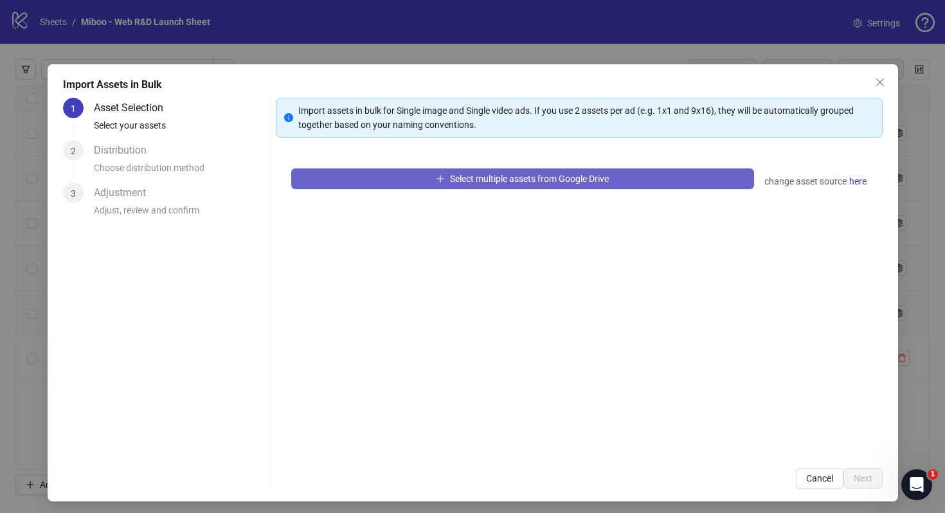
click at [428, 187] on button "Select multiple assets from Google Drive" at bounding box center [522, 178] width 463 height 21
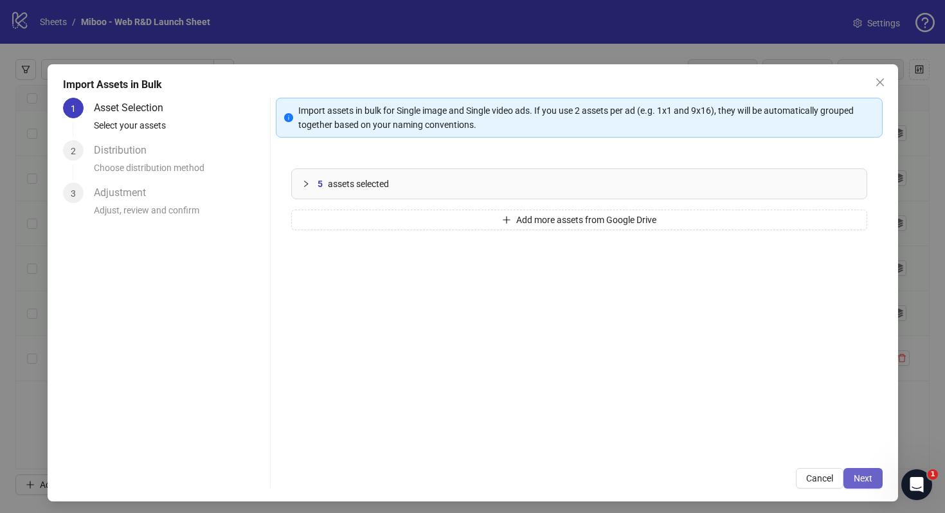
click at [873, 477] on button "Next" at bounding box center [862, 478] width 39 height 21
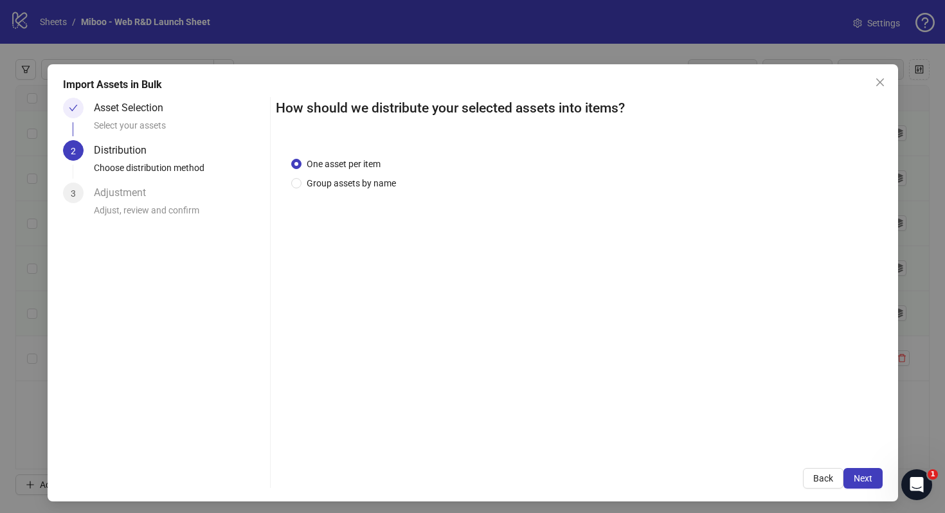
click at [873, 477] on button "Next" at bounding box center [862, 478] width 39 height 21
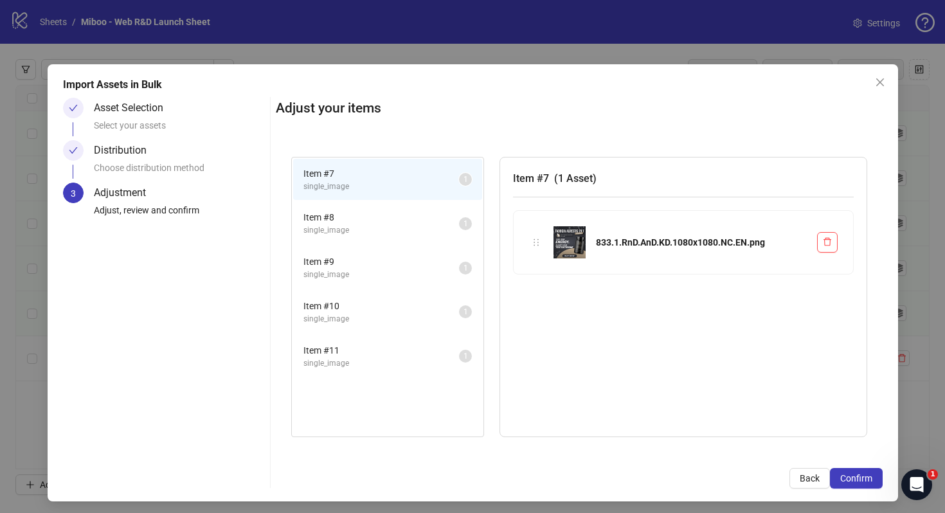
click at [873, 477] on button "Confirm" at bounding box center [856, 478] width 53 height 21
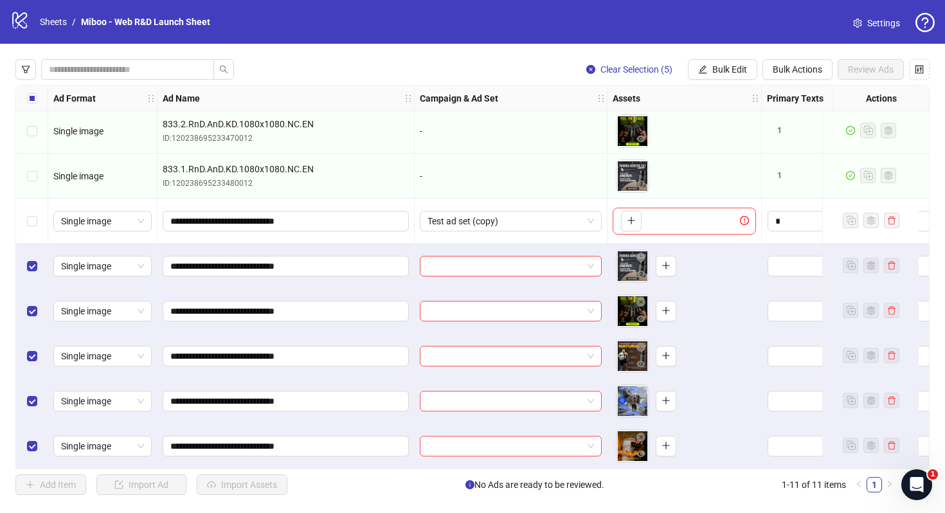
scroll to position [143, 0]
click at [564, 256] on input "search" at bounding box center [504, 265] width 155 height 19
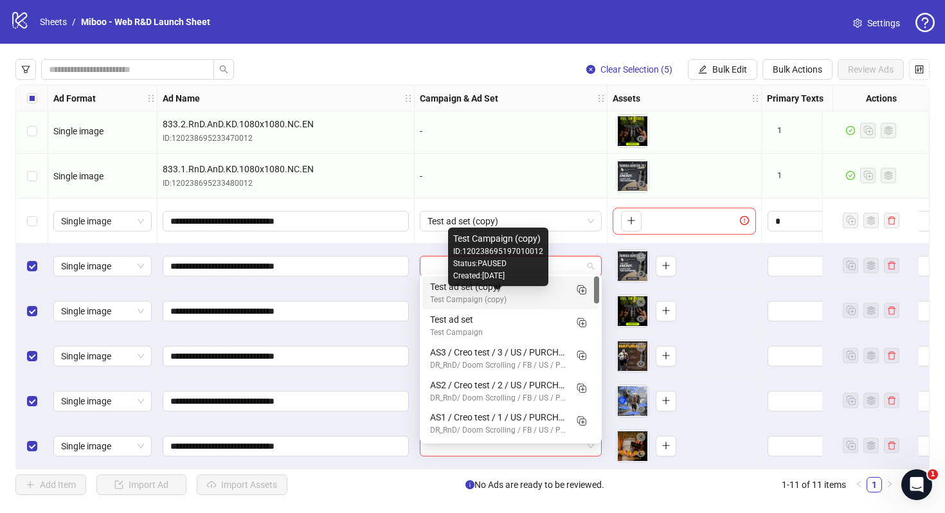
click at [539, 295] on div "Test Campaign (copy)" at bounding box center [498, 300] width 136 height 12
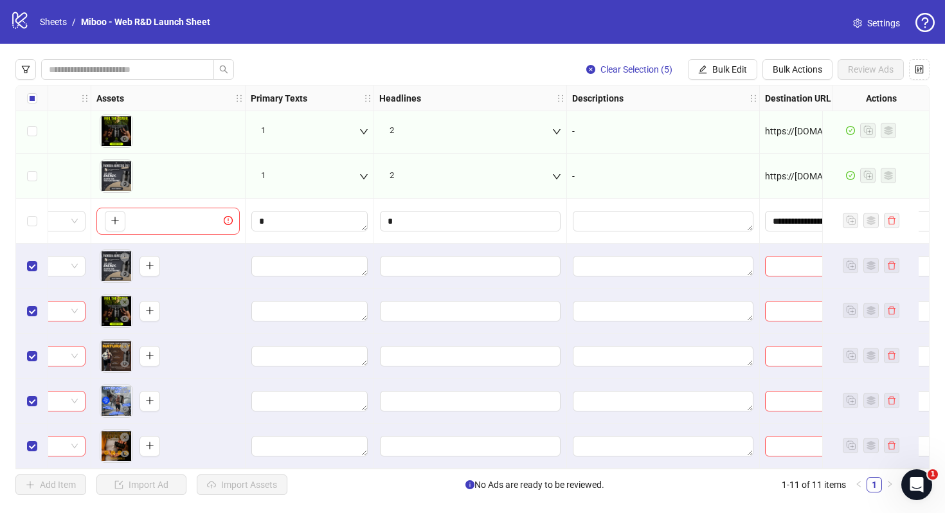
scroll to position [143, 493]
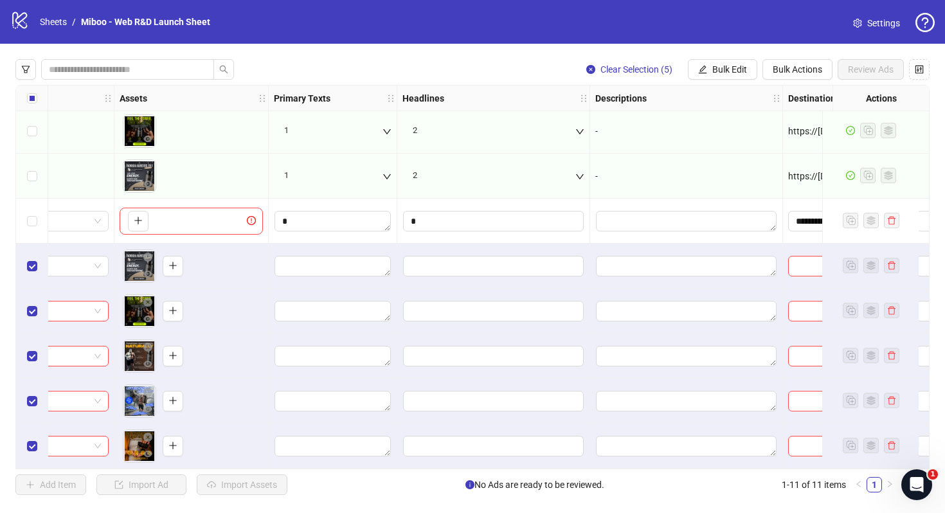
click at [313, 274] on div at bounding box center [333, 266] width 129 height 45
click at [313, 267] on textarea "Edit values" at bounding box center [332, 266] width 116 height 21
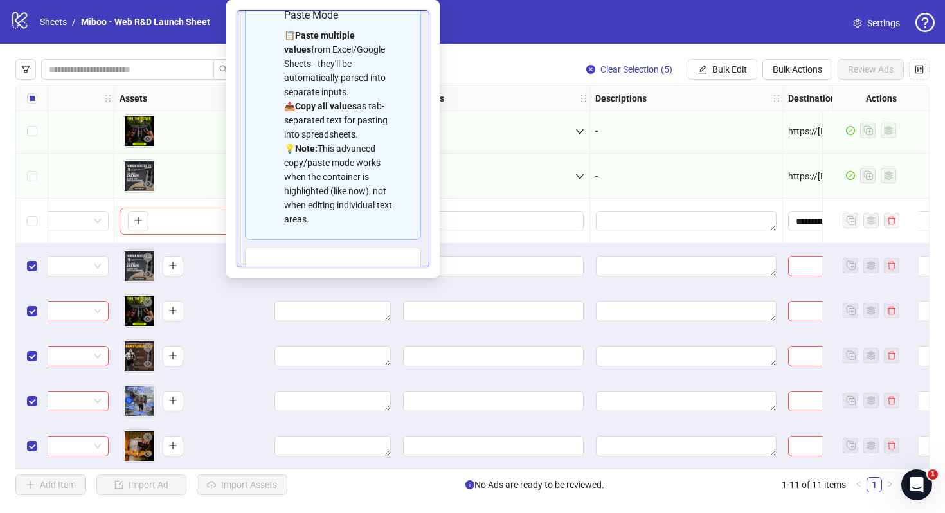
scroll to position [0, 0]
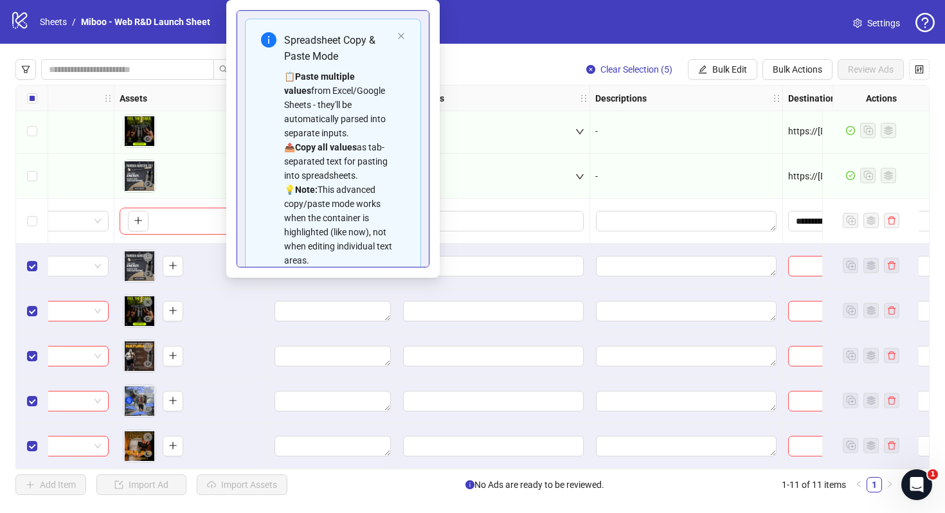
click at [406, 31] on div "Spreadsheet Copy & Paste Mode 📋 Paste multiple values from Excel/Google Sheets …" at bounding box center [333, 150] width 176 height 262
click at [404, 37] on icon "close" at bounding box center [401, 36] width 8 height 8
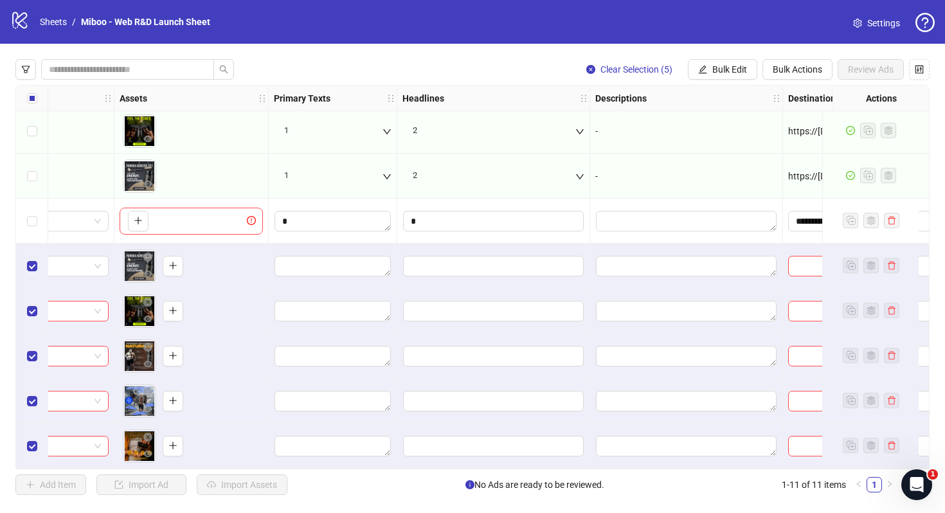
click at [31, 21] on div "logo/logo-mobile Sheets / Miboo - Web R&D Launch Sheet" at bounding box center [112, 21] width 205 height 23
click at [43, 21] on link "Sheets" at bounding box center [53, 22] width 32 height 14
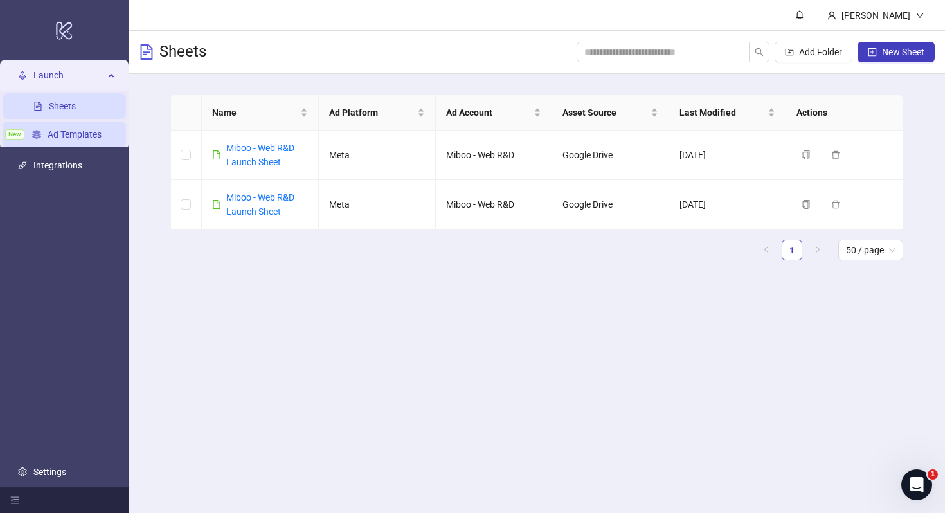
click at [55, 136] on link "Ad Templates" at bounding box center [75, 134] width 54 height 10
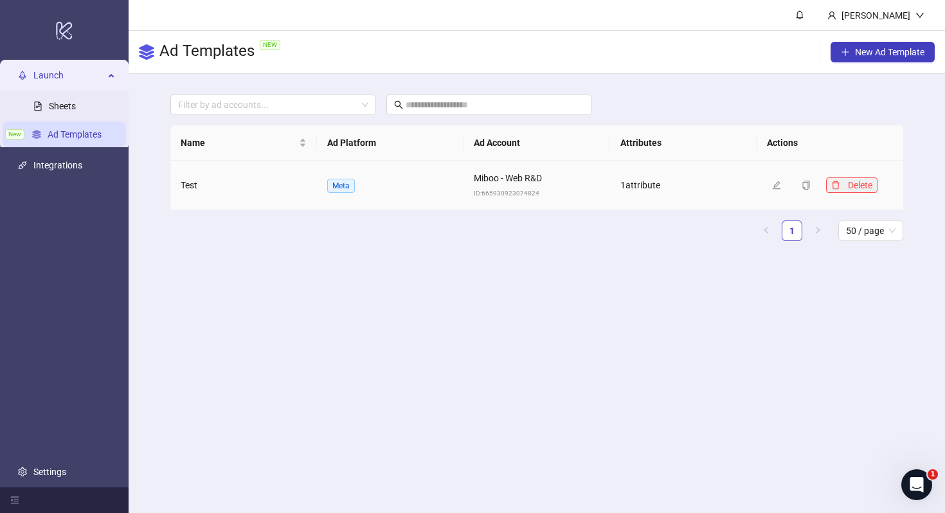
click at [876, 183] on button "Delete" at bounding box center [851, 184] width 51 height 15
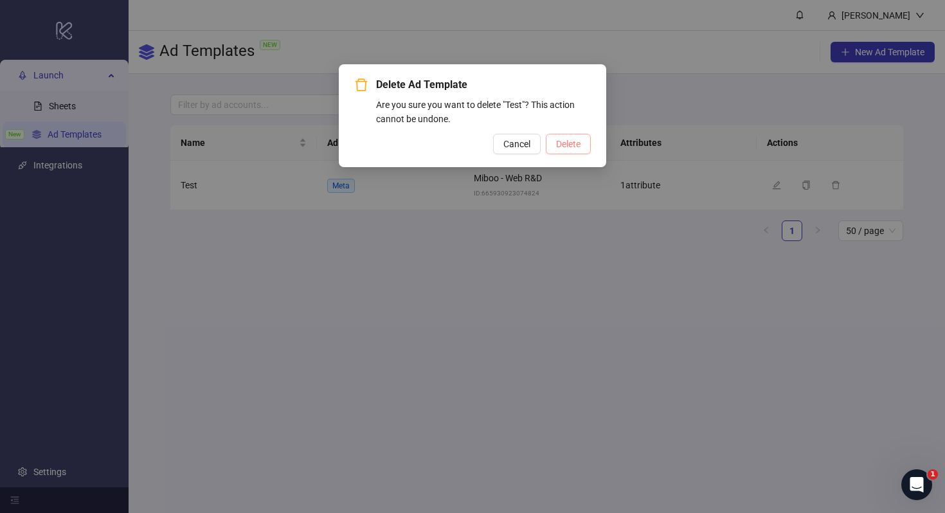
click at [571, 141] on span "Delete" at bounding box center [568, 144] width 24 height 10
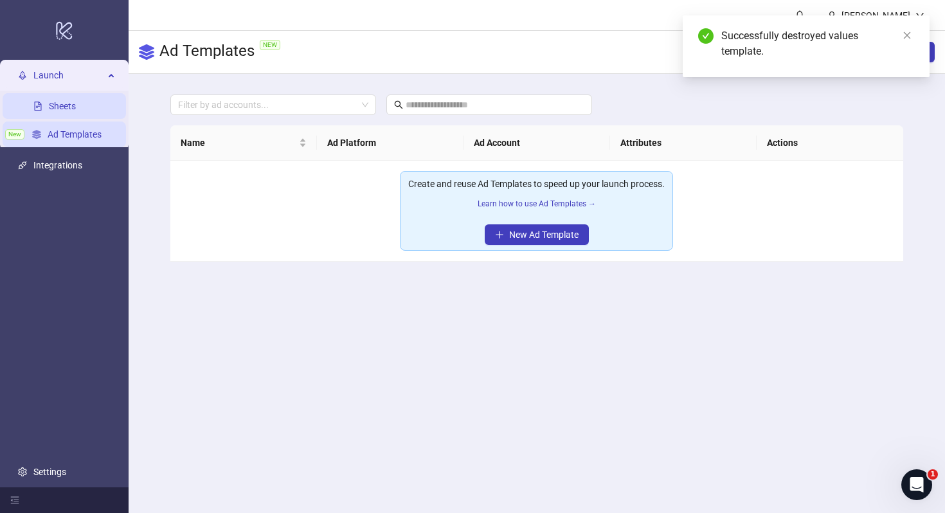
click at [75, 111] on link "Sheets" at bounding box center [62, 106] width 27 height 10
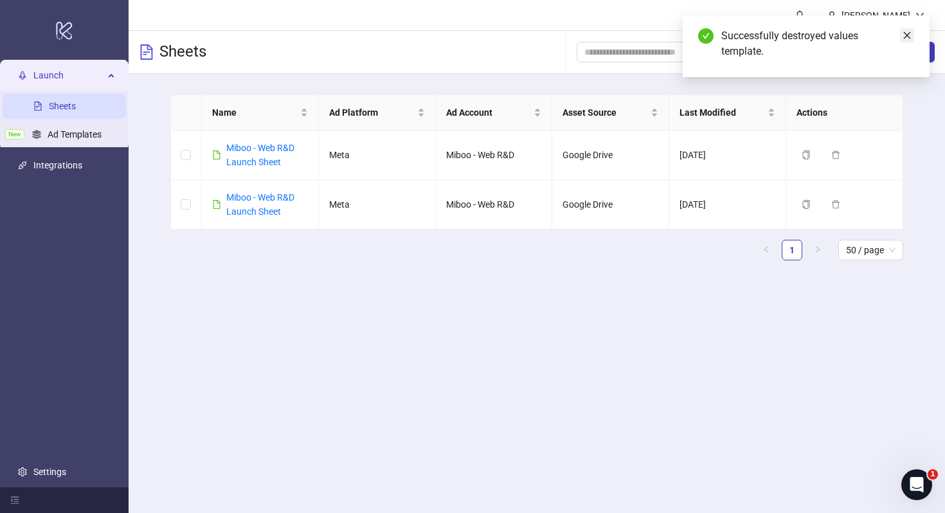
click at [909, 31] on icon "close" at bounding box center [906, 35] width 9 height 9
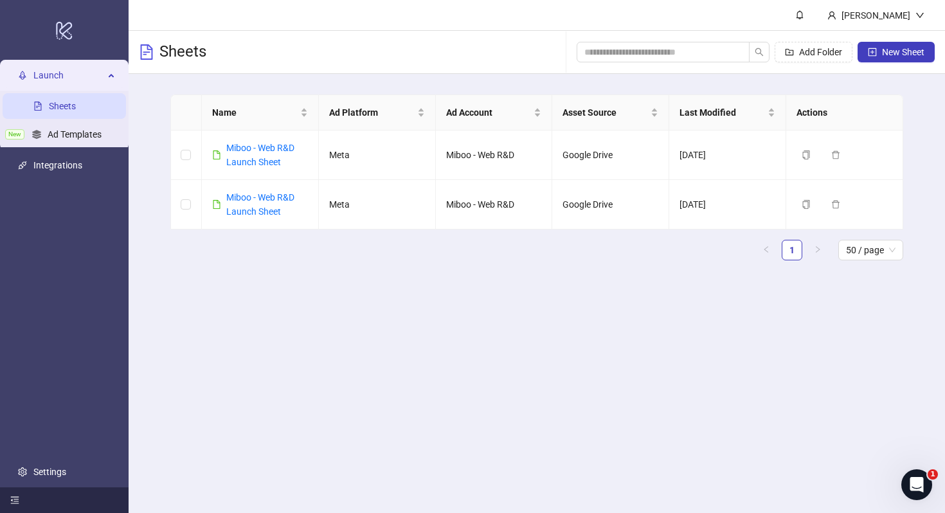
click at [15, 500] on icon "menu-fold" at bounding box center [14, 500] width 9 height 9
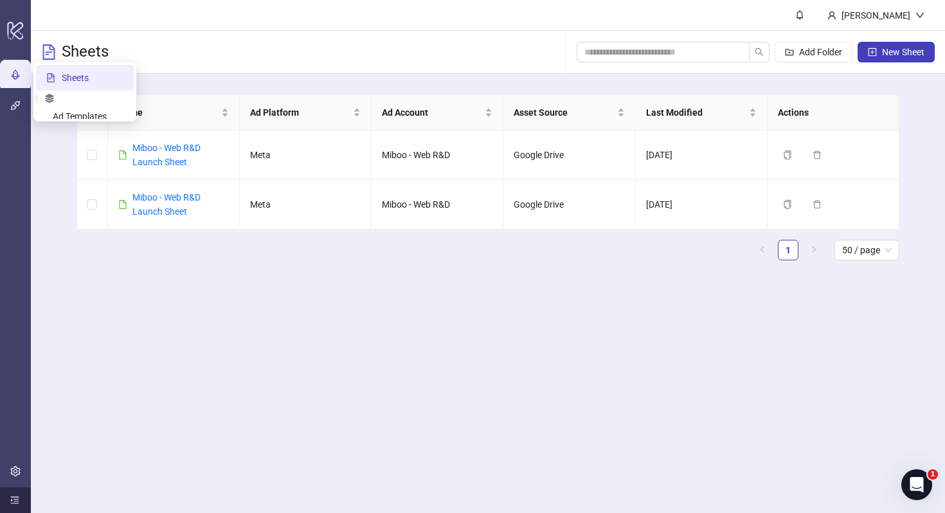
click at [156, 331] on main "Daryna Romanchenko Sheets Add Folder New Sheet Name Ad Platform Ad Account Asse…" at bounding box center [488, 256] width 914 height 513
click at [15, 490] on div at bounding box center [15, 500] width 31 height 26
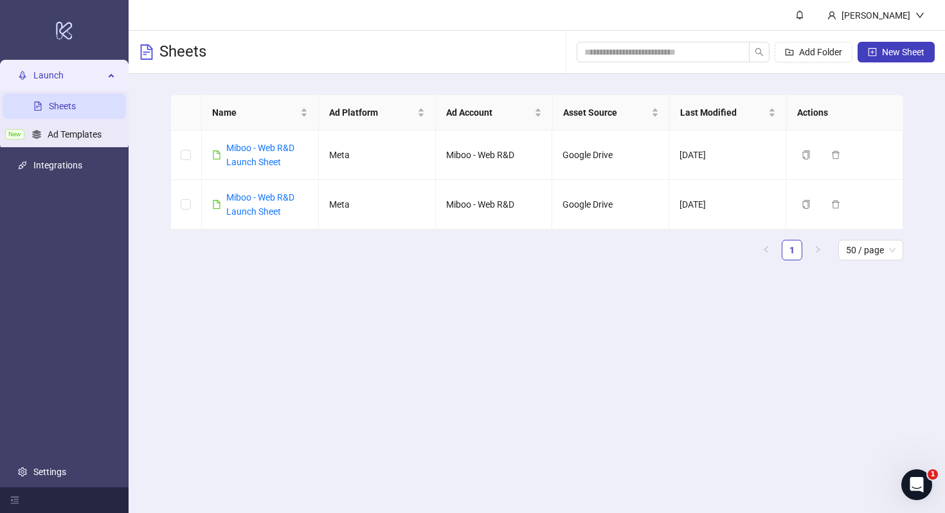
click at [361, 346] on main "Daryna Romanchenko Sheets Add Folder New Sheet Name Ad Platform Ad Account Asse…" at bounding box center [537, 256] width 816 height 513
click at [868, 160] on button "Delete" at bounding box center [851, 154] width 51 height 15
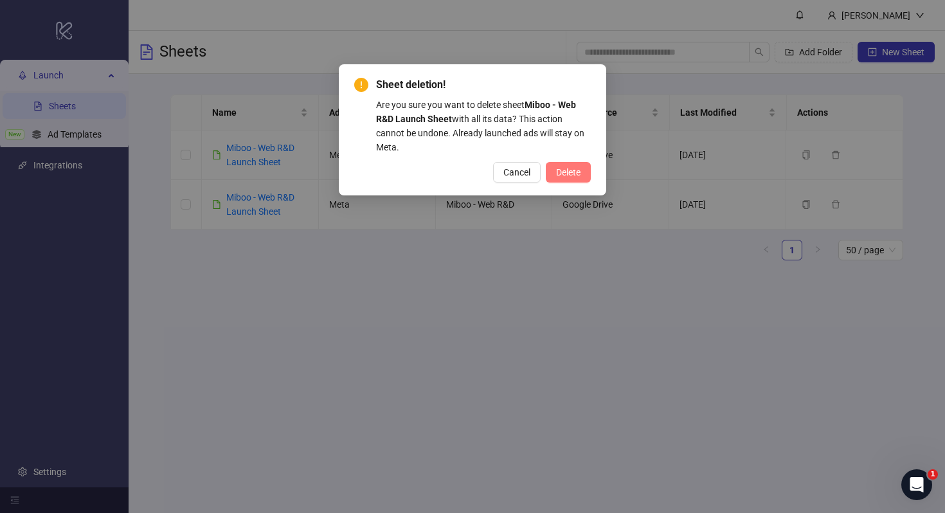
click at [566, 175] on span "Delete" at bounding box center [568, 172] width 24 height 10
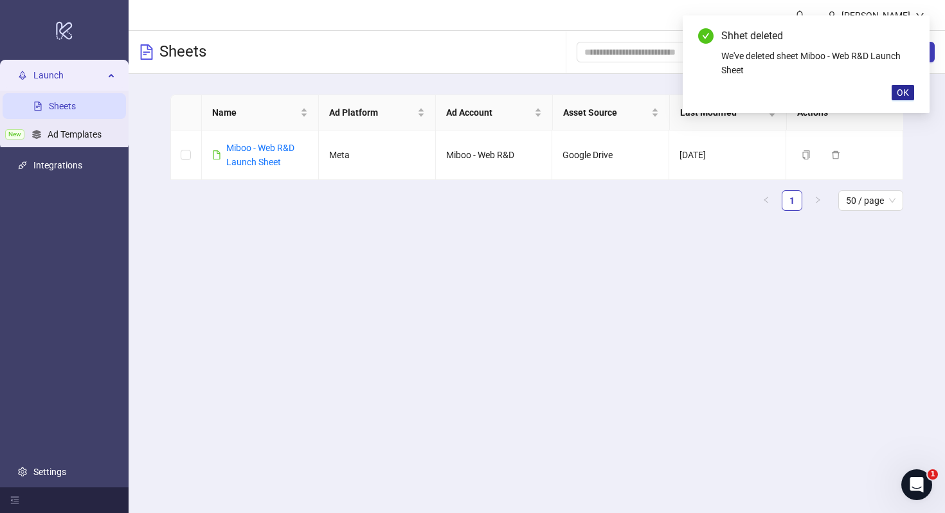
click at [908, 91] on span "OK" at bounding box center [903, 92] width 12 height 10
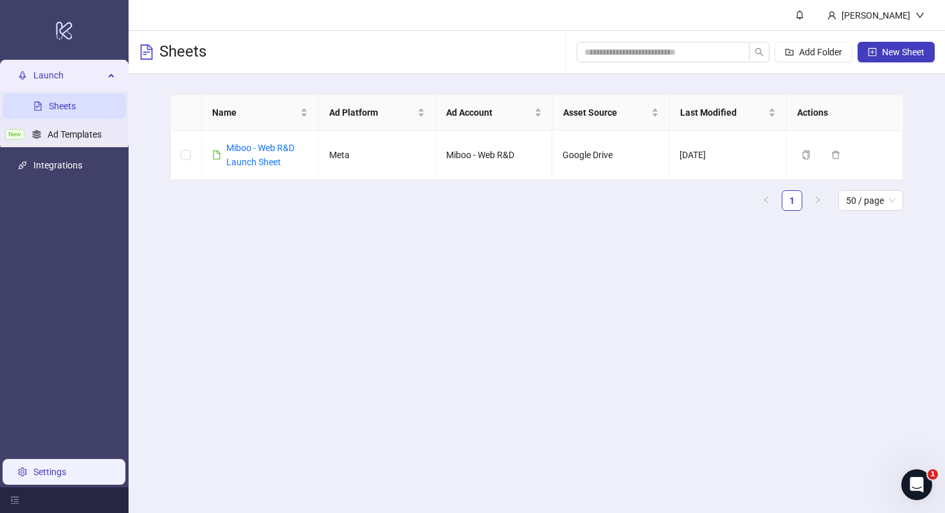
click at [33, 476] on link "Settings" at bounding box center [49, 472] width 33 height 10
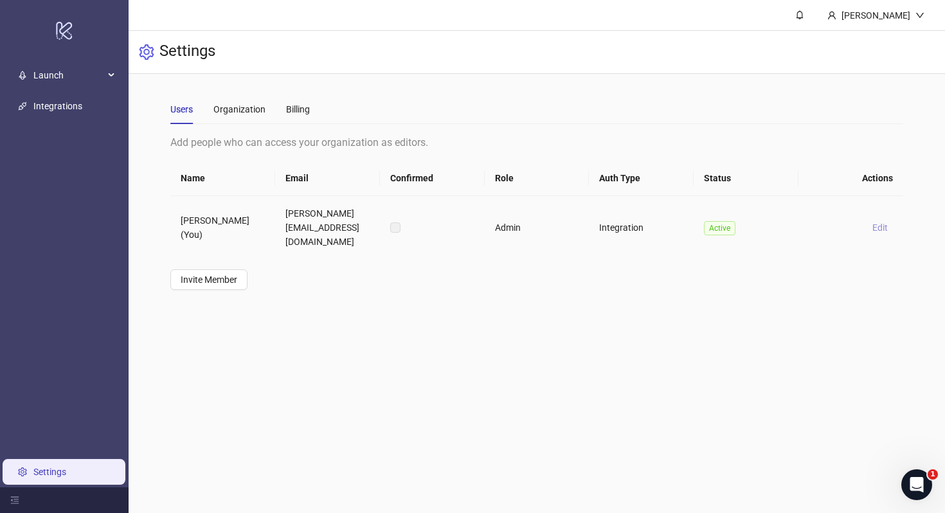
click at [887, 222] on span "Edit" at bounding box center [879, 227] width 15 height 10
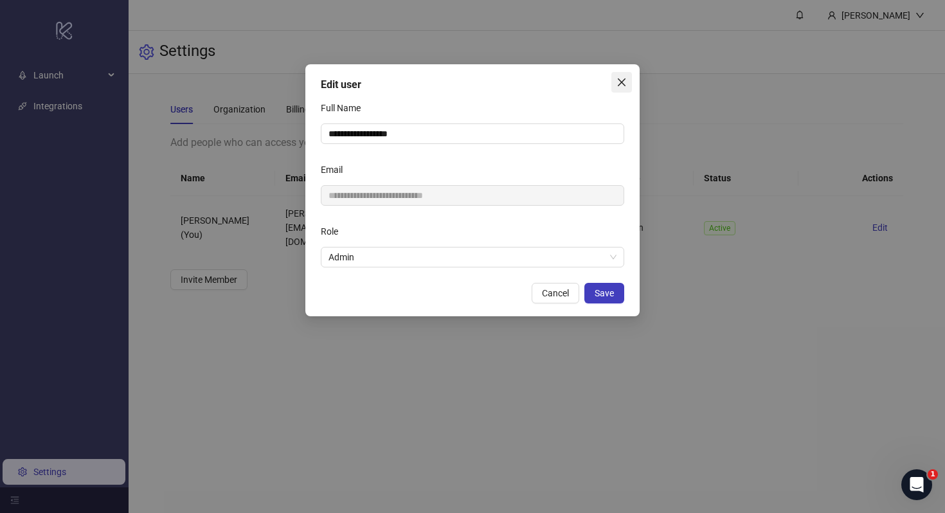
click at [619, 80] on icon "close" at bounding box center [622, 82] width 8 height 8
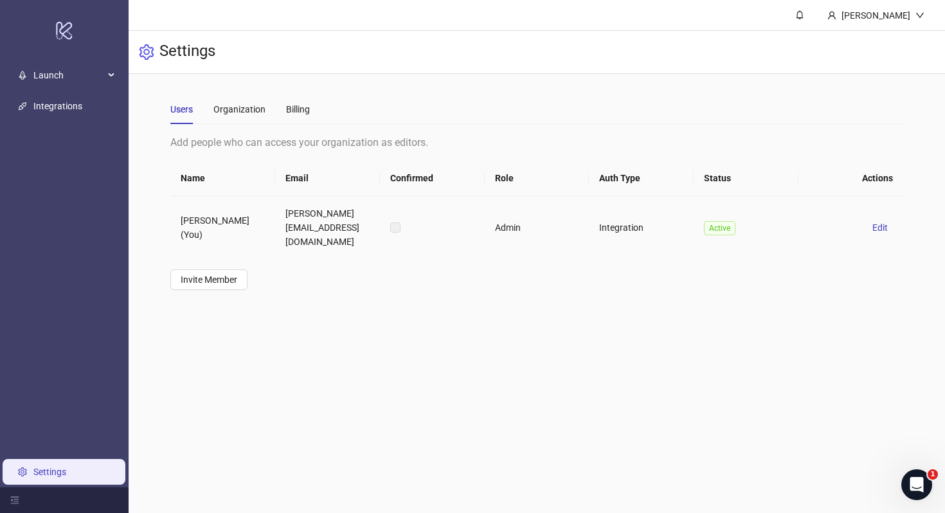
click at [724, 222] on span "Active" at bounding box center [719, 228] width 31 height 14
click at [240, 116] on div "Organization" at bounding box center [239, 109] width 52 height 14
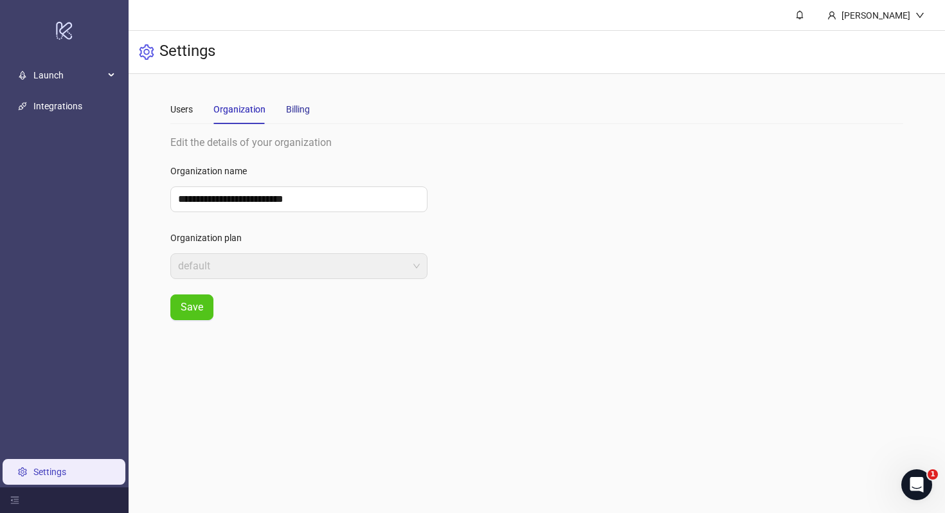
click at [290, 114] on div "Billing" at bounding box center [298, 109] width 24 height 14
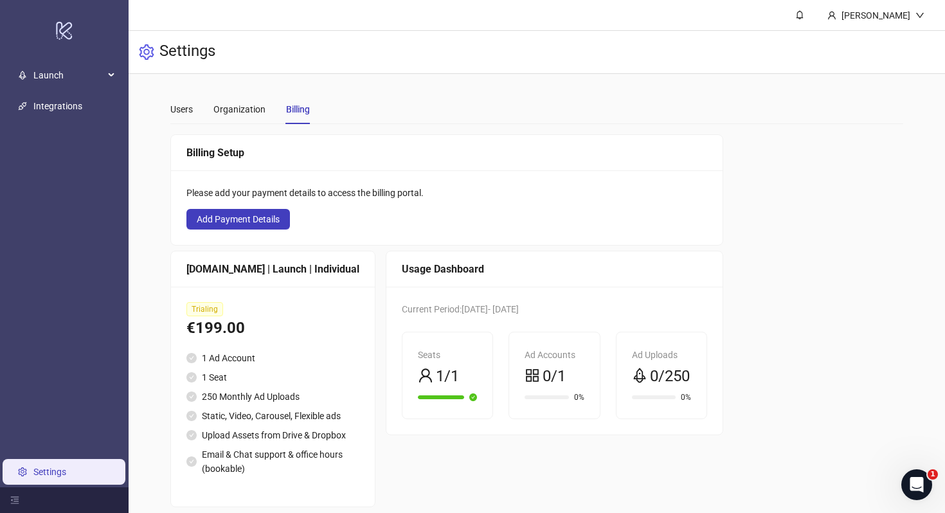
scroll to position [42, 0]
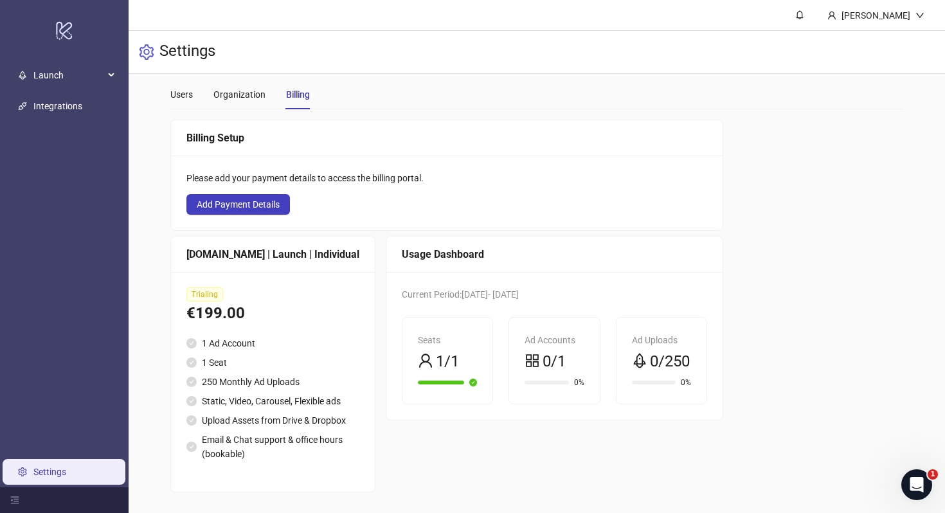
click at [151, 52] on icon "setting" at bounding box center [146, 51] width 15 height 15
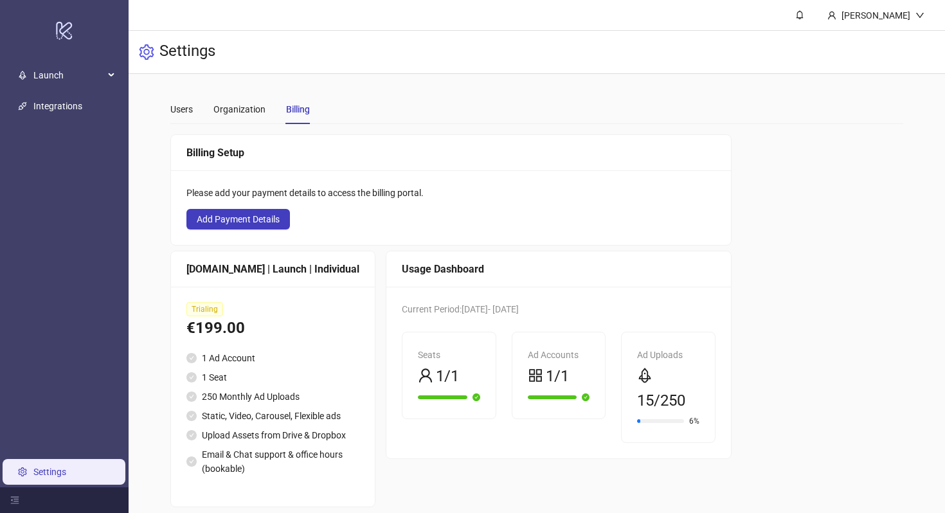
scroll to position [42, 0]
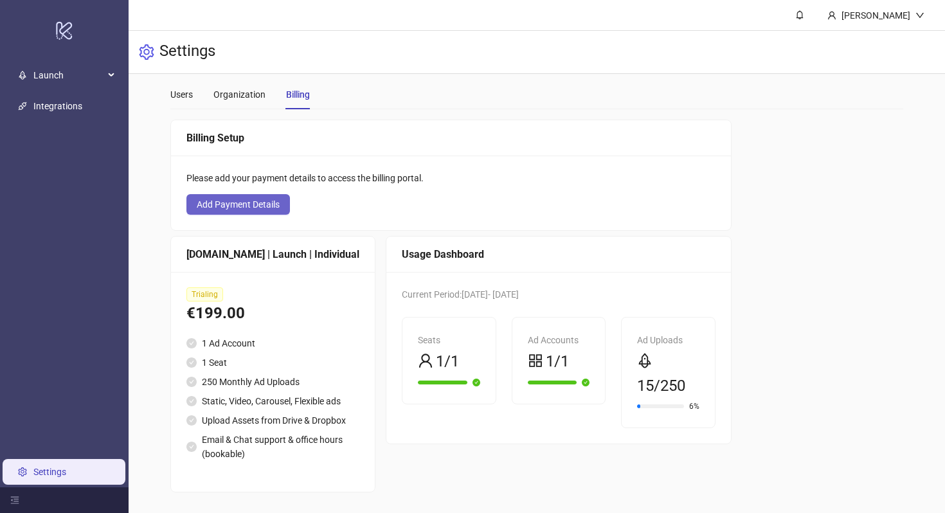
click at [267, 199] on span "Add Payment Details" at bounding box center [238, 204] width 83 height 10
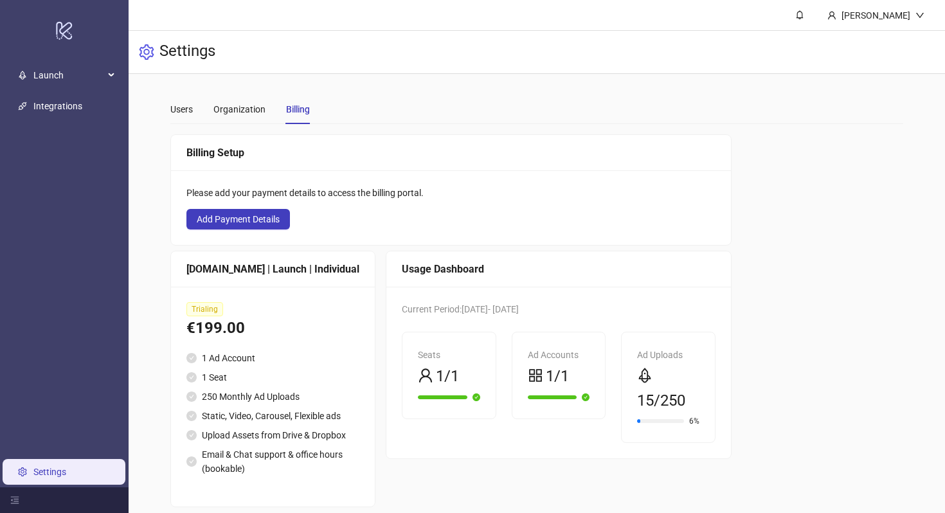
scroll to position [42, 0]
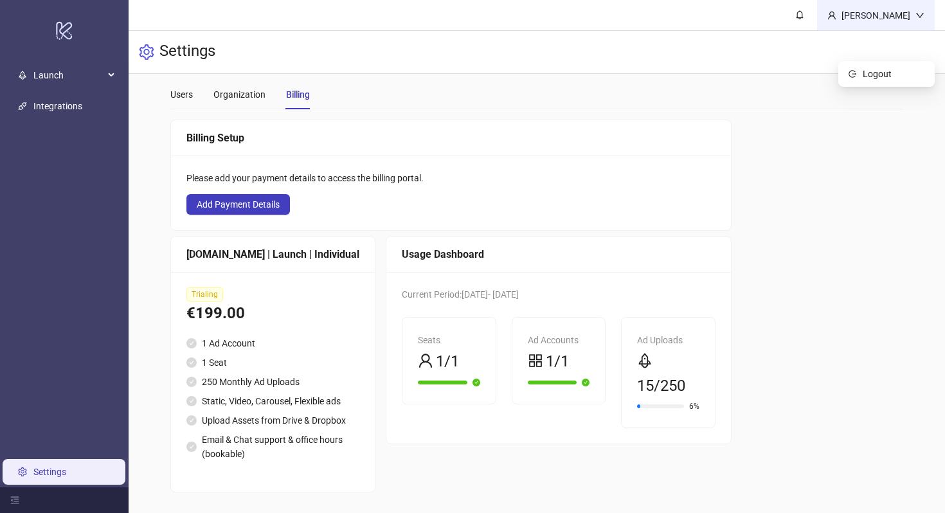
click at [913, 16] on div "[PERSON_NAME]" at bounding box center [875, 15] width 79 height 14
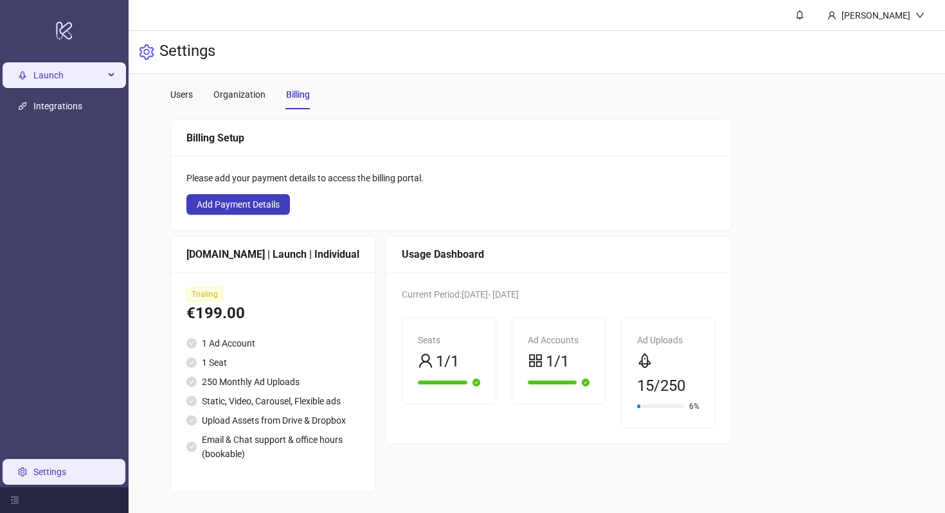
click at [62, 82] on span "Launch" at bounding box center [68, 75] width 71 height 26
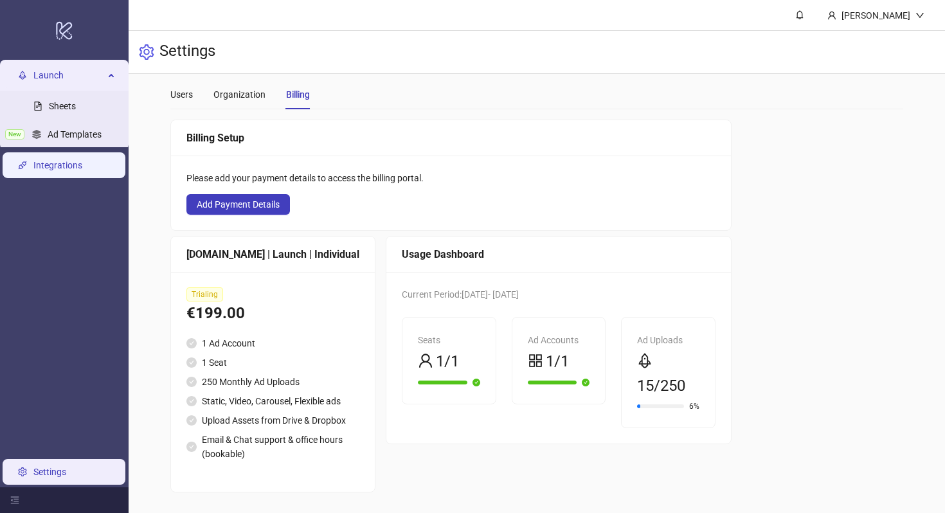
click at [42, 165] on link "Integrations" at bounding box center [57, 165] width 49 height 10
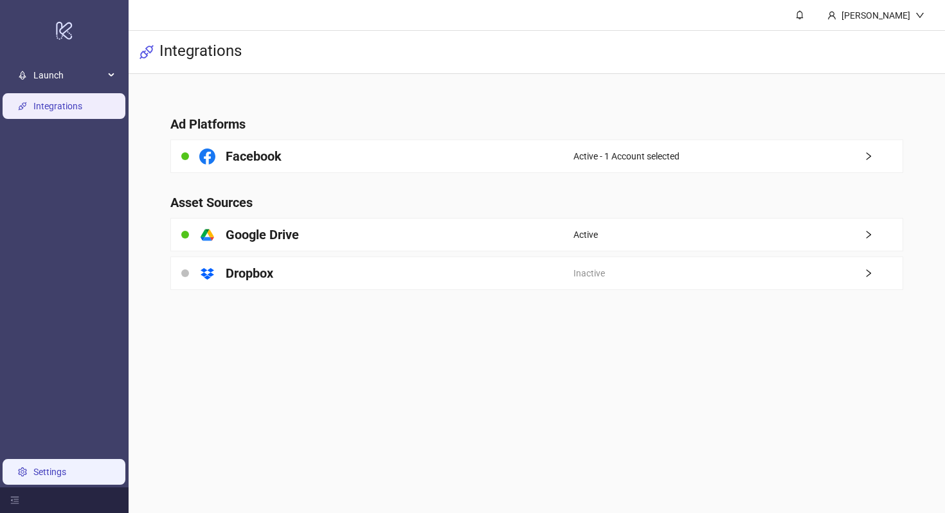
click at [33, 477] on link "Settings" at bounding box center [49, 472] width 33 height 10
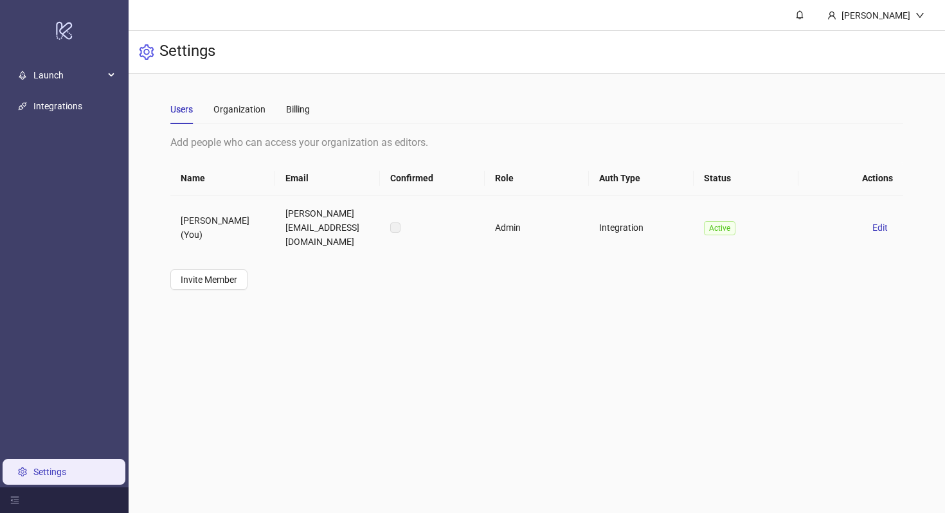
click at [720, 224] on span "Active" at bounding box center [719, 228] width 31 height 14
click at [887, 222] on span "Edit" at bounding box center [879, 227] width 15 height 10
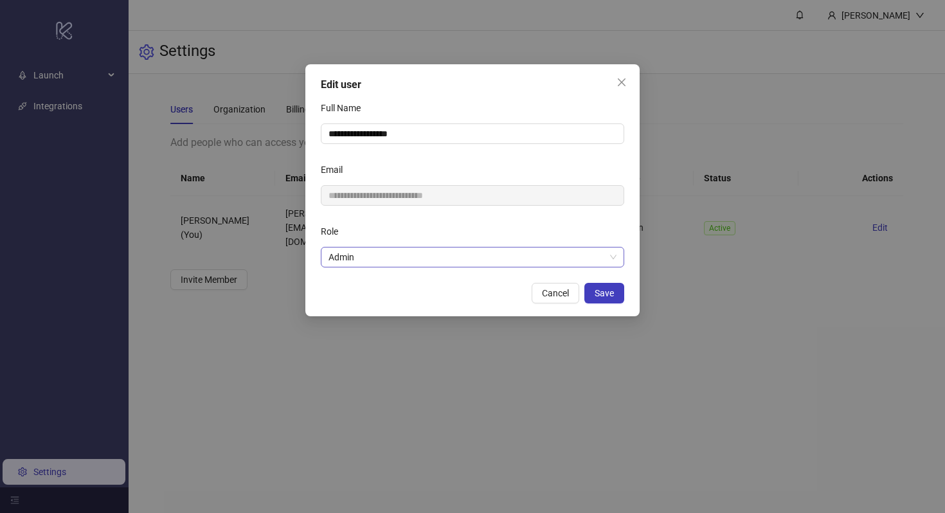
click at [574, 265] on span "Admin" at bounding box center [472, 256] width 288 height 19
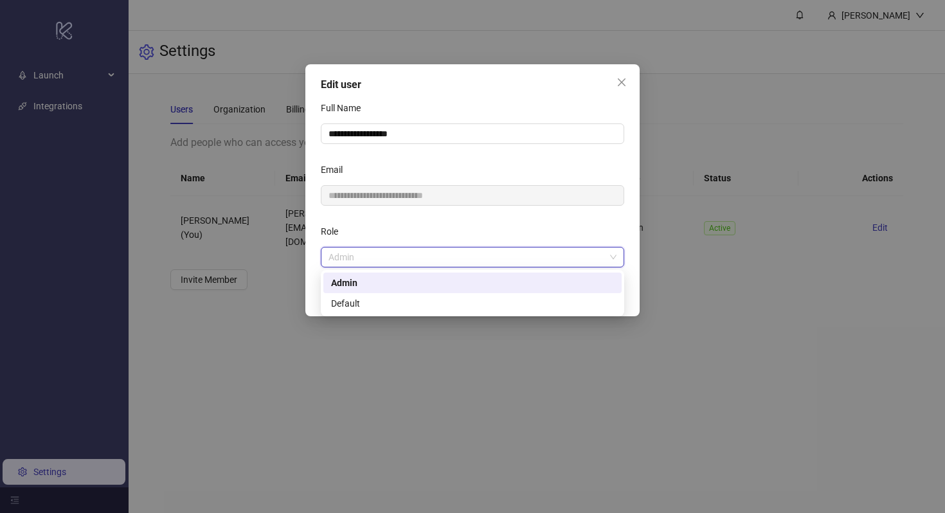
click at [582, 227] on div "Role" at bounding box center [472, 234] width 303 height 26
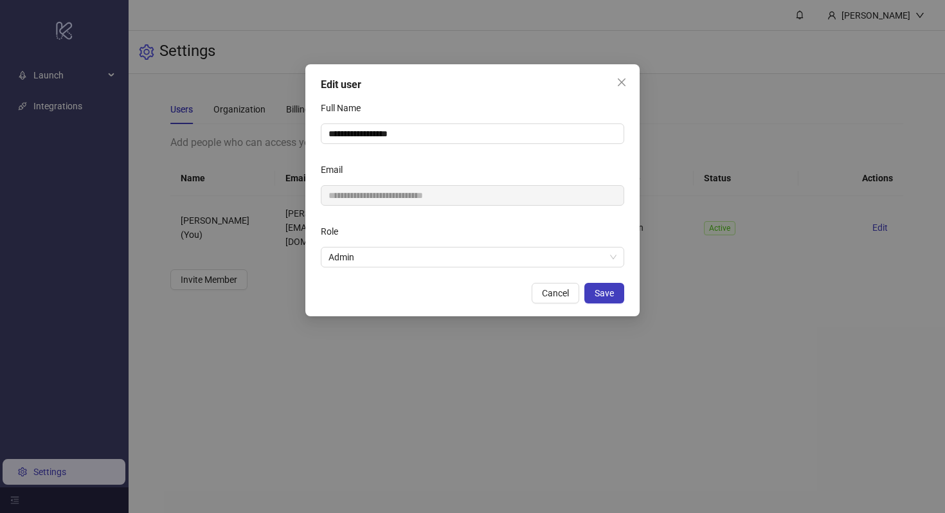
click at [568, 206] on form "**********" at bounding box center [472, 183] width 303 height 170
click at [626, 69] on div "**********" at bounding box center [472, 190] width 334 height 252
click at [626, 78] on icon "close" at bounding box center [621, 82] width 10 height 10
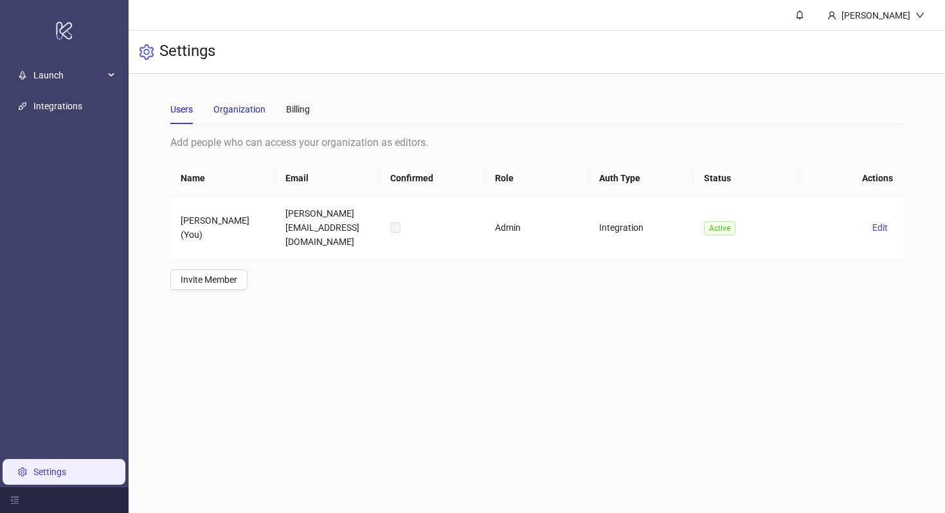
click at [242, 112] on div "Organization" at bounding box center [239, 109] width 52 height 14
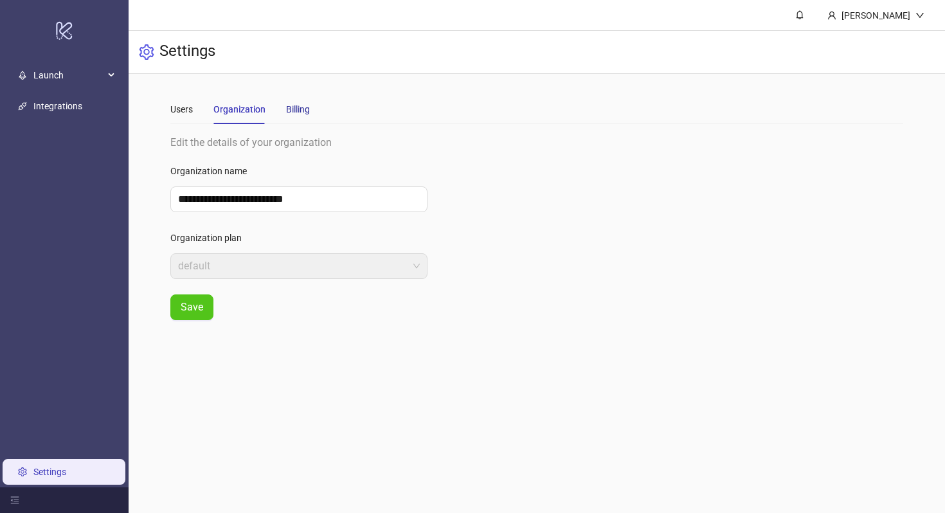
click at [303, 111] on div "Billing" at bounding box center [298, 109] width 24 height 14
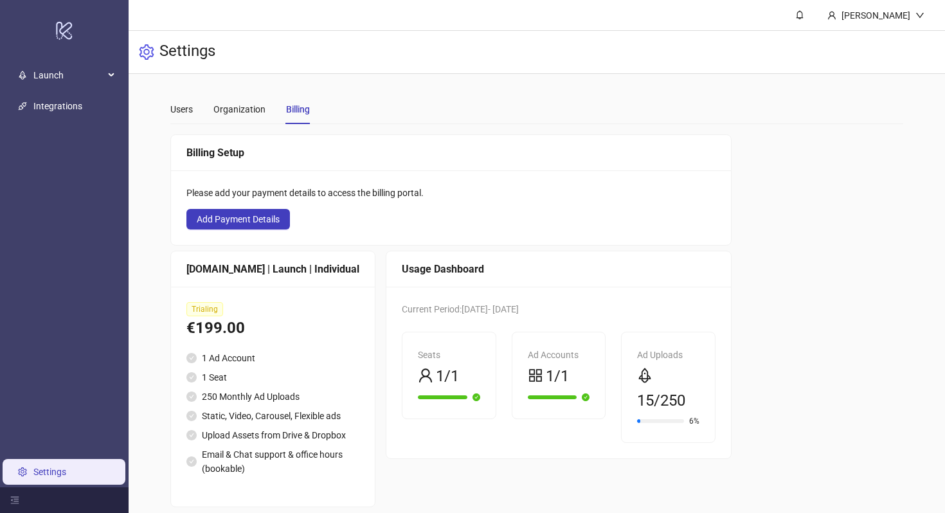
scroll to position [42, 0]
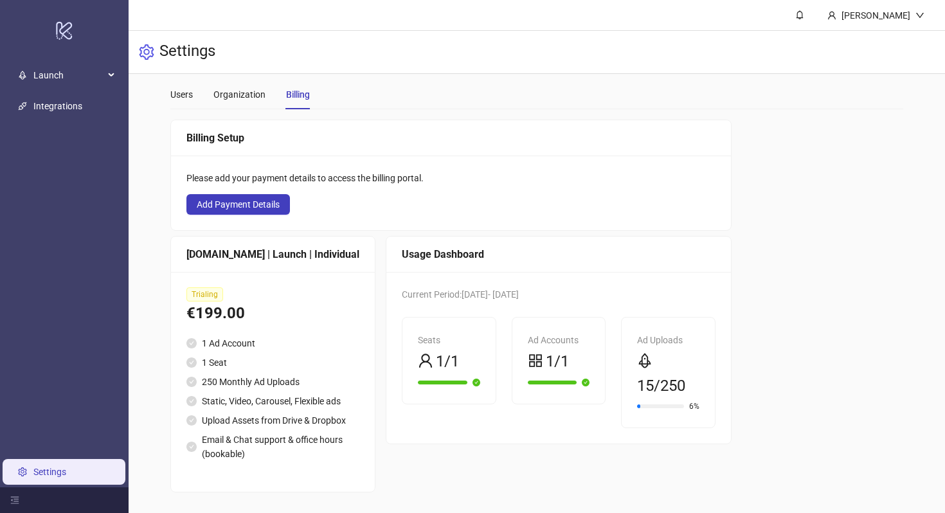
click at [246, 246] on div "[DOMAIN_NAME] | Launch | Individual" at bounding box center [272, 254] width 173 height 16
click at [548, 411] on div "Usage Dashboard Current Period: 2025-10-15 - 2025-10-22 Seats 1/1 Ad Accounts 1…" at bounding box center [559, 364] width 346 height 256
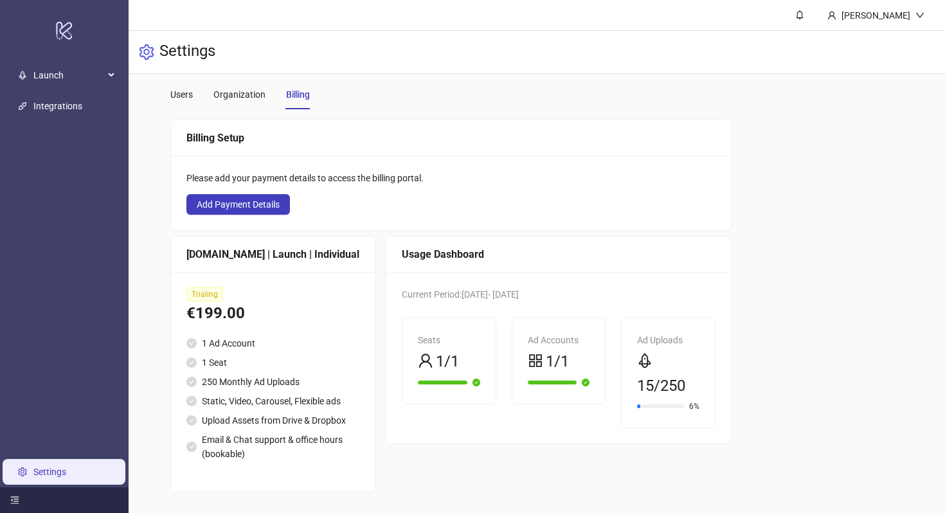
click at [19, 506] on div at bounding box center [64, 500] width 129 height 26
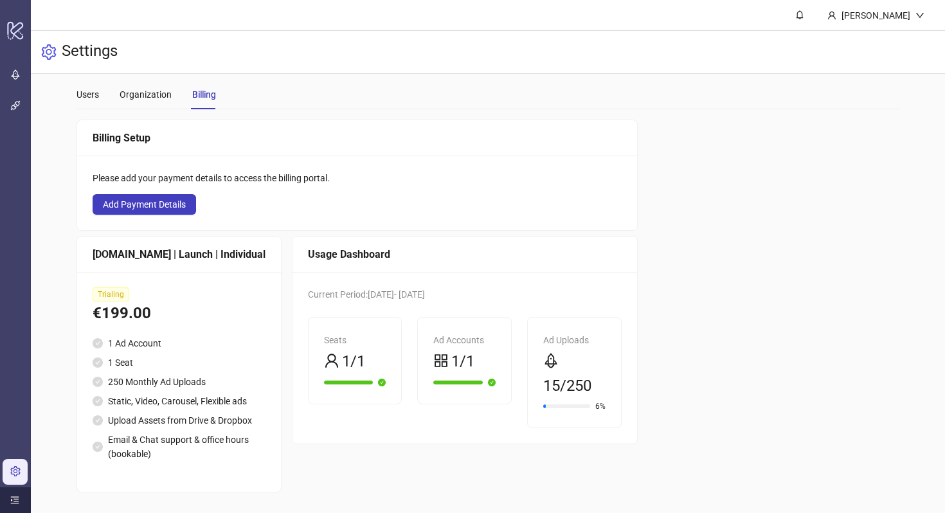
click at [4, 505] on div at bounding box center [15, 500] width 31 height 26
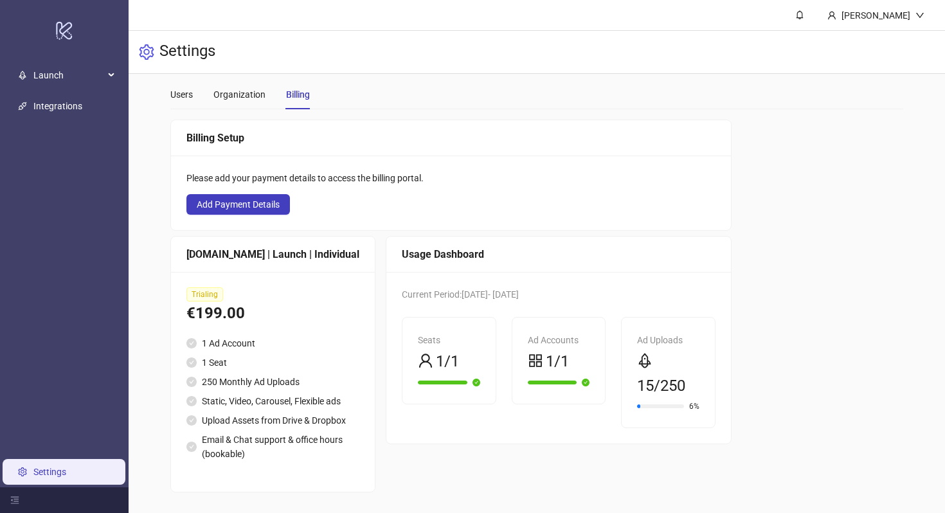
scroll to position [0, 0]
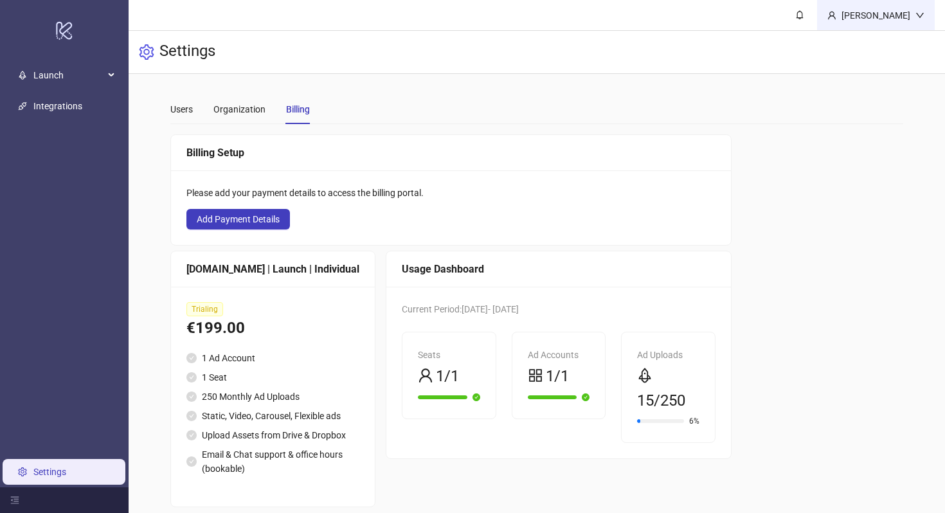
click at [860, 18] on div "[PERSON_NAME]" at bounding box center [875, 15] width 79 height 14
click at [869, 213] on div "Billing Setup Please add your payment details to access the billing portal. Add…" at bounding box center [536, 320] width 733 height 373
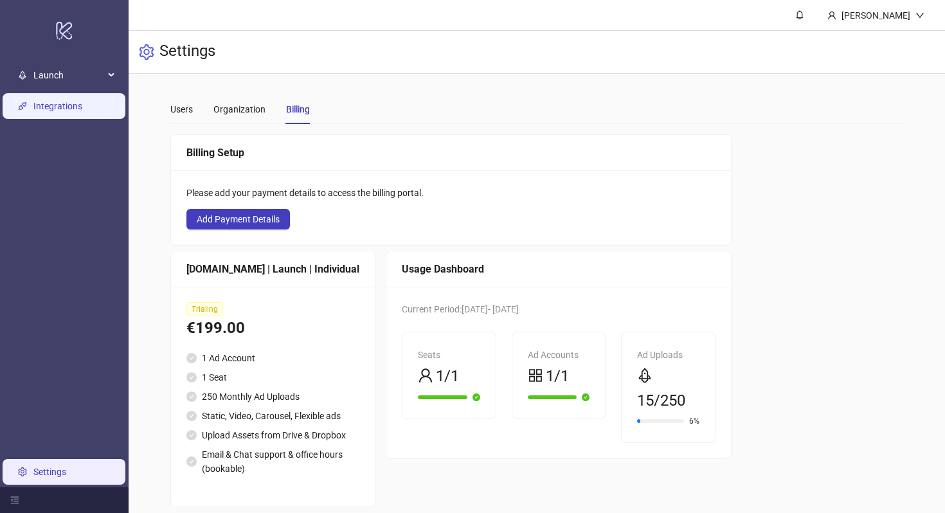
click at [63, 101] on link "Integrations" at bounding box center [57, 106] width 49 height 10
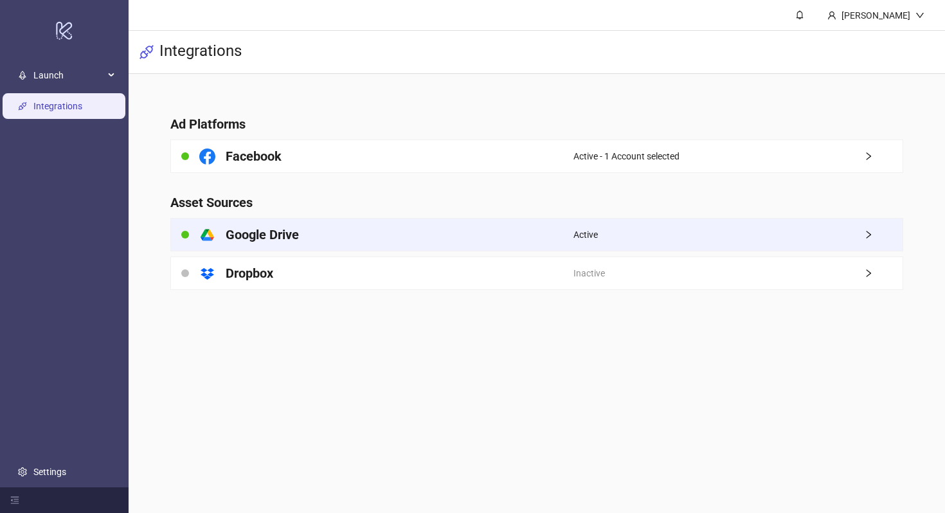
click at [742, 234] on div "Active" at bounding box center [737, 235] width 329 height 32
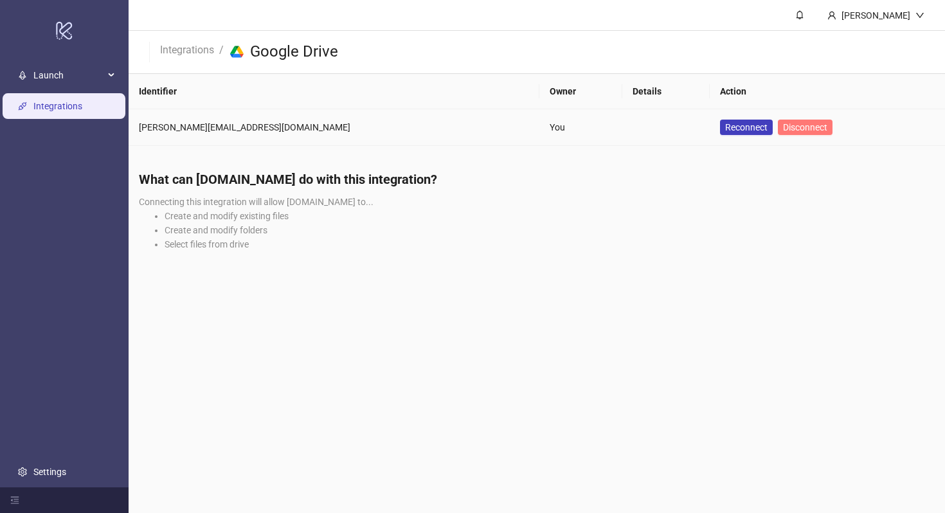
click at [783, 128] on span "Disconnect" at bounding box center [805, 127] width 44 height 10
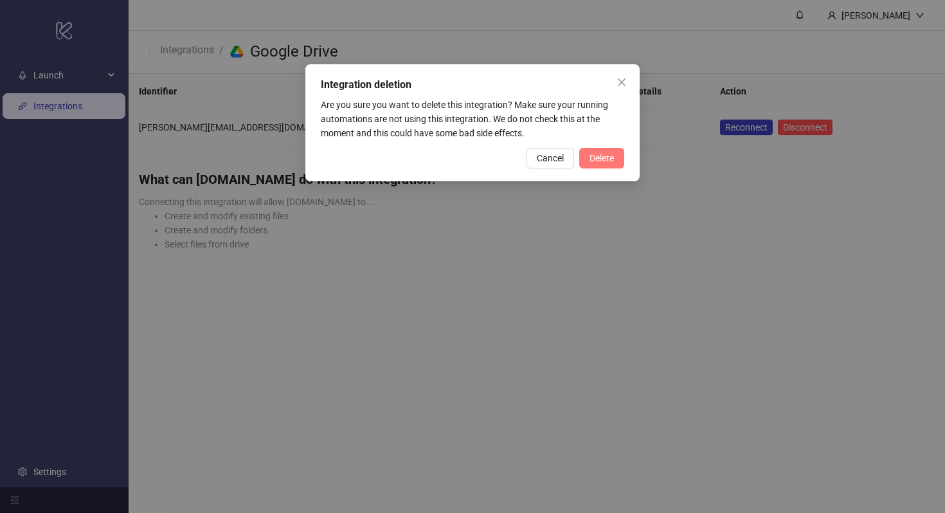
click at [609, 161] on span "Delete" at bounding box center [601, 158] width 24 height 10
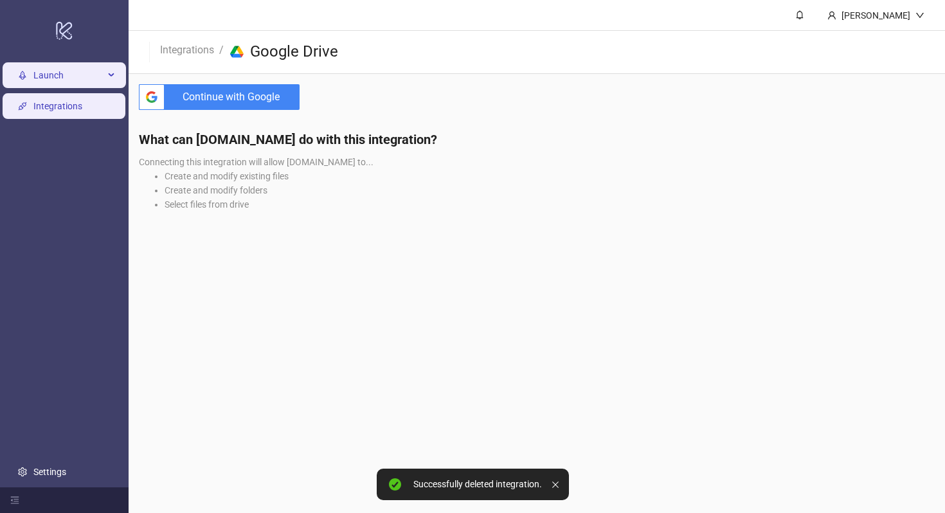
click at [40, 82] on span "Launch" at bounding box center [68, 75] width 71 height 26
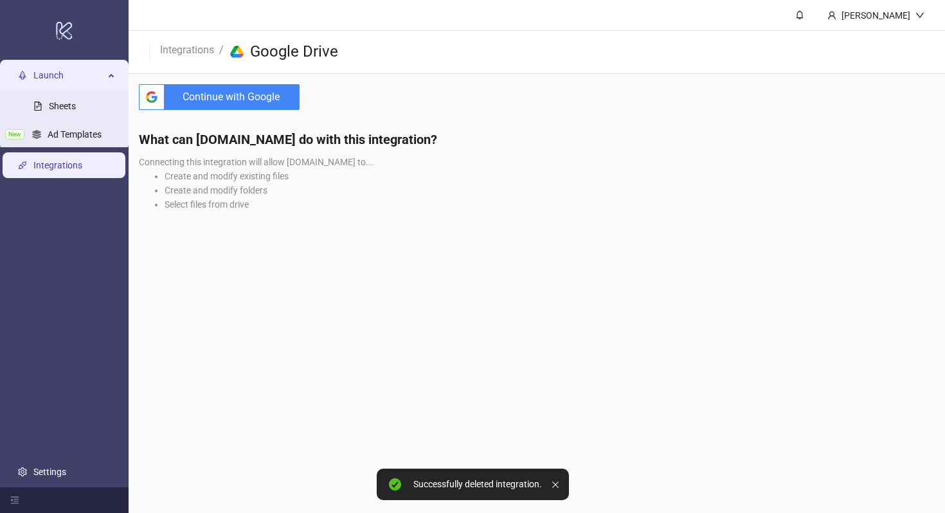
click at [64, 170] on link "Integrations" at bounding box center [57, 165] width 49 height 10
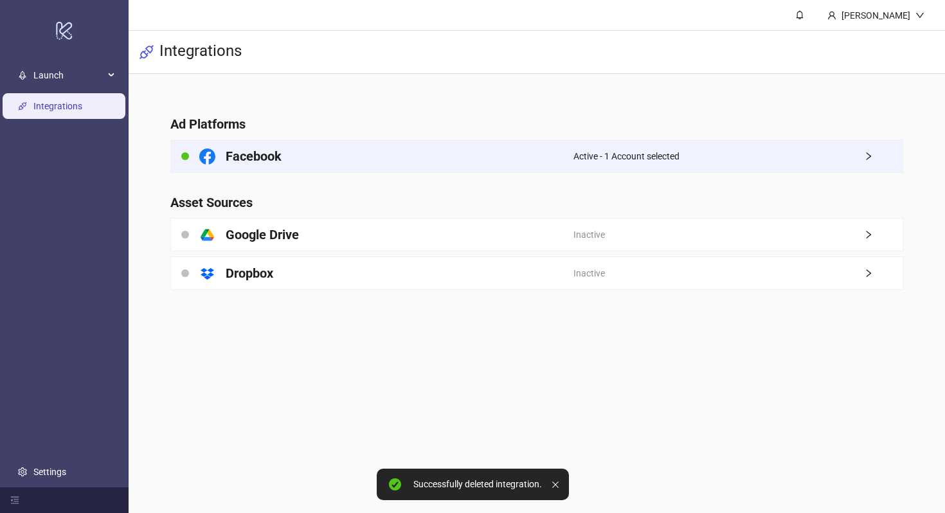
click at [719, 145] on div "Active - 1 Account selected" at bounding box center [737, 156] width 329 height 32
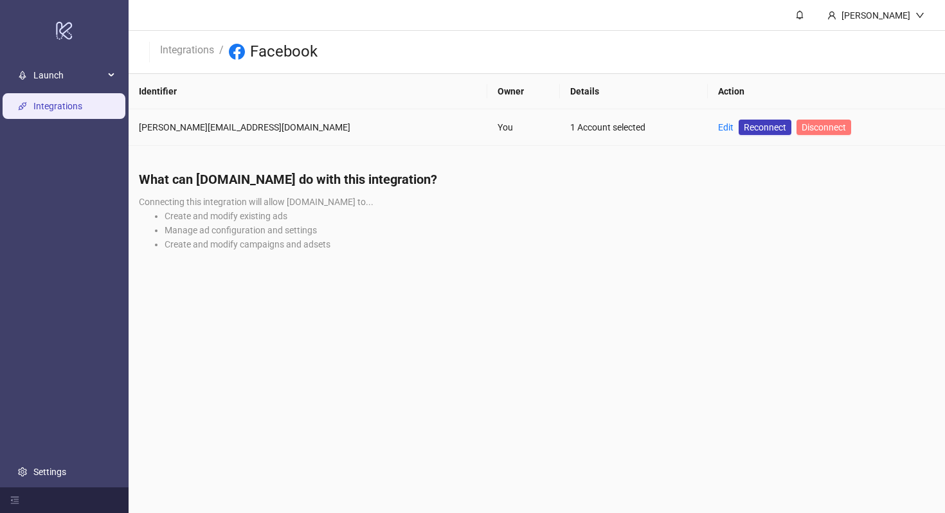
click at [801, 131] on span "Disconnect" at bounding box center [823, 127] width 44 height 10
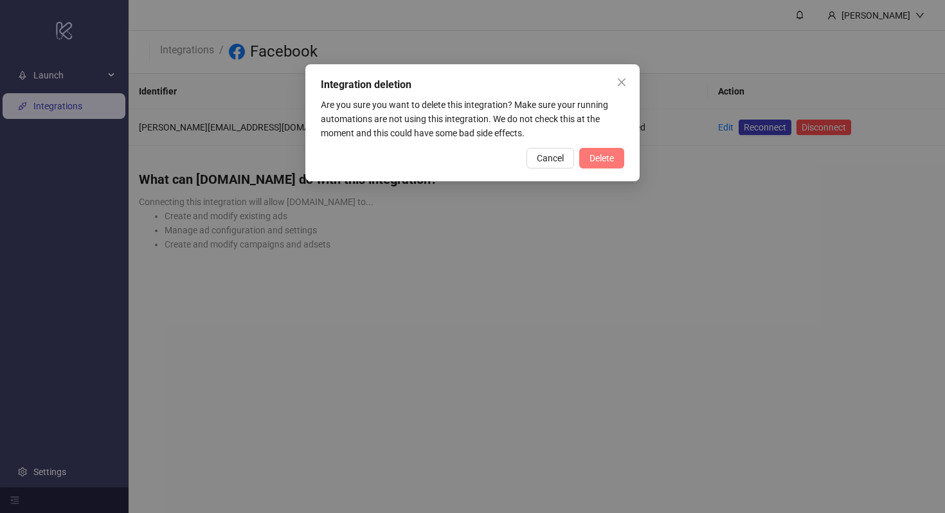
click at [607, 159] on span "Delete" at bounding box center [601, 158] width 24 height 10
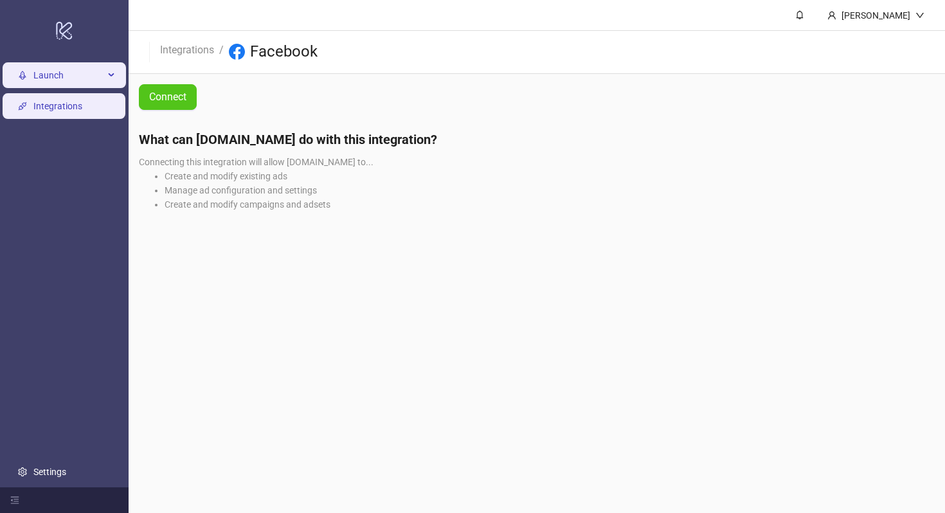
click at [70, 64] on span "Launch" at bounding box center [68, 75] width 71 height 26
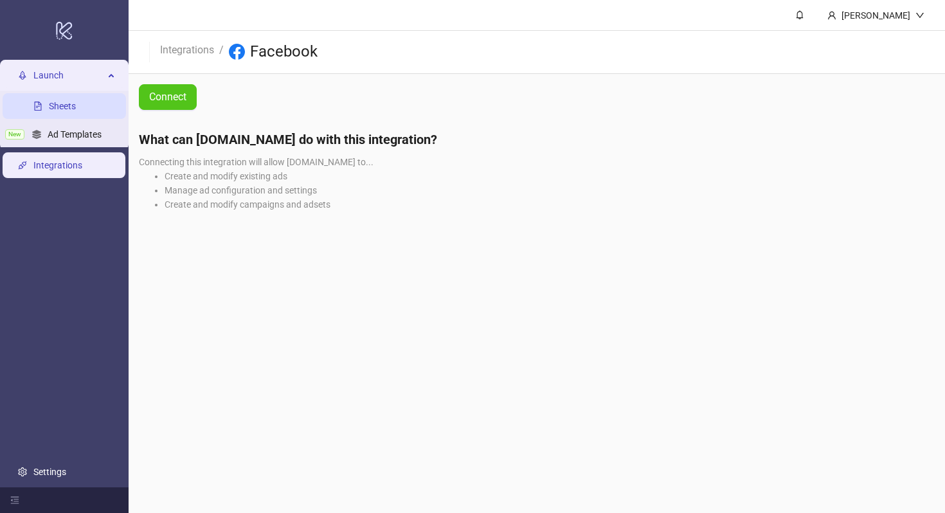
click at [69, 111] on link "Sheets" at bounding box center [62, 106] width 27 height 10
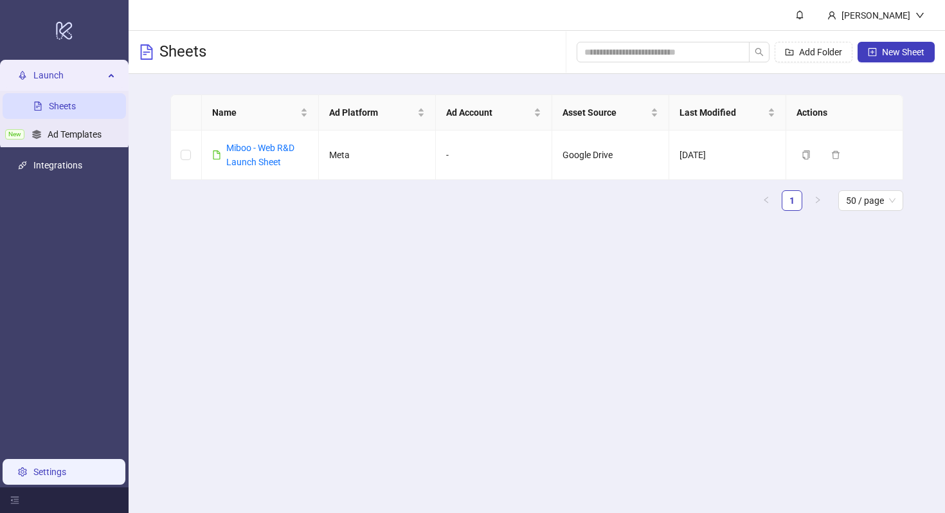
click at [33, 477] on link "Settings" at bounding box center [49, 472] width 33 height 10
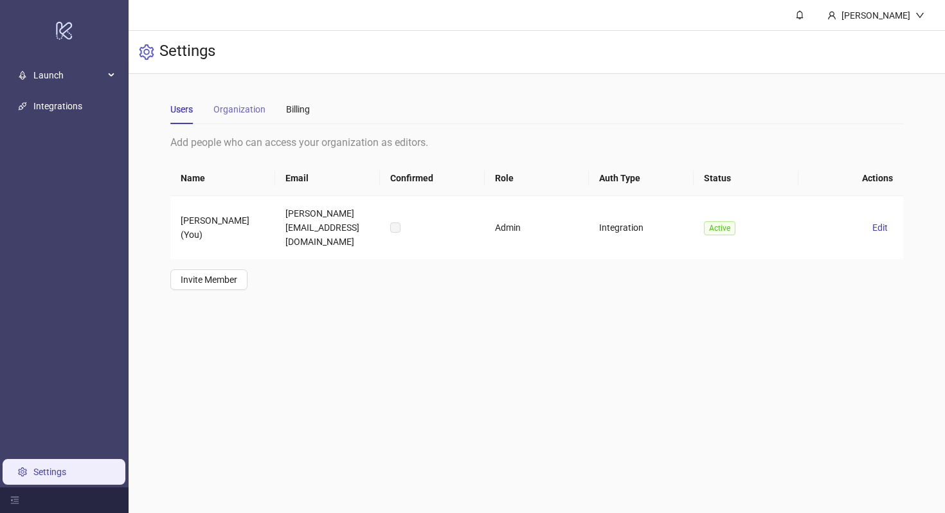
click at [213, 103] on div "Users Organization Billing" at bounding box center [239, 109] width 139 height 30
click at [285, 98] on div "Users Organization Billing" at bounding box center [239, 109] width 139 height 30
click at [293, 105] on div "Billing" at bounding box center [298, 109] width 24 height 14
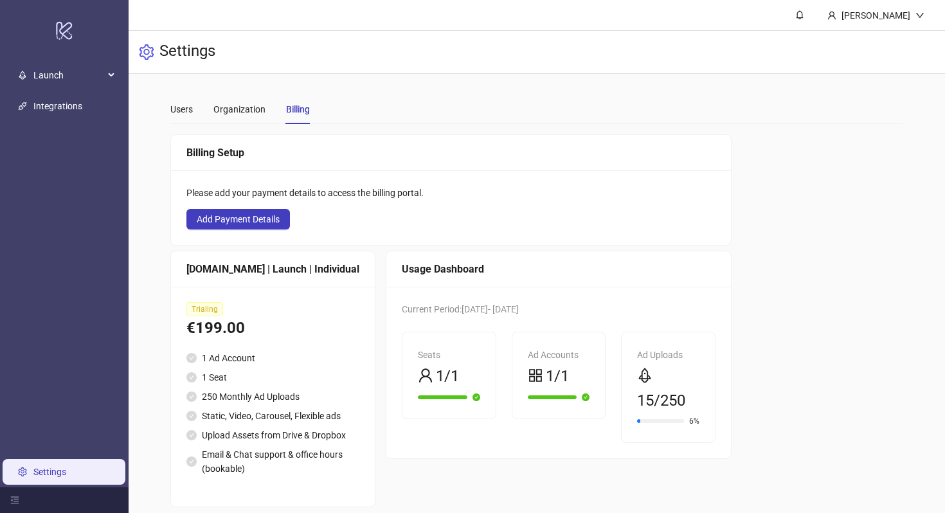
scroll to position [42, 0]
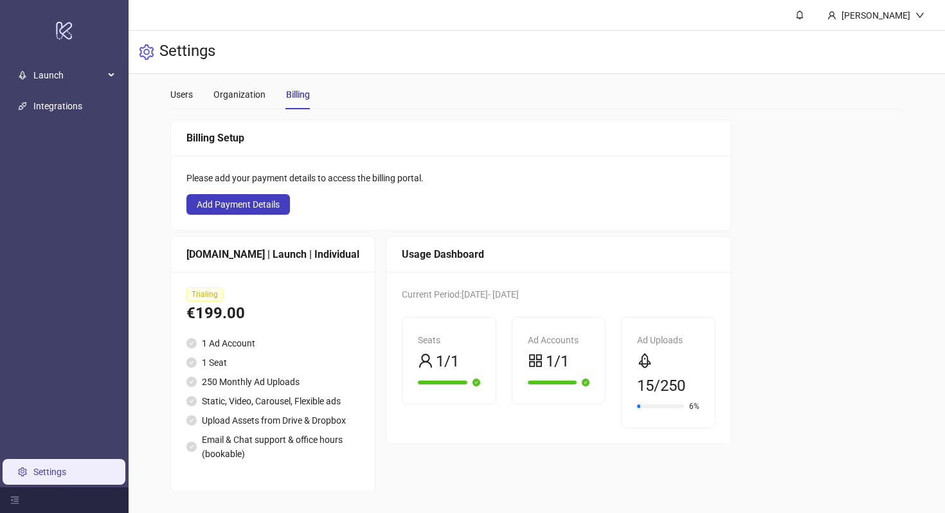
click at [248, 355] on li "1 Seat" at bounding box center [272, 362] width 173 height 14
click at [225, 336] on li "1 Ad Account" at bounding box center [272, 343] width 173 height 14
click at [225, 375] on li "250 Monthly Ad Uploads" at bounding box center [272, 382] width 173 height 14
click at [225, 364] on ul "1 Ad Account 1 Seat 250 Monthly Ad Uploads Static, Video, Carousel, Flexible ad…" at bounding box center [272, 398] width 173 height 125
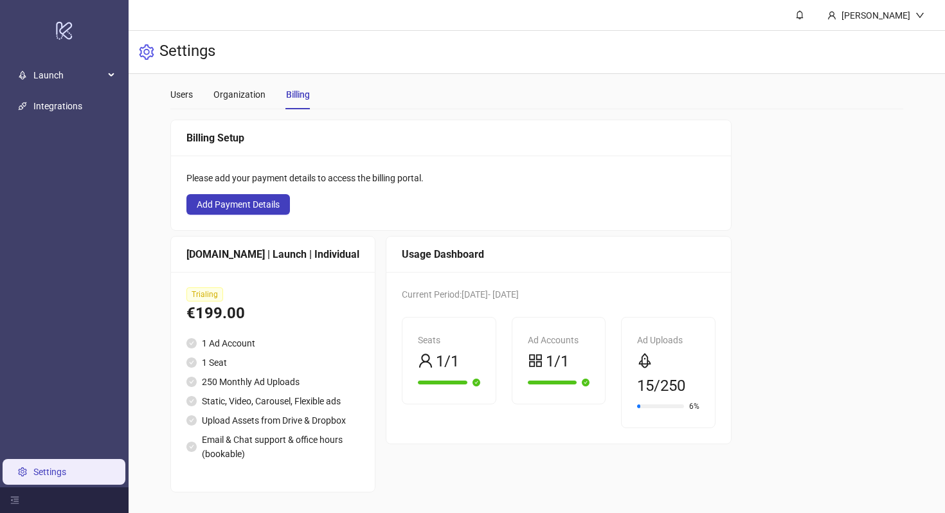
click at [233, 413] on li "Upload Assets from Drive & Dropbox" at bounding box center [272, 420] width 173 height 14
click at [235, 425] on li "Upload Assets from Drive & Dropbox" at bounding box center [272, 420] width 173 height 14
click at [263, 199] on span "Add Payment Details" at bounding box center [238, 204] width 83 height 10
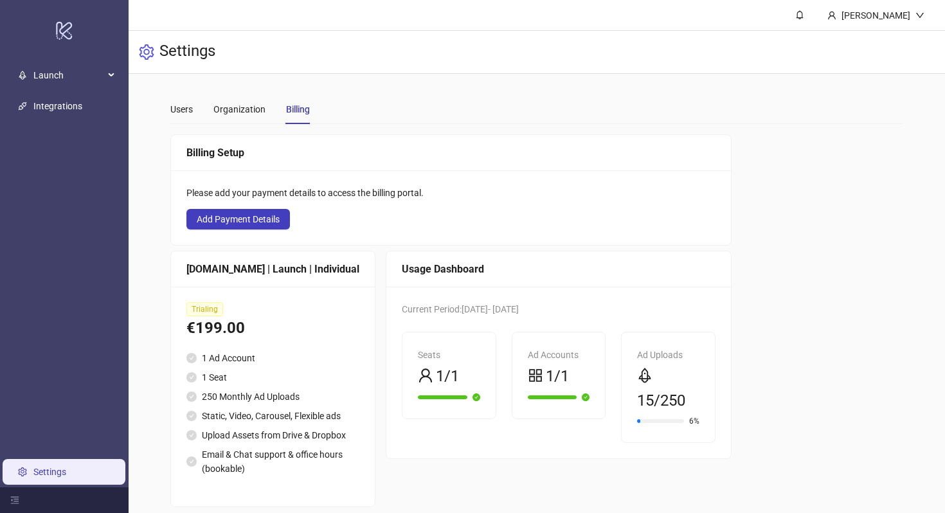
scroll to position [42, 0]
